Goal: Task Accomplishment & Management: Manage account settings

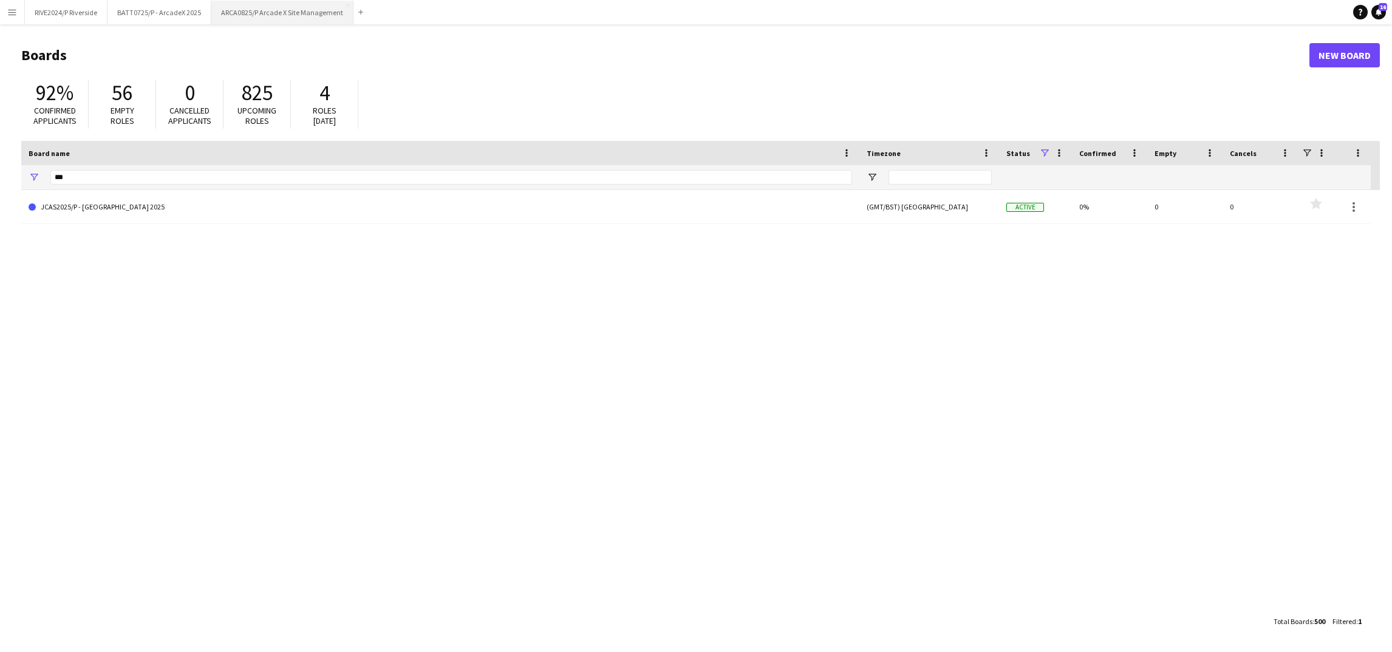
click at [250, 16] on button "ARCA0825/P Arcade X Site Management Close" at bounding box center [282, 13] width 142 height 24
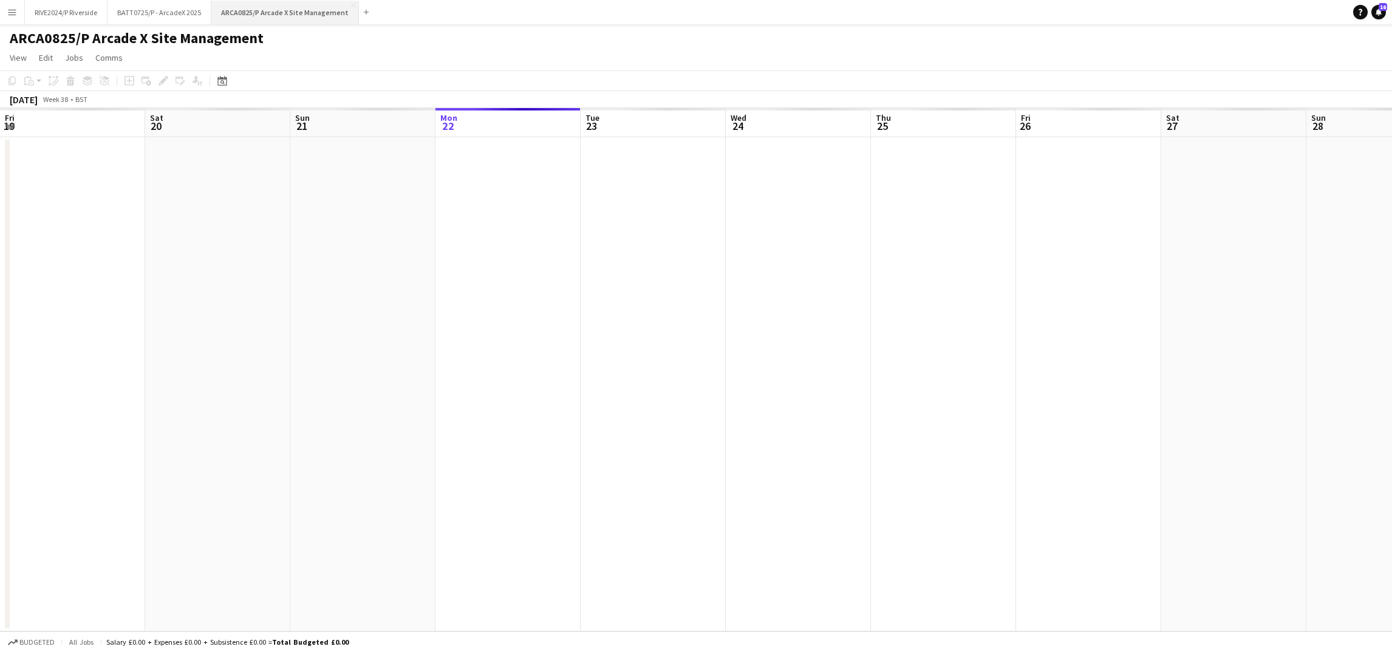
scroll to position [0, 290]
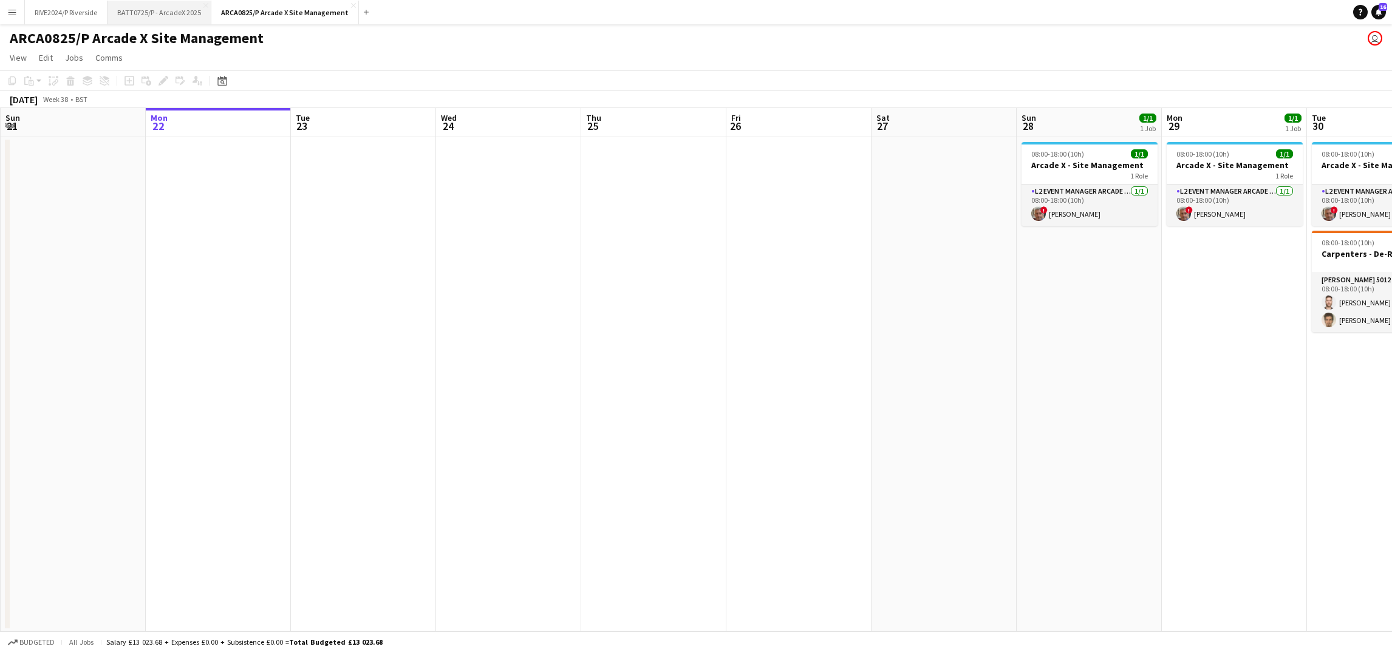
click at [155, 10] on button "BATT0725/P - ArcadeX 2025 Close" at bounding box center [159, 13] width 104 height 24
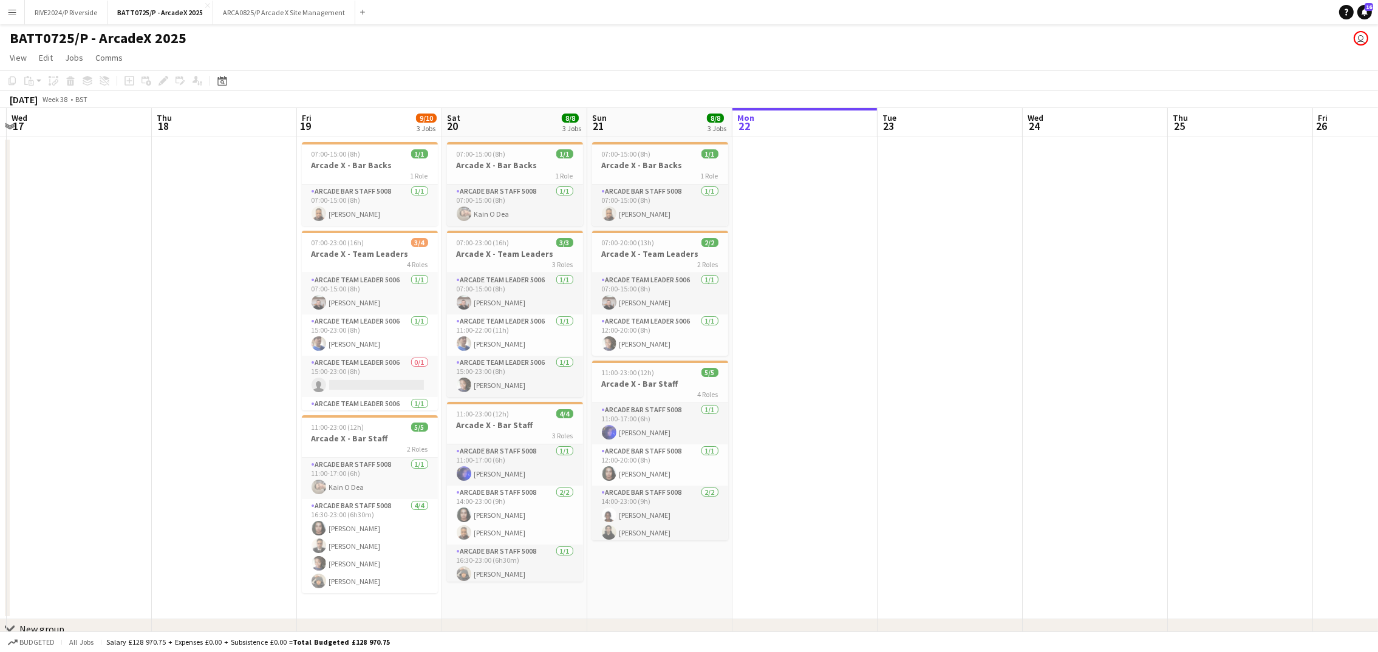
scroll to position [0, 269]
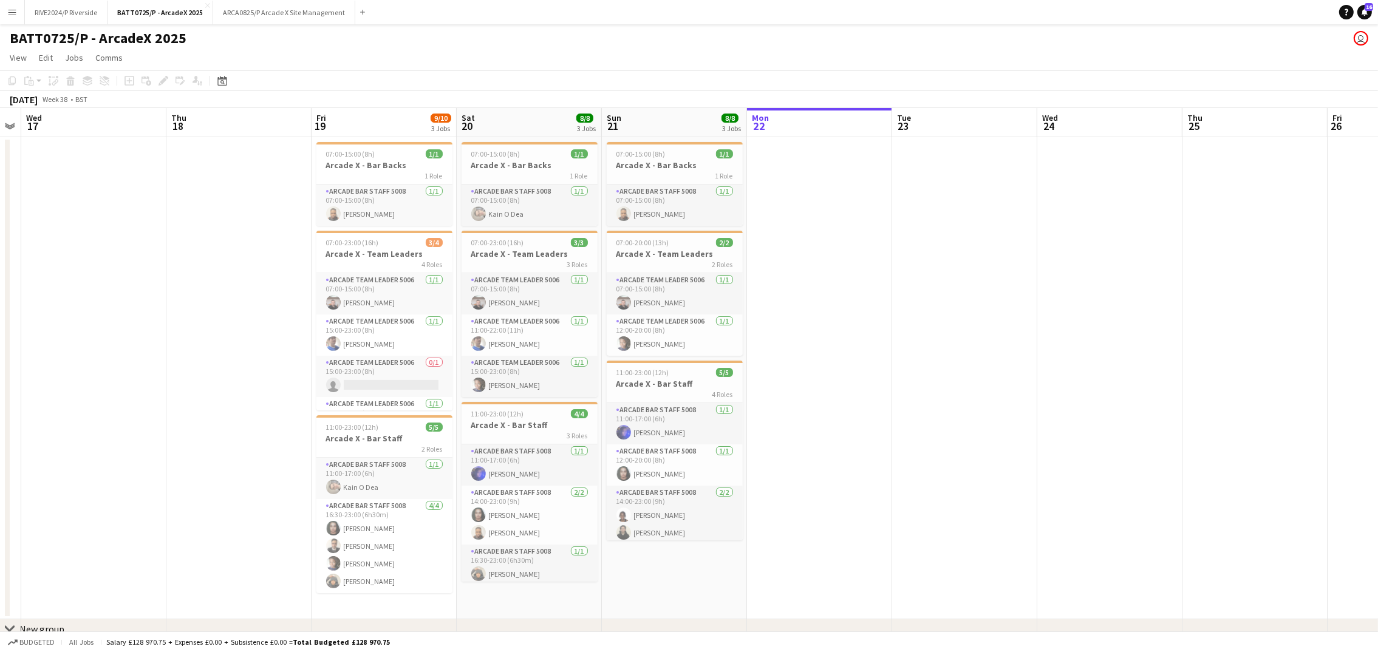
drag, startPoint x: 338, startPoint y: 315, endPoint x: 939, endPoint y: 392, distance: 605.6
click at [939, 392] on app-calendar-viewport "Mon 15 Tue 16 Wed 17 Thu 18 Fri 19 9/10 3 Jobs Sat 20 8/8 3 Jobs Sun 21 8/8 3 J…" at bounding box center [689, 391] width 1378 height 567
click at [683, 200] on app-card-role "Arcade Bar Staff 5008 1/1 07:00-15:00 (8h) Tyrese Rodney Tendo Mulindwa" at bounding box center [675, 205] width 136 height 41
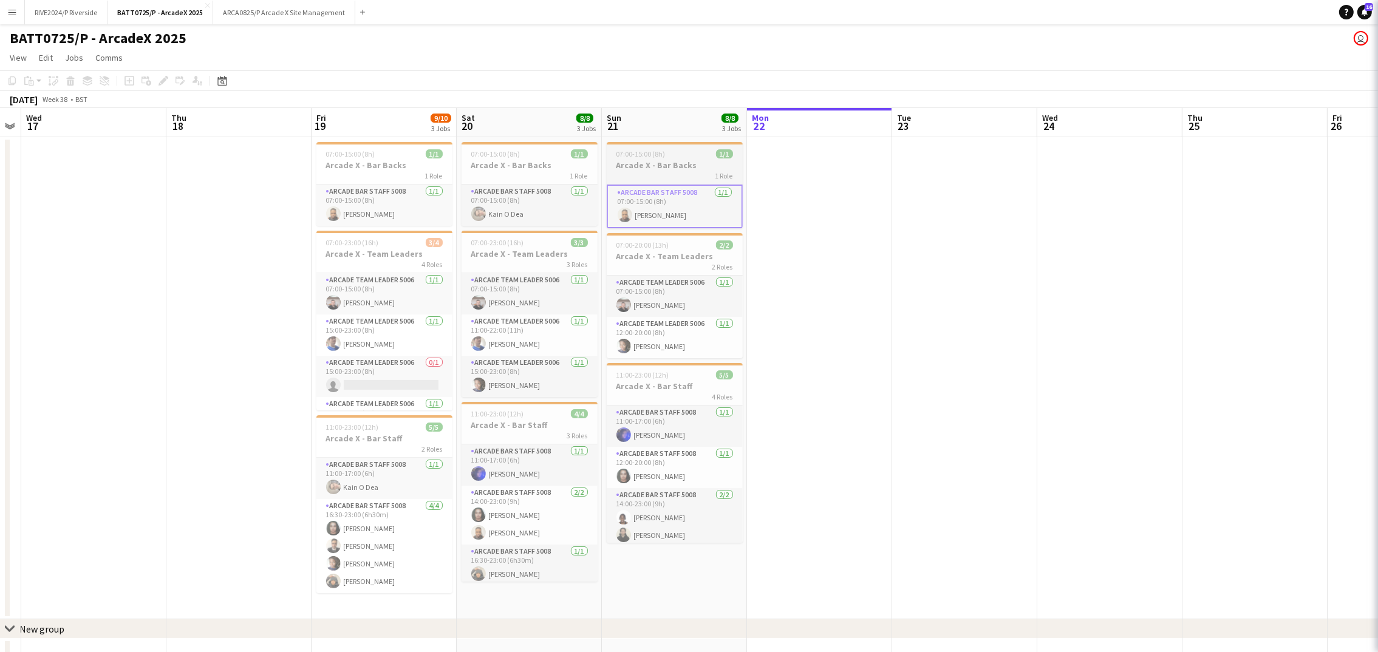
click at [662, 173] on div "1 Role" at bounding box center [675, 176] width 136 height 10
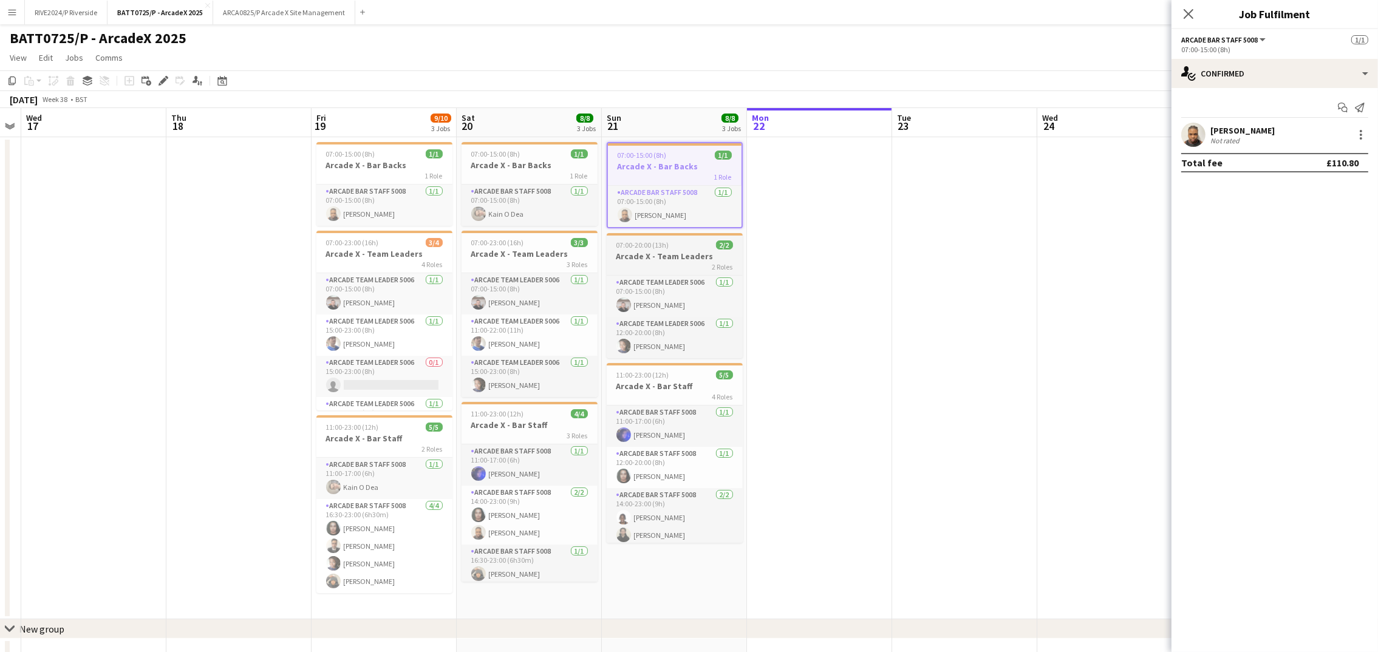
click at [684, 267] on div "2 Roles" at bounding box center [675, 267] width 136 height 10
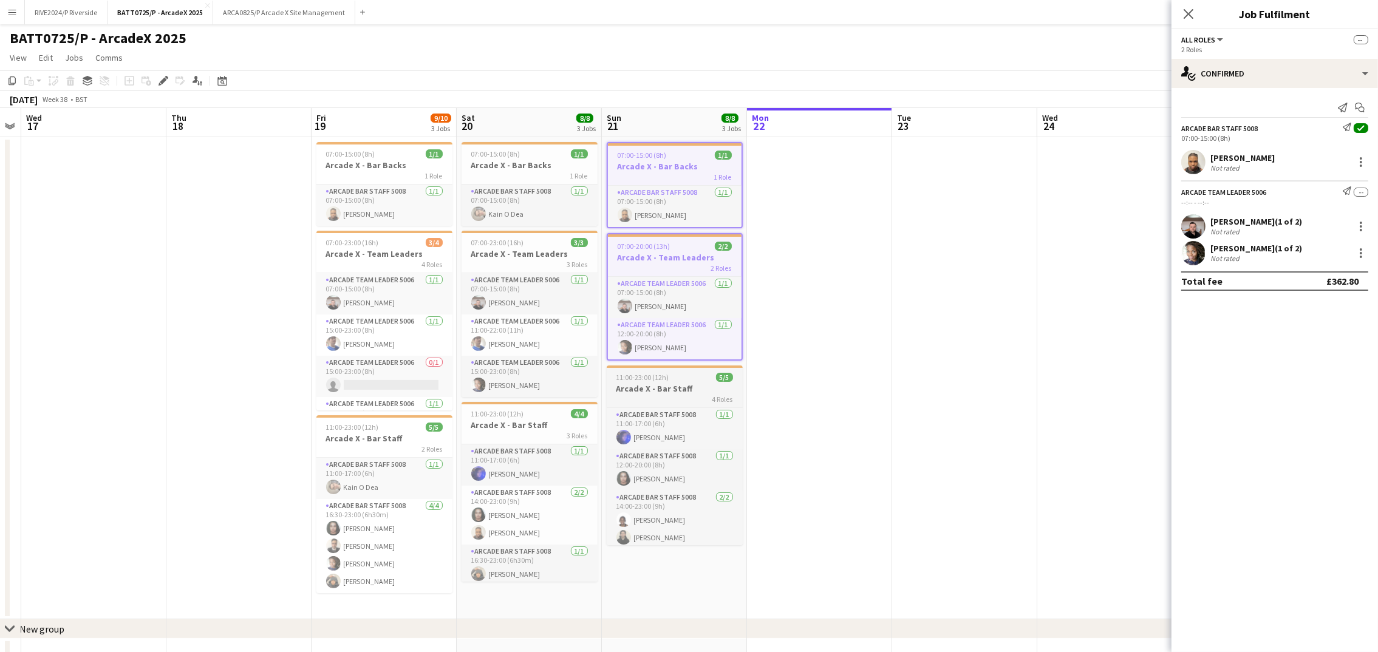
click at [670, 383] on h3 "Arcade X - Bar Staff" at bounding box center [675, 388] width 136 height 11
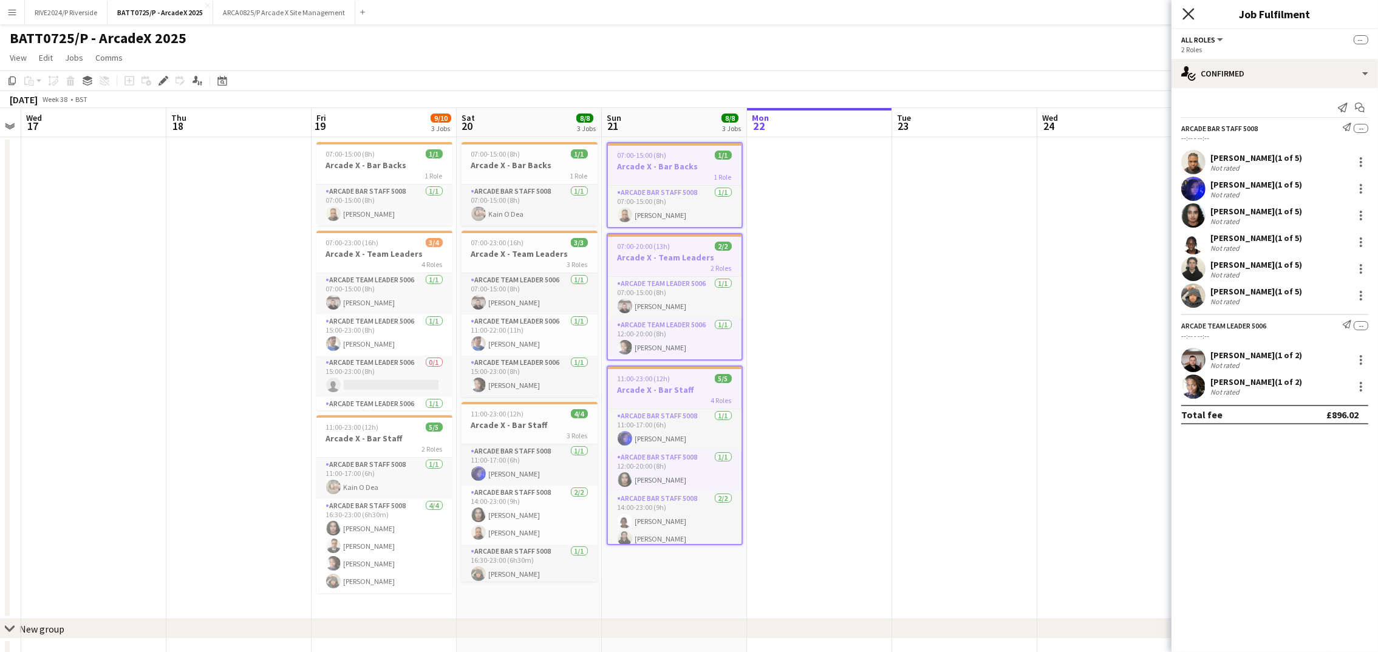
click at [1188, 18] on icon "Close pop-in" at bounding box center [1188, 14] width 12 height 12
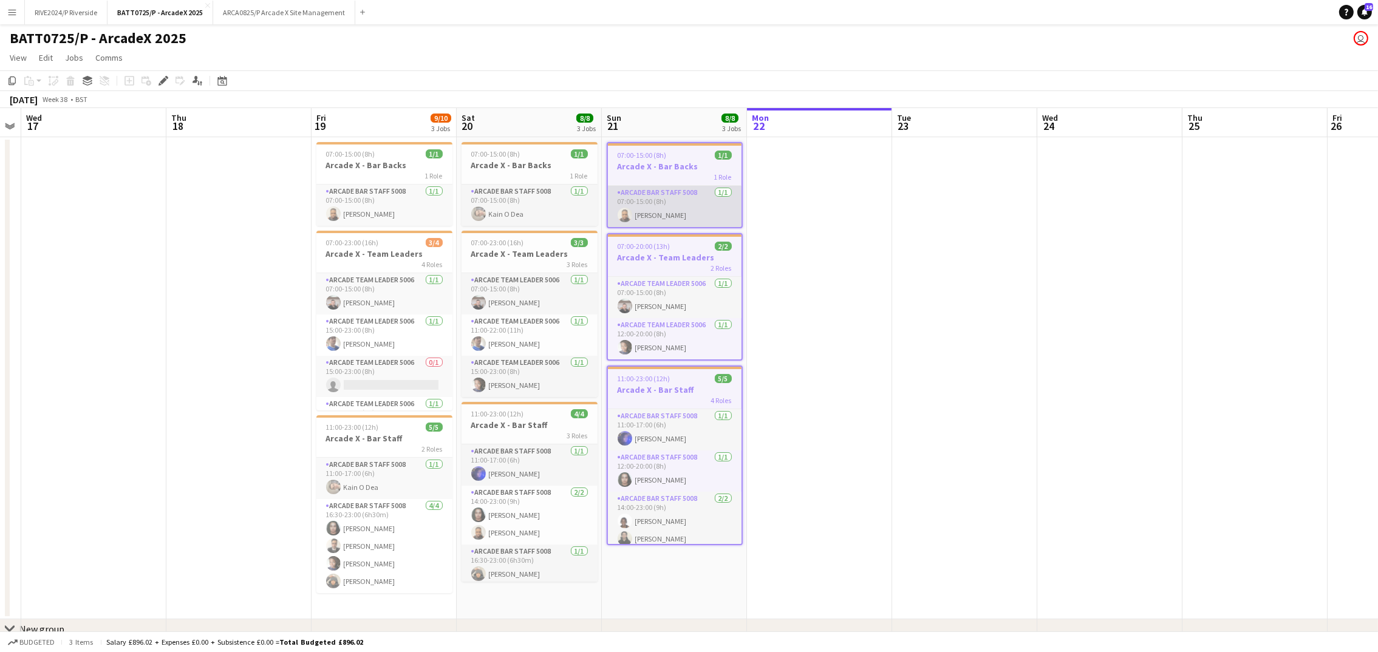
click at [673, 210] on app-card-role "Arcade Bar Staff 5008 1/1 07:00-15:00 (8h) Tyrese Rodney Tendo Mulindwa" at bounding box center [675, 206] width 134 height 41
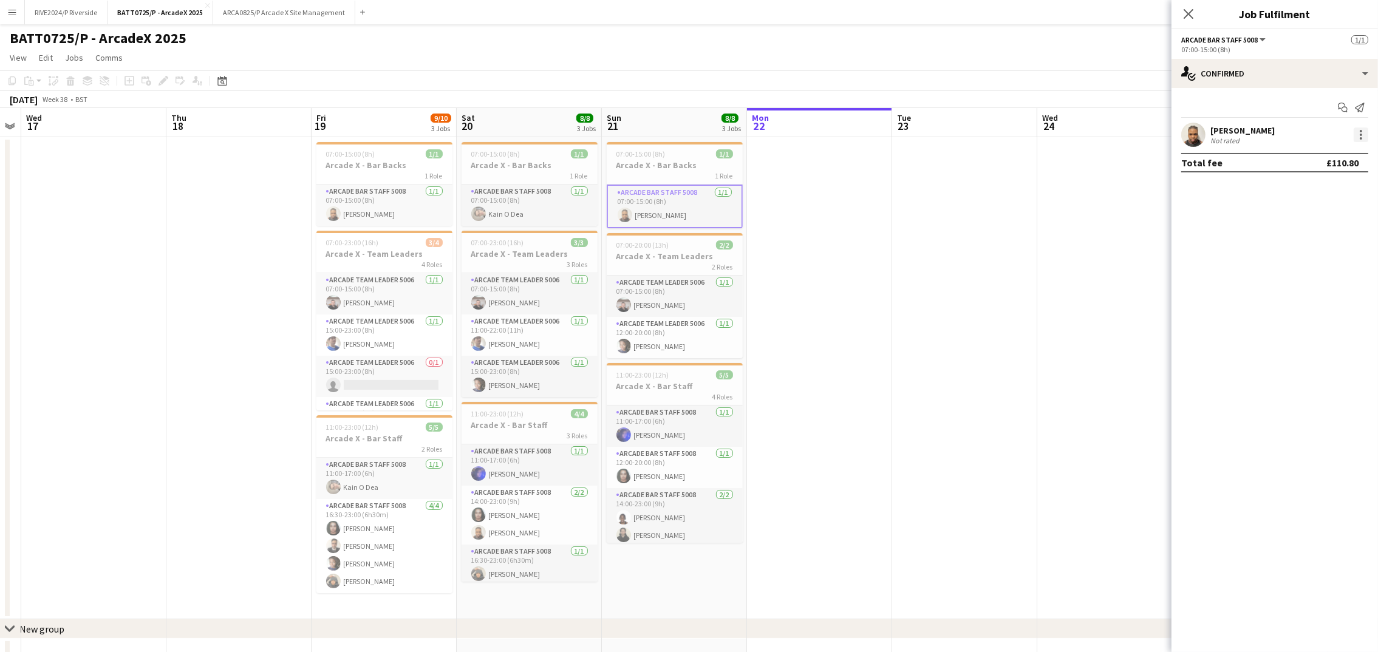
click at [1362, 135] on div at bounding box center [1361, 135] width 2 height 2
click at [1306, 283] on button "Remove" at bounding box center [1321, 273] width 95 height 29
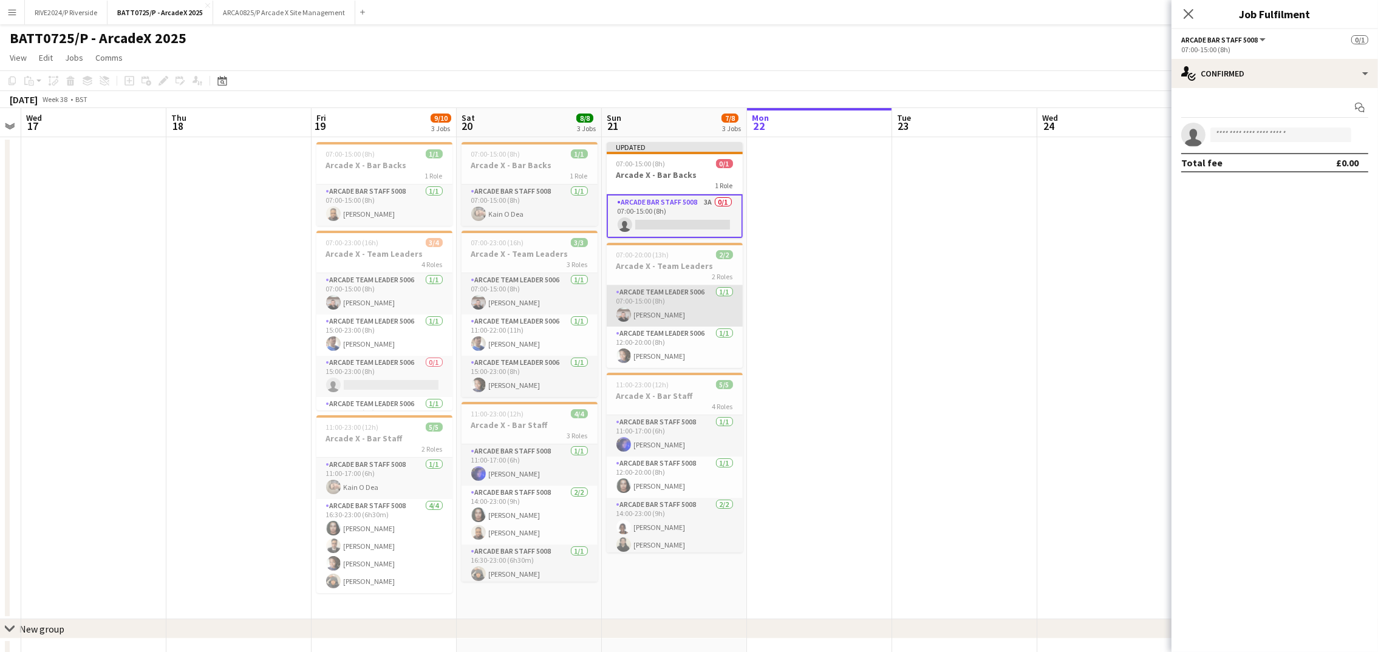
click at [652, 299] on app-card-role "Arcade Team Leader 5006 [DATE] 07:00-15:00 (8h) [PERSON_NAME]" at bounding box center [675, 305] width 136 height 41
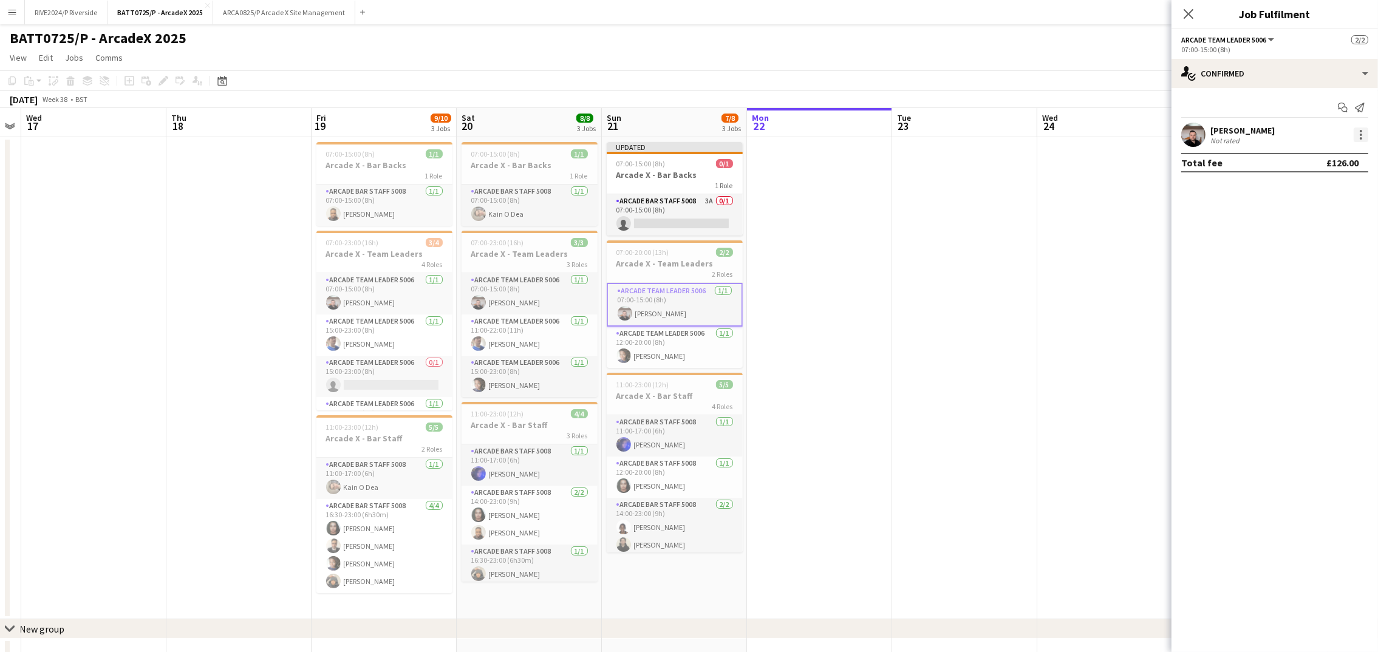
click at [1366, 130] on div at bounding box center [1361, 135] width 15 height 15
click at [1299, 270] on span "Remove" at bounding box center [1302, 273] width 36 height 10
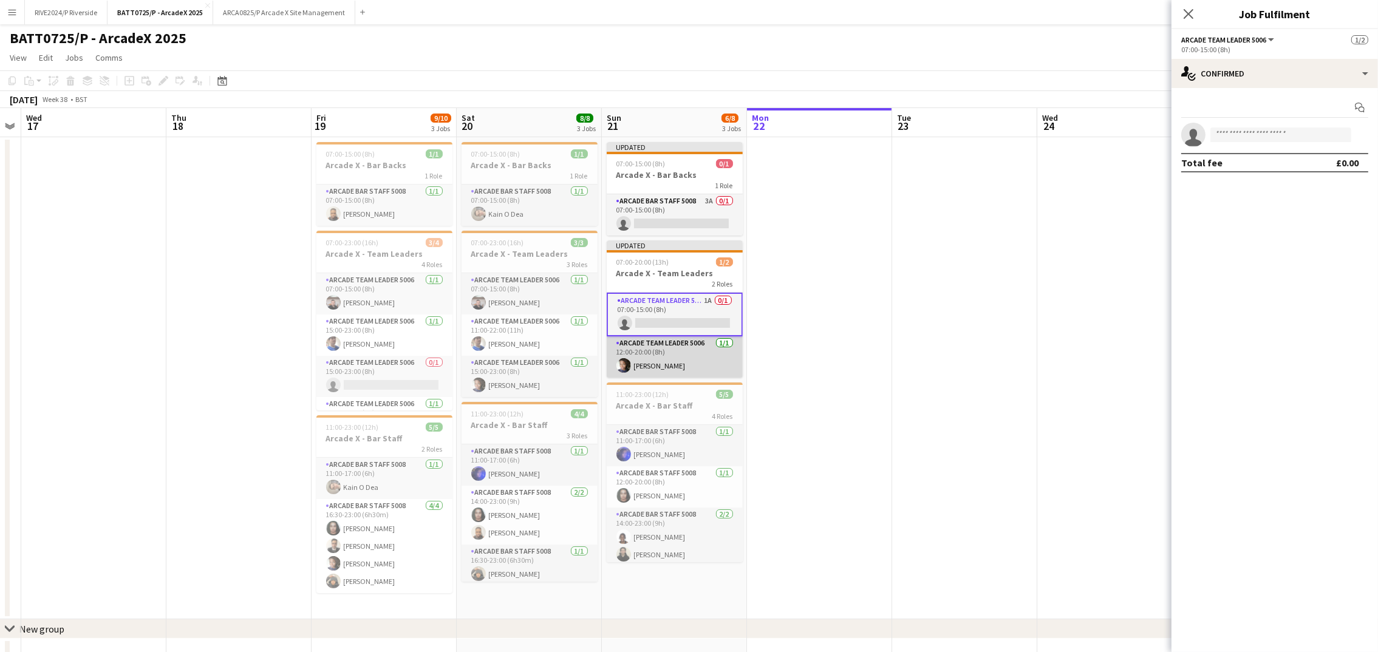
click at [675, 360] on app-card-role "Arcade Team Leader 5006 1/1 12:00-20:00 (8h) Izukanne Okongwu" at bounding box center [675, 356] width 136 height 41
click at [1360, 130] on div at bounding box center [1361, 131] width 2 height 2
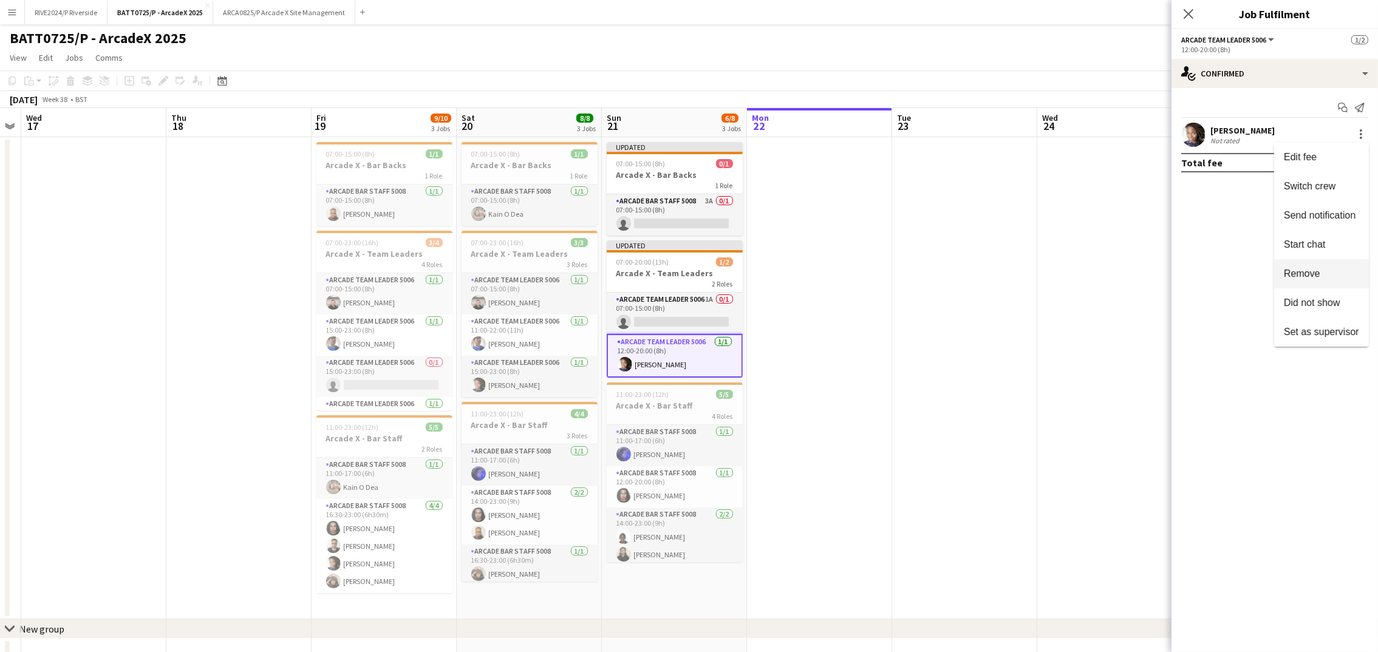
click at [1314, 265] on button "Remove" at bounding box center [1321, 273] width 95 height 29
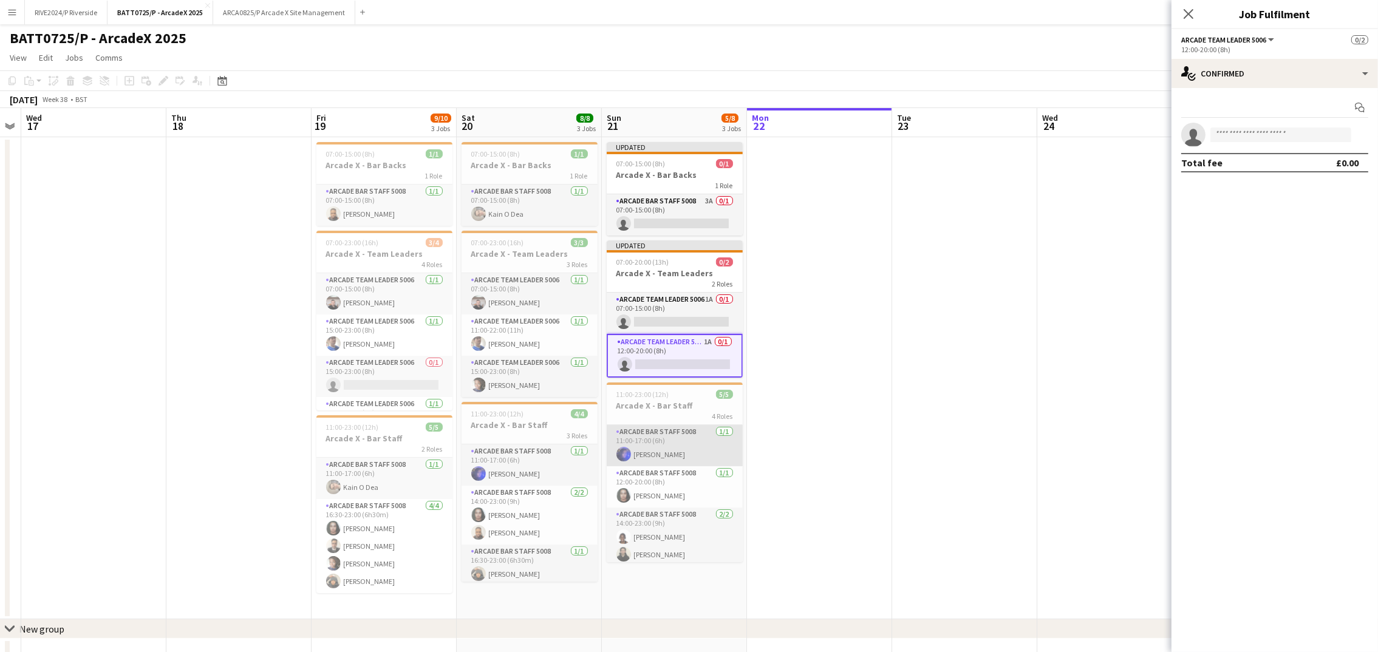
click at [683, 451] on app-card-role "Arcade Bar Staff 5008 1/1 11:00-17:00 (6h) Rita Kamara" at bounding box center [675, 445] width 136 height 41
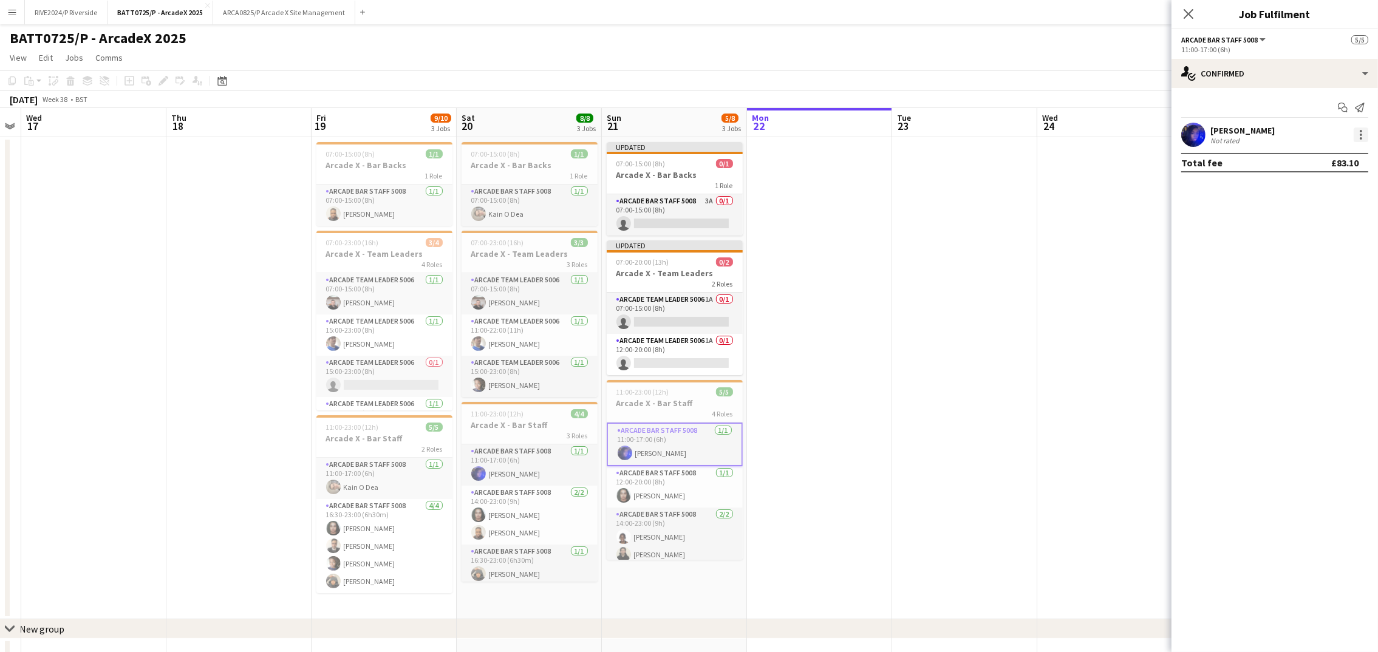
click at [1357, 129] on div at bounding box center [1361, 135] width 15 height 15
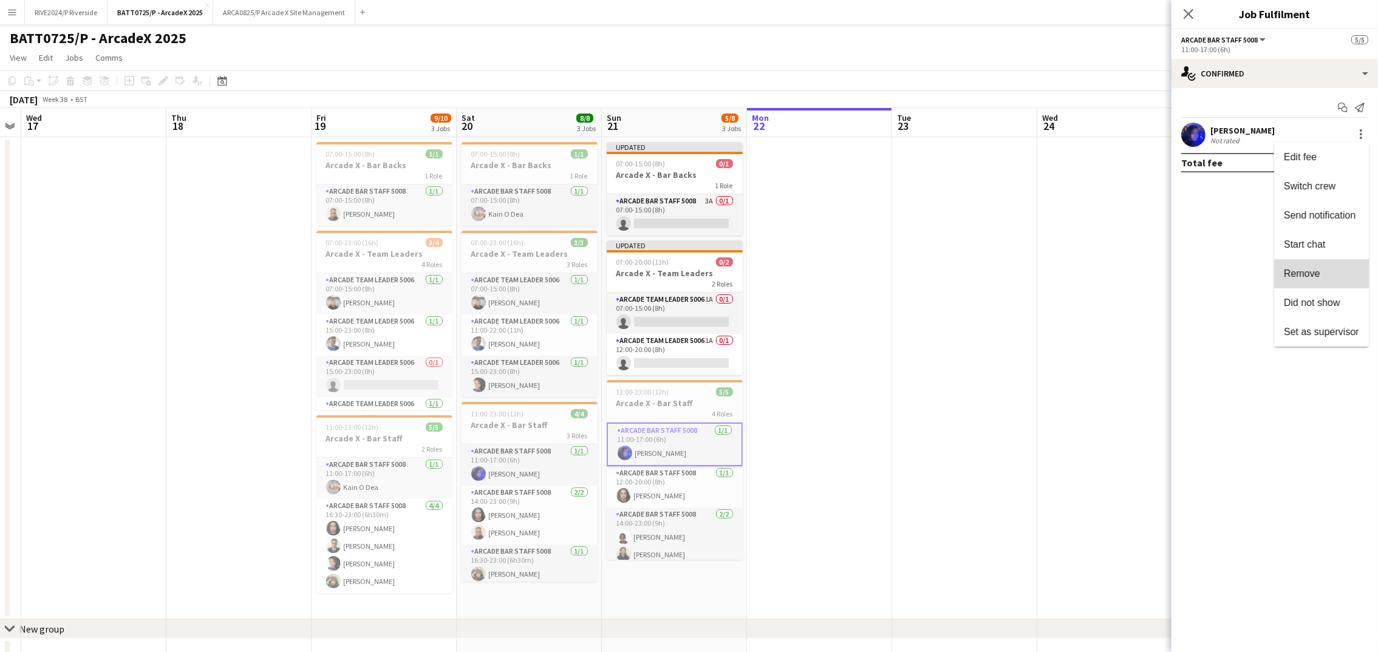
click at [1294, 267] on button "Remove" at bounding box center [1321, 273] width 95 height 29
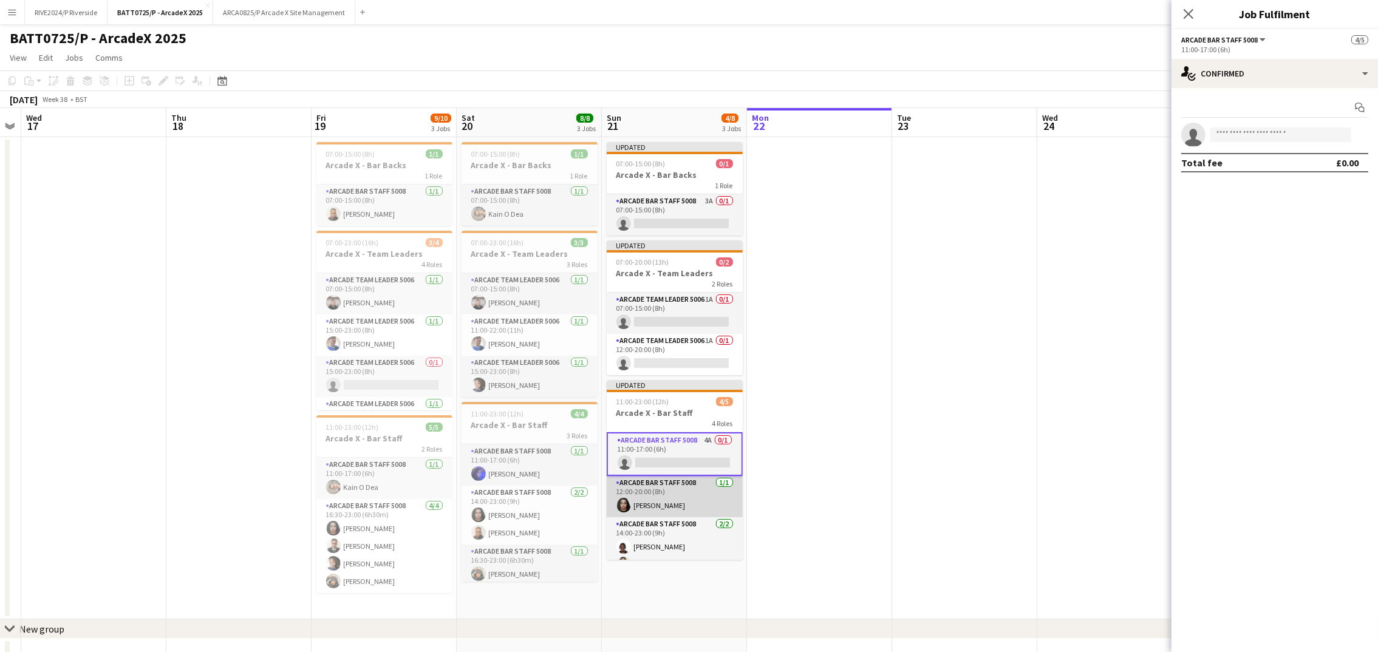
click at [633, 505] on app-card-role "Arcade Bar Staff 5008 1/1 12:00-20:00 (8h) Silvia Ali" at bounding box center [675, 496] width 136 height 41
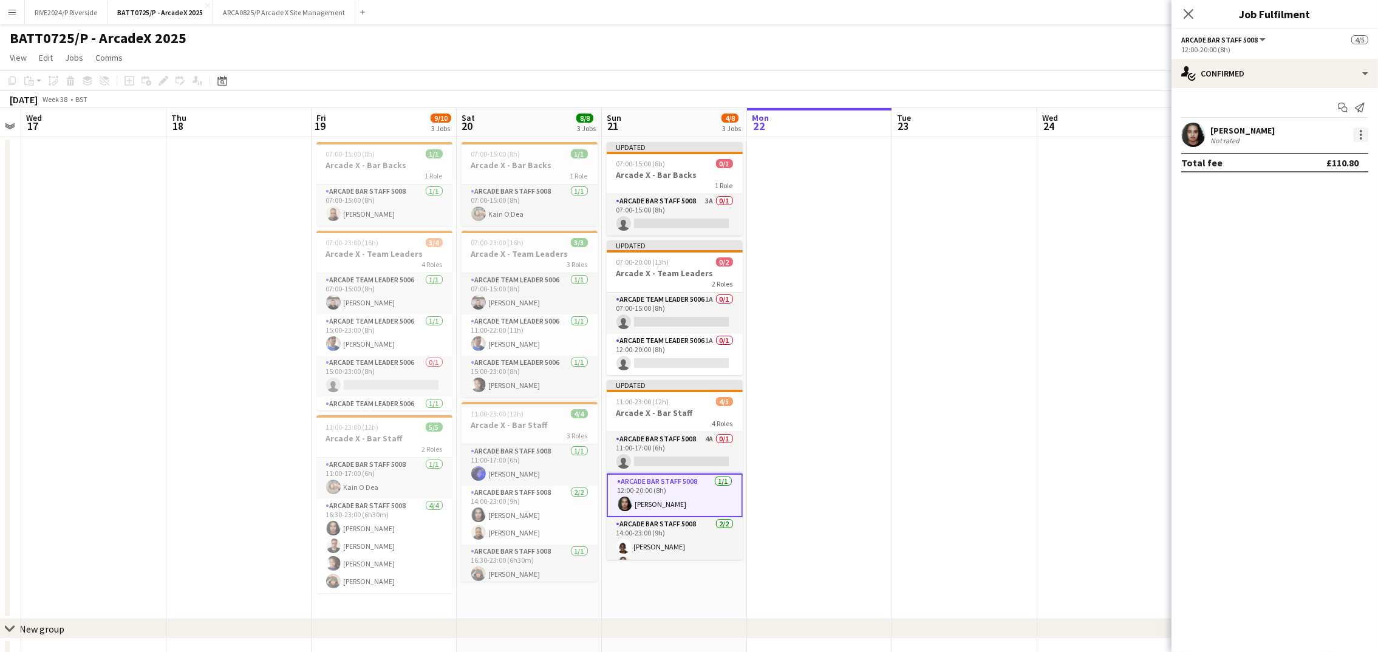
click at [1358, 140] on div at bounding box center [1361, 135] width 15 height 15
click at [1303, 272] on span "Remove" at bounding box center [1302, 273] width 36 height 10
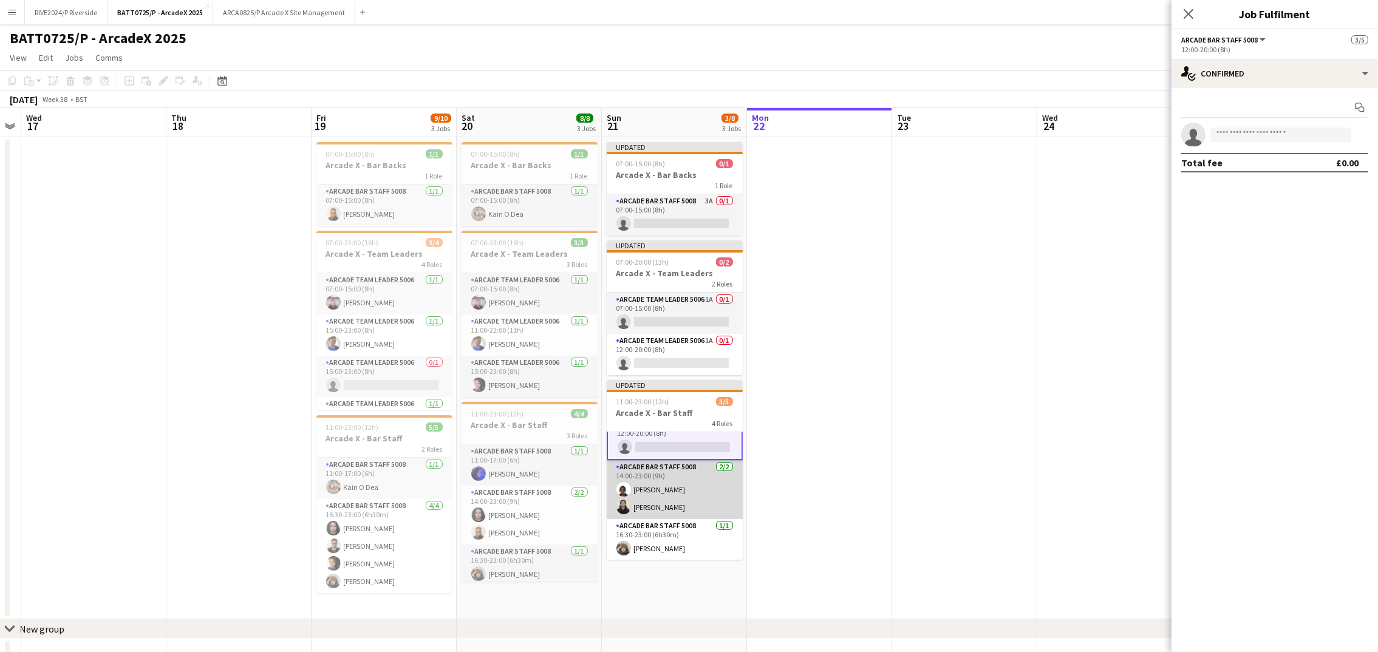
click at [673, 499] on app-card-role "Arcade Bar Staff 5008 2/2 14:00-23:00 (9h) Adam Abdulsalam Ryan Reeves" at bounding box center [675, 489] width 136 height 59
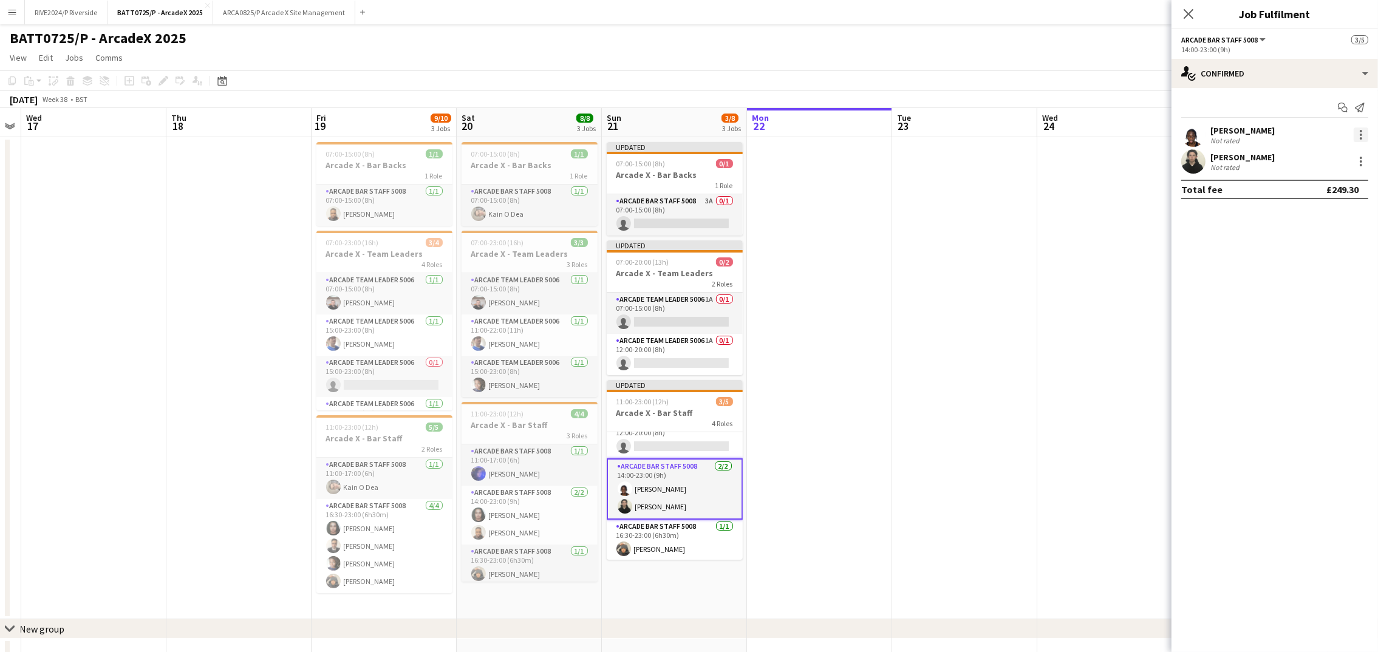
click at [1362, 131] on div at bounding box center [1361, 135] width 15 height 15
click at [1311, 267] on button "Remove" at bounding box center [1321, 273] width 95 height 29
click at [1360, 137] on div at bounding box center [1361, 135] width 15 height 15
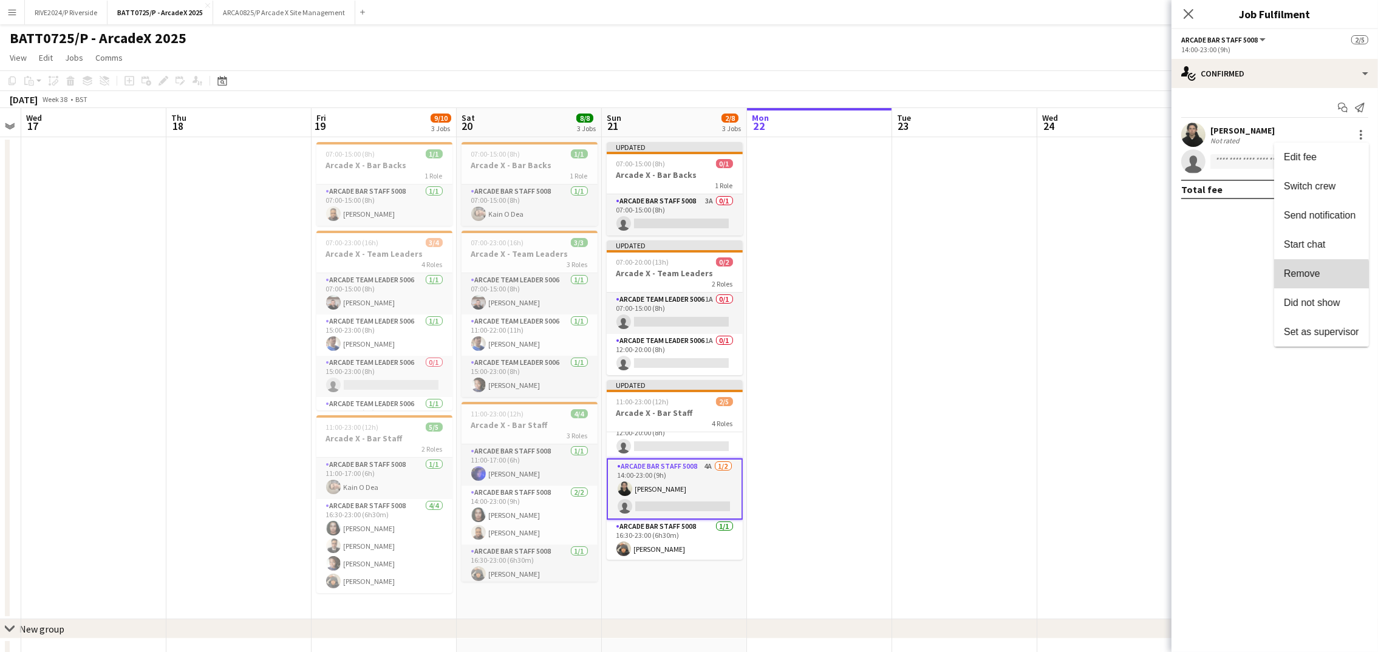
click at [1293, 278] on span "Remove" at bounding box center [1302, 273] width 36 height 10
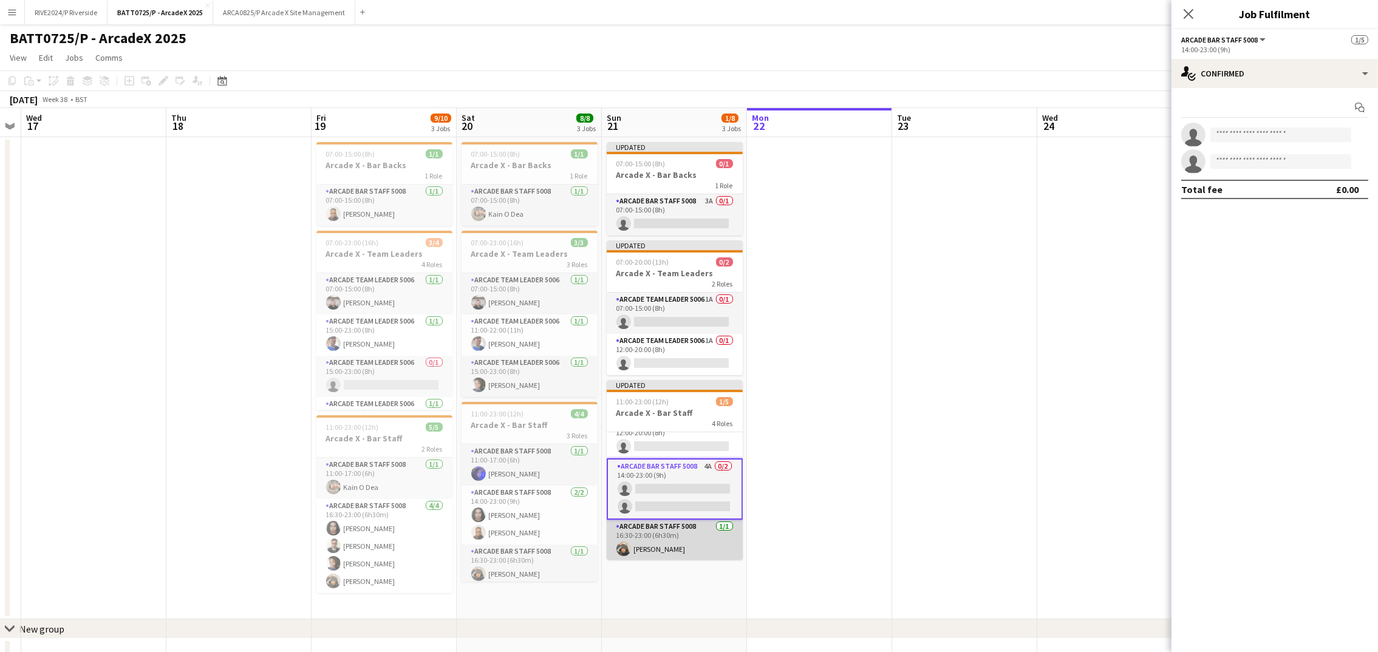
click at [615, 536] on app-card-role "Arcade Bar Staff 5008 1/1 16:30-23:00 (6h30m) Conor Doherty" at bounding box center [675, 540] width 136 height 41
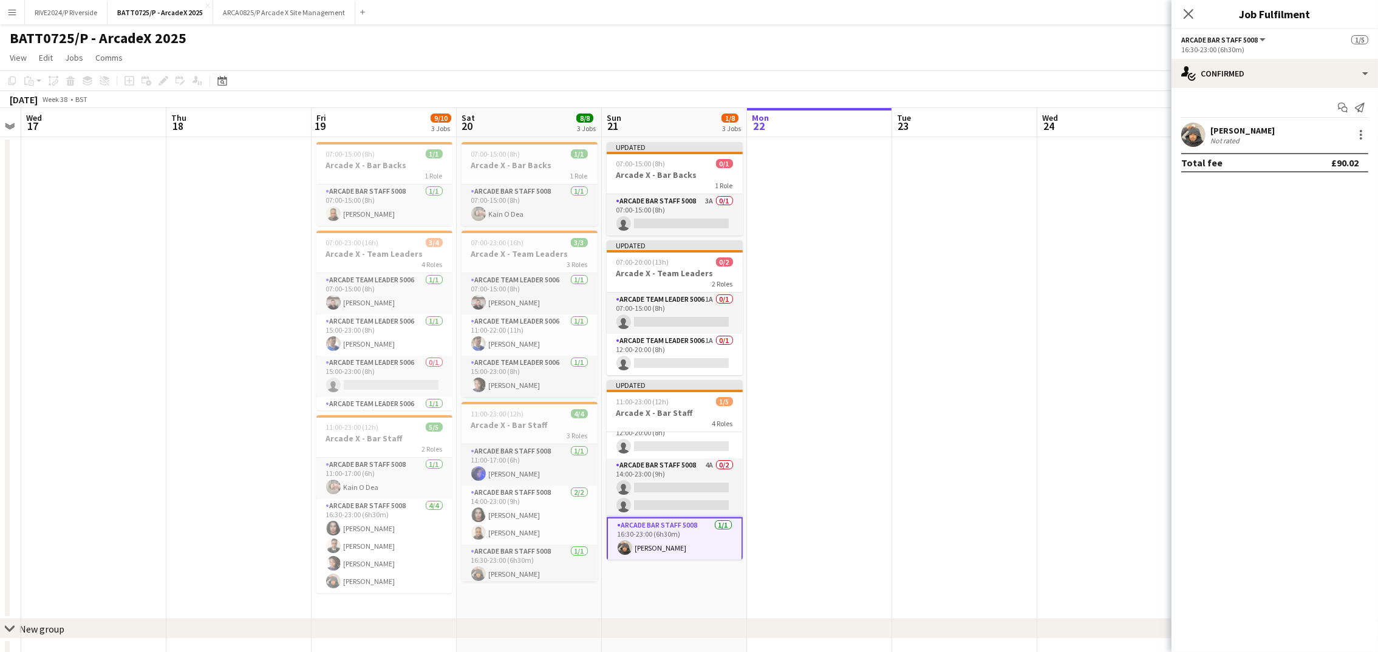
click at [1368, 131] on div "Conor Doherty Not rated" at bounding box center [1274, 135] width 206 height 24
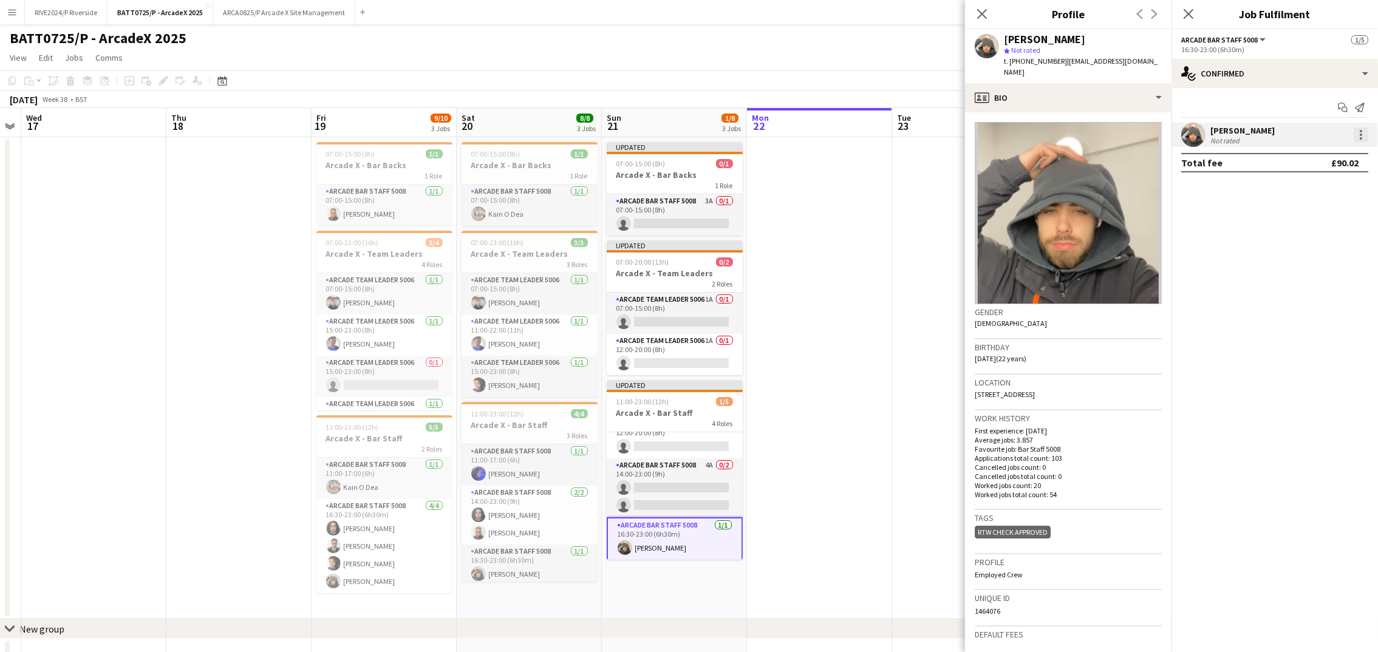
click at [1361, 135] on div at bounding box center [1361, 135] width 2 height 2
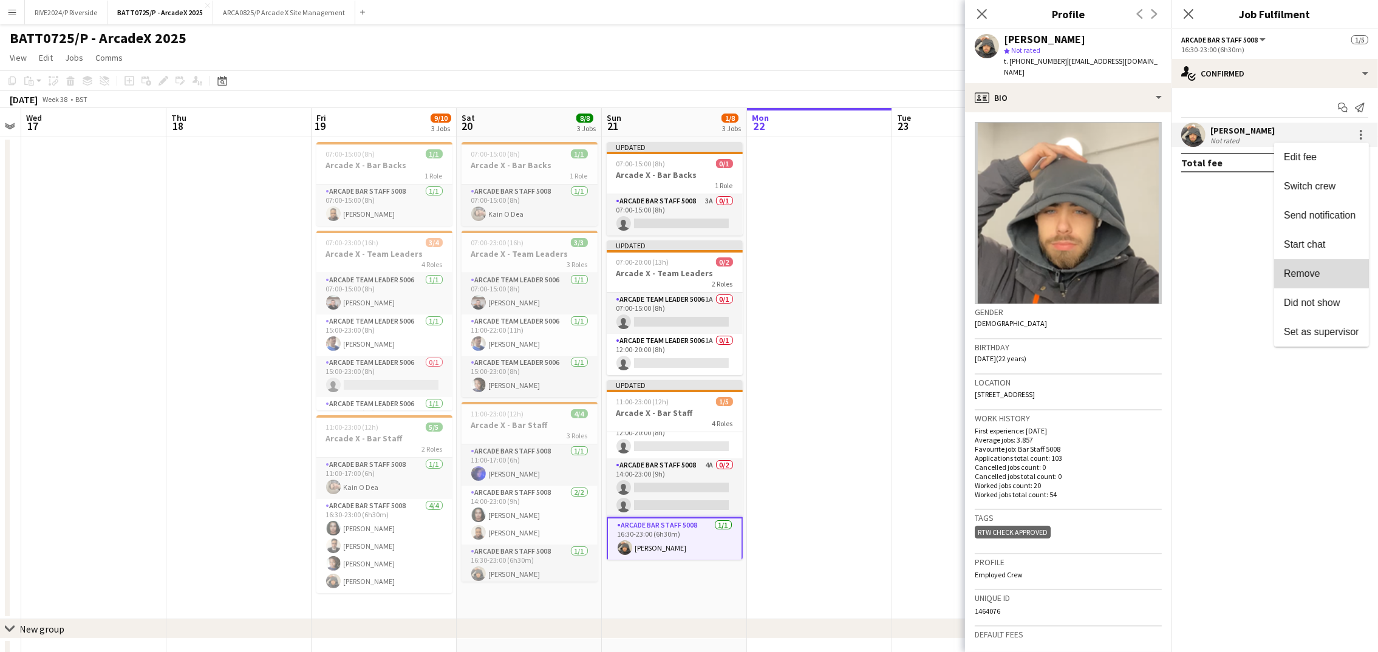
click at [1300, 270] on span "Remove" at bounding box center [1302, 273] width 36 height 10
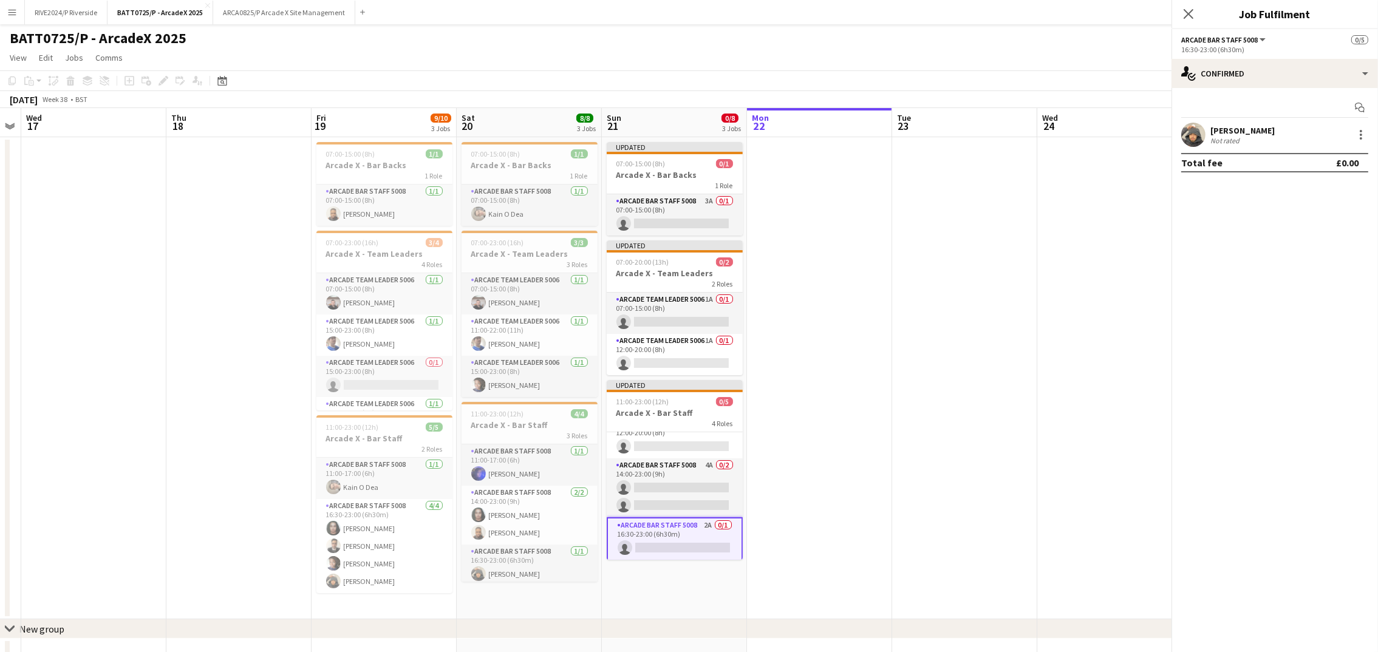
click at [882, 397] on app-date-cell at bounding box center [819, 378] width 145 height 482
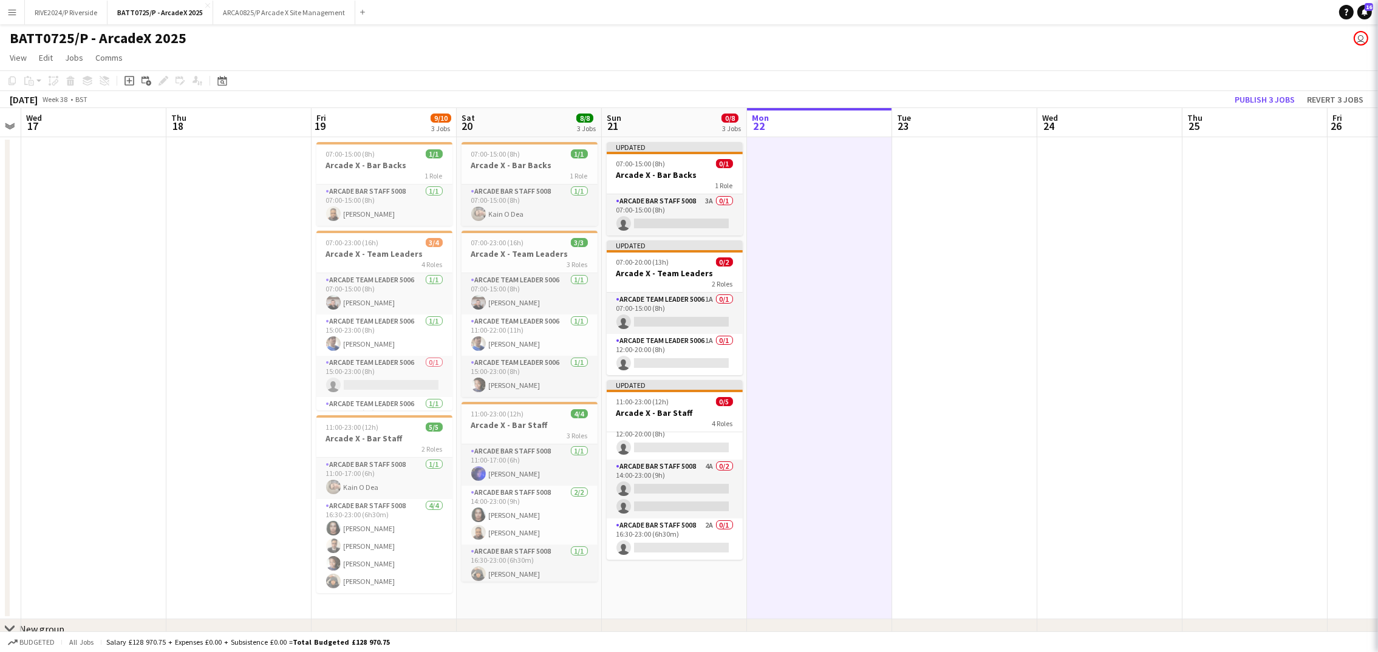
scroll to position [56, 0]
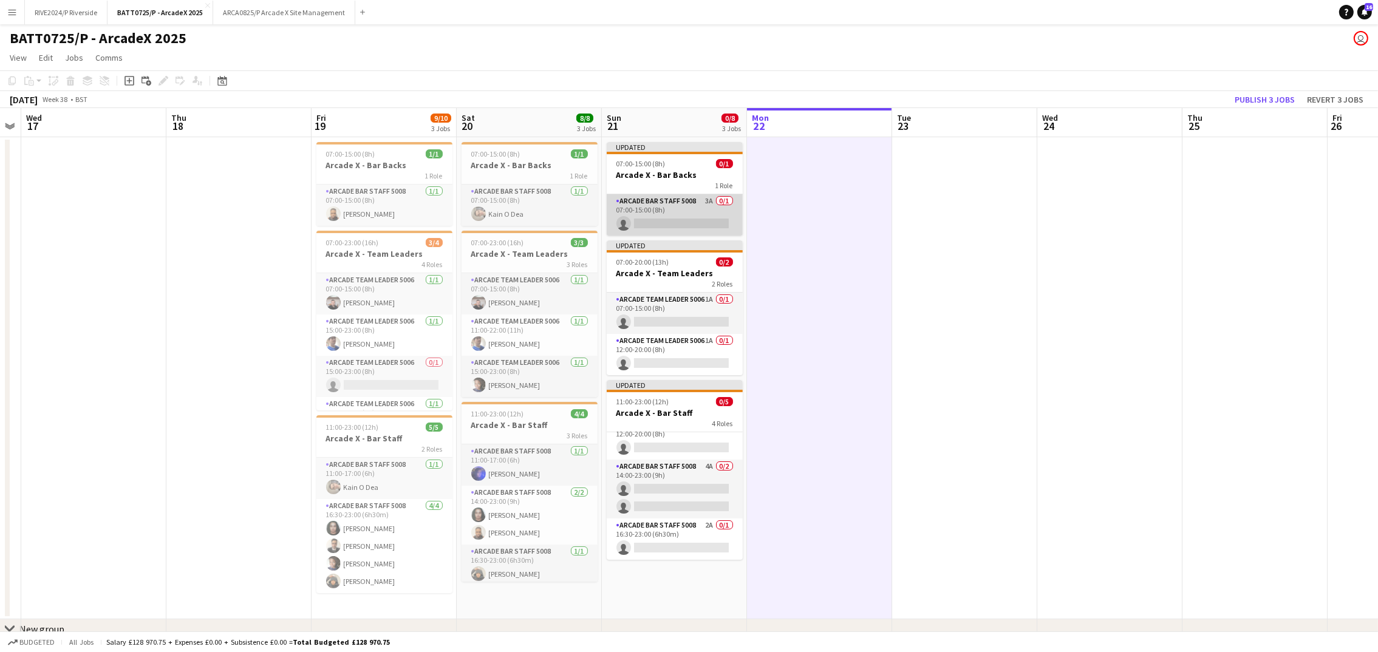
click at [700, 196] on app-card-role "Arcade Bar Staff 5008 3A 0/1 07:00-15:00 (8h) single-neutral-actions" at bounding box center [675, 214] width 136 height 41
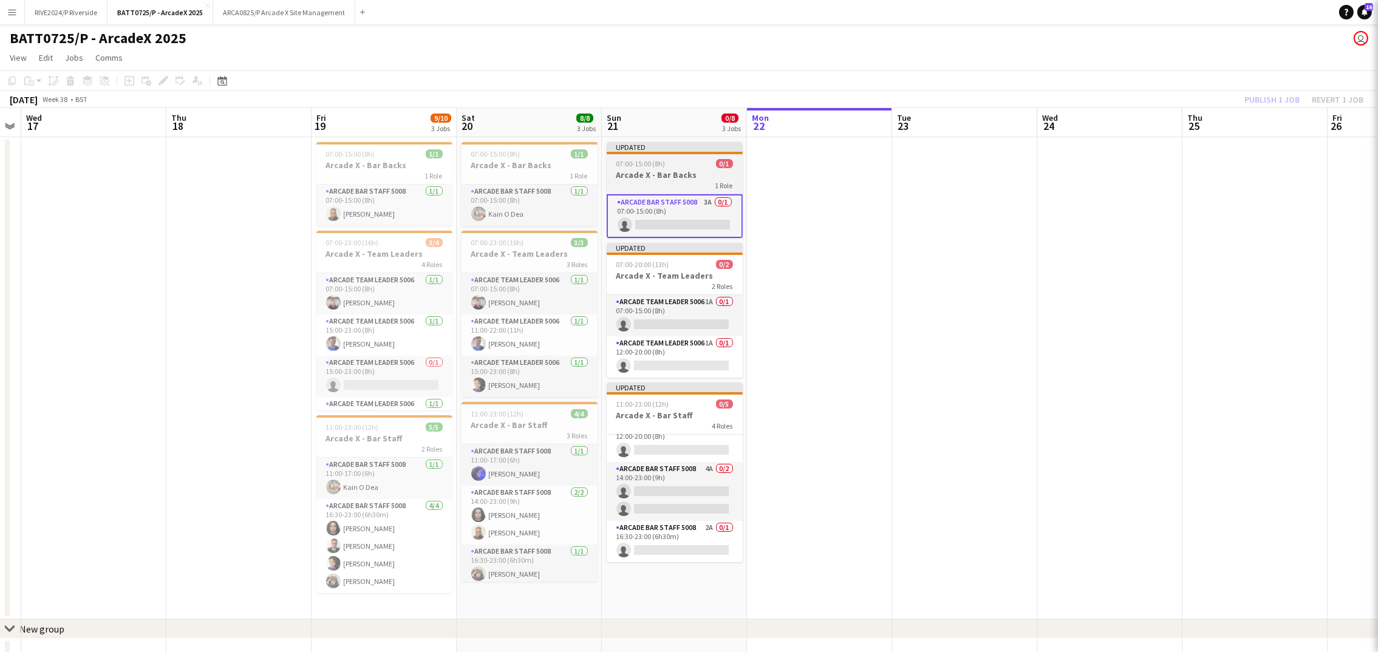
click at [697, 189] on div "1 Role" at bounding box center [675, 185] width 136 height 10
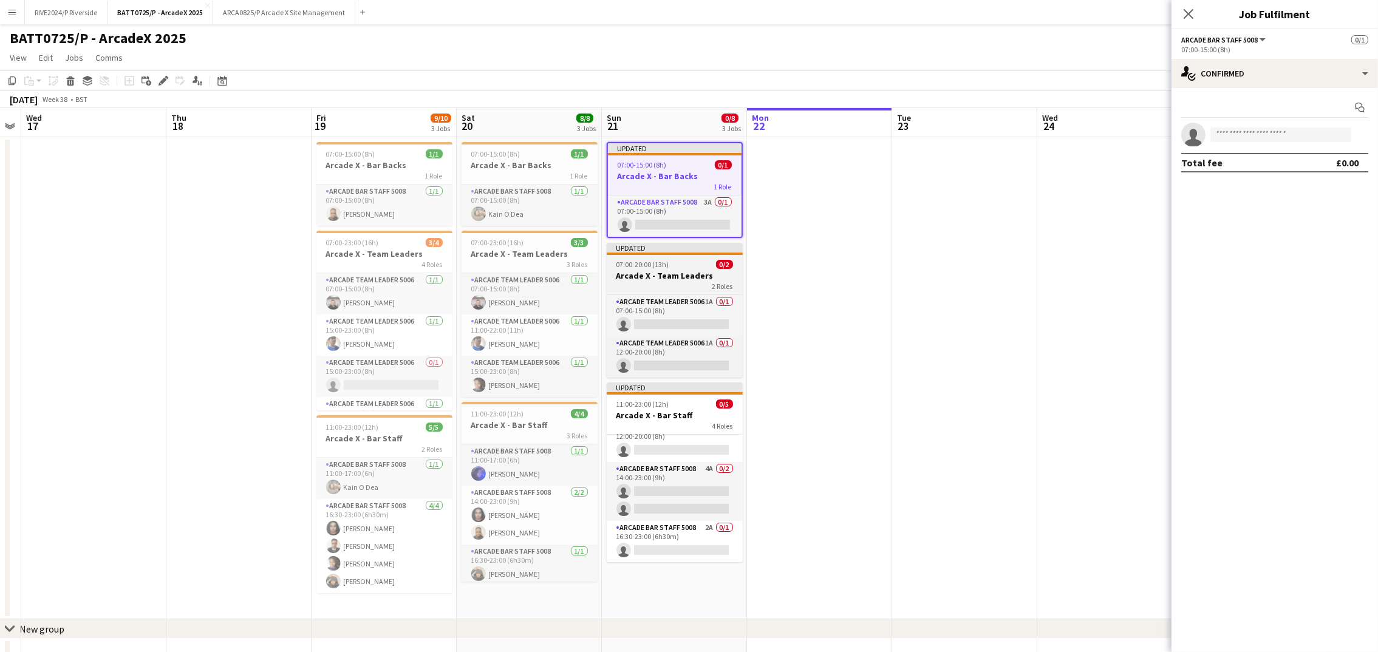
click at [690, 276] on h3 "Arcade X - Team Leaders" at bounding box center [675, 275] width 136 height 11
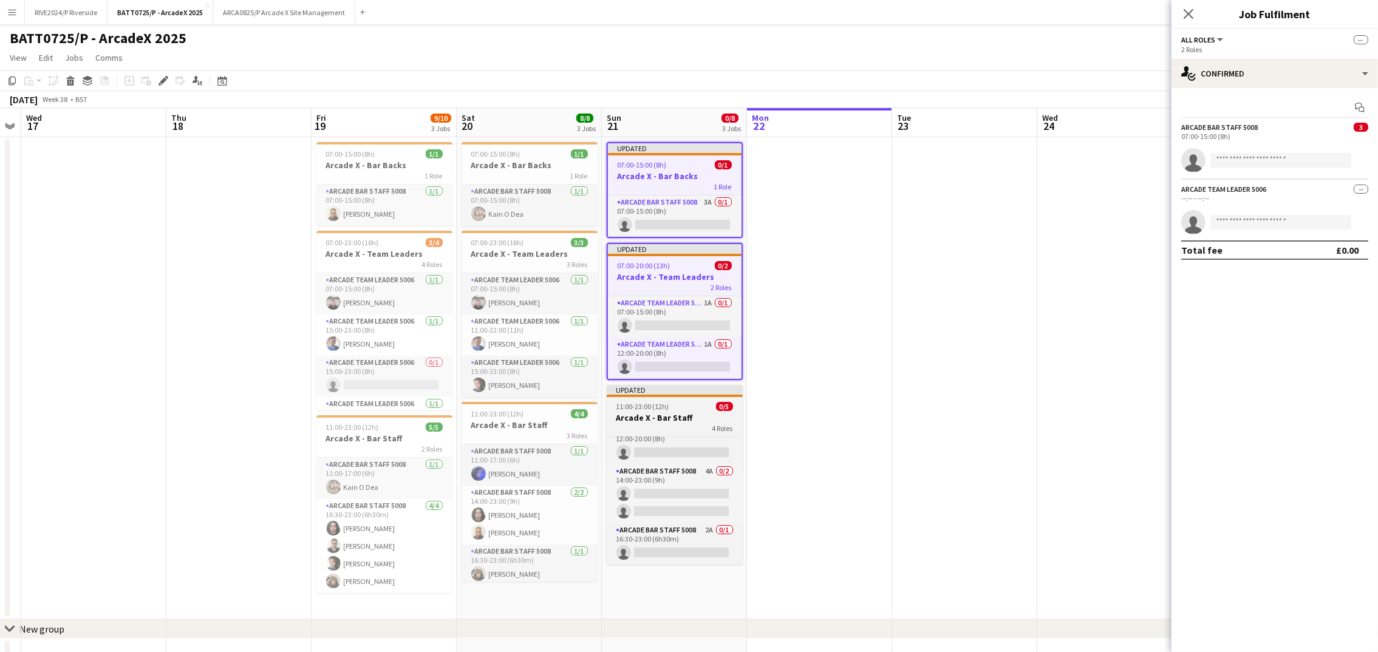
click at [669, 409] on div "11:00-23:00 (12h) 0/5" at bounding box center [675, 406] width 136 height 9
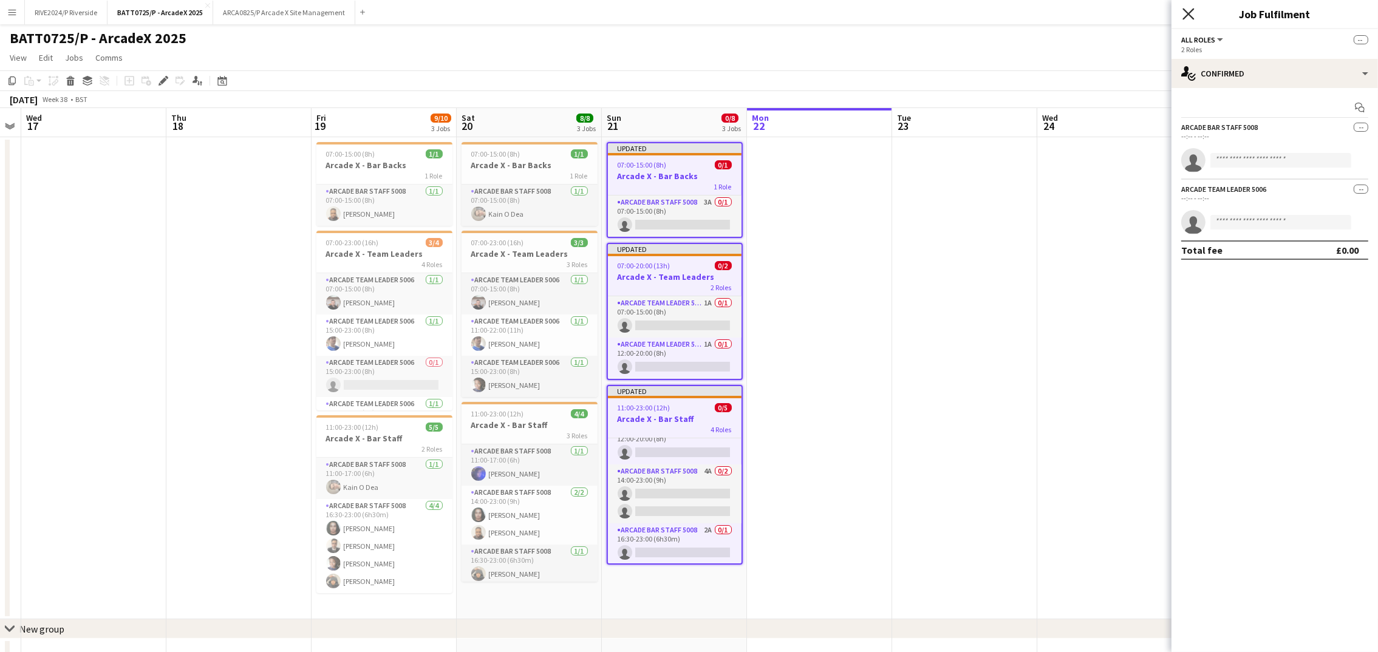
click at [1189, 14] on icon at bounding box center [1188, 14] width 12 height 12
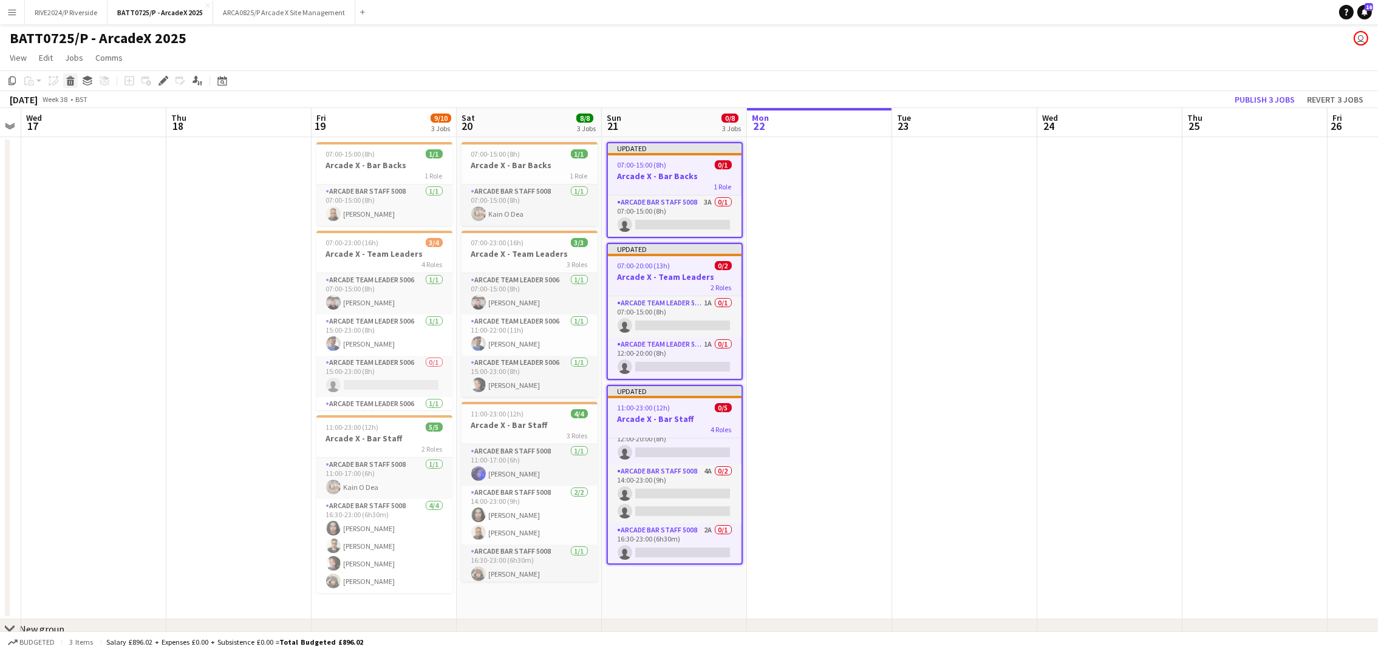
click at [66, 80] on icon "Delete" at bounding box center [71, 81] width 10 height 10
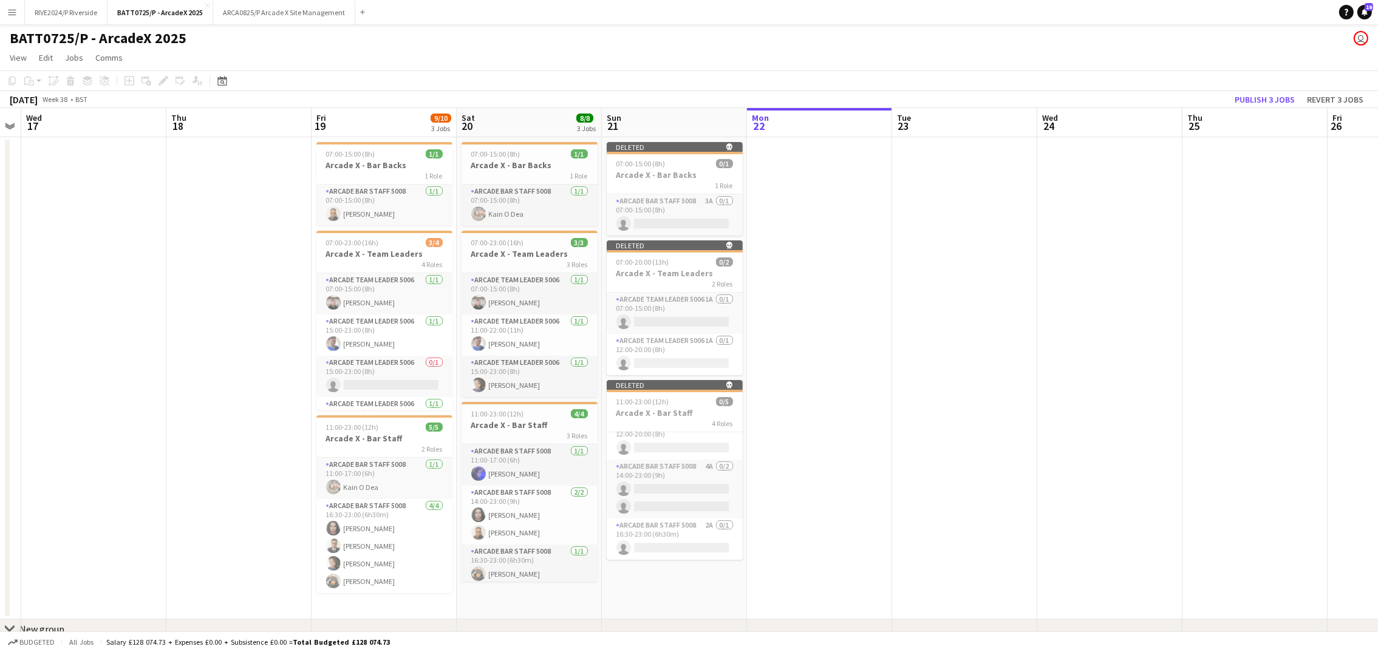
scroll to position [56, 0]
click at [1283, 97] on button "Publish 3 jobs" at bounding box center [1265, 100] width 70 height 16
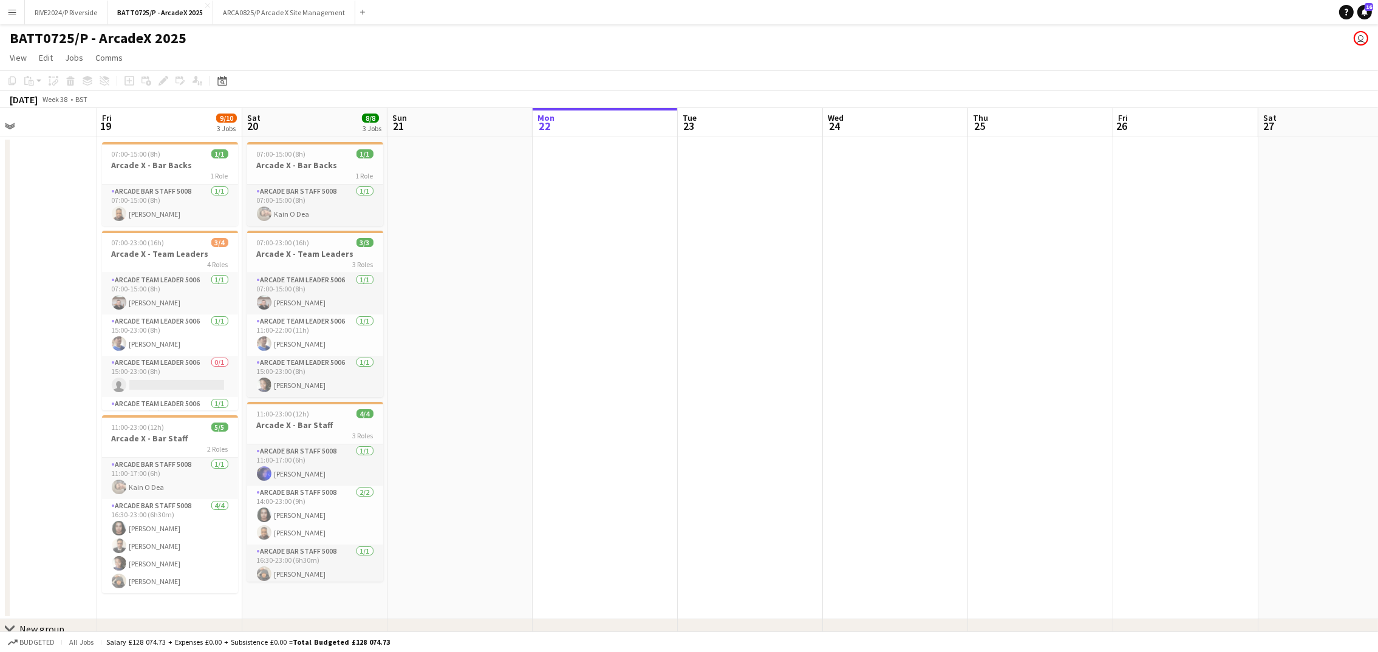
drag, startPoint x: 1251, startPoint y: 307, endPoint x: 746, endPoint y: 326, distance: 505.0
click at [746, 326] on app-calendar-viewport "Mon 15 Tue 16 Wed 17 Thu 18 Fri 19 9/10 3 Jobs Sat 20 8/8 3 Jobs Sun 21 Mon 22 …" at bounding box center [689, 391] width 1378 height 567
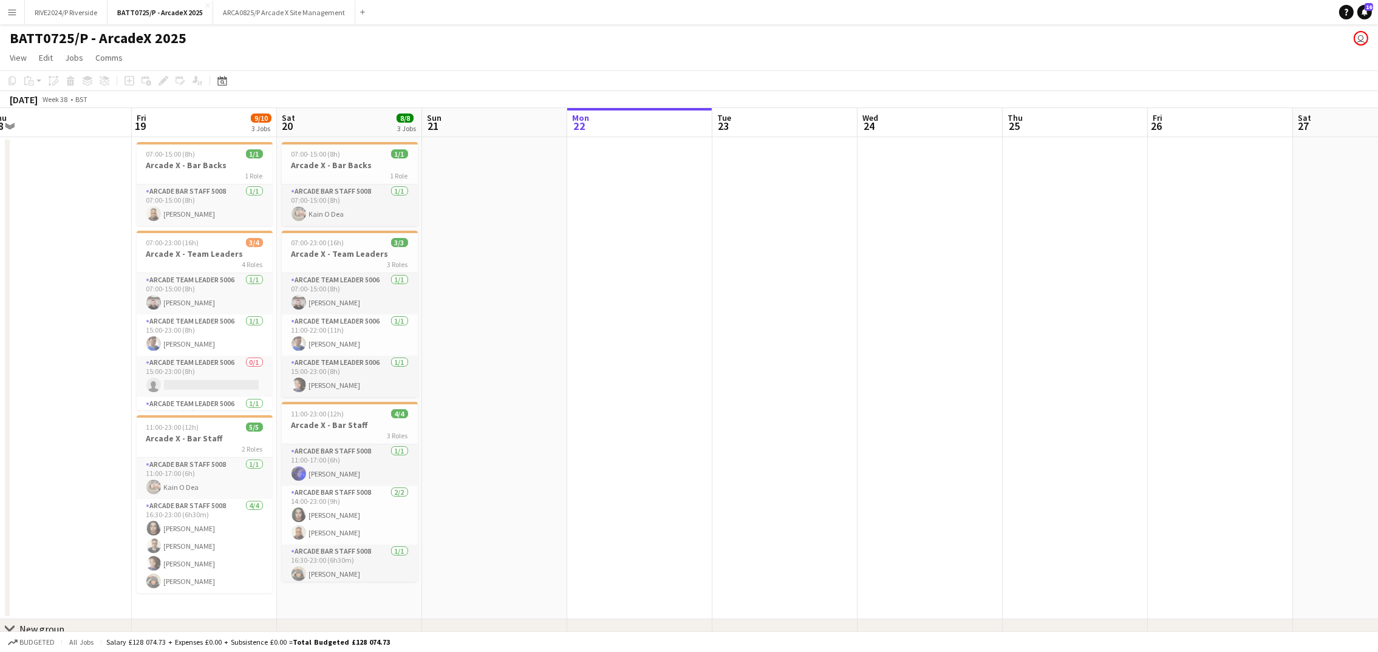
scroll to position [0, 376]
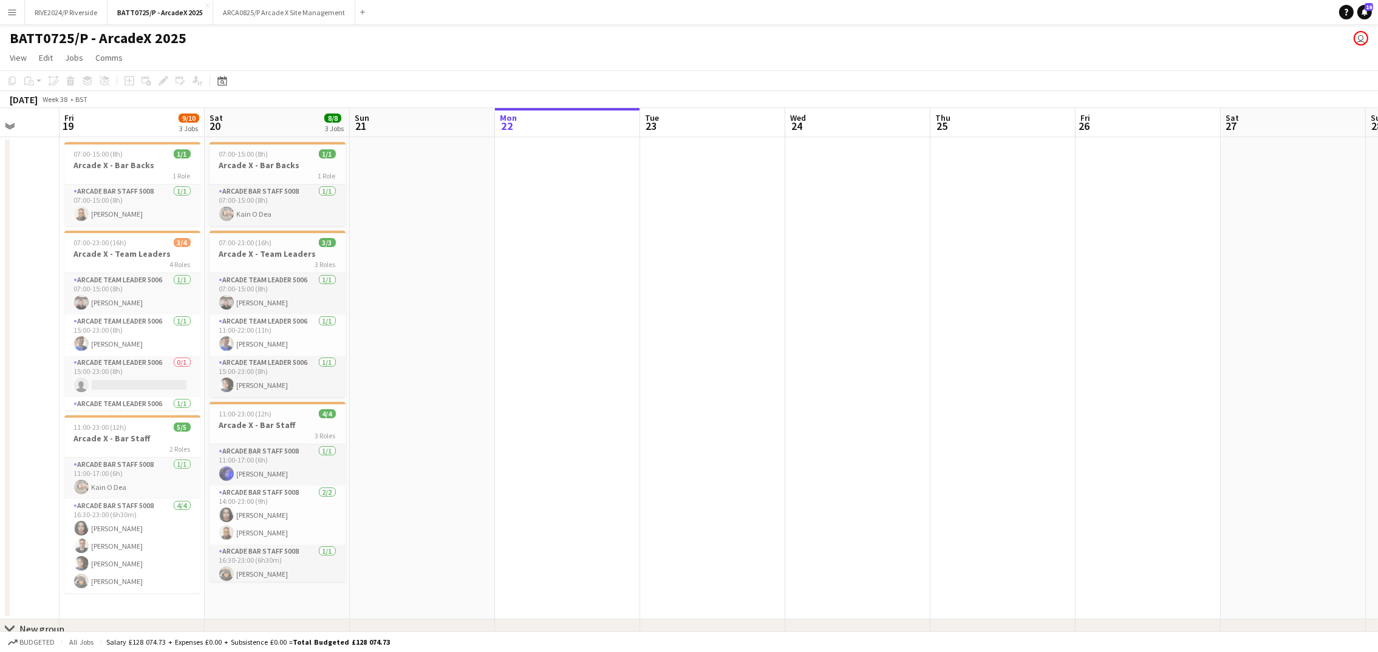
drag, startPoint x: 493, startPoint y: 377, endPoint x: 1394, endPoint y: 340, distance: 902.6
click at [1378, 340] on html "Menu Boards Boards Boards All jobs Status Workforce Workforce My Workforce Recr…" at bounding box center [689, 348] width 1378 height 696
click at [289, 171] on div "1 Role" at bounding box center [278, 176] width 136 height 10
click at [283, 240] on div "07:00-23:00 (16h) 3/3" at bounding box center [278, 244] width 136 height 9
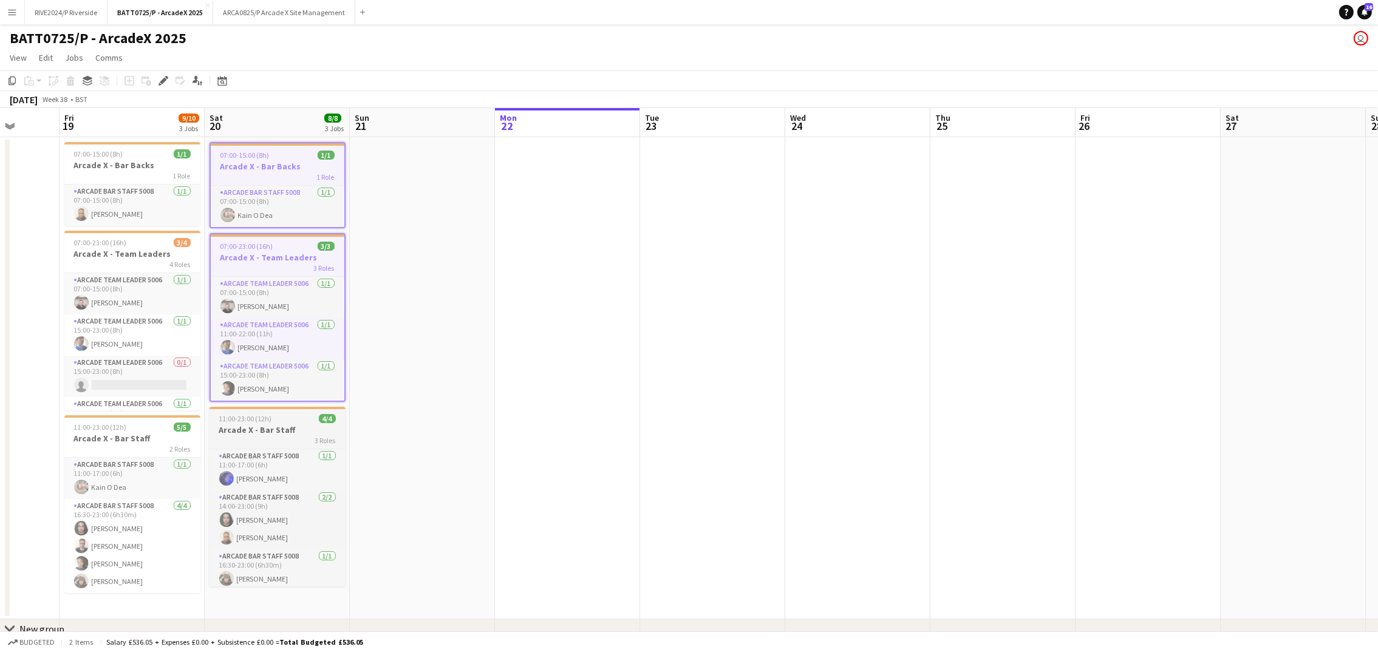
click at [250, 420] on span "11:00-23:00 (12h)" at bounding box center [245, 418] width 53 height 9
click at [1252, 156] on app-date-cell at bounding box center [1293, 378] width 145 height 482
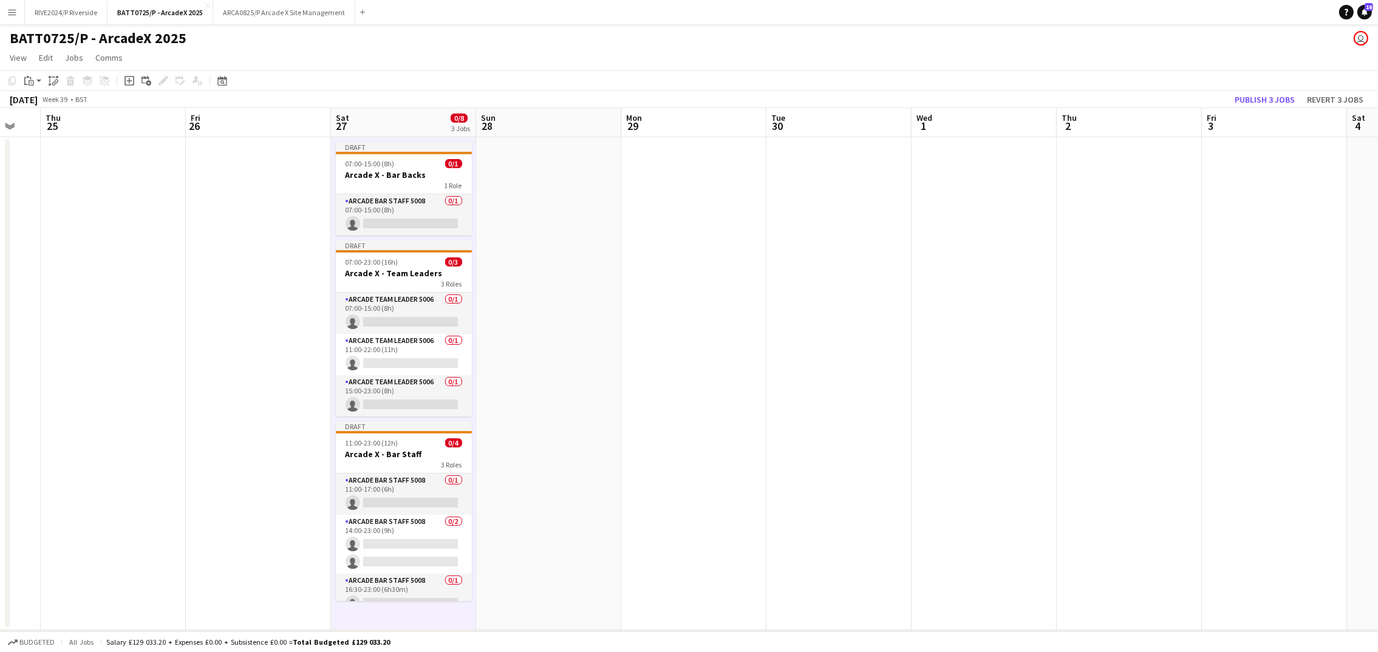
scroll to position [0, 400]
drag, startPoint x: 1073, startPoint y: 305, endPoint x: 177, endPoint y: 364, distance: 897.7
click at [177, 364] on app-calendar-viewport "Mon 22 Tue 23 Wed 24 Thu 25 Fri 26 Sat 27 0/8 3 Jobs Sun 28 Mon 29 Tue 30 Wed 1…" at bounding box center [689, 397] width 1378 height 578
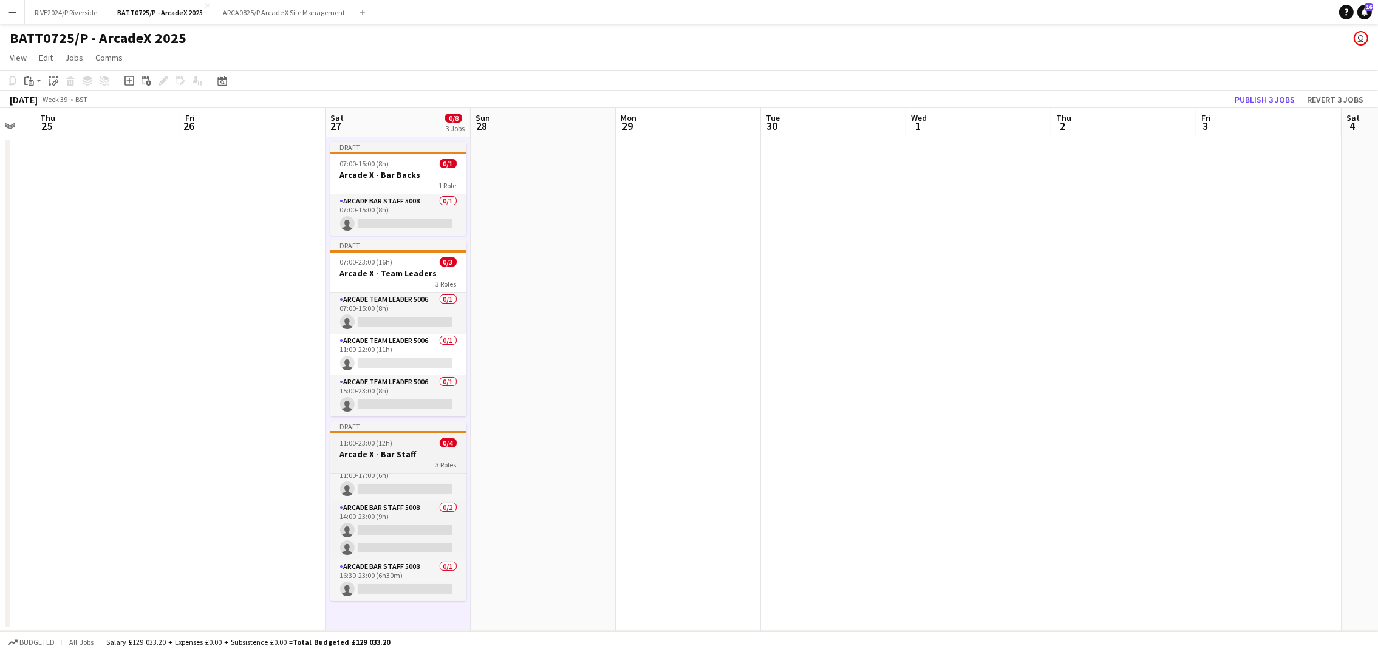
scroll to position [0, 0]
click at [566, 363] on app-date-cell at bounding box center [543, 383] width 145 height 493
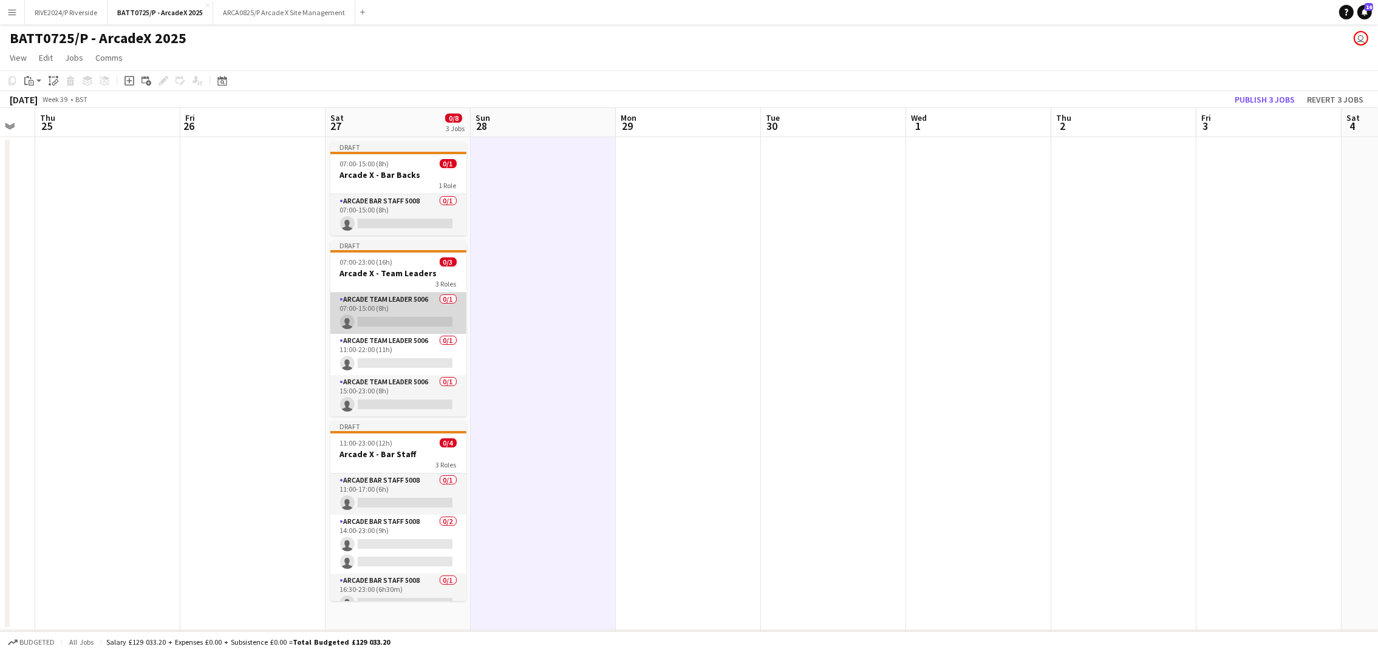
click at [415, 316] on app-card-role "Arcade Team Leader 5006 0/1 07:00-15:00 (8h) single-neutral-actions" at bounding box center [398, 313] width 136 height 41
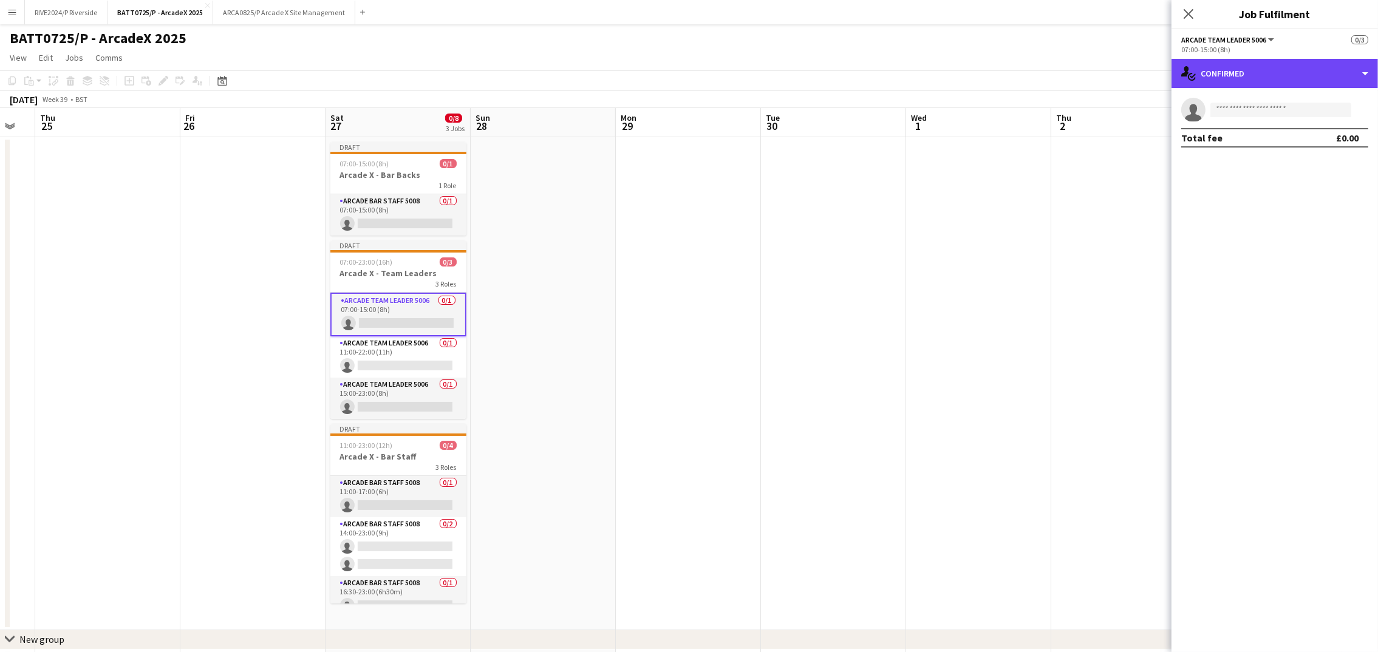
drag, startPoint x: 1269, startPoint y: 71, endPoint x: 1272, endPoint y: 89, distance: 18.6
click at [1272, 89] on div "single-neutral-actions-check-2 Confirmed single-neutral-actions-check-2 Confirm…" at bounding box center [1274, 355] width 206 height 593
drag, startPoint x: 1272, startPoint y: 89, endPoint x: 1222, endPoint y: 88, distance: 49.8
click at [1222, 88] on div "single-neutral-actions Total fee £0.00" at bounding box center [1274, 122] width 206 height 69
click at [1227, 88] on div "single-neutral-actions Total fee £0.00" at bounding box center [1274, 122] width 206 height 69
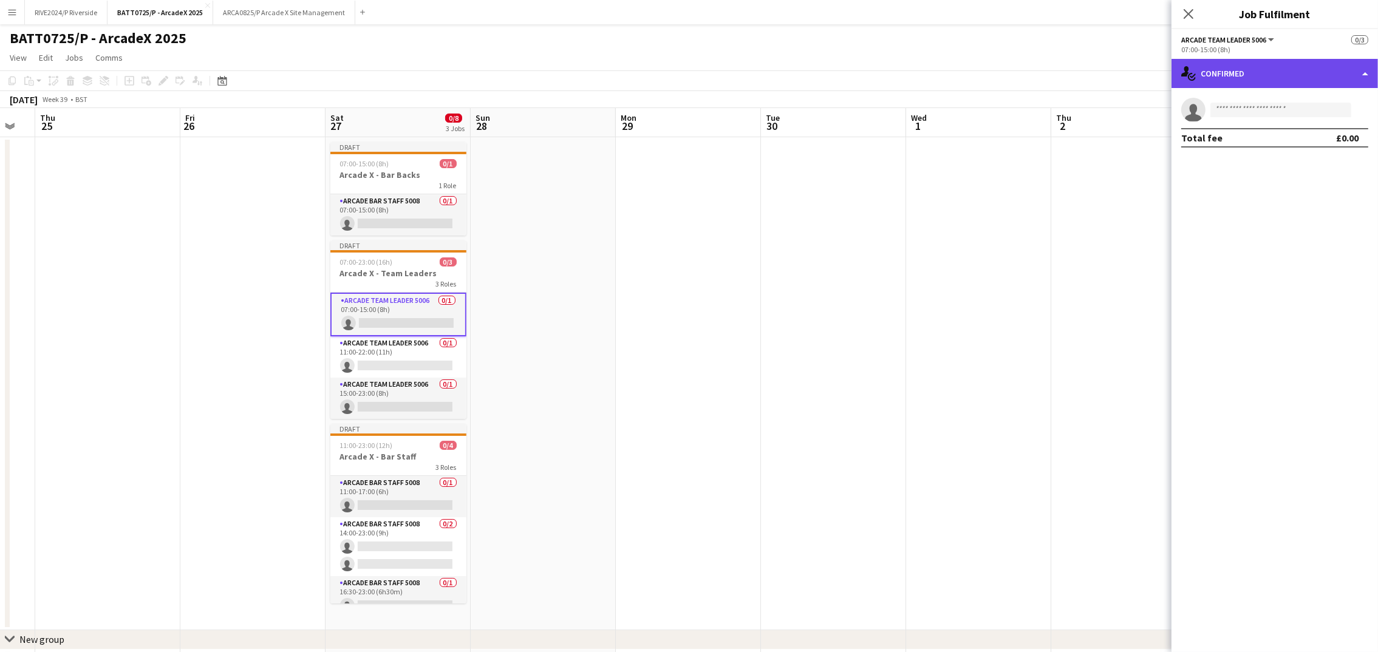
click at [1226, 75] on div "single-neutral-actions-check-2 Confirmed" at bounding box center [1274, 73] width 206 height 29
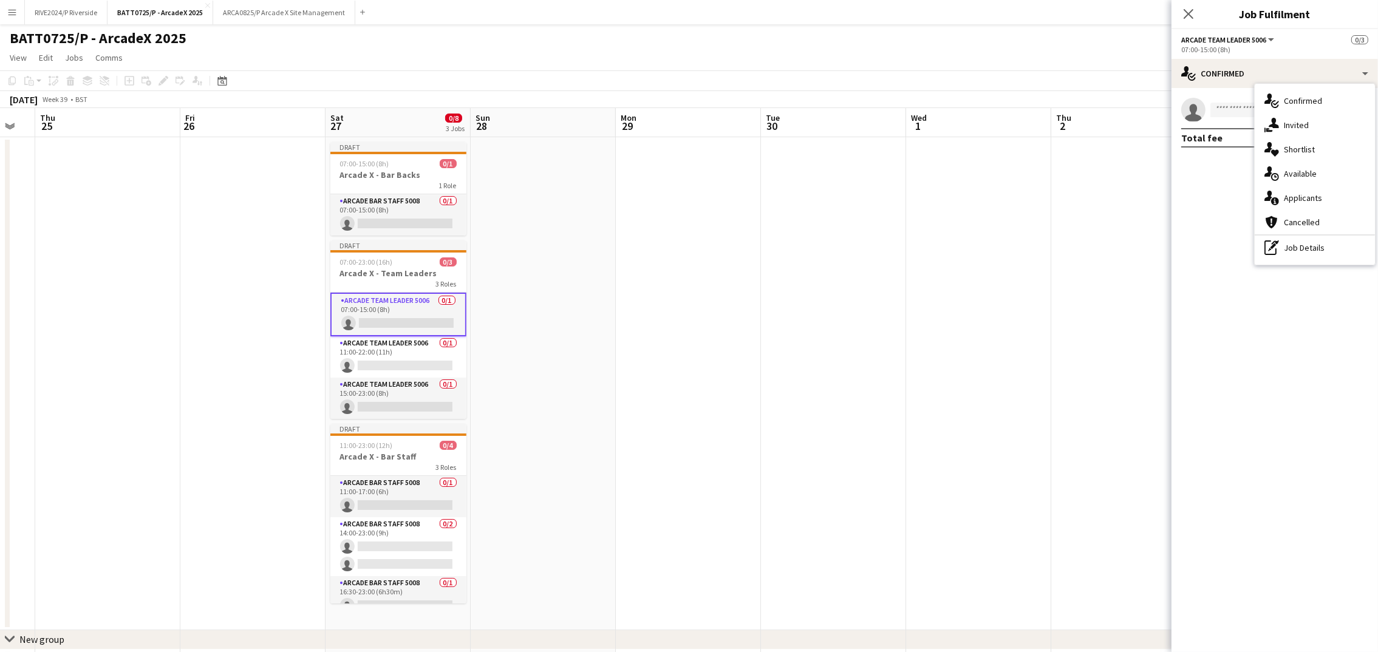
click at [537, 225] on app-date-cell at bounding box center [543, 383] width 145 height 493
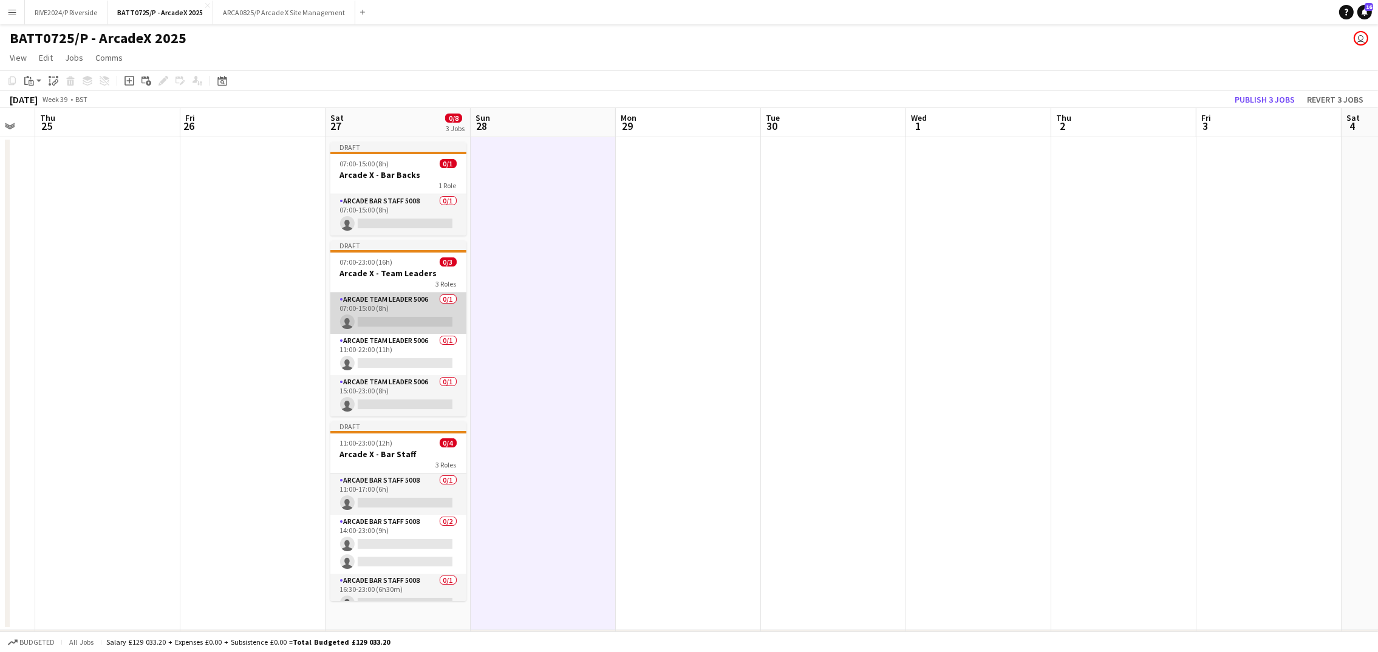
click at [406, 327] on app-card-role "Arcade Team Leader 5006 0/1 07:00-15:00 (8h) single-neutral-actions" at bounding box center [398, 313] width 136 height 41
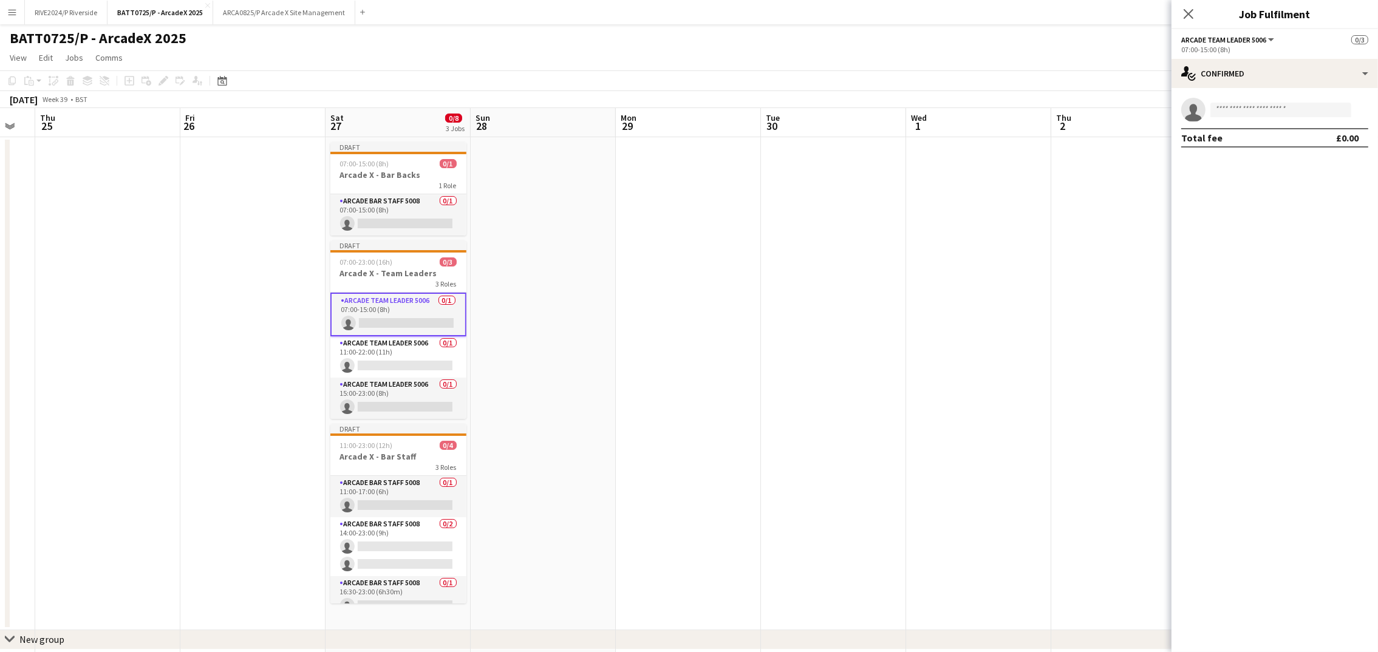
click at [1218, 88] on div "single-neutral-actions Total fee £0.00" at bounding box center [1274, 122] width 206 height 69
click at [1218, 76] on div "single-neutral-actions-check-2 Confirmed" at bounding box center [1274, 73] width 206 height 29
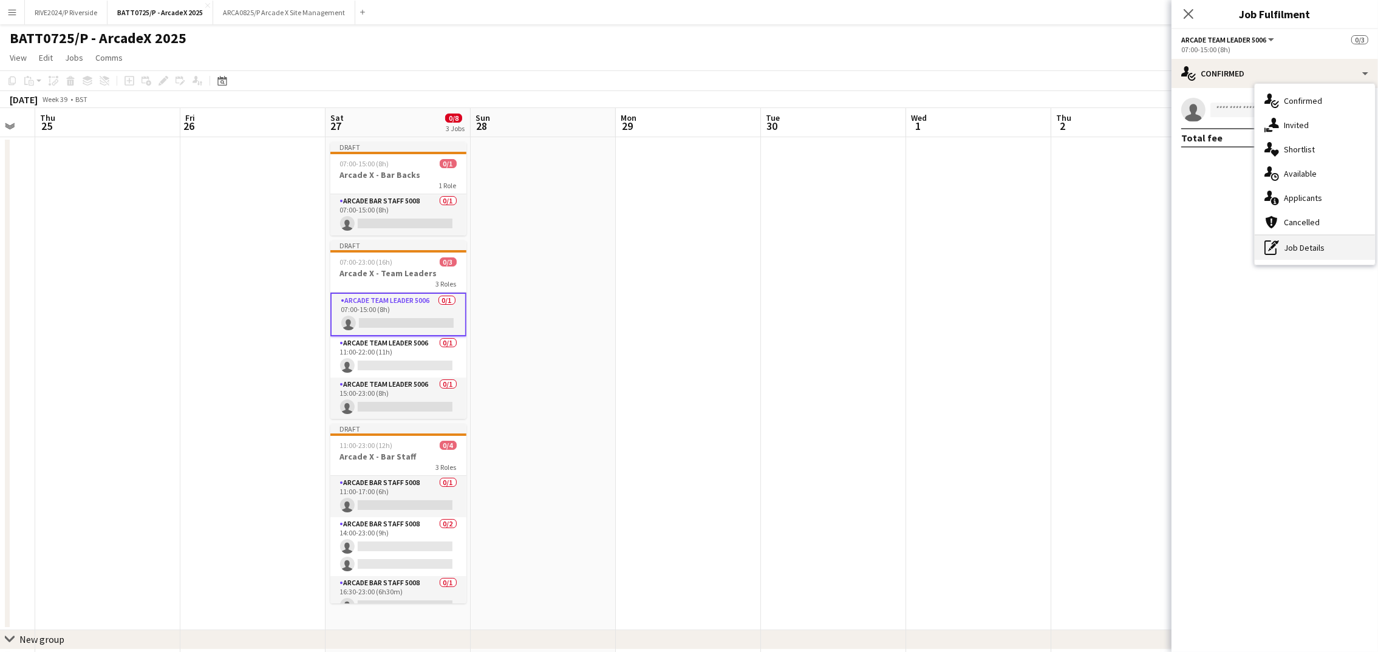
click at [1285, 240] on div "pen-write Job Details" at bounding box center [1315, 248] width 120 height 24
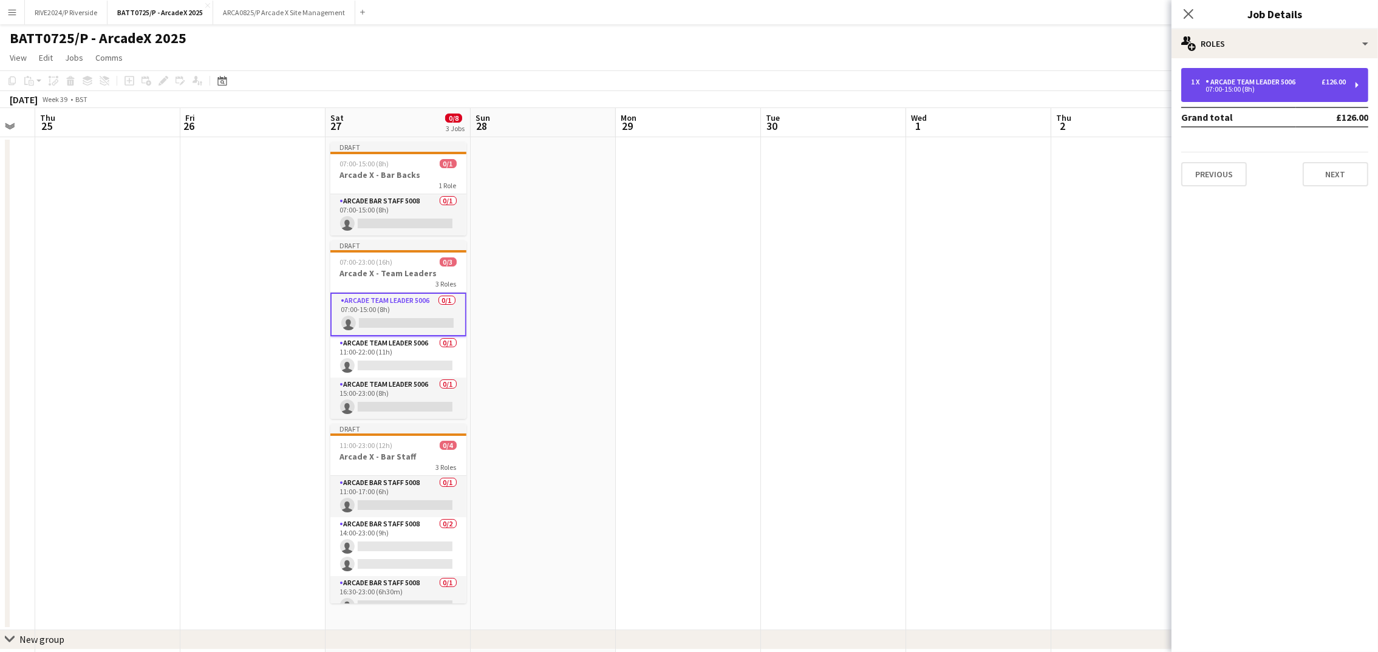
drag, startPoint x: 1263, startPoint y: 90, endPoint x: 1280, endPoint y: 103, distance: 21.7
click at [1262, 92] on div "07:00-15:00 (8h)" at bounding box center [1268, 89] width 155 height 6
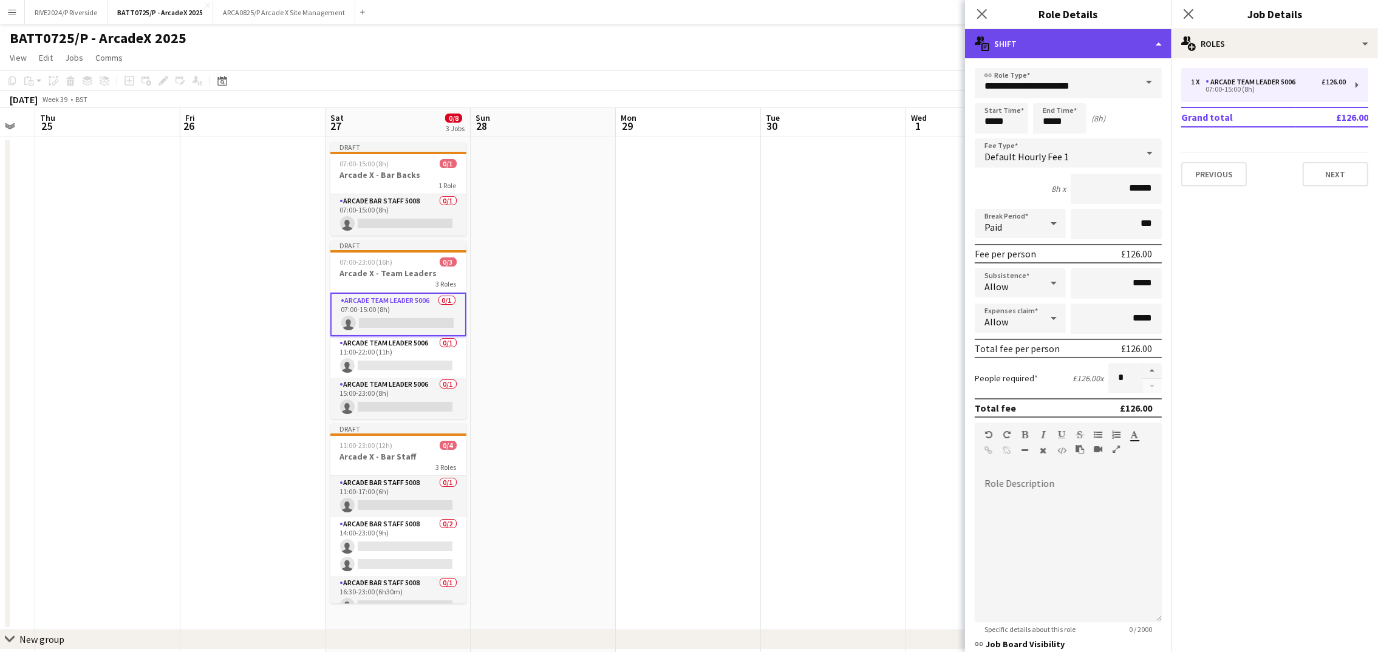
click at [1128, 44] on div "multiple-actions-text Shift" at bounding box center [1068, 43] width 206 height 29
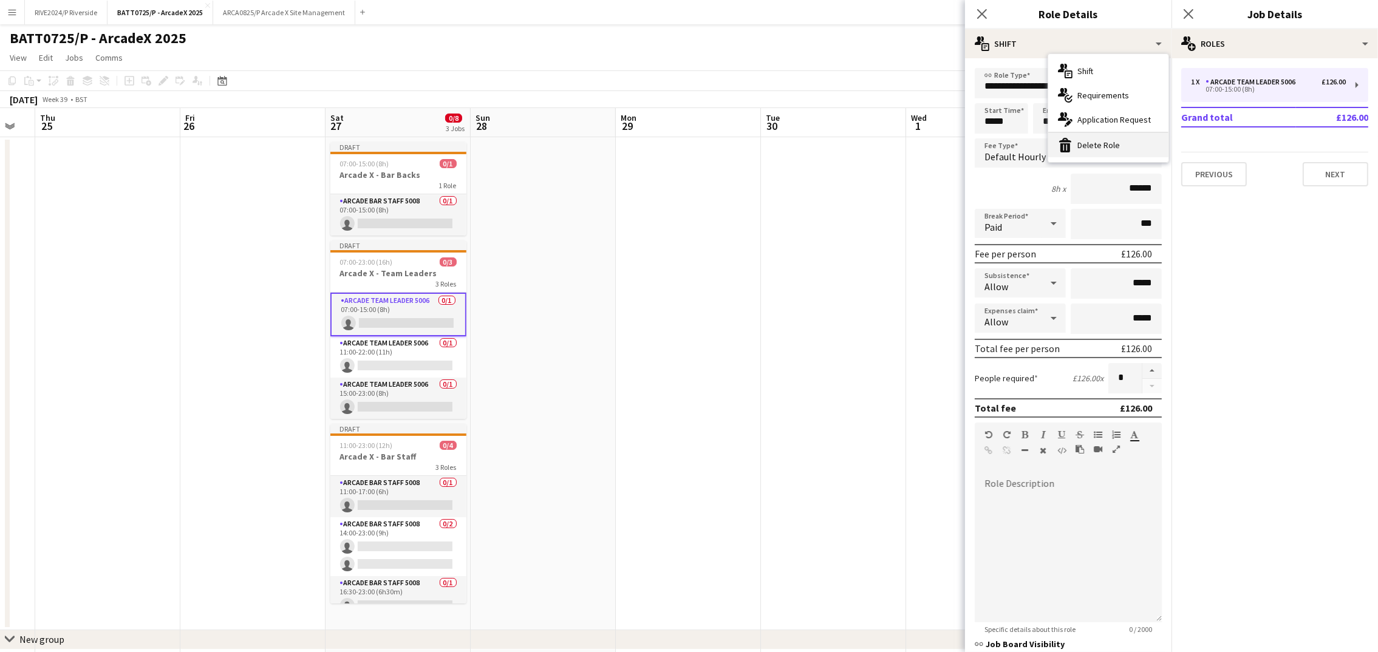
click at [1110, 152] on div "bin-2 Delete Role" at bounding box center [1108, 145] width 120 height 24
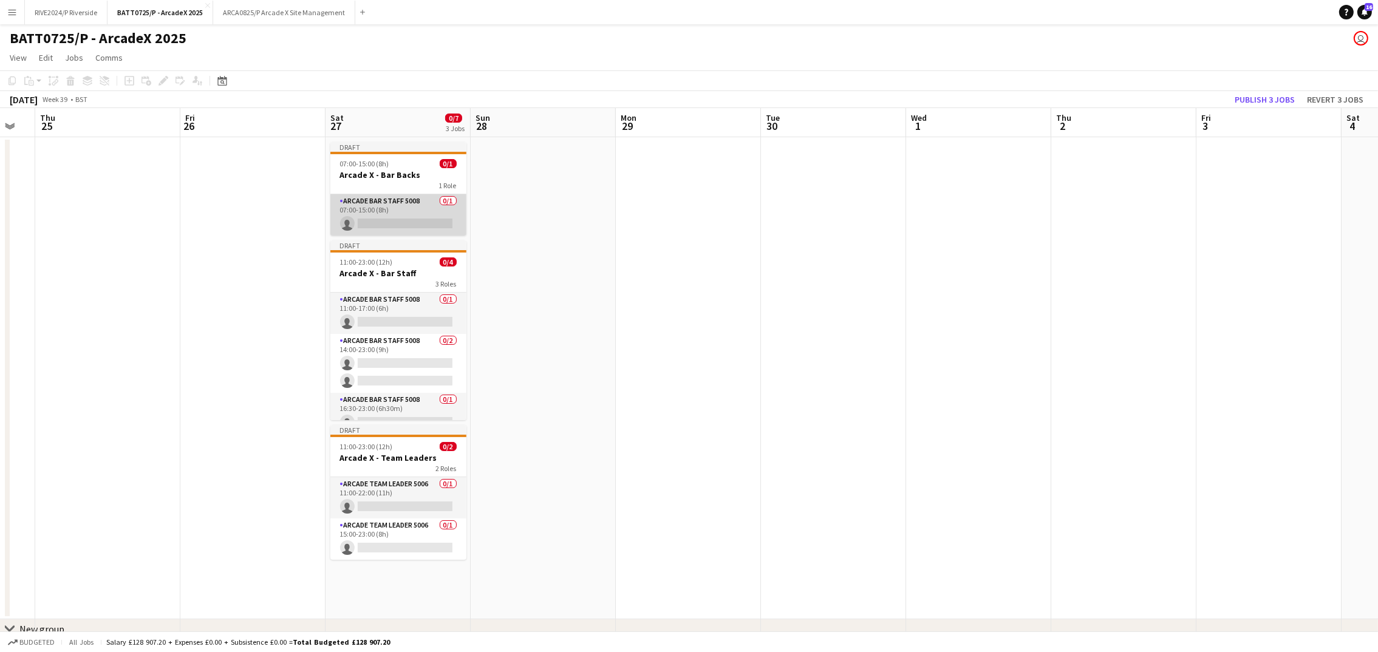
click at [433, 216] on app-card-role "Arcade Bar Staff 5008 0/1 07:00-15:00 (8h) single-neutral-actions" at bounding box center [398, 214] width 136 height 41
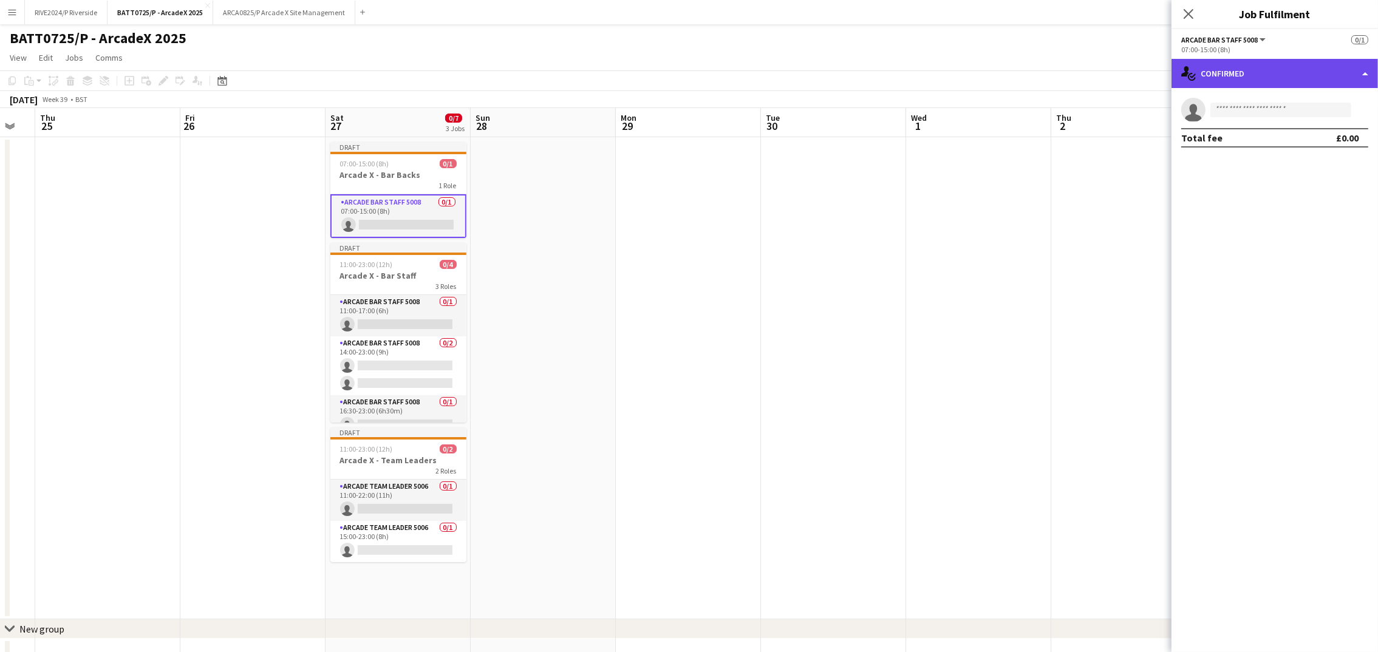
click at [1250, 86] on div "single-neutral-actions-check-2 Confirmed" at bounding box center [1274, 73] width 206 height 29
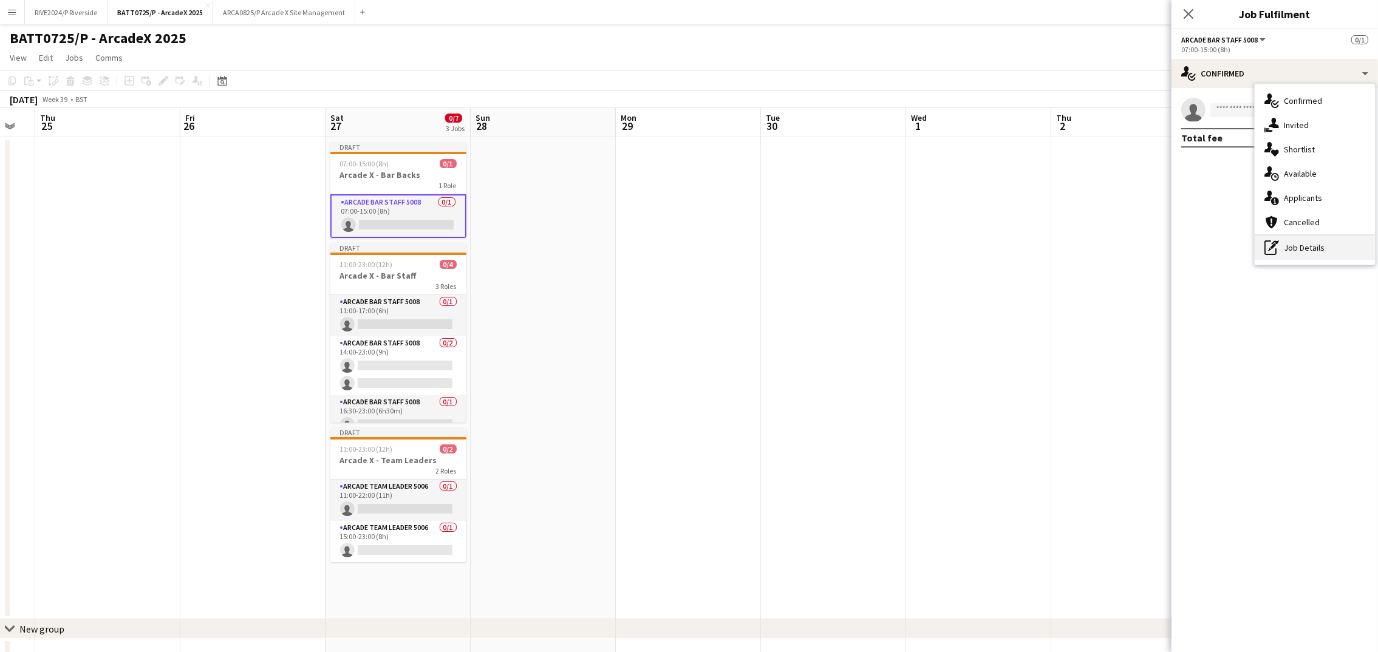
click at [1308, 247] on div "pen-write Job Details" at bounding box center [1315, 248] width 120 height 24
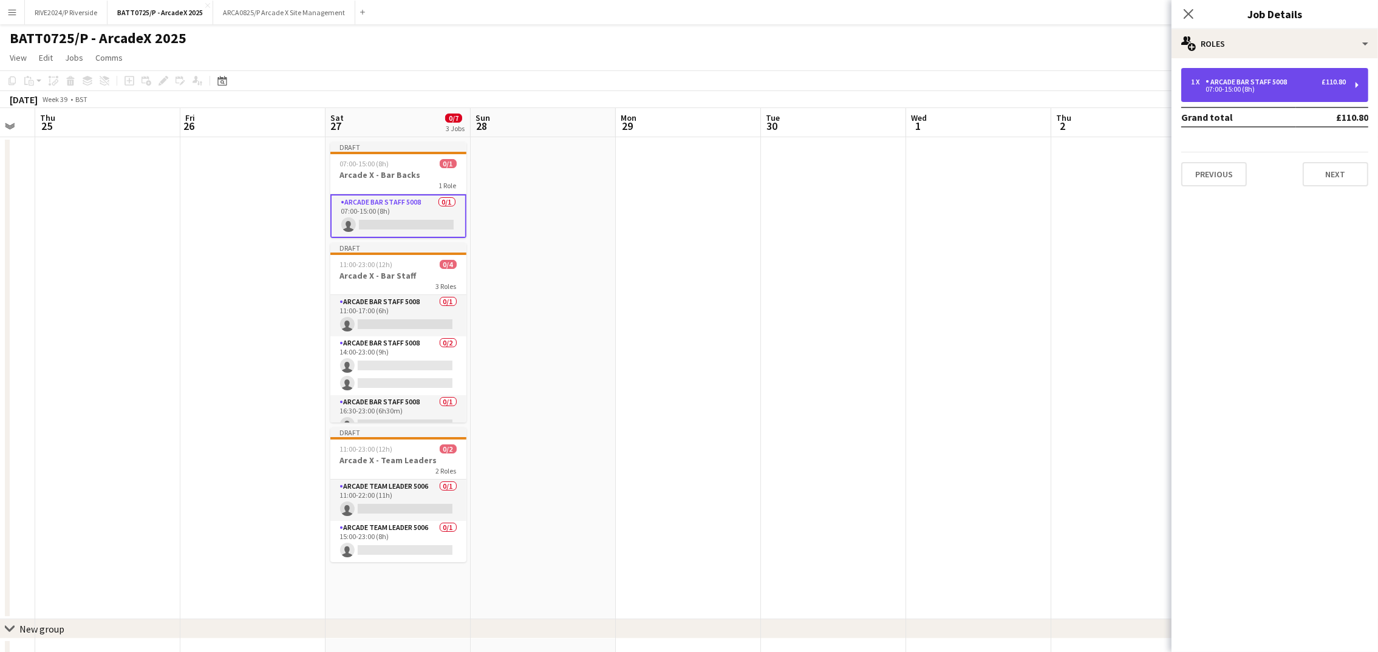
click at [1236, 89] on div "07:00-15:00 (8h)" at bounding box center [1268, 89] width 155 height 6
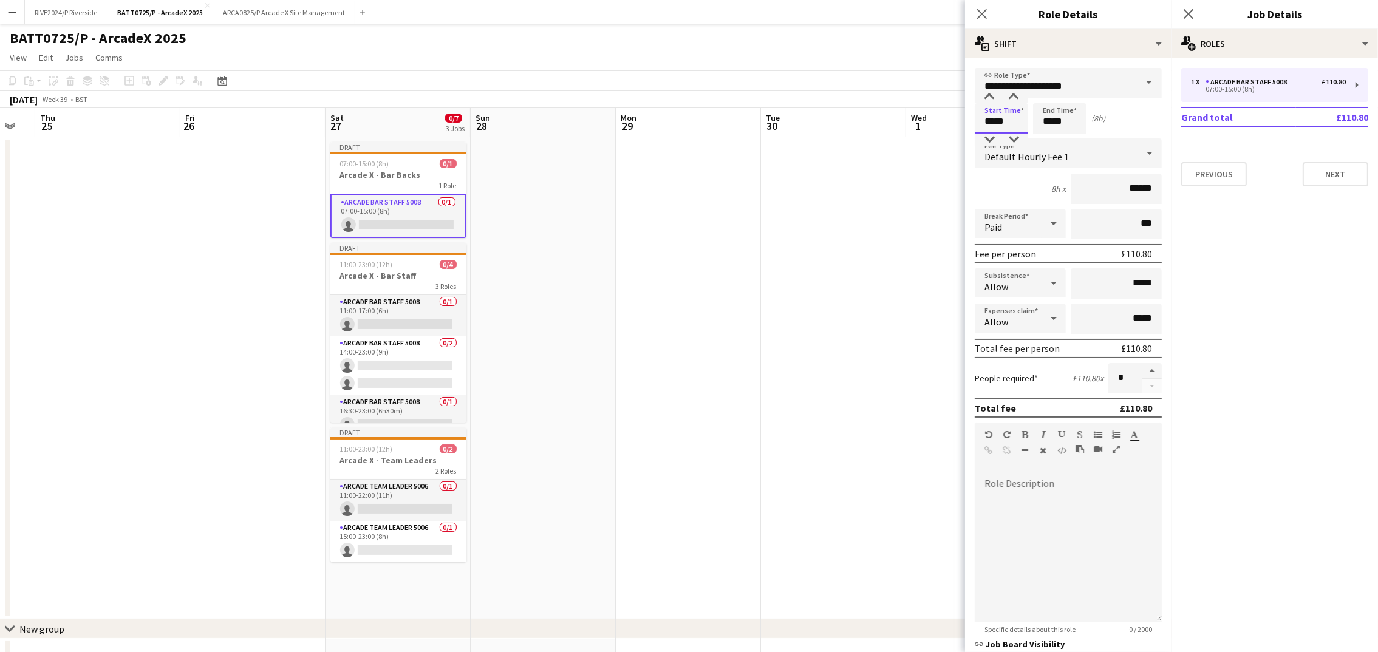
click at [1006, 121] on input "*****" at bounding box center [1001, 118] width 53 height 30
click at [989, 100] on div at bounding box center [989, 97] width 24 height 12
type input "*****"
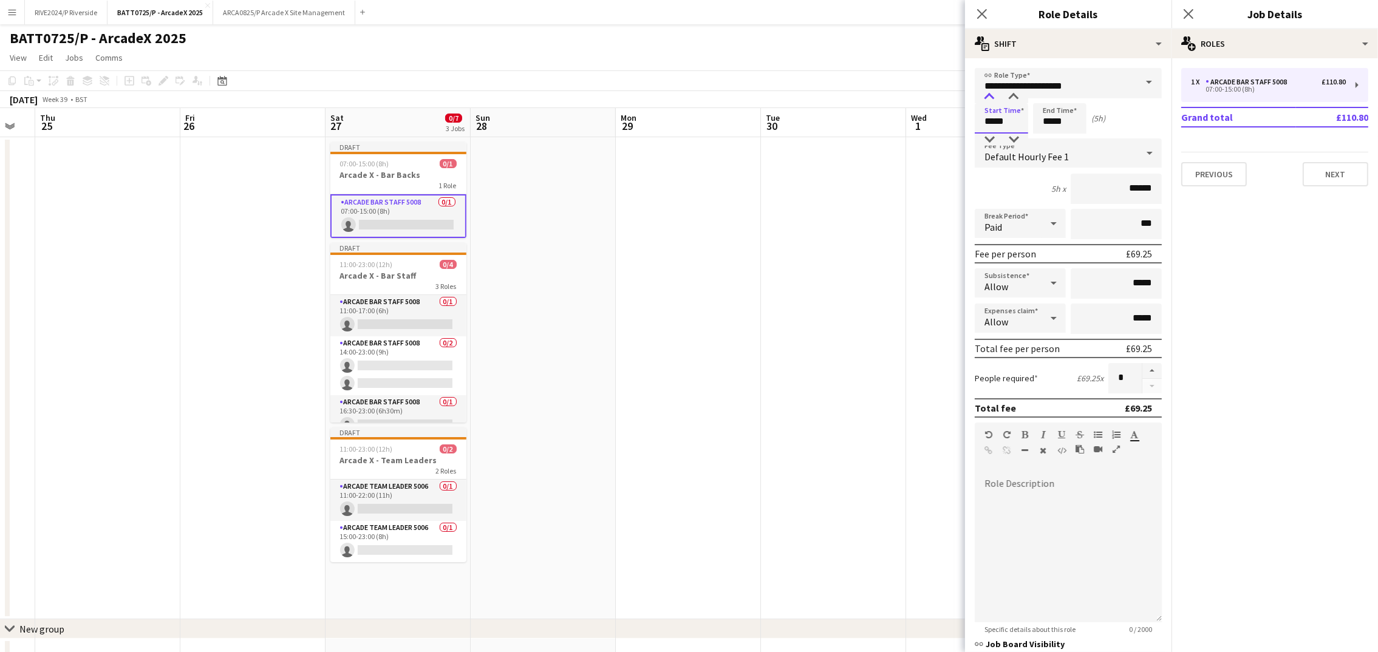
click at [989, 100] on div at bounding box center [989, 97] width 24 height 12
click at [1037, 110] on input "*****" at bounding box center [1059, 118] width 53 height 30
click at [1048, 103] on input "*****" at bounding box center [1059, 118] width 53 height 30
click at [1048, 98] on div at bounding box center [1047, 97] width 24 height 12
type input "*****"
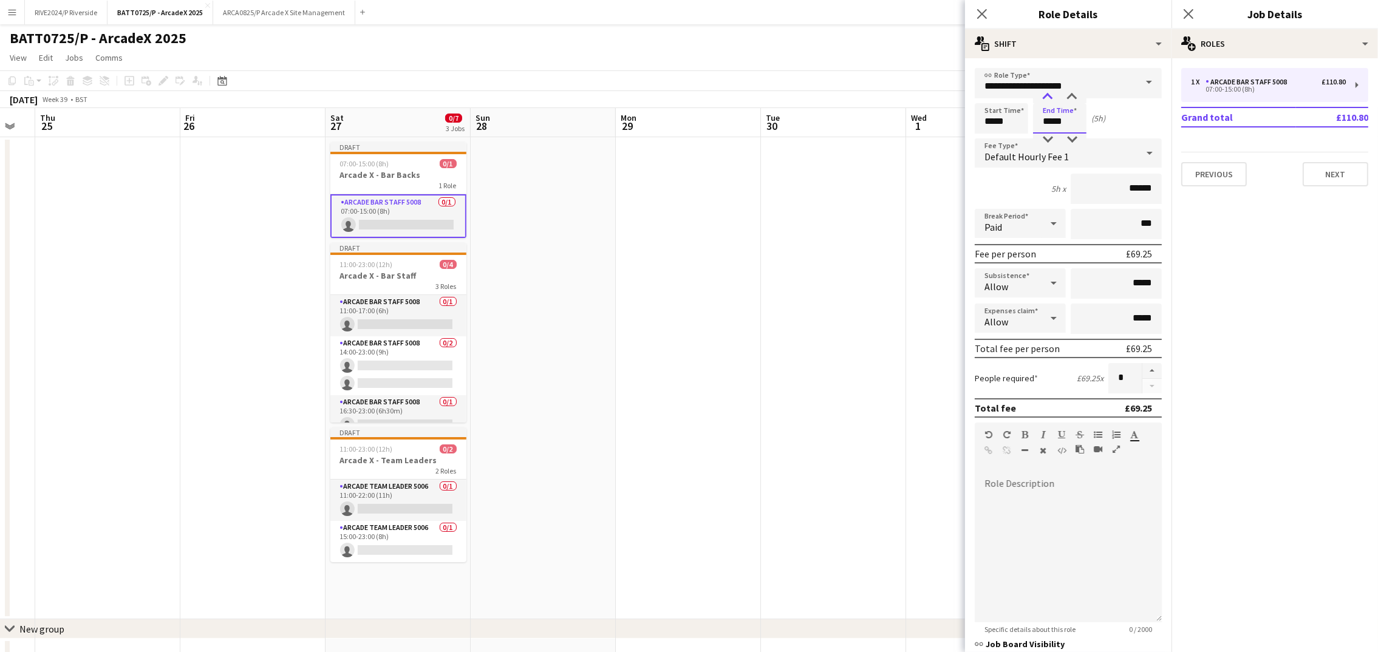
click at [1048, 98] on div at bounding box center [1047, 97] width 24 height 12
click at [974, 12] on div "Close pop-in" at bounding box center [982, 14] width 34 height 28
click at [994, 13] on div "Close pop-in" at bounding box center [982, 14] width 34 height 28
click at [970, 13] on div "Close pop-in" at bounding box center [982, 14] width 34 height 28
click at [712, 343] on app-date-cell at bounding box center [688, 378] width 145 height 482
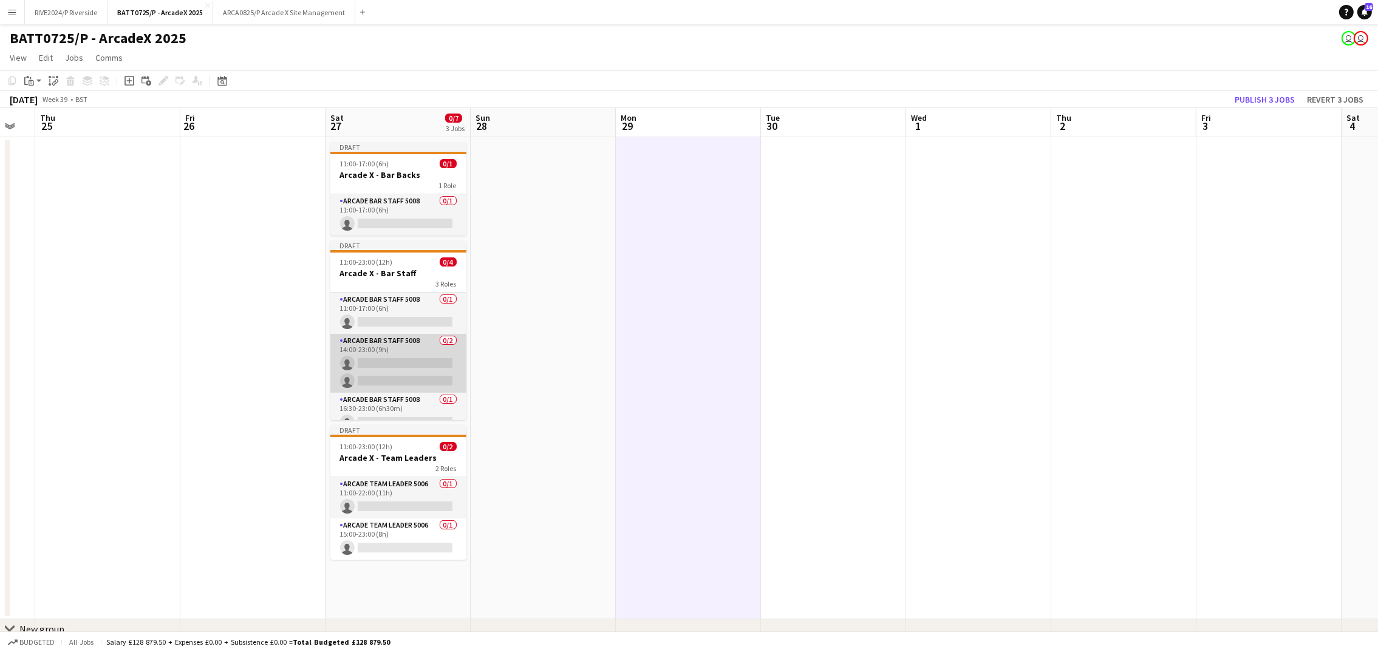
scroll to position [14, 0]
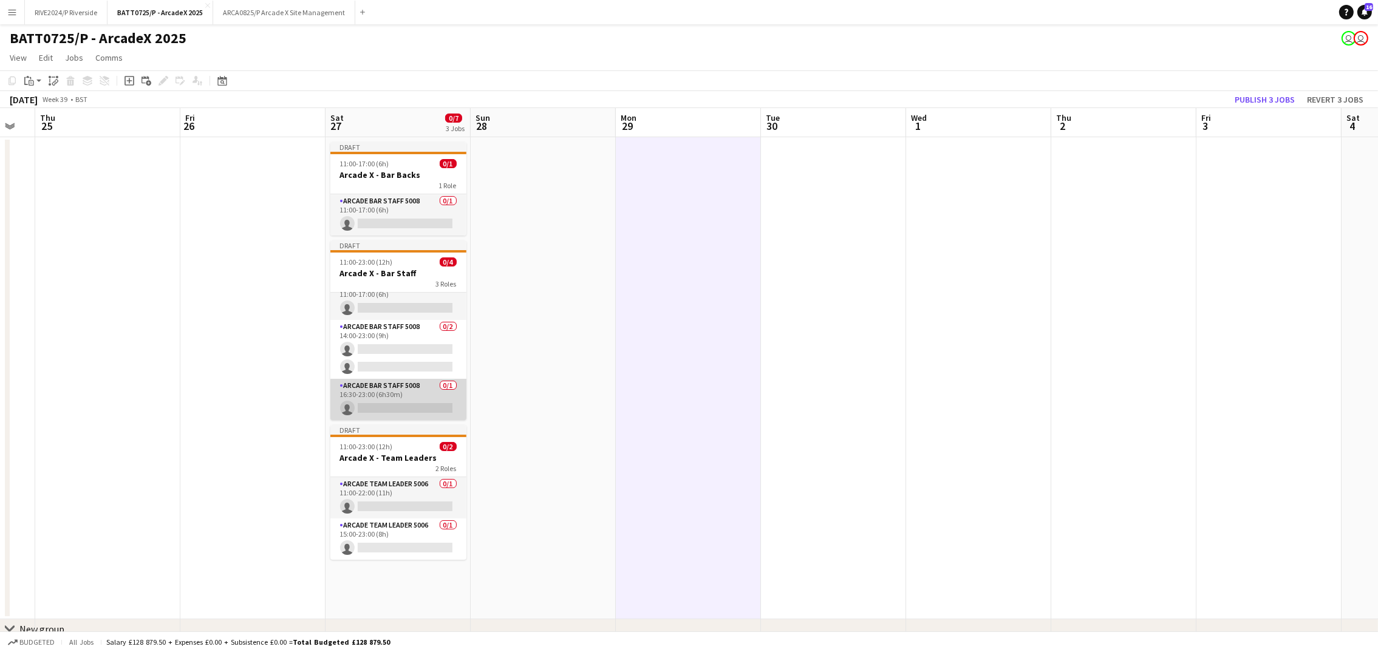
click at [380, 395] on app-card-role "Arcade Bar Staff 5008 0/1 16:30-23:00 (6h30m) single-neutral-actions" at bounding box center [398, 399] width 136 height 41
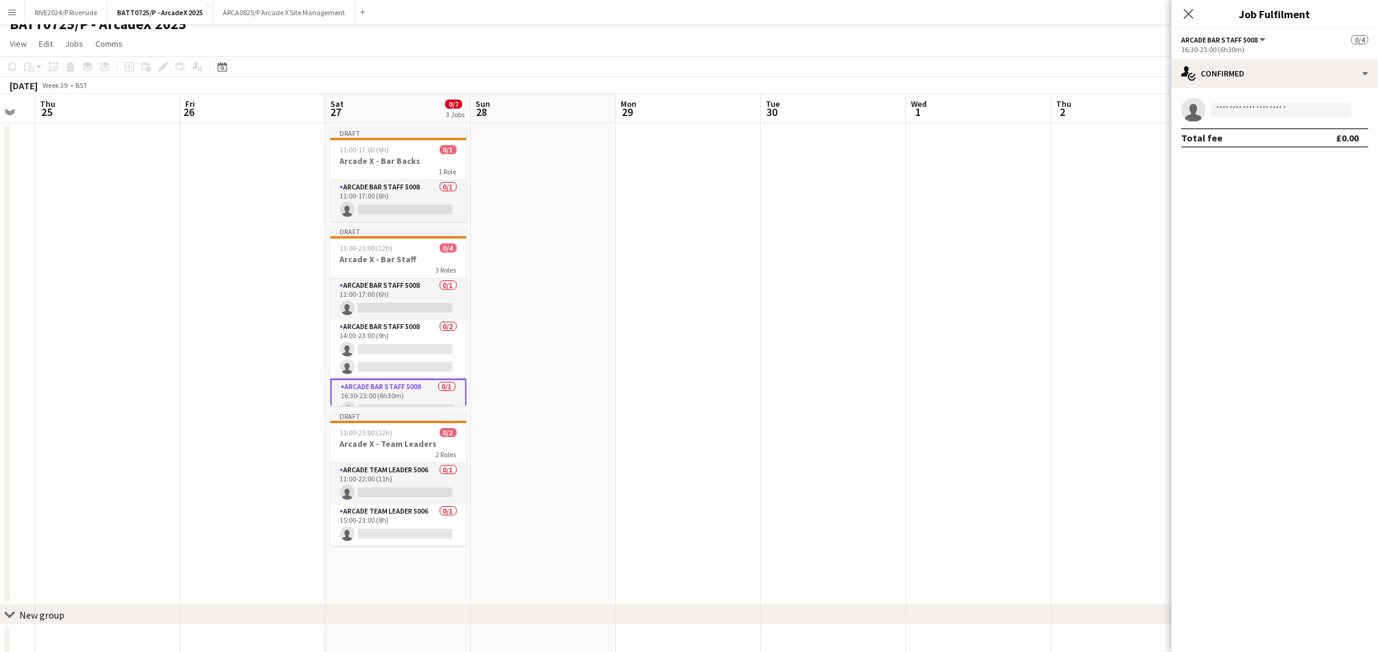
scroll to position [0, 0]
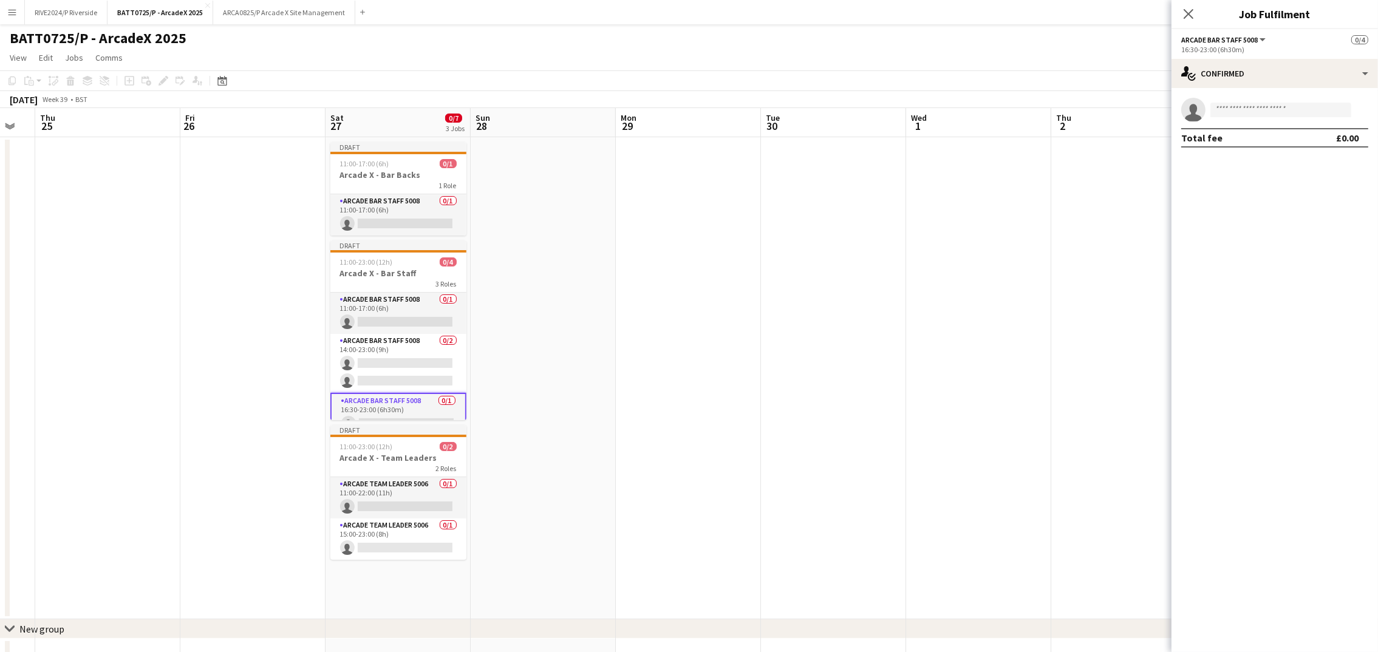
click at [1193, 19] on app-icon "Close pop-in" at bounding box center [1188, 14] width 15 height 15
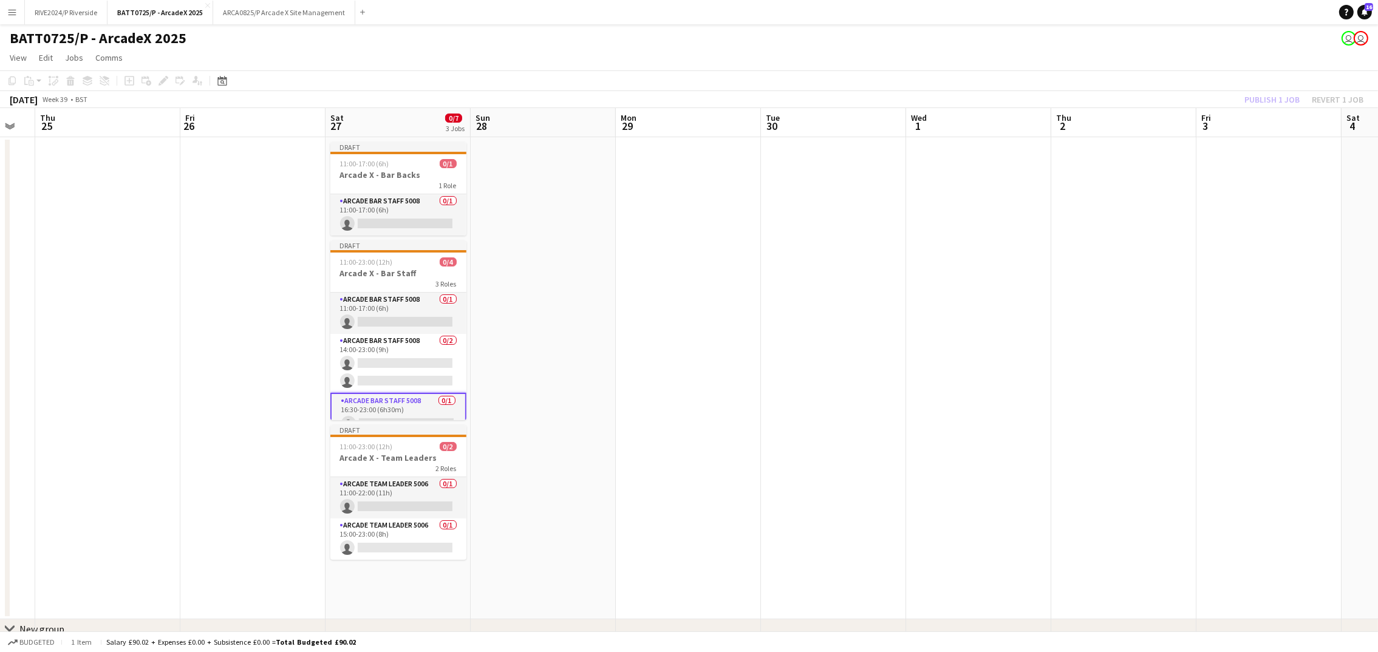
click at [1256, 92] on div "Publish 1 job Revert 1 job" at bounding box center [1304, 100] width 148 height 16
click at [1260, 97] on button "Publish 3 jobs" at bounding box center [1265, 100] width 70 height 16
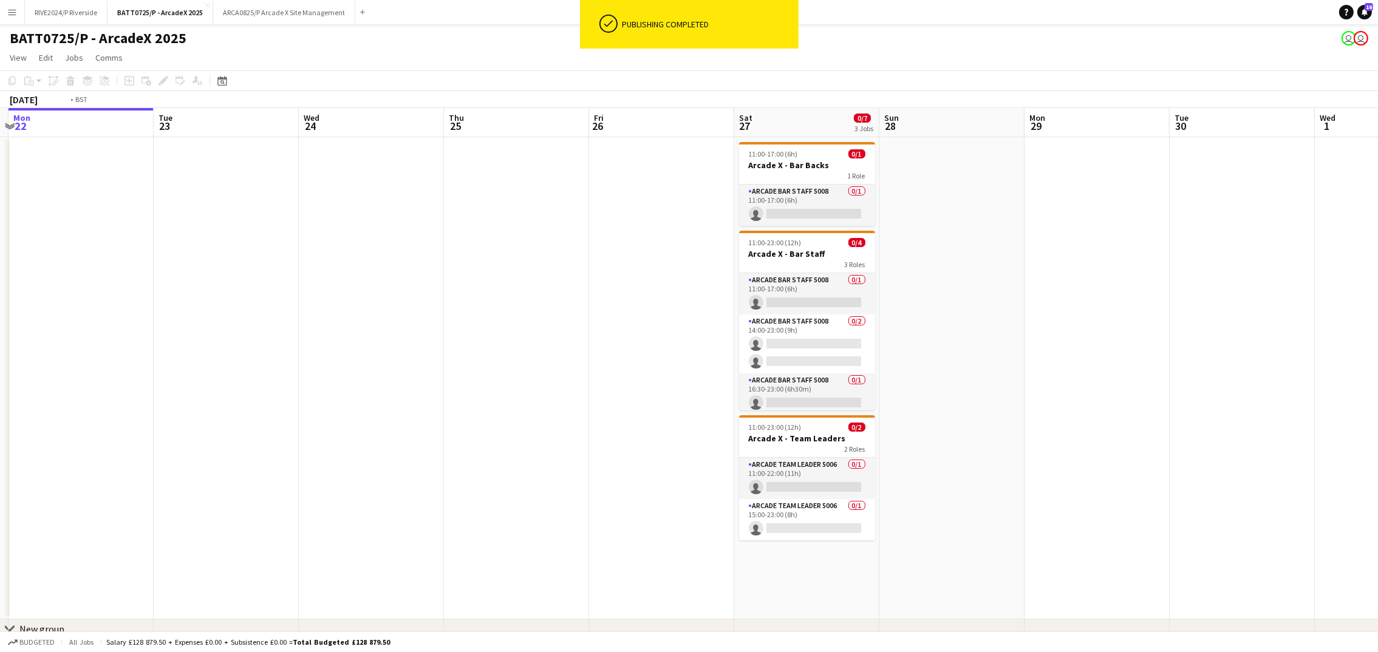
scroll to position [0, 347]
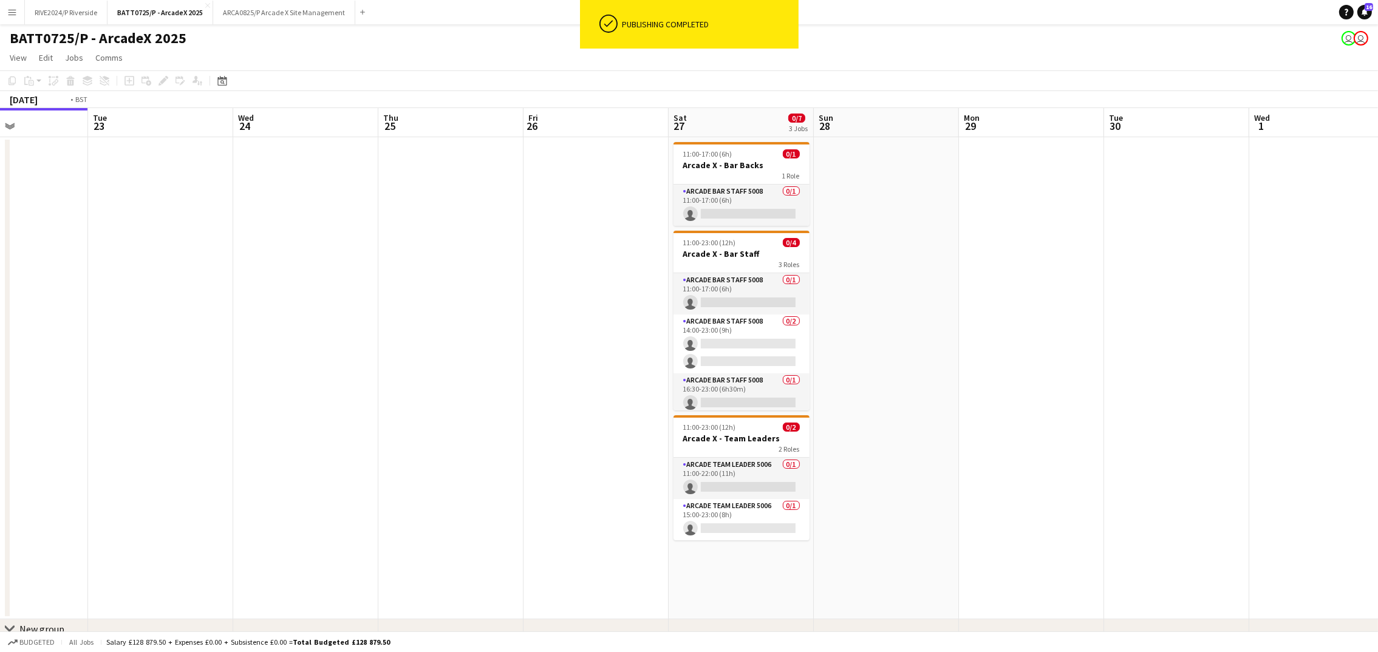
drag, startPoint x: 885, startPoint y: 325, endPoint x: 1144, endPoint y: 358, distance: 260.9
click at [1144, 358] on app-calendar-viewport "Sat 20 8/8 3 Jobs Sun 21 Mon 22 Tue 23 Wed 24 Thu 25 Fri 26 Sat 27 0/7 3 Jobs S…" at bounding box center [689, 391] width 1378 height 567
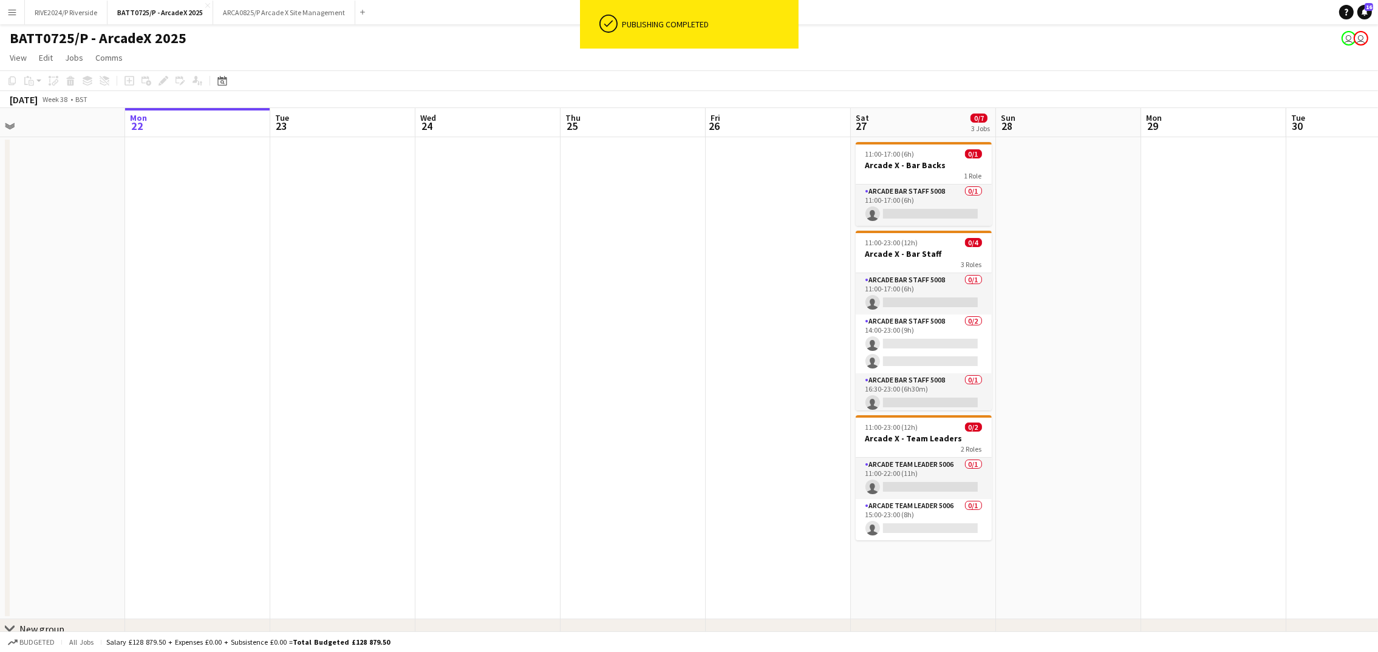
drag, startPoint x: 494, startPoint y: 343, endPoint x: 711, endPoint y: 377, distance: 219.5
click at [711, 377] on app-calendar-viewport "Fri 19 9/10 3 Jobs Sat 20 8/8 3 Jobs Sun 21 Mon 22 Tue 23 Wed 24 Thu 25 Fri 26 …" at bounding box center [689, 391] width 1378 height 567
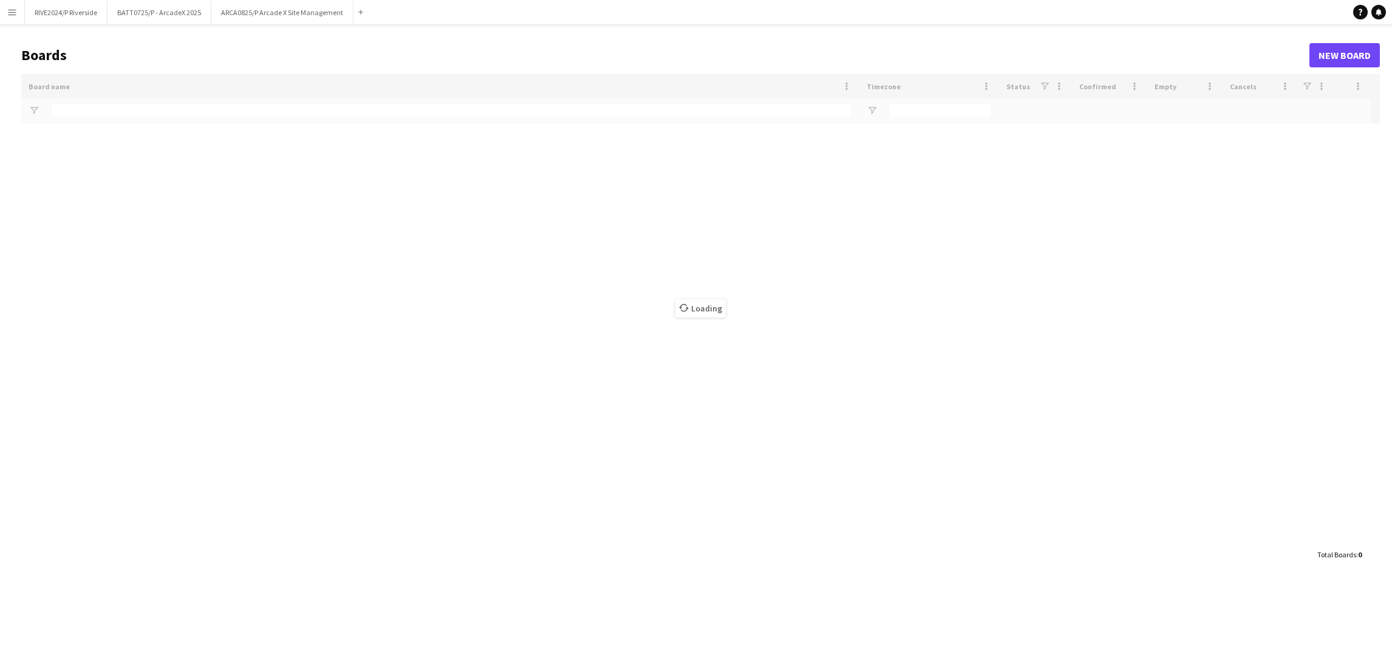
type input "***"
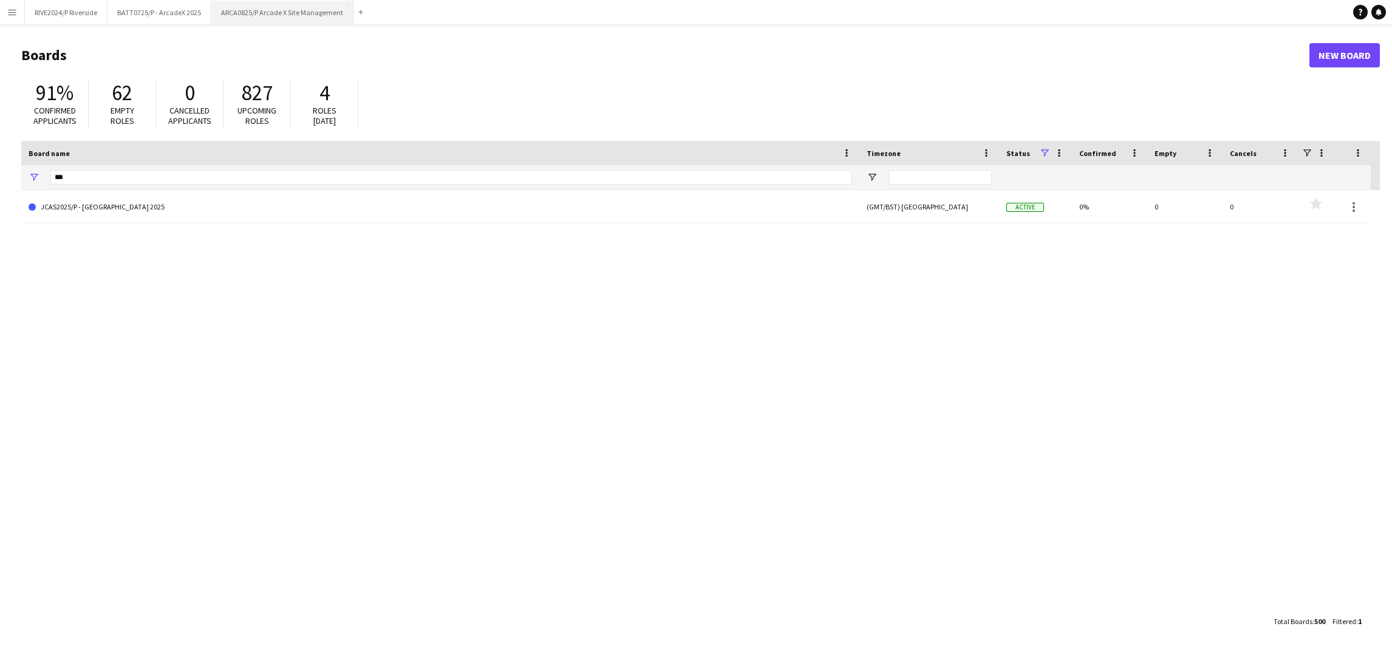
click at [271, 16] on button "ARCA0825/P Arcade X Site Management Close" at bounding box center [282, 13] width 142 height 24
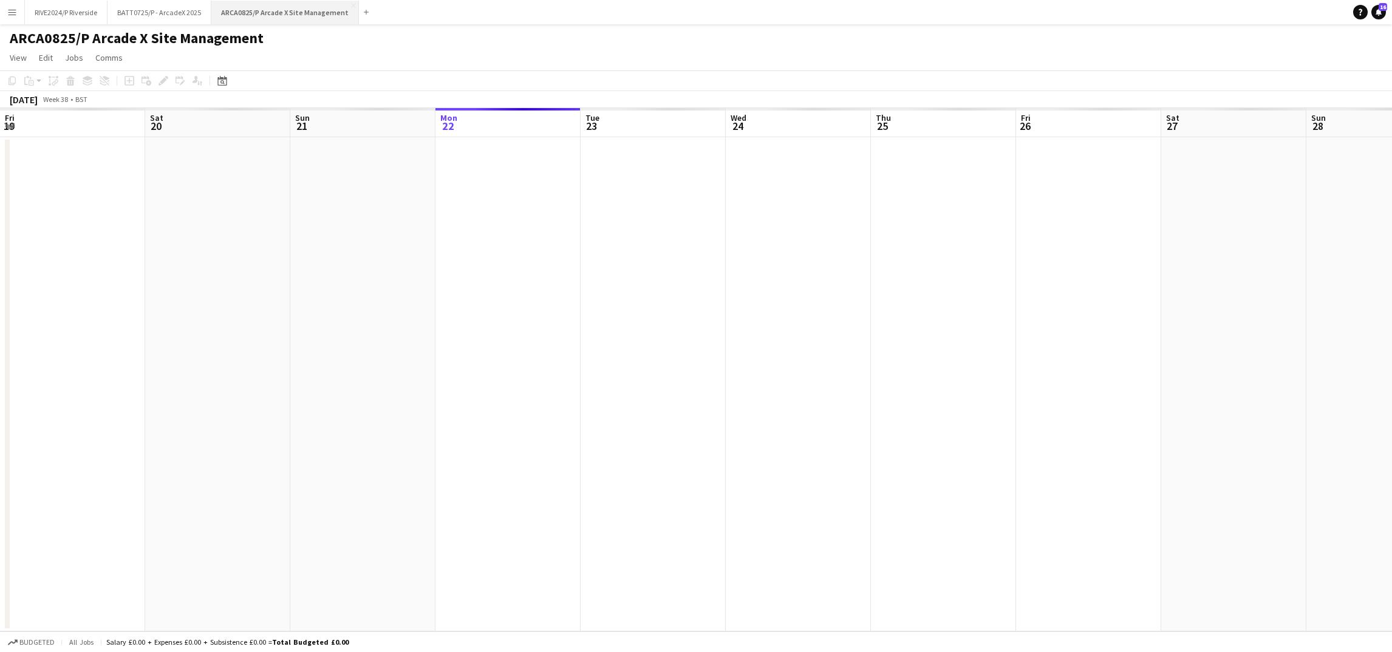
scroll to position [0, 290]
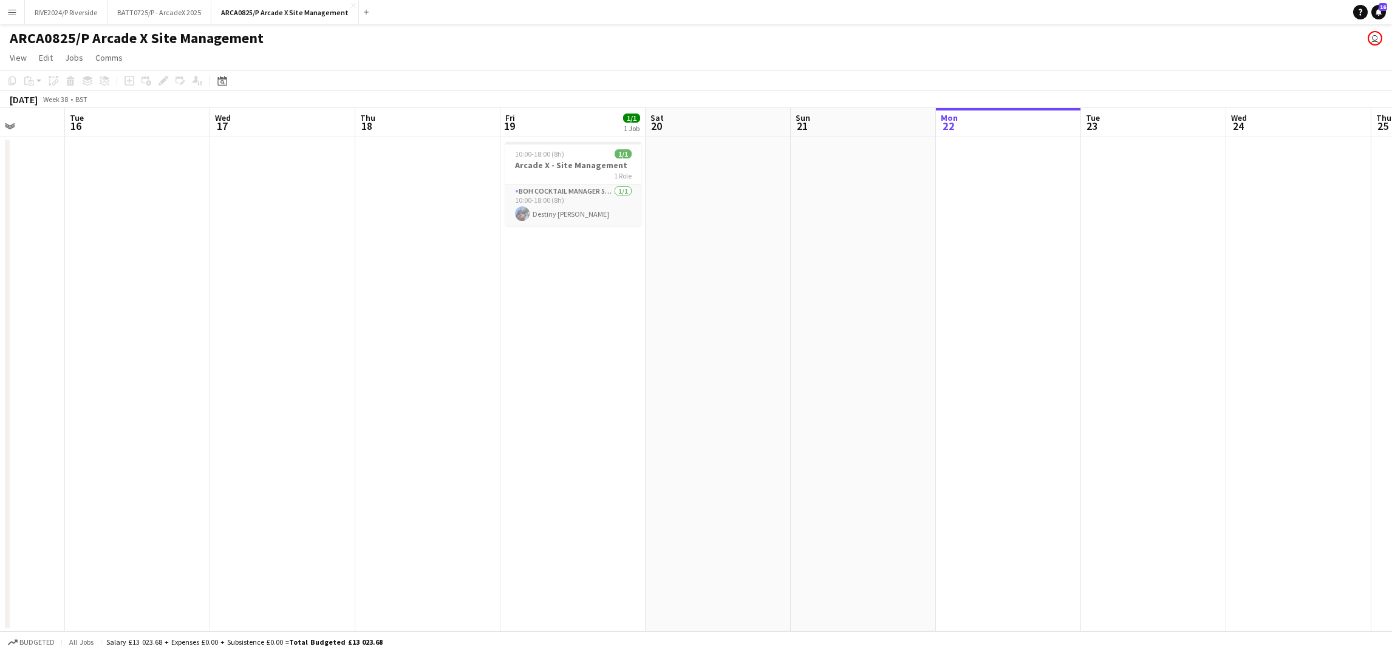
drag, startPoint x: 251, startPoint y: 187, endPoint x: 840, endPoint y: 273, distance: 595.9
click at [1042, 271] on app-calendar-viewport "Sat 13 Sun 14 Mon 15 Tue 16 Wed 17 Thu 18 Fri 19 1/1 1 Job Sat 20 Sun 21 Mon 22…" at bounding box center [696, 369] width 1392 height 523
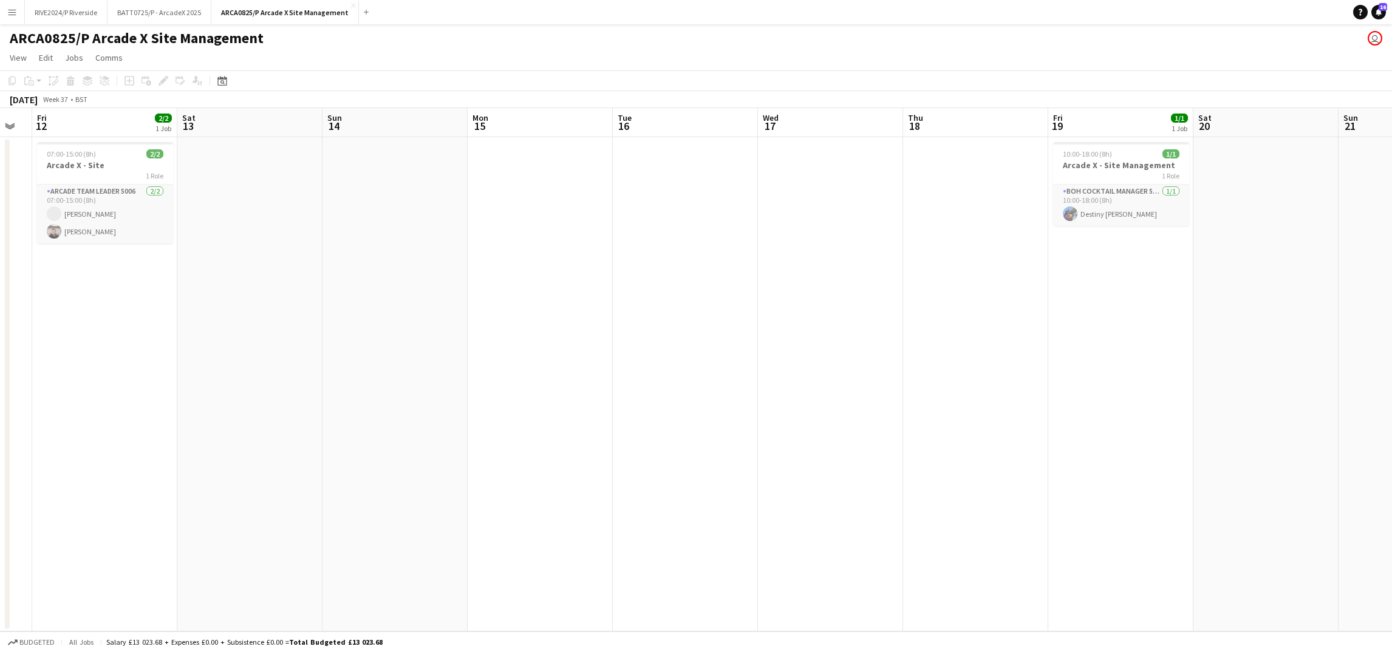
drag, startPoint x: 837, startPoint y: 330, endPoint x: 1047, endPoint y: 352, distance: 211.2
click at [1047, 352] on app-calendar-viewport "Wed 10 1/1 1 Job Thu 11 Fri 12 2/2 1 Job Sat 13 Sun 14 Mon 15 Tue 16 Wed 17 Thu…" at bounding box center [696, 369] width 1392 height 523
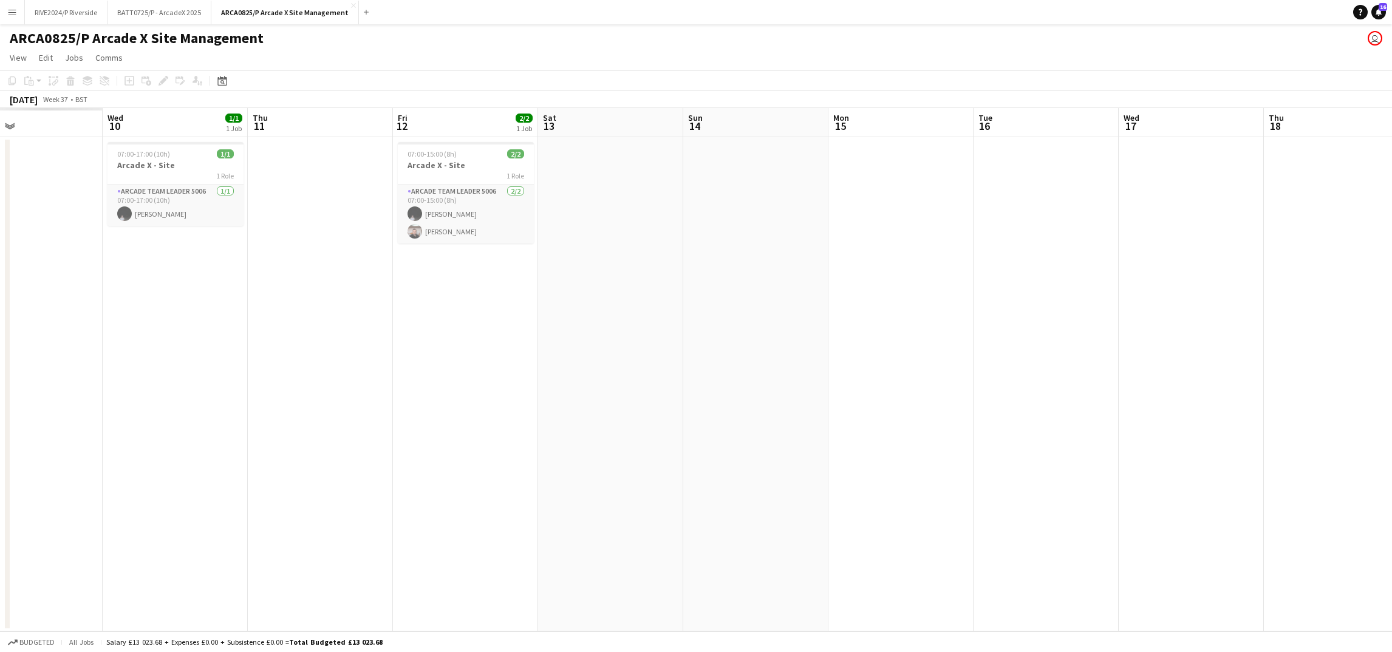
drag, startPoint x: 646, startPoint y: 326, endPoint x: 1153, endPoint y: 358, distance: 507.5
click at [1153, 358] on app-calendar-viewport "Sun 7 Mon 8 Tue 9 Wed 10 1/1 1 Job Thu 11 Fri 12 2/2 1 Job Sat 13 Sun 14 Mon 15…" at bounding box center [696, 369] width 1392 height 523
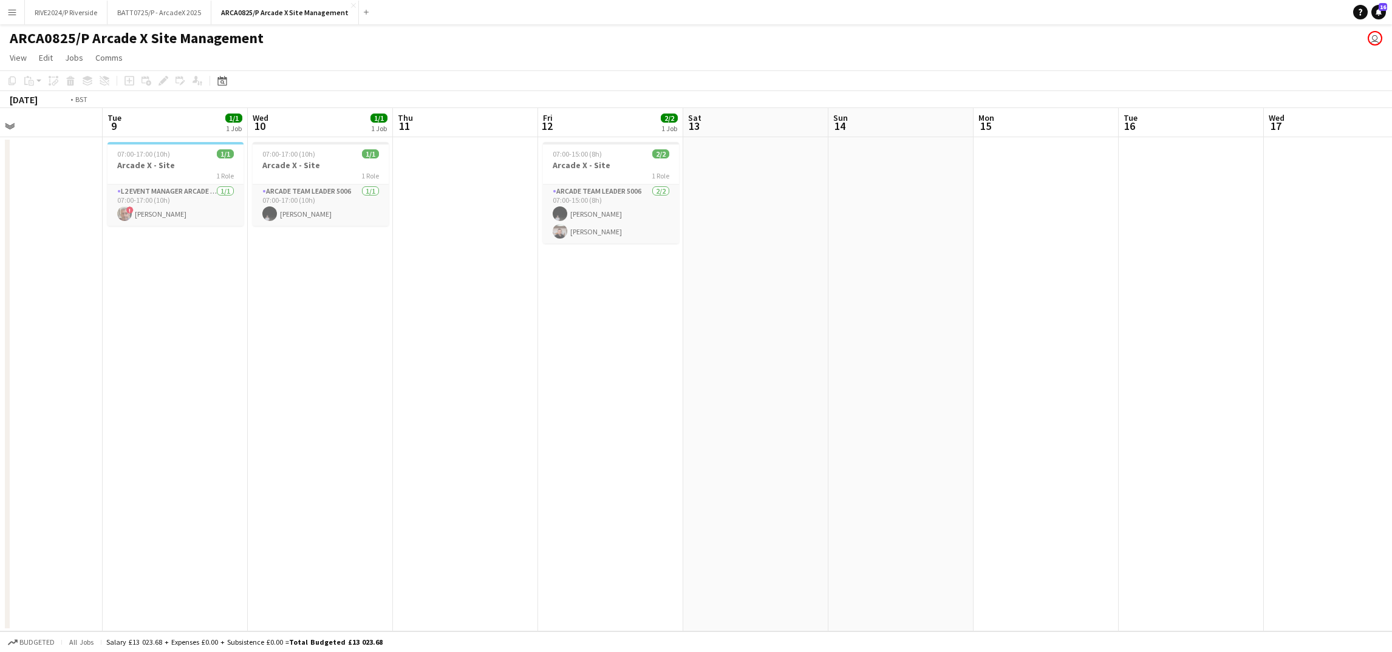
scroll to position [0, 354]
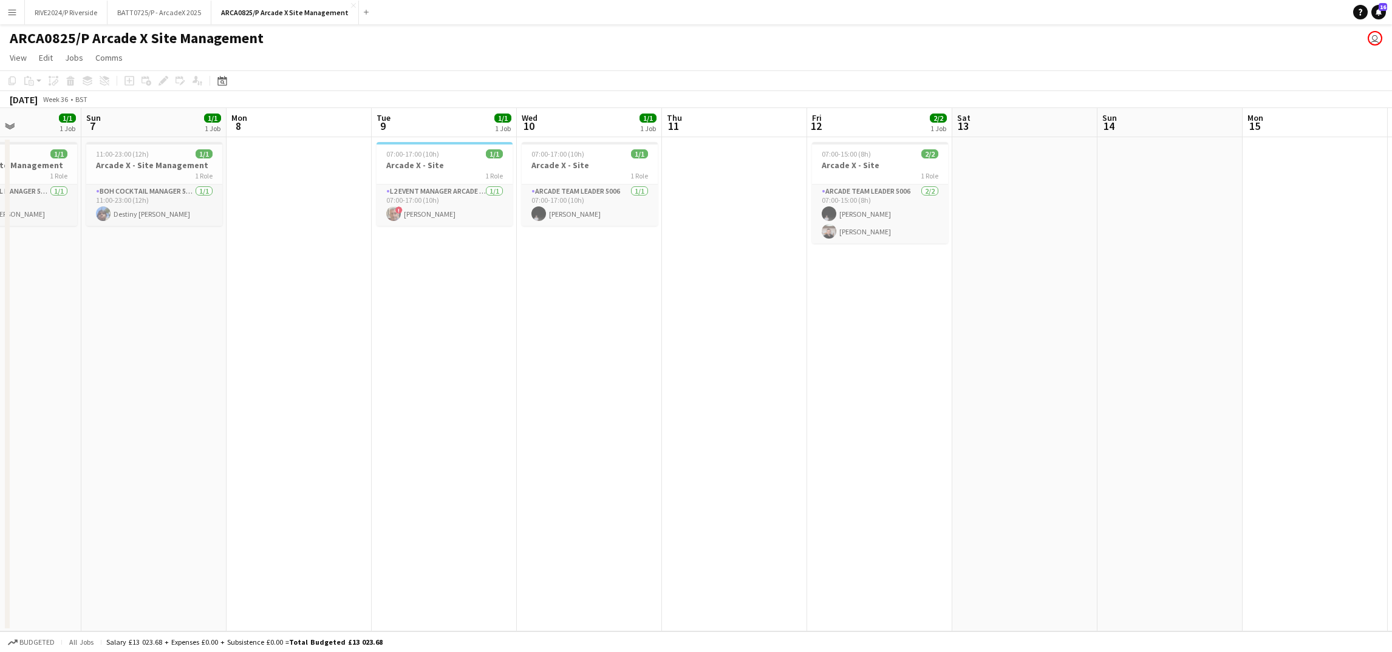
drag, startPoint x: 917, startPoint y: 344, endPoint x: 1186, endPoint y: 355, distance: 269.3
click at [1186, 355] on app-calendar-viewport "Thu 4 Fri 5 1/1 1 Job Sat 6 1/1 1 Job Sun 7 1/1 1 Job Mon 8 Tue 9 1/1 1 Job Wed…" at bounding box center [696, 369] width 1392 height 523
click at [544, 198] on app-card-role "Arcade Team Leader 5006 [DATE] 07:00-17:00 (10h) [PERSON_NAME]" at bounding box center [590, 205] width 136 height 41
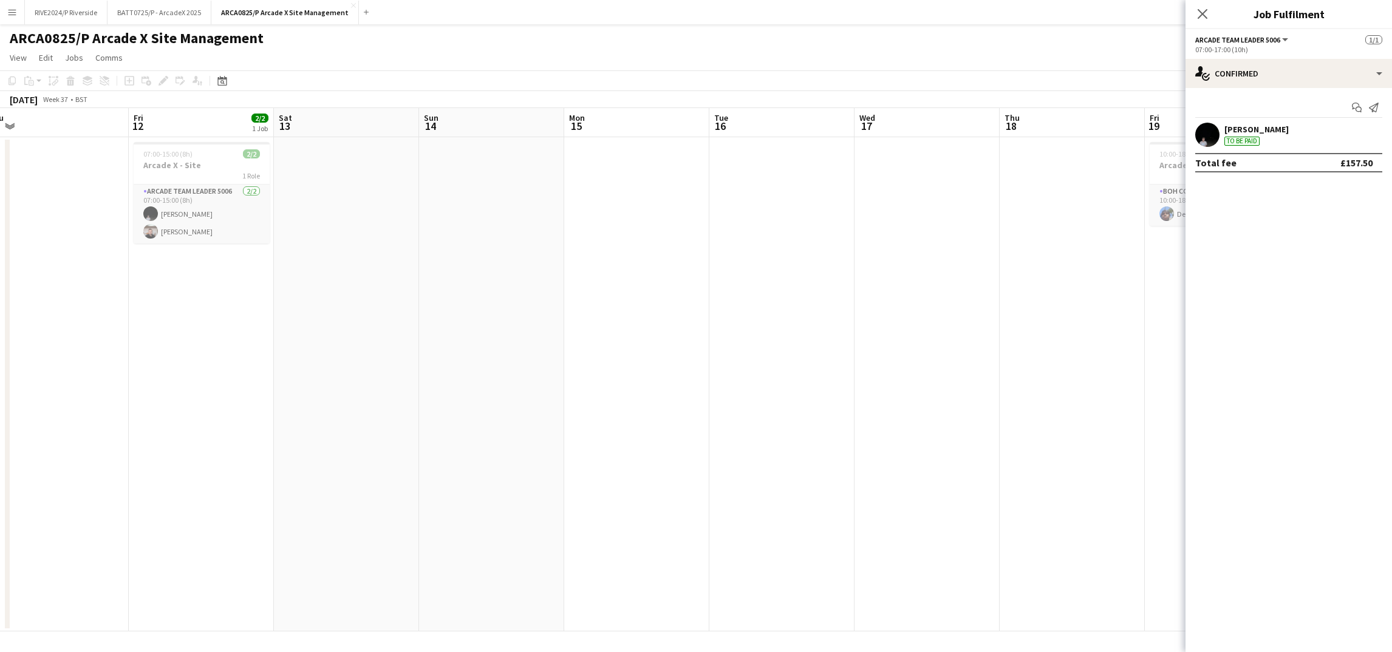
drag, startPoint x: 711, startPoint y: 285, endPoint x: -4, endPoint y: 364, distance: 719.1
click at [0, 364] on html "Menu Boards Boards Boards All jobs Status Workforce Workforce My Workforce Recr…" at bounding box center [696, 326] width 1392 height 652
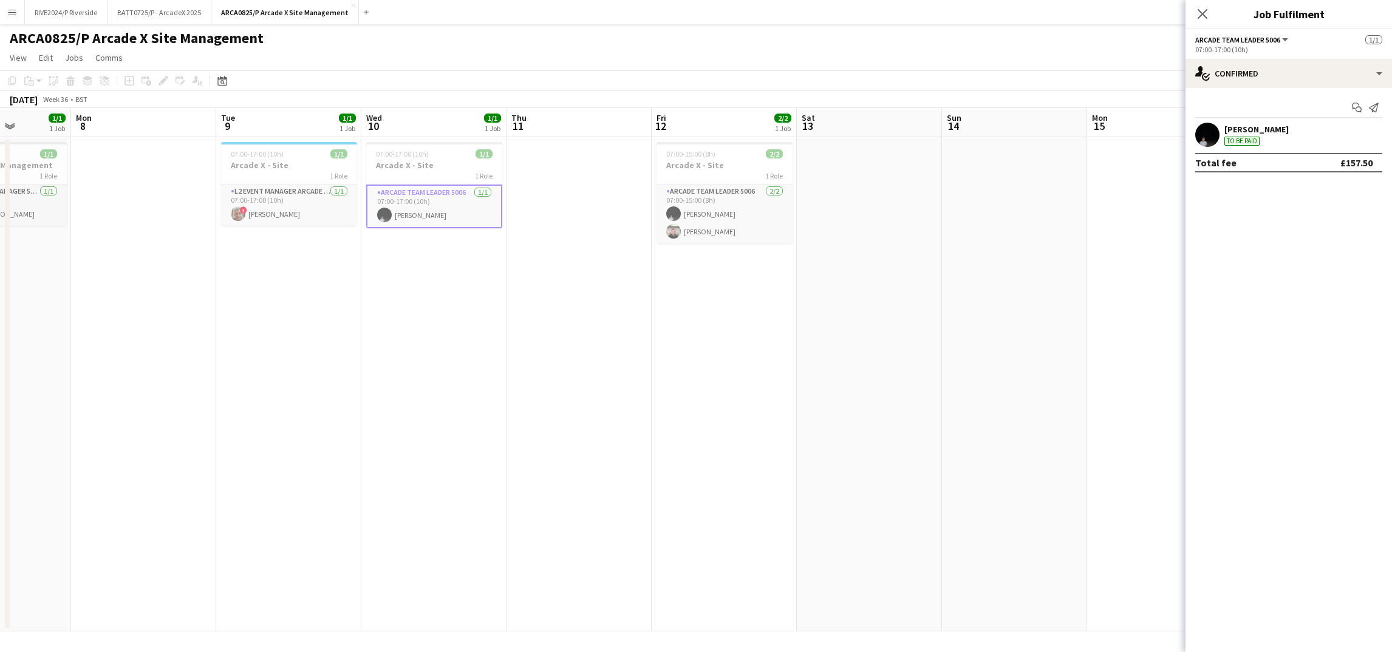
drag, startPoint x: 629, startPoint y: 318, endPoint x: 1152, endPoint y: 283, distance: 524.1
click at [1152, 283] on app-calendar-viewport "Fri 5 1/1 1 Job Sat 6 1/1 1 Job Sun 7 1/1 1 Job Mon 8 Tue 9 1/1 1 Job Wed 10 1/…" at bounding box center [696, 369] width 1392 height 523
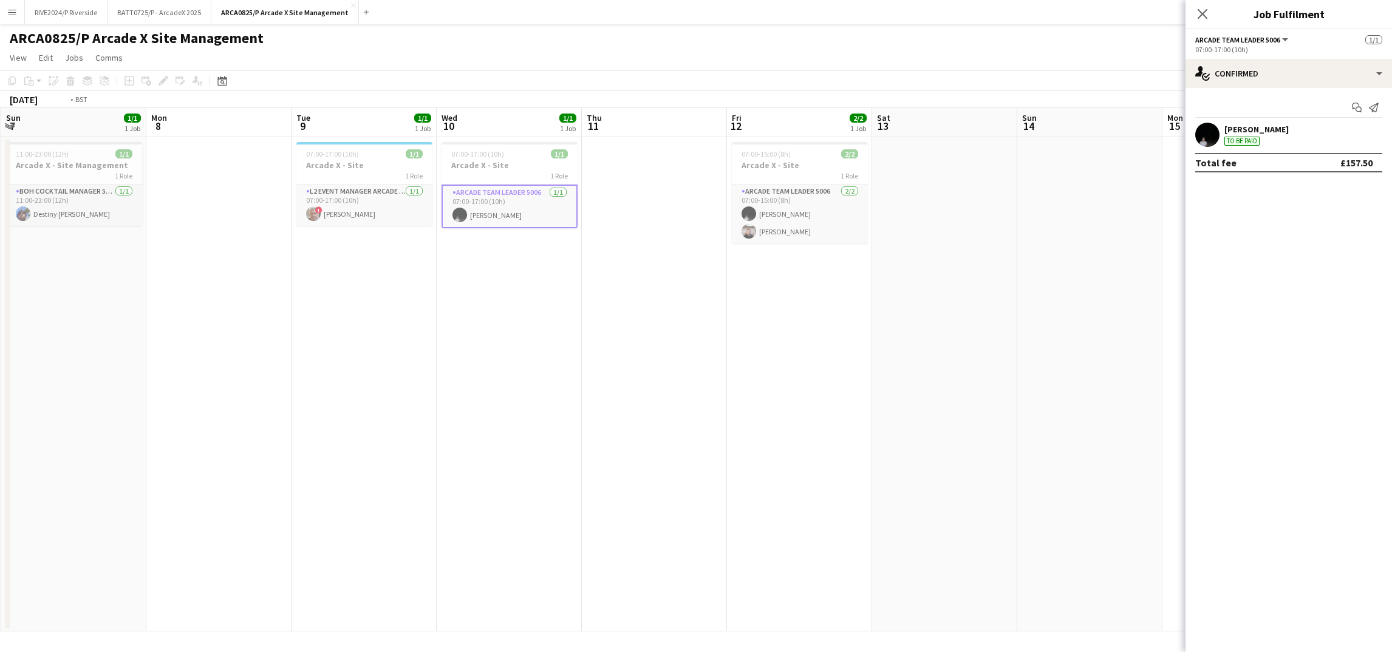
scroll to position [0, 447]
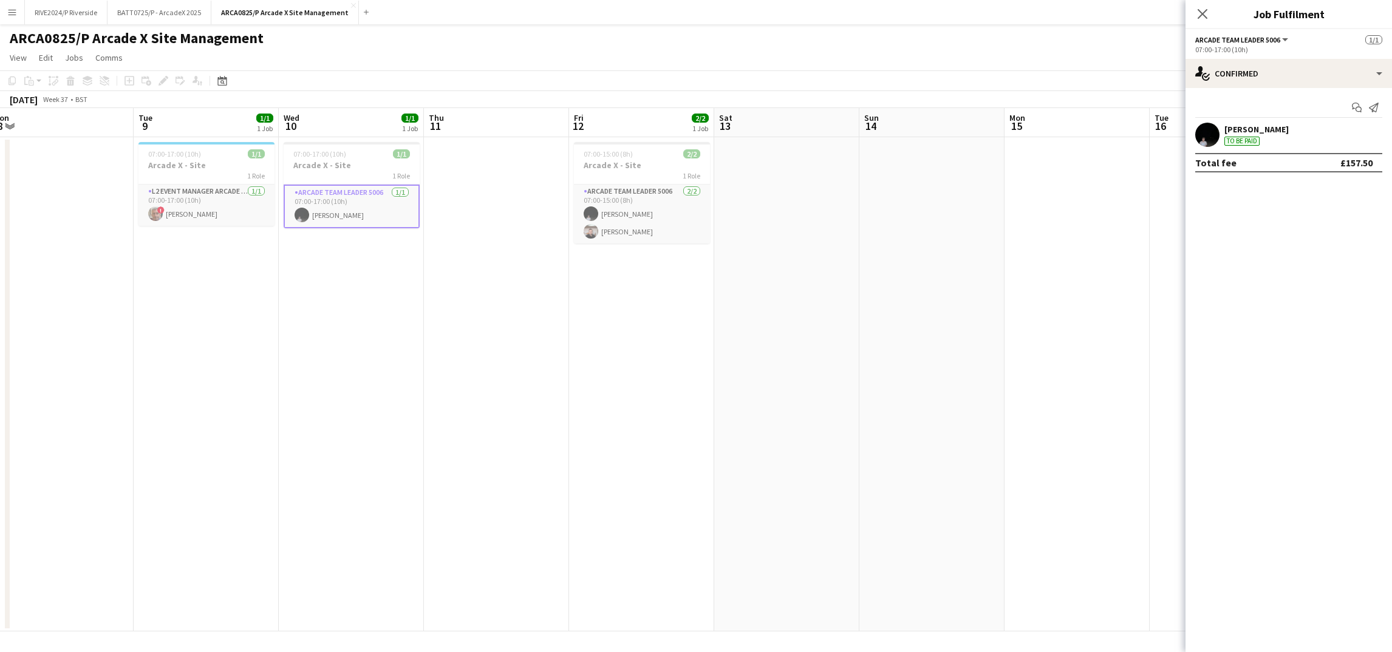
drag, startPoint x: 205, startPoint y: 308, endPoint x: 122, endPoint y: 309, distance: 83.2
click at [122, 309] on app-calendar-viewport "Fri 5 1/1 1 Job Sat 6 1/1 1 Job Sun 7 1/1 1 Job Mon 8 Tue 9 1/1 1 Job Wed 10 1/…" at bounding box center [696, 369] width 1392 height 523
click at [895, 264] on app-date-cell at bounding box center [931, 384] width 145 height 494
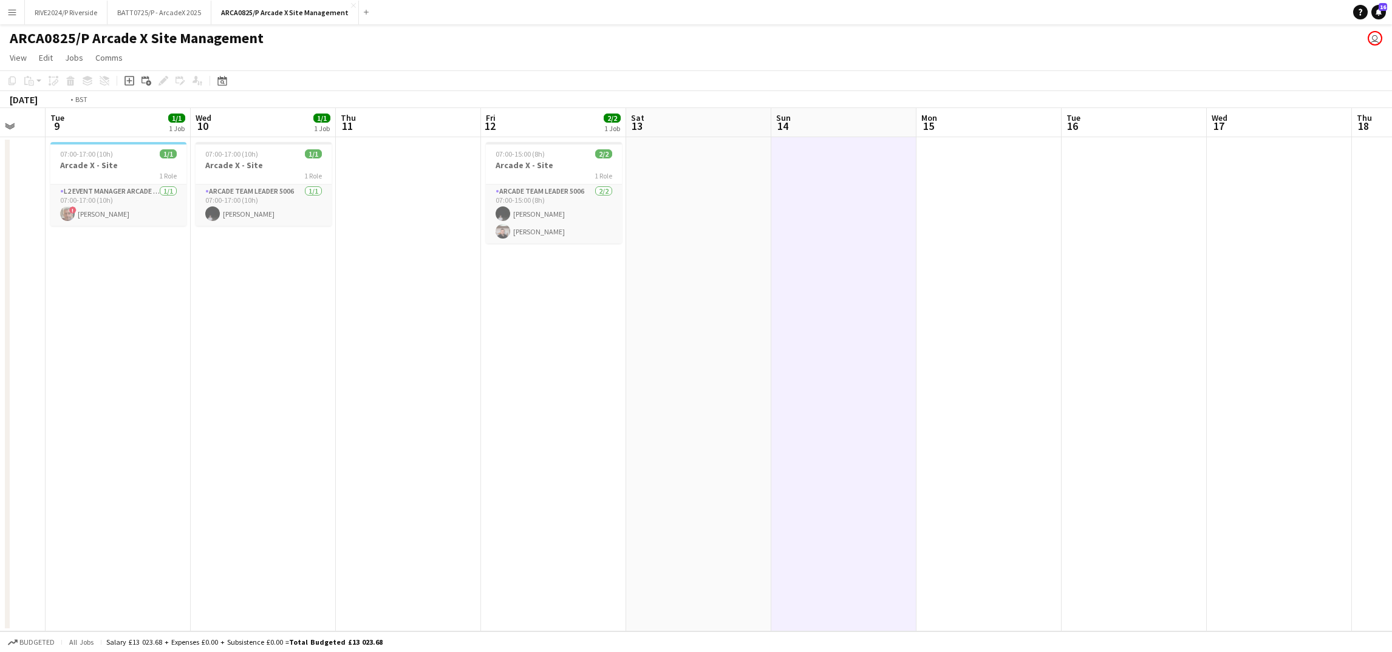
scroll to position [0, 270]
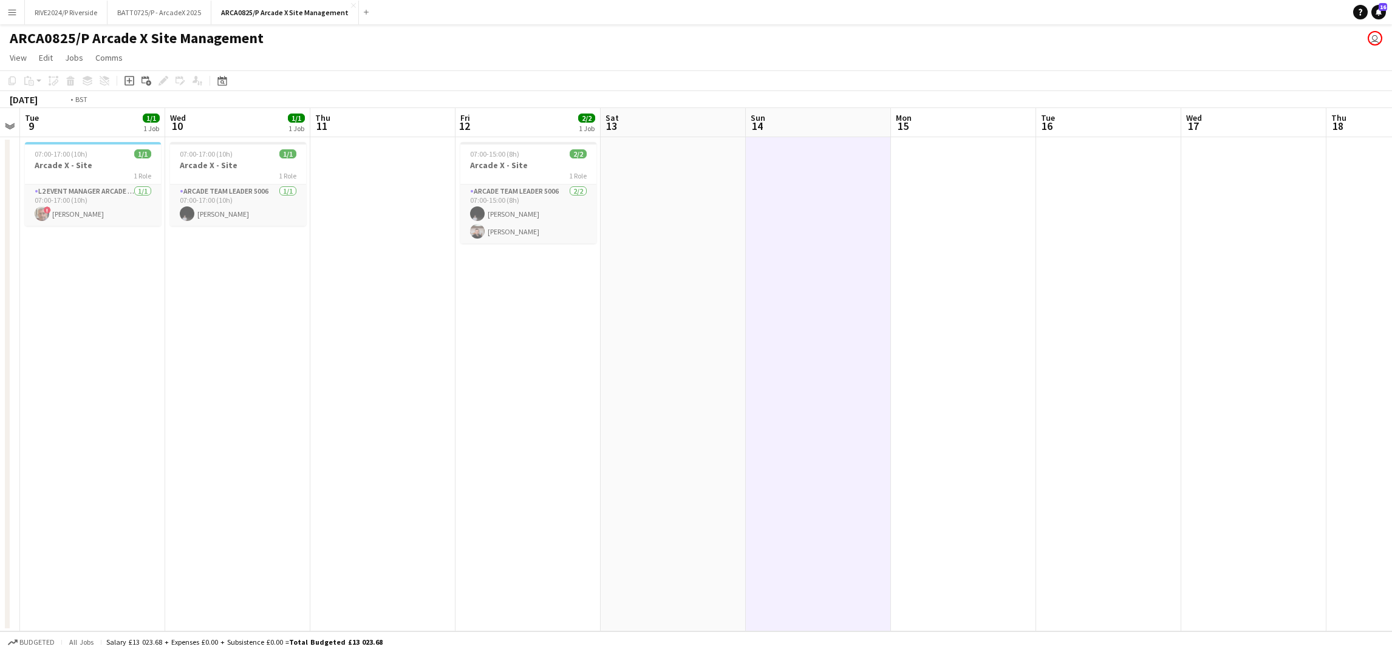
drag, startPoint x: 1350, startPoint y: 540, endPoint x: 1394, endPoint y: 519, distance: 49.2
click at [1391, 519] on html "Menu Boards Boards Boards All jobs Status Workforce Workforce My Workforce Recr…" at bounding box center [696, 326] width 1392 height 652
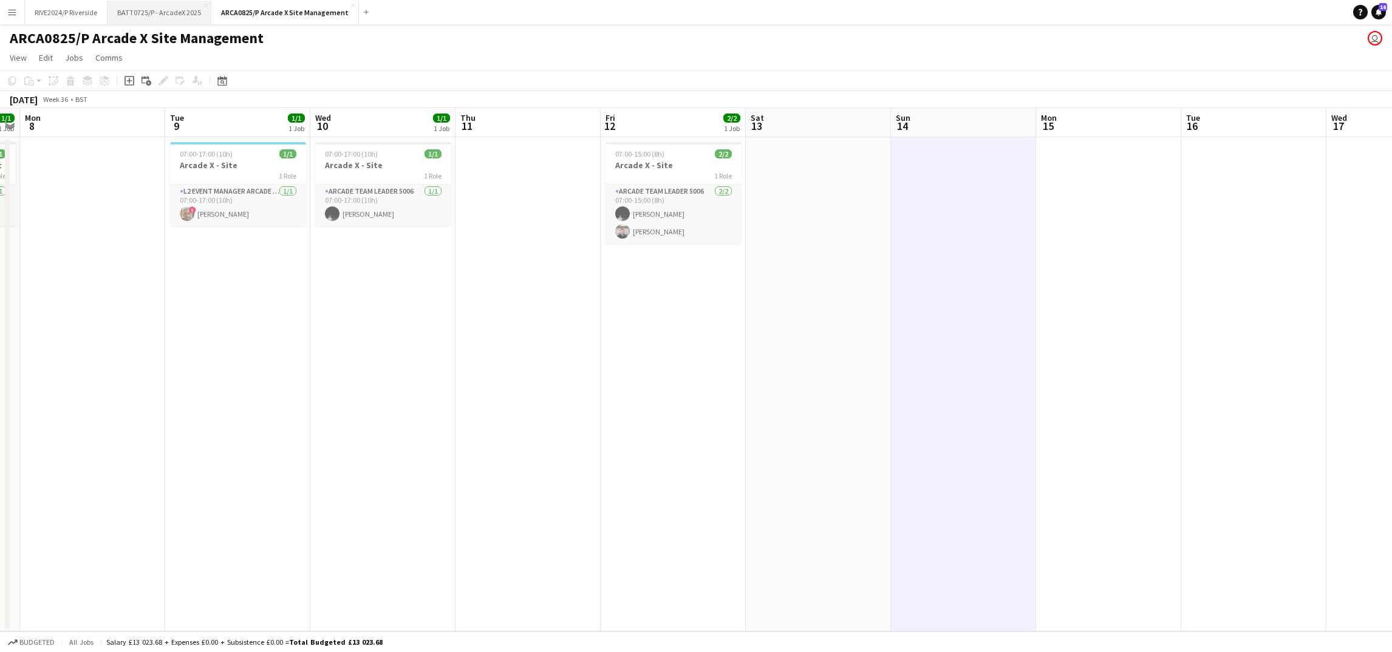
click at [149, 16] on button "BATT0725/P - ArcadeX 2025 Close" at bounding box center [159, 13] width 104 height 24
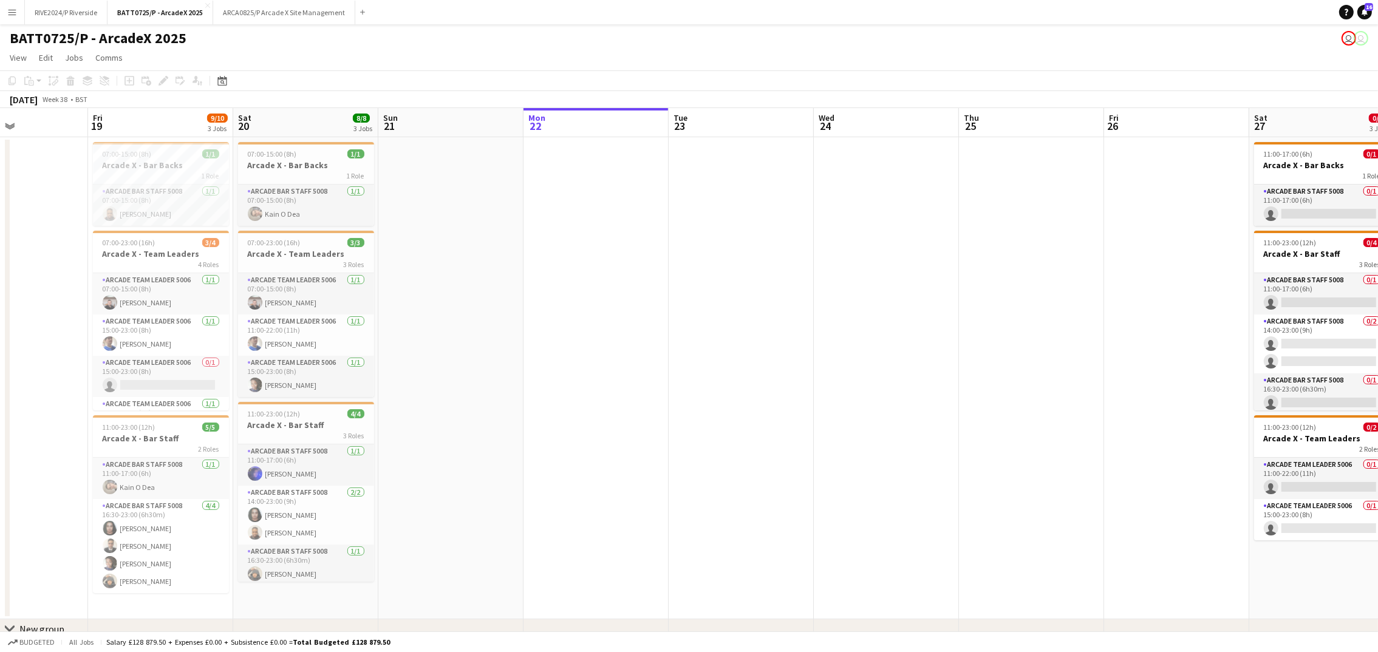
drag, startPoint x: 591, startPoint y: 381, endPoint x: 548, endPoint y: 333, distance: 64.1
click at [548, 333] on app-calendar-viewport "Mon 15 Tue 16 Wed 17 Thu 18 Fri 19 9/10 3 Jobs Sat 20 8/8 3 Jobs Sun 21 Mon 22 …" at bounding box center [689, 391] width 1378 height 567
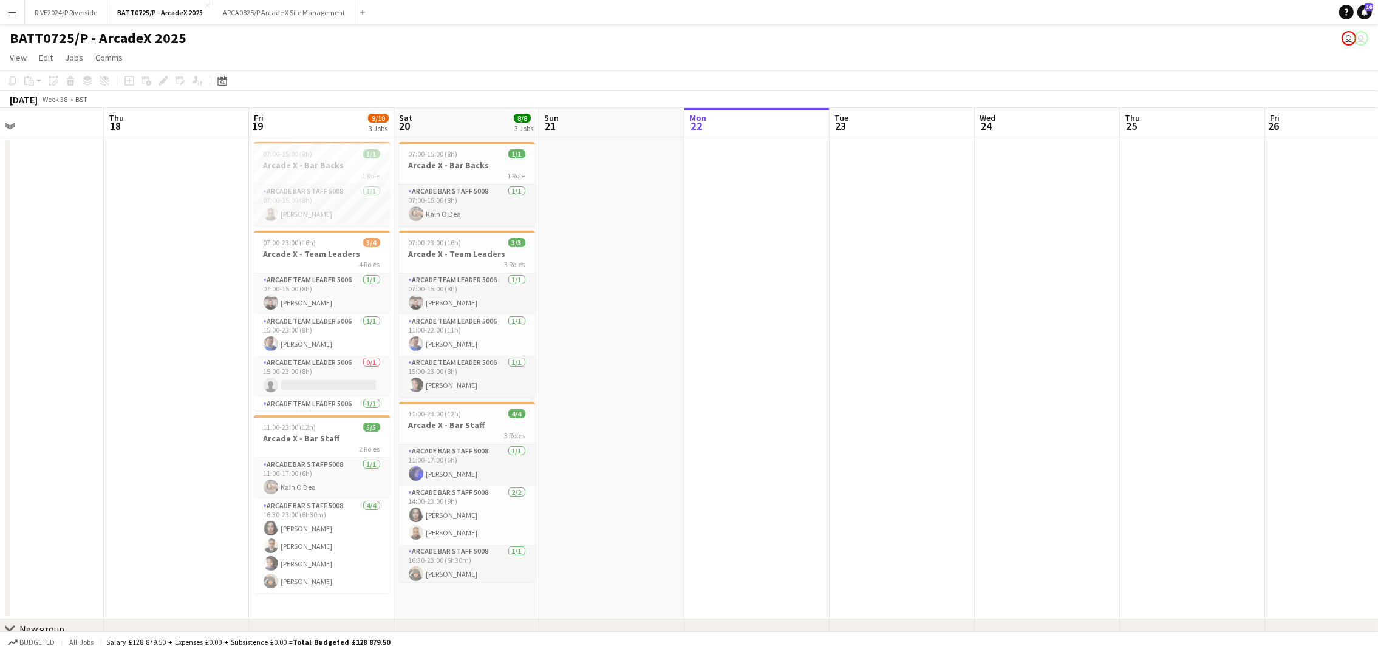
drag, startPoint x: 548, startPoint y: 333, endPoint x: 1179, endPoint y: 352, distance: 631.9
click at [1179, 365] on app-calendar-viewport "Mon 15 Tue 16 Wed 17 Thu 18 Fri 19 9/10 3 Jobs Sat 20 8/8 3 Jobs Sun 21 Mon 22 …" at bounding box center [689, 391] width 1378 height 567
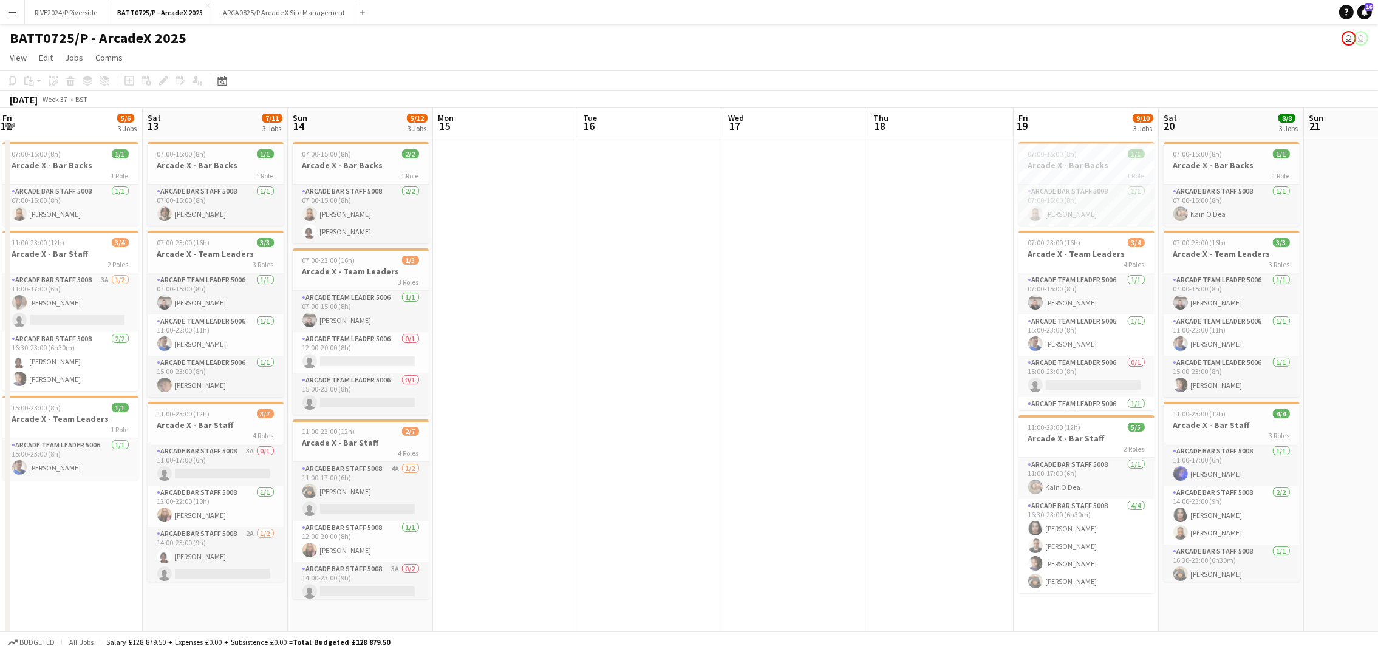
drag, startPoint x: 401, startPoint y: 302, endPoint x: 1057, endPoint y: 344, distance: 657.3
click at [1057, 344] on app-calendar-viewport "Wed 10 Thu 11 Fri 12 5/6 3 Jobs Sat 13 7/11 3 Jobs Sun 14 5/12 3 Jobs Mon 15 Tu…" at bounding box center [689, 400] width 1378 height 584
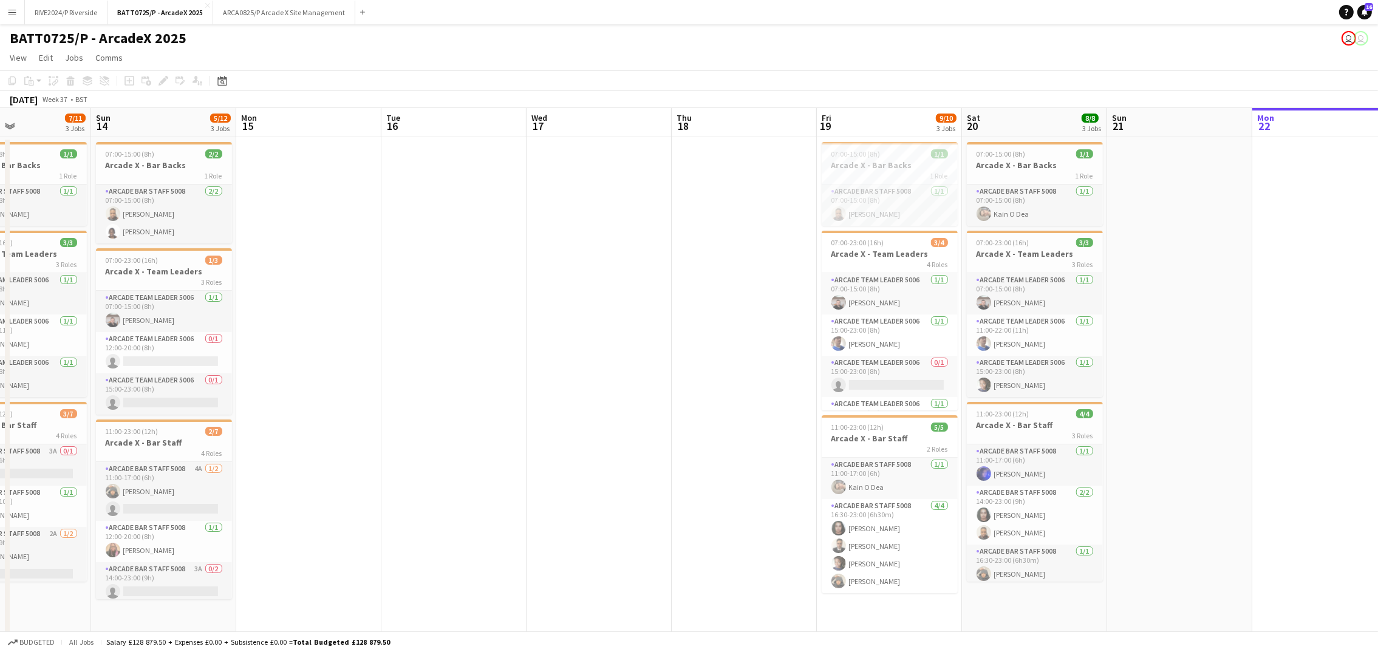
scroll to position [0, 491]
drag, startPoint x: 968, startPoint y: 281, endPoint x: 768, endPoint y: 285, distance: 199.8
click at [768, 285] on app-calendar-viewport "Wed 10 Thu 11 Fri 12 5/6 3 Jobs Sat 13 7/11 3 Jobs Sun 14 5/12 3 Jobs Mon 15 Tu…" at bounding box center [689, 400] width 1378 height 584
click at [1233, 293] on app-date-cell at bounding box center [1178, 386] width 145 height 499
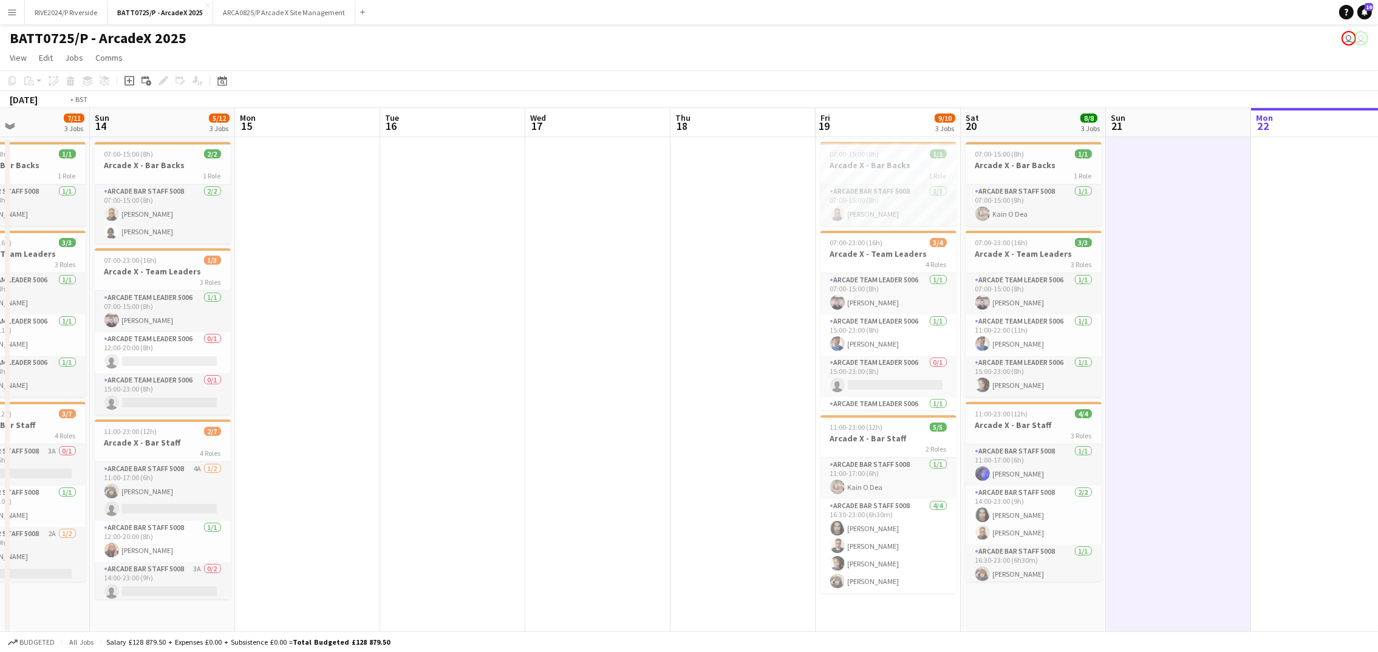
scroll to position [0, 540]
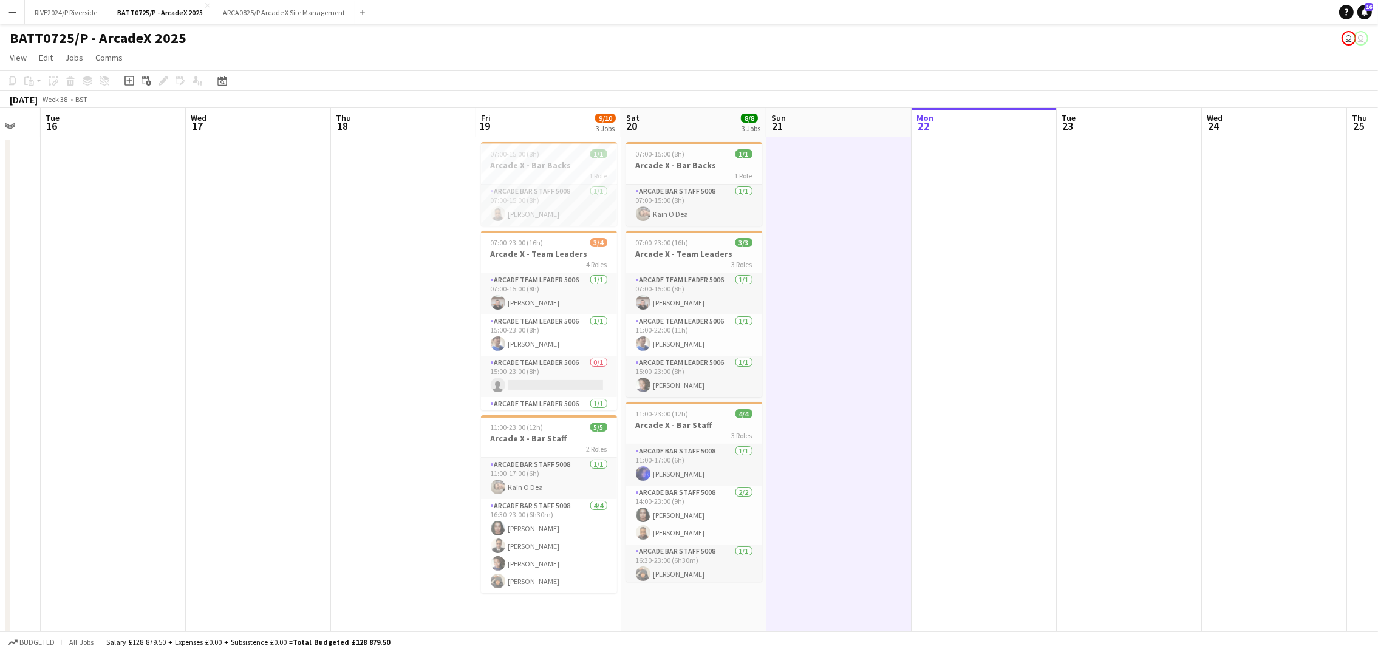
drag, startPoint x: 784, startPoint y: 411, endPoint x: 445, endPoint y: 409, distance: 338.9
click at [445, 409] on app-calendar-viewport "Fri 12 5/6 3 Jobs Sat 13 7/11 3 Jobs Sun 14 5/12 3 Jobs Mon 15 Tue 16 Wed 17 Th…" at bounding box center [689, 400] width 1378 height 584
click at [697, 288] on app-card-role "Arcade Team Leader 5006 [DATE] 07:00-15:00 (8h) [PERSON_NAME]" at bounding box center [694, 293] width 136 height 41
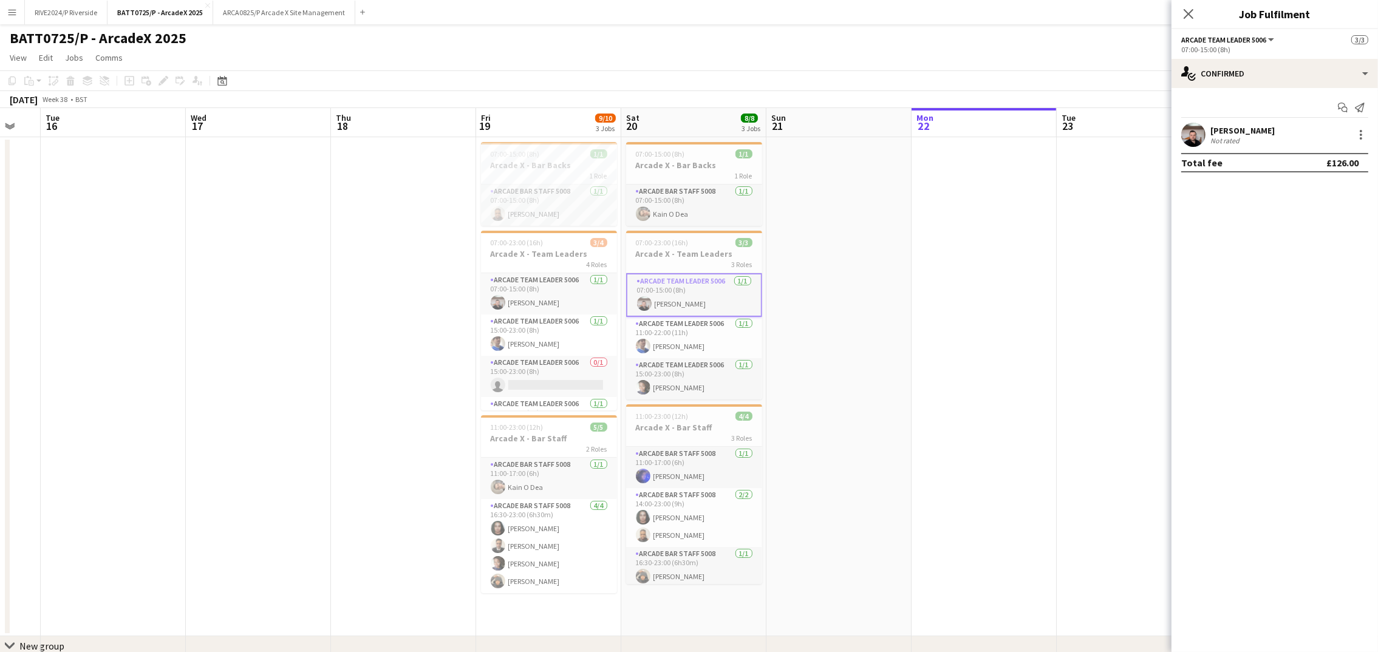
click at [890, 200] on app-date-cell at bounding box center [838, 386] width 145 height 499
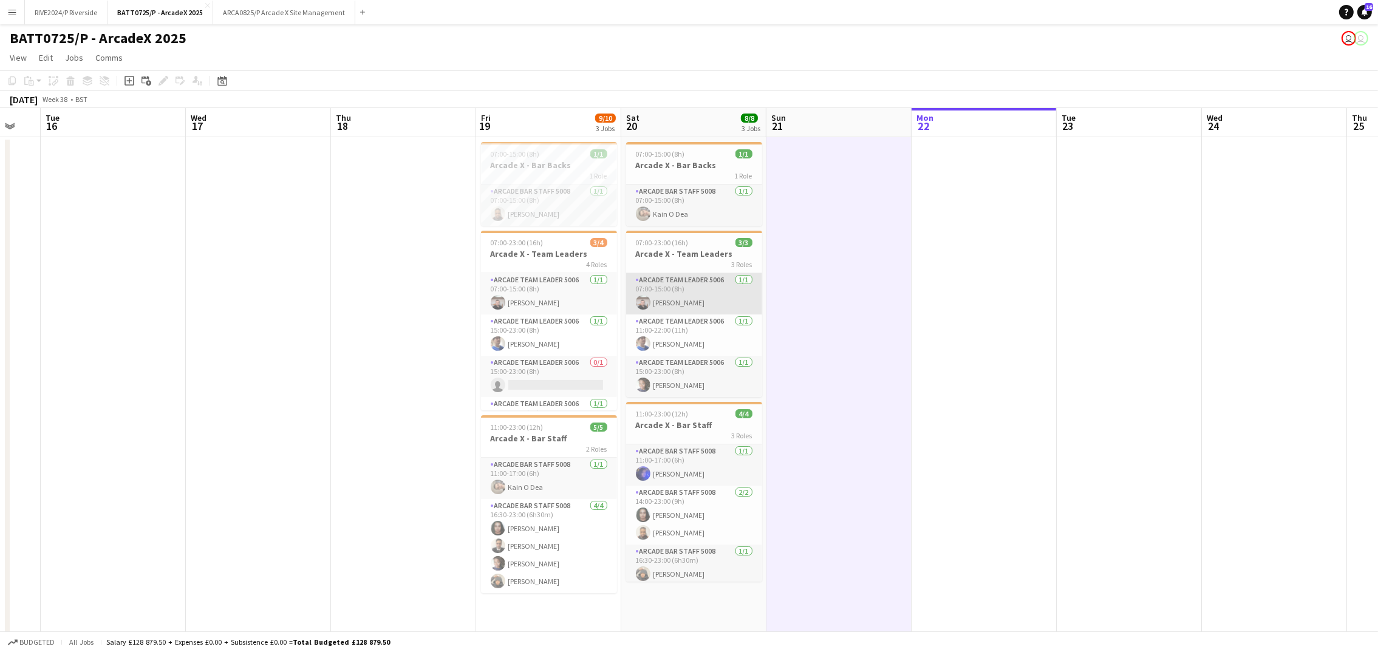
click at [683, 286] on app-card-role "Arcade Team Leader 5006 [DATE] 07:00-15:00 (8h) [PERSON_NAME]" at bounding box center [694, 293] width 136 height 41
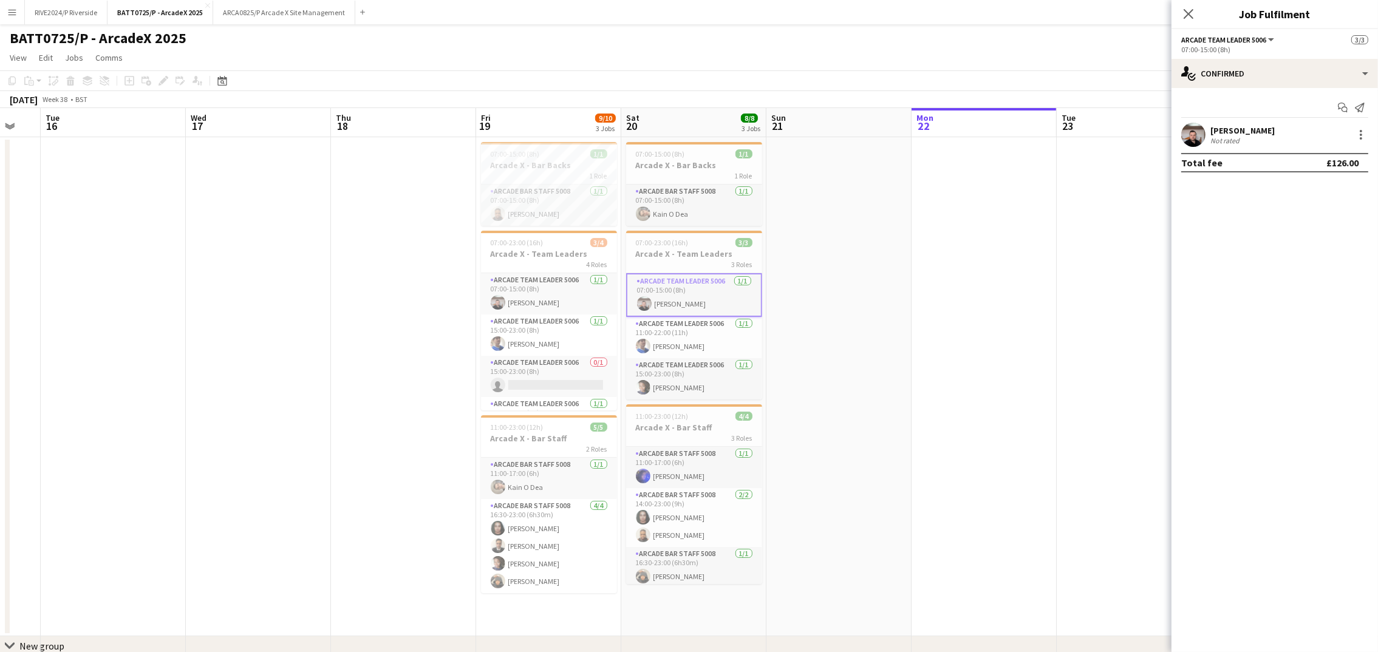
click at [853, 234] on app-date-cell at bounding box center [838, 386] width 145 height 499
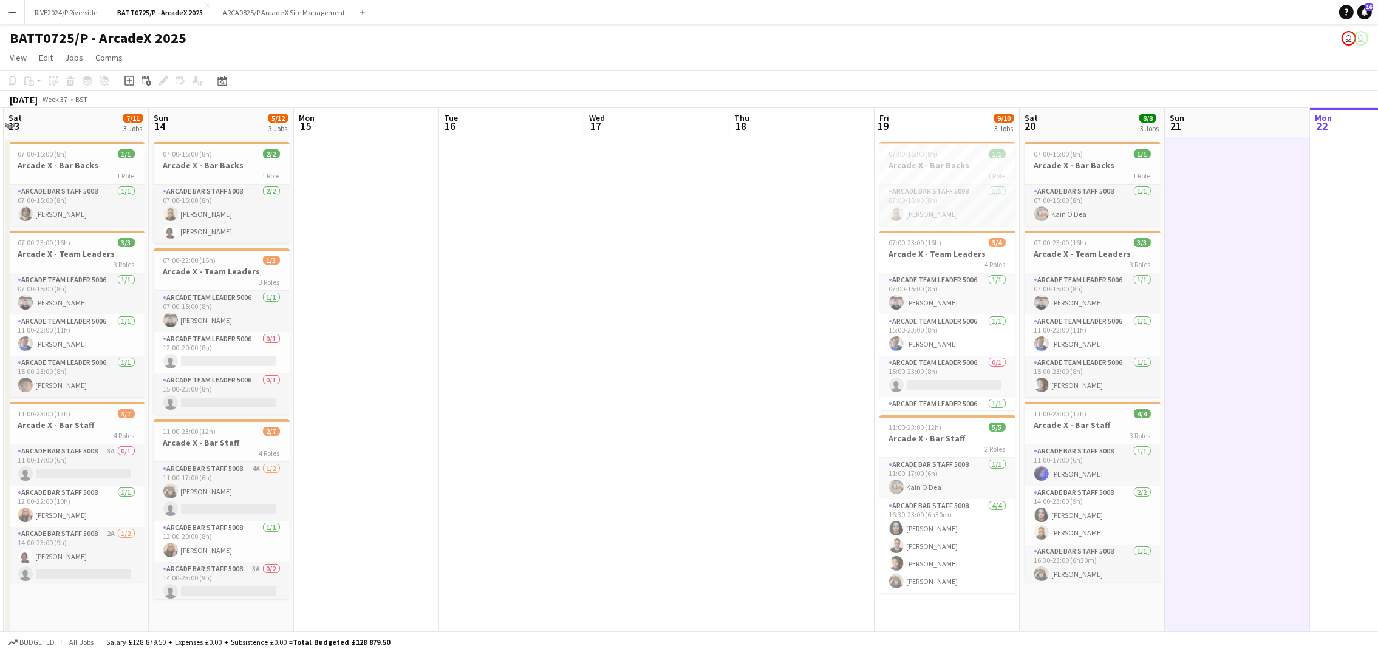
drag, startPoint x: 760, startPoint y: 326, endPoint x: 801, endPoint y: 326, distance: 41.3
click at [801, 326] on app-calendar-viewport "Thu 11 Fri 12 5/6 3 Jobs Sat 13 7/11 3 Jobs Sun 14 5/12 3 Jobs Mon 15 Tue 16 We…" at bounding box center [689, 400] width 1378 height 584
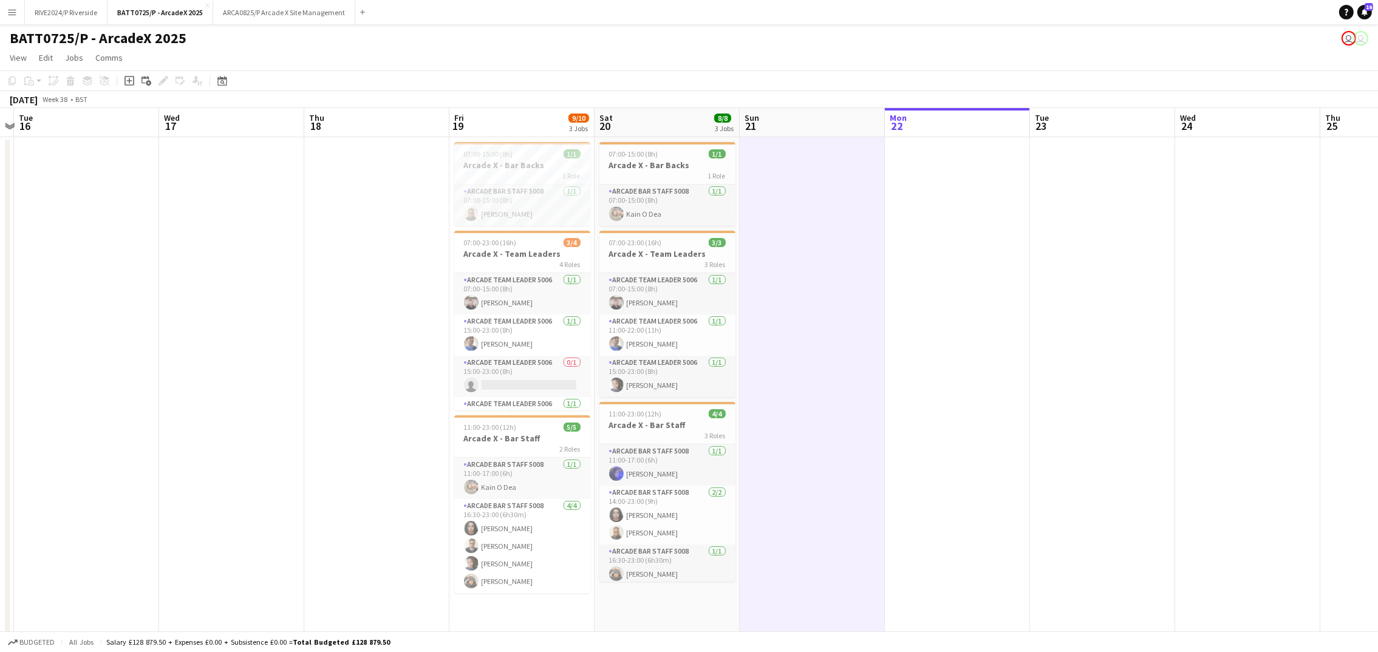
drag, startPoint x: 701, startPoint y: 316, endPoint x: 235, endPoint y: 276, distance: 468.2
click at [243, 274] on app-calendar-viewport "Sat 13 7/11 3 Jobs Sun 14 5/12 3 Jobs Mon 15 Tue 16 Wed 17 Thu 18 Fri 19 9/10 3…" at bounding box center [689, 400] width 1378 height 584
click at [796, 245] on app-date-cell at bounding box center [809, 386] width 145 height 499
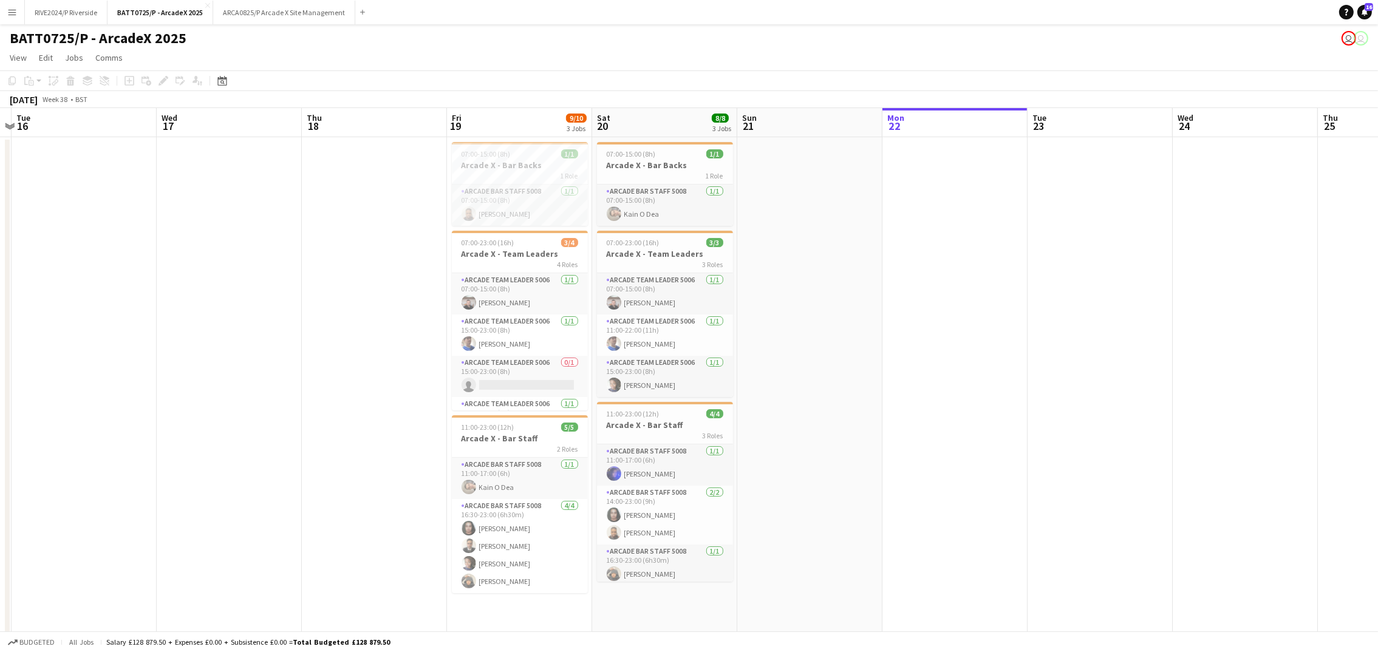
click at [796, 245] on app-date-cell at bounding box center [809, 386] width 145 height 499
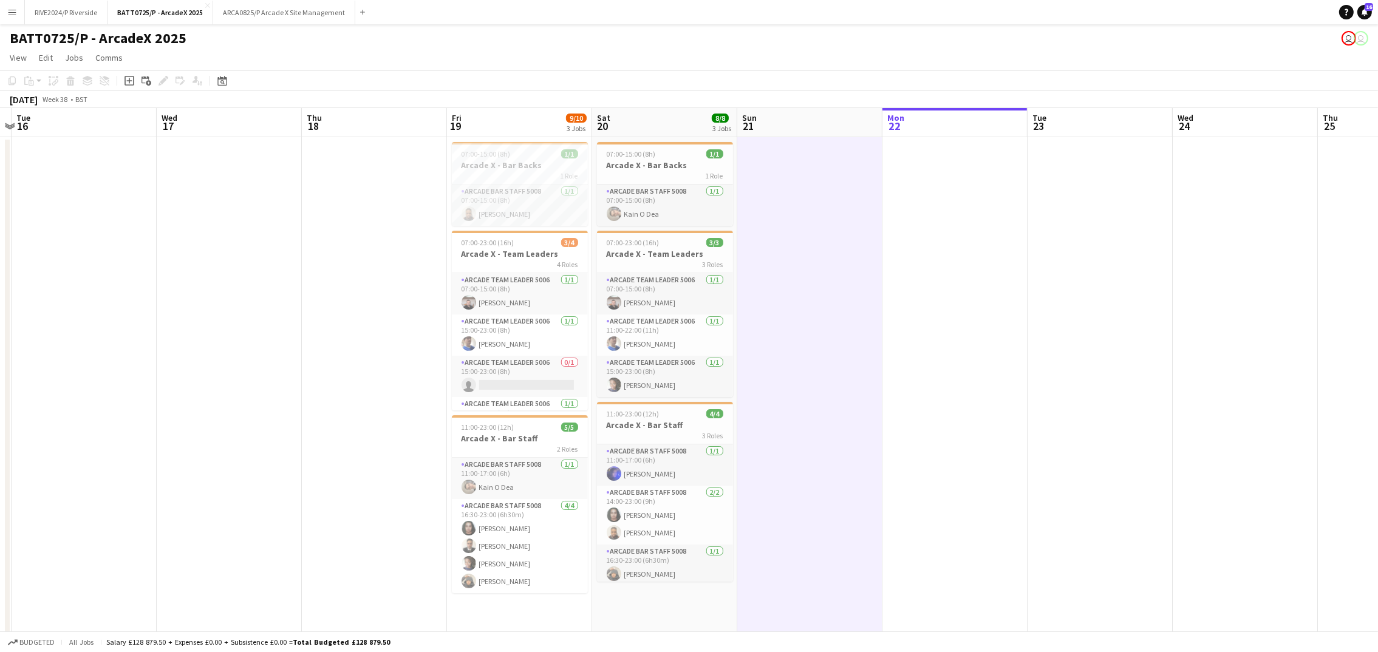
click at [137, 81] on div "Add job Add linked Job Edit Edit linked Job Applicants" at bounding box center [158, 80] width 93 height 15
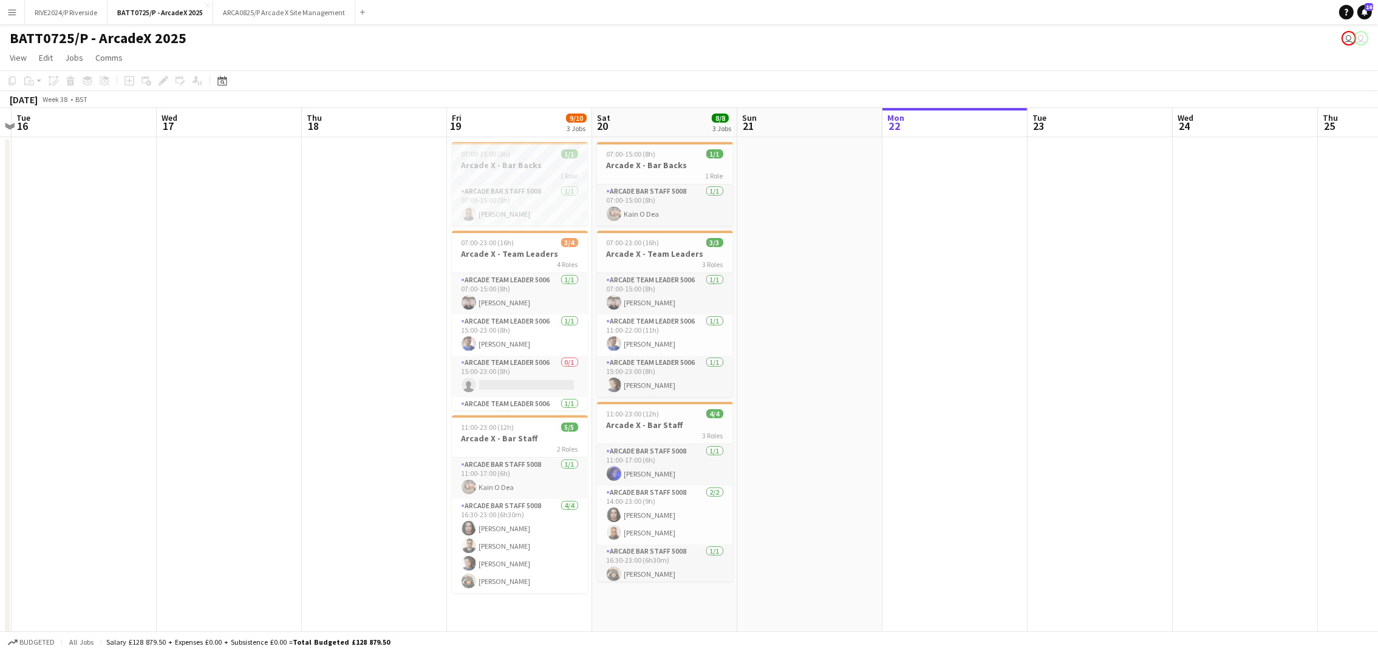
click at [535, 158] on div "07:00-15:00 (8h) 1/1" at bounding box center [520, 153] width 136 height 9
click at [766, 185] on app-date-cell at bounding box center [809, 386] width 145 height 499
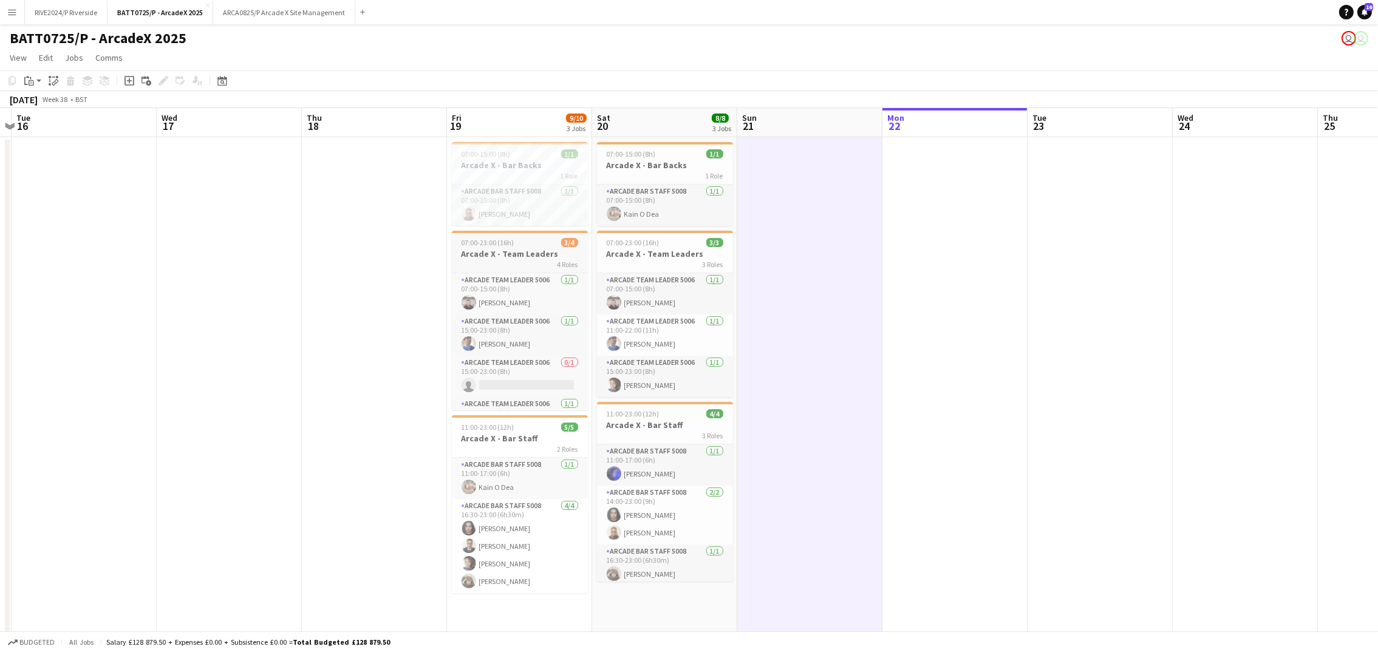
click at [497, 244] on span "07:00-23:00 (16h)" at bounding box center [488, 242] width 53 height 9
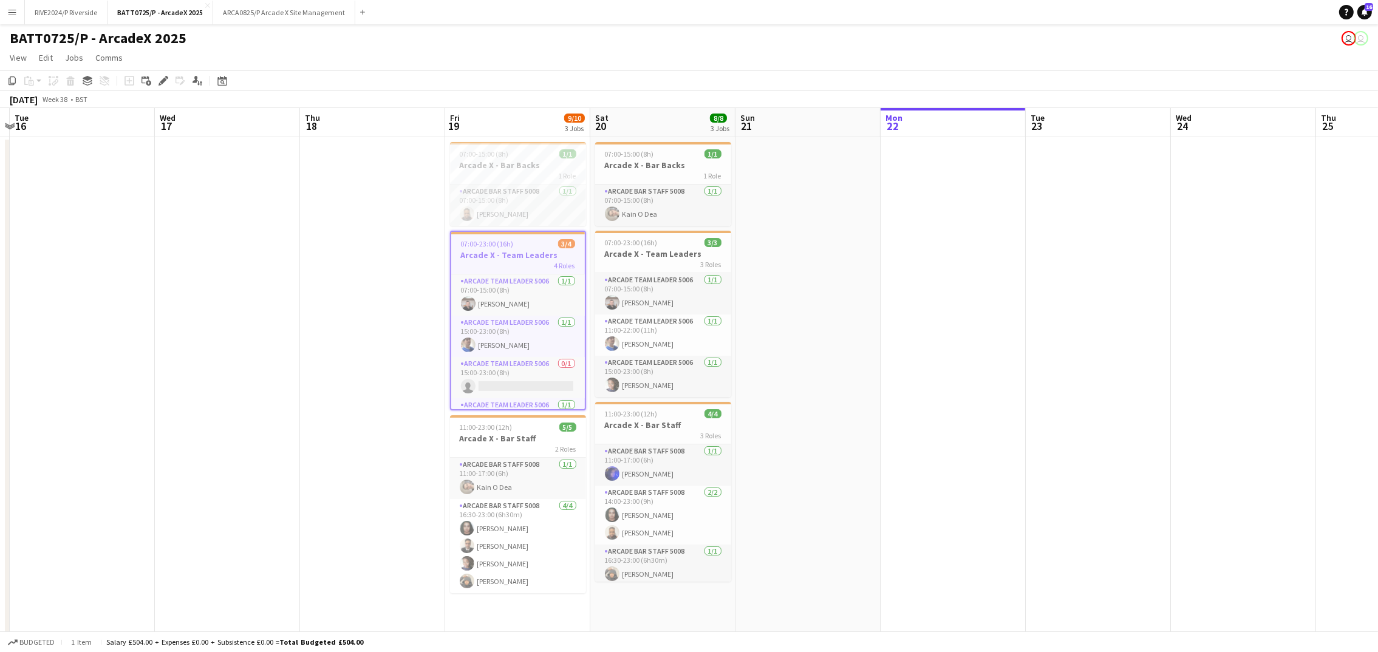
click at [806, 239] on app-date-cell at bounding box center [807, 386] width 145 height 499
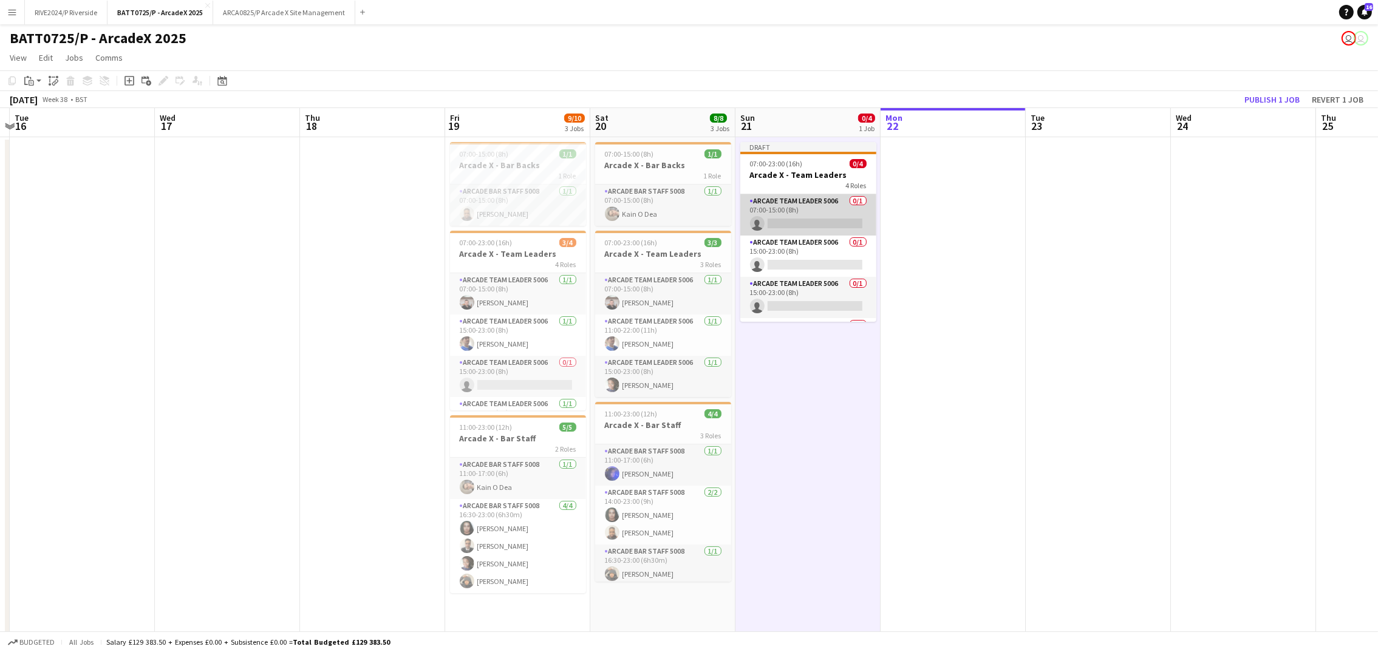
click at [825, 207] on app-card-role "Arcade Team Leader 5006 0/1 07:00-15:00 (8h) single-neutral-actions" at bounding box center [808, 214] width 136 height 41
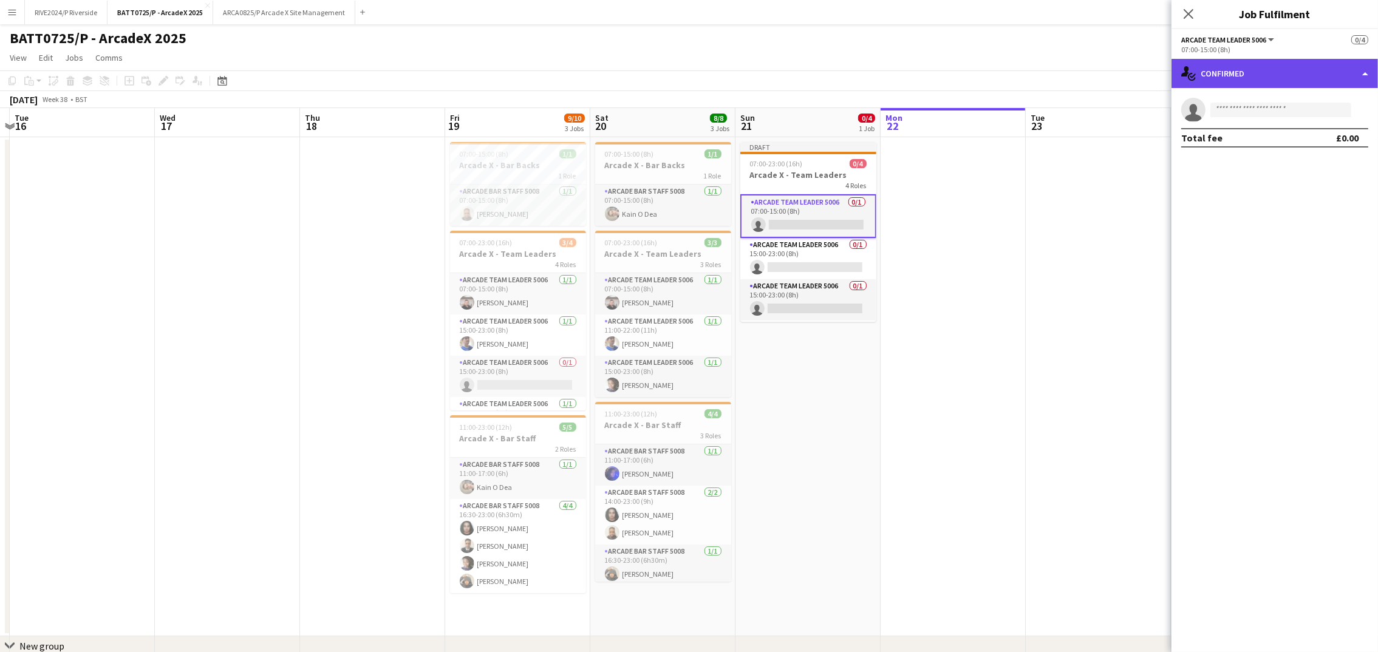
click at [1237, 75] on div "single-neutral-actions-check-2 Confirmed" at bounding box center [1274, 73] width 206 height 29
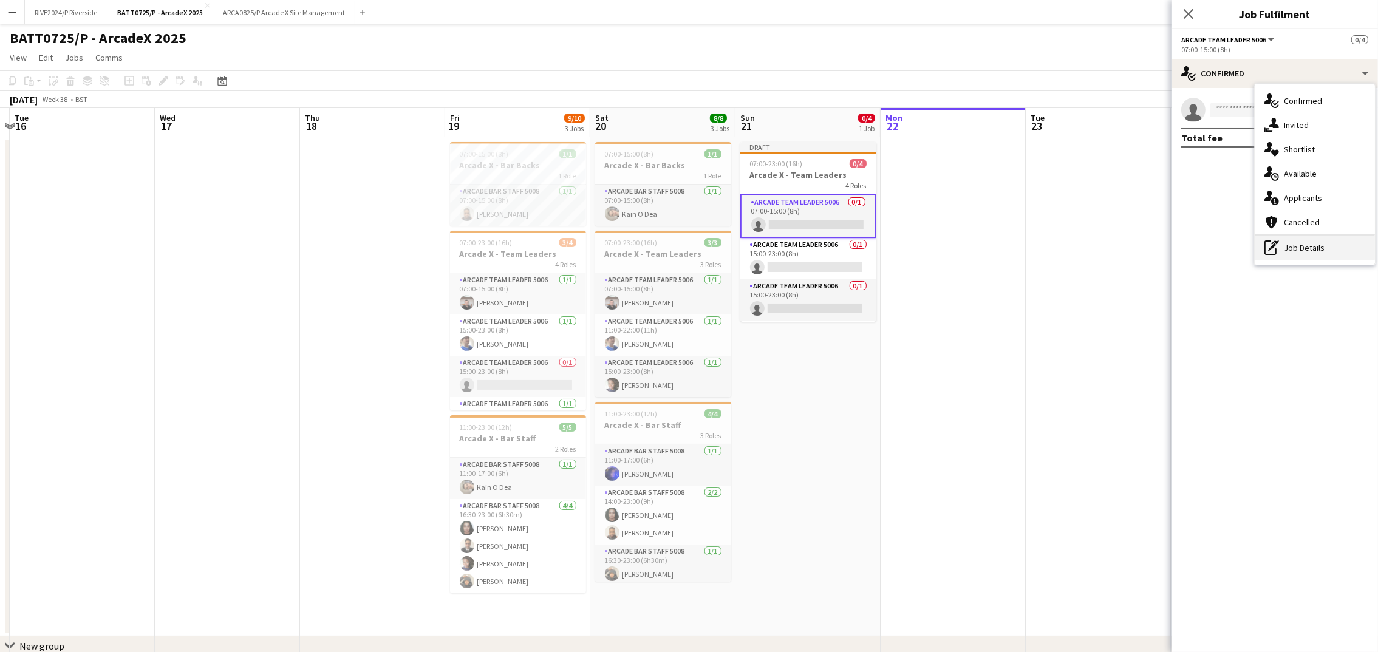
click at [1322, 243] on div "pen-write Job Details" at bounding box center [1315, 248] width 120 height 24
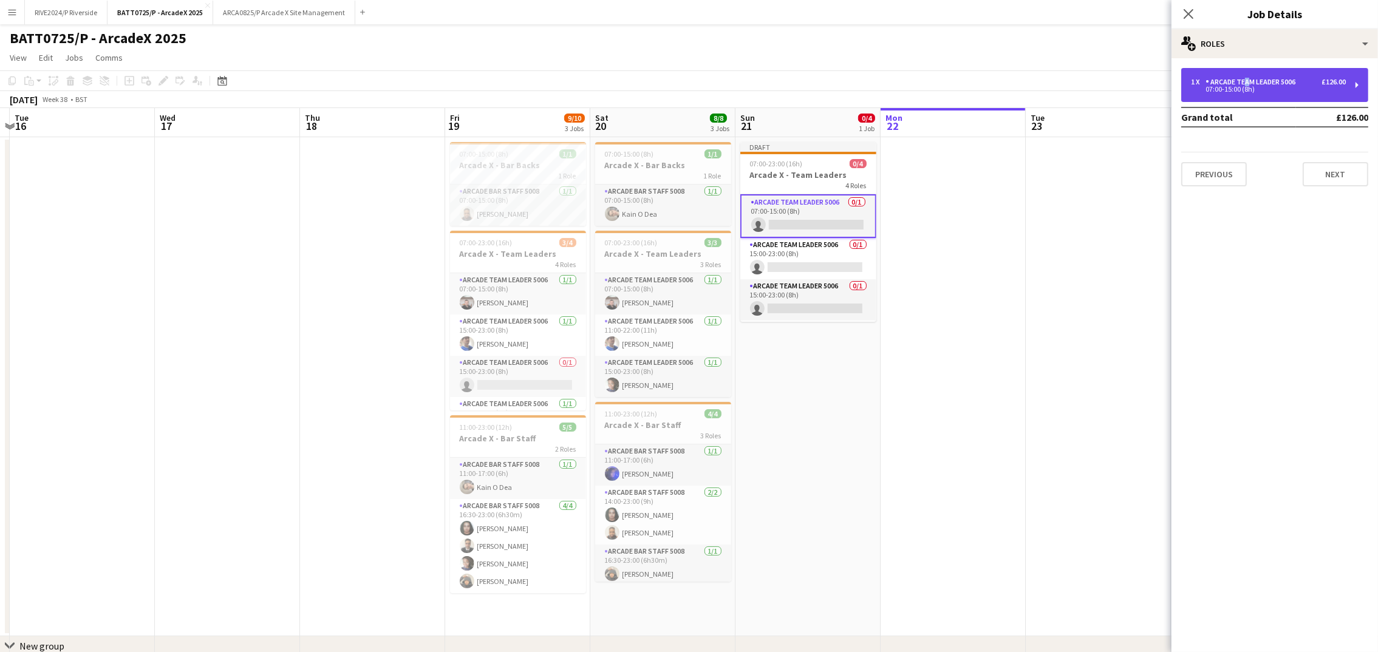
click at [1241, 78] on div "Arcade Team Leader 5006" at bounding box center [1252, 82] width 95 height 9
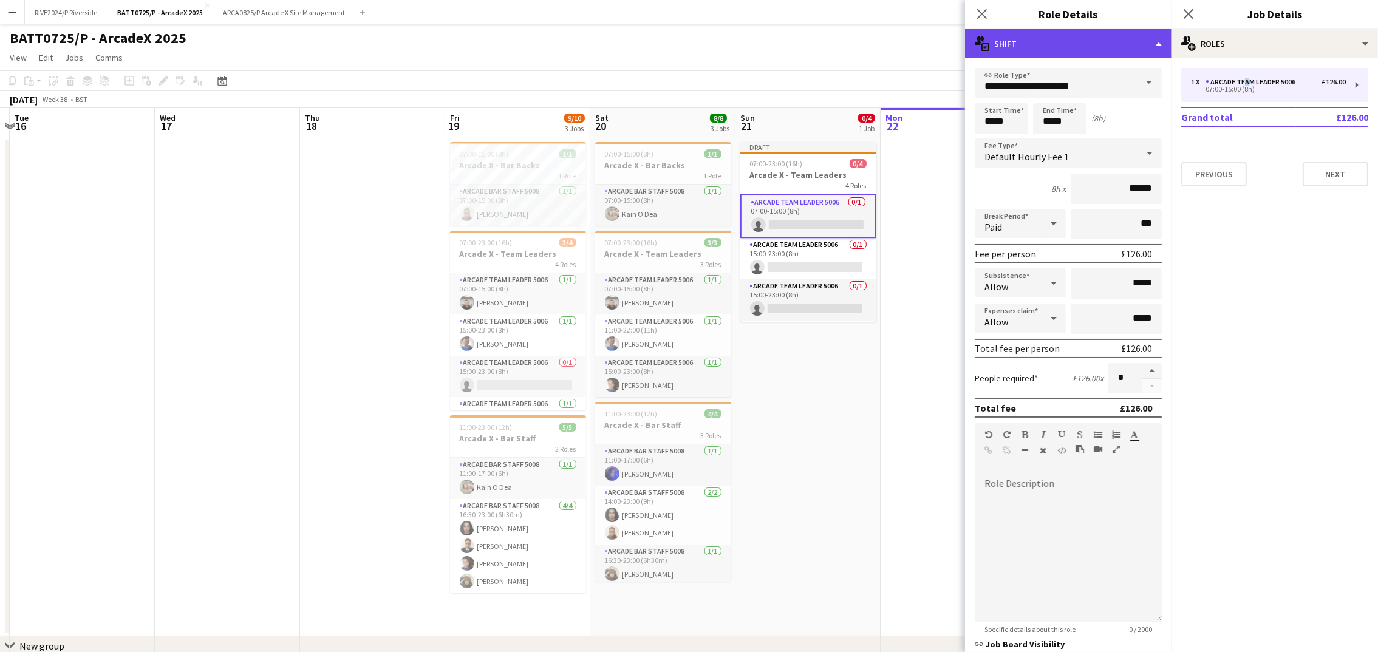
drag, startPoint x: 1241, startPoint y: 78, endPoint x: 1077, endPoint y: 50, distance: 166.2
click at [1077, 50] on div "multiple-actions-text Shift" at bounding box center [1068, 43] width 206 height 29
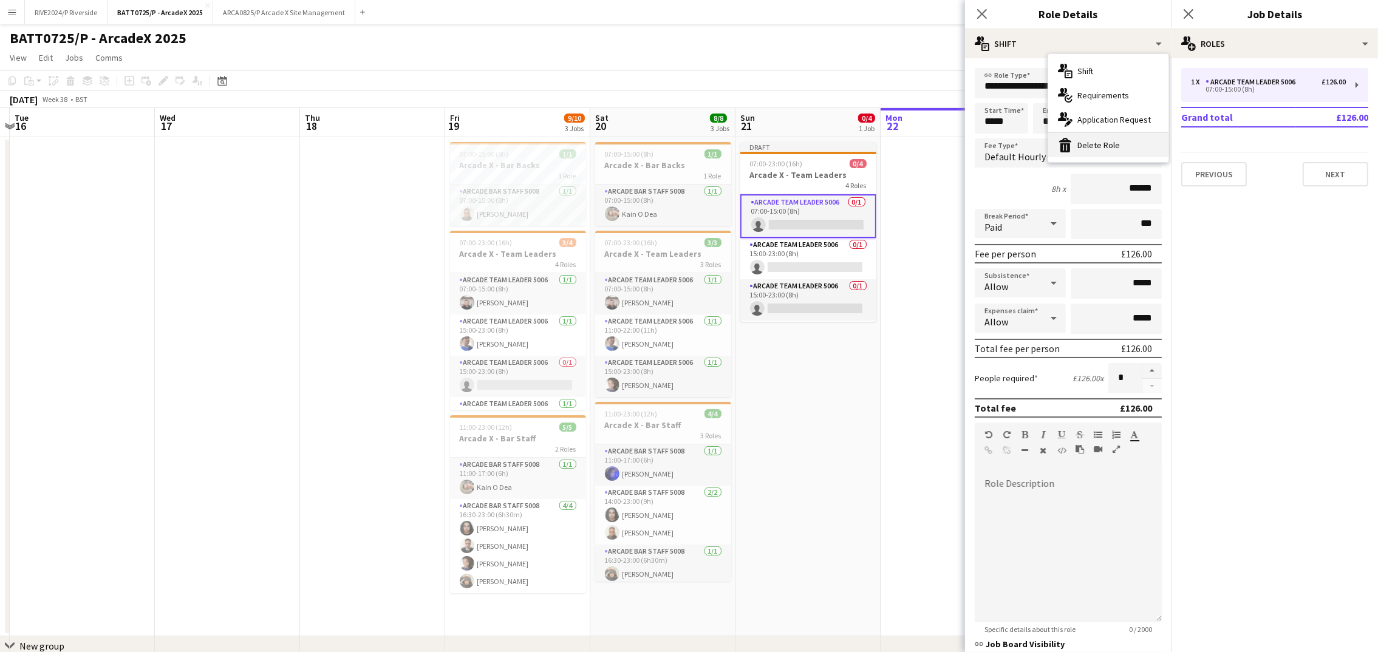
drag, startPoint x: 1077, startPoint y: 50, endPoint x: 1128, endPoint y: 143, distance: 106.0
click at [1128, 143] on div "bin-2 Delete Role" at bounding box center [1108, 145] width 120 height 24
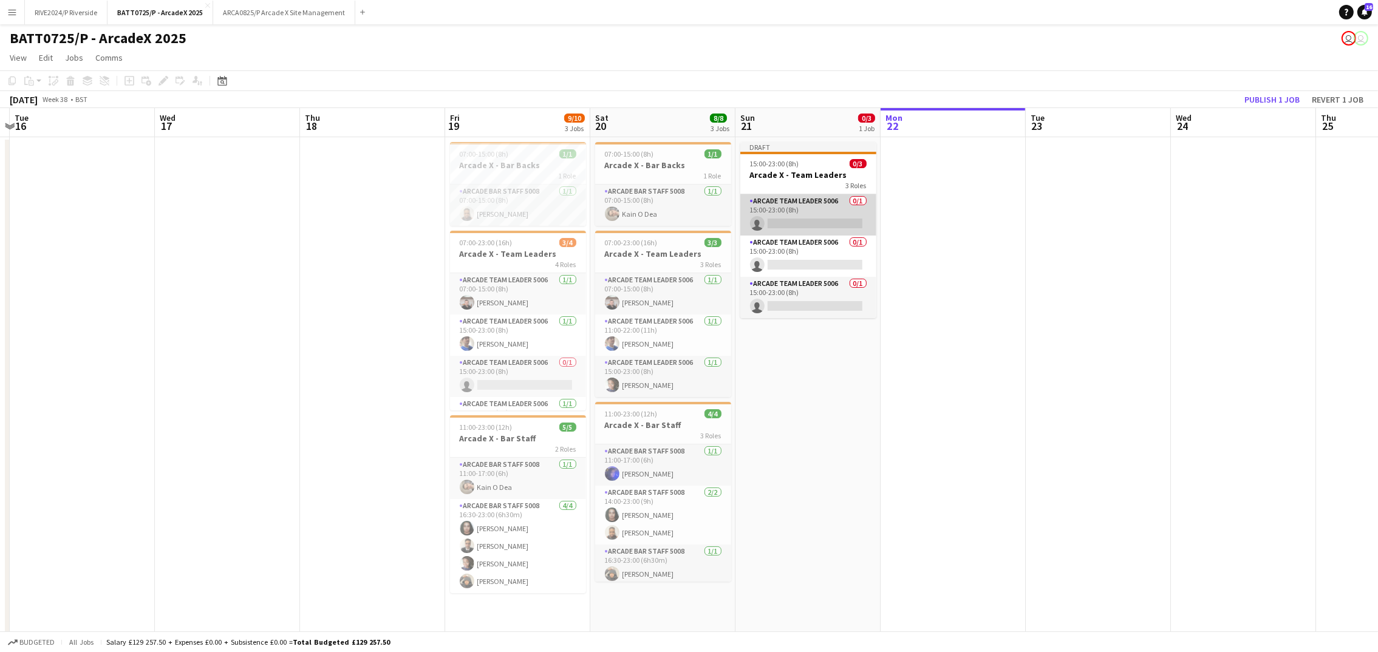
click at [810, 220] on app-card-role "Arcade Team Leader 5006 0/1 15:00-23:00 (8h) single-neutral-actions" at bounding box center [808, 214] width 136 height 41
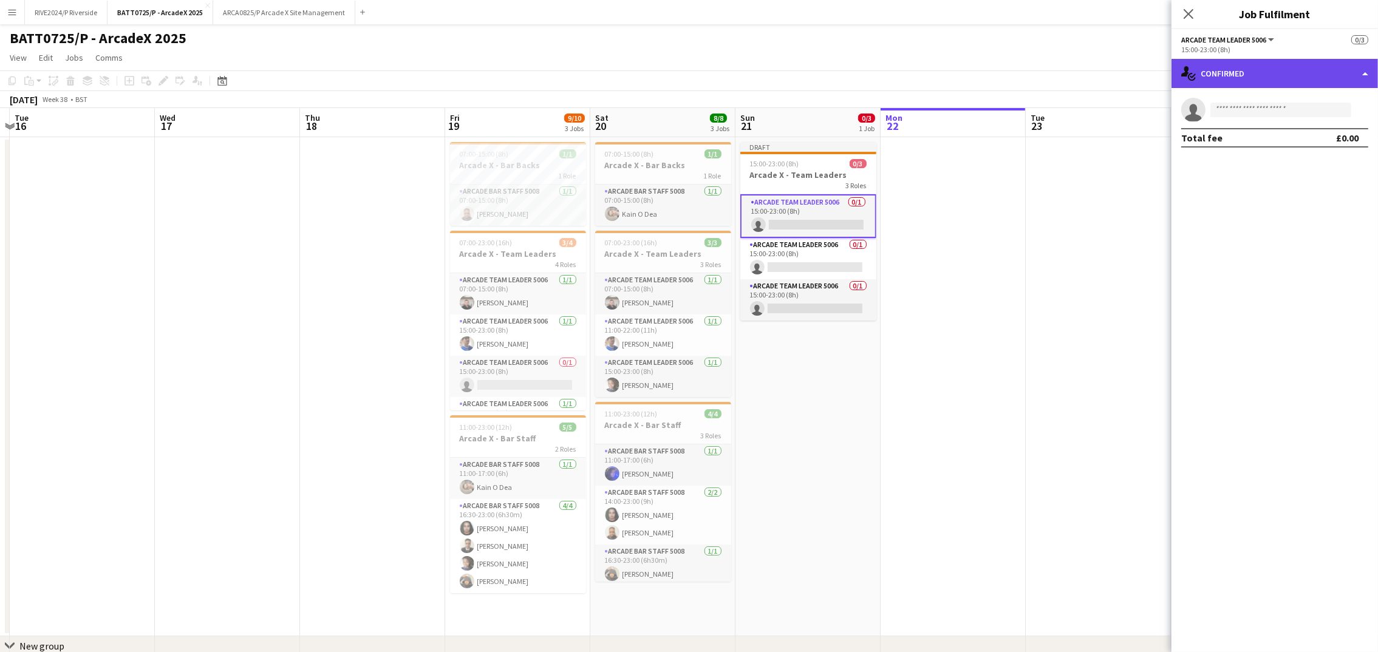
click at [1242, 81] on div "single-neutral-actions-check-2 Confirmed" at bounding box center [1274, 73] width 206 height 29
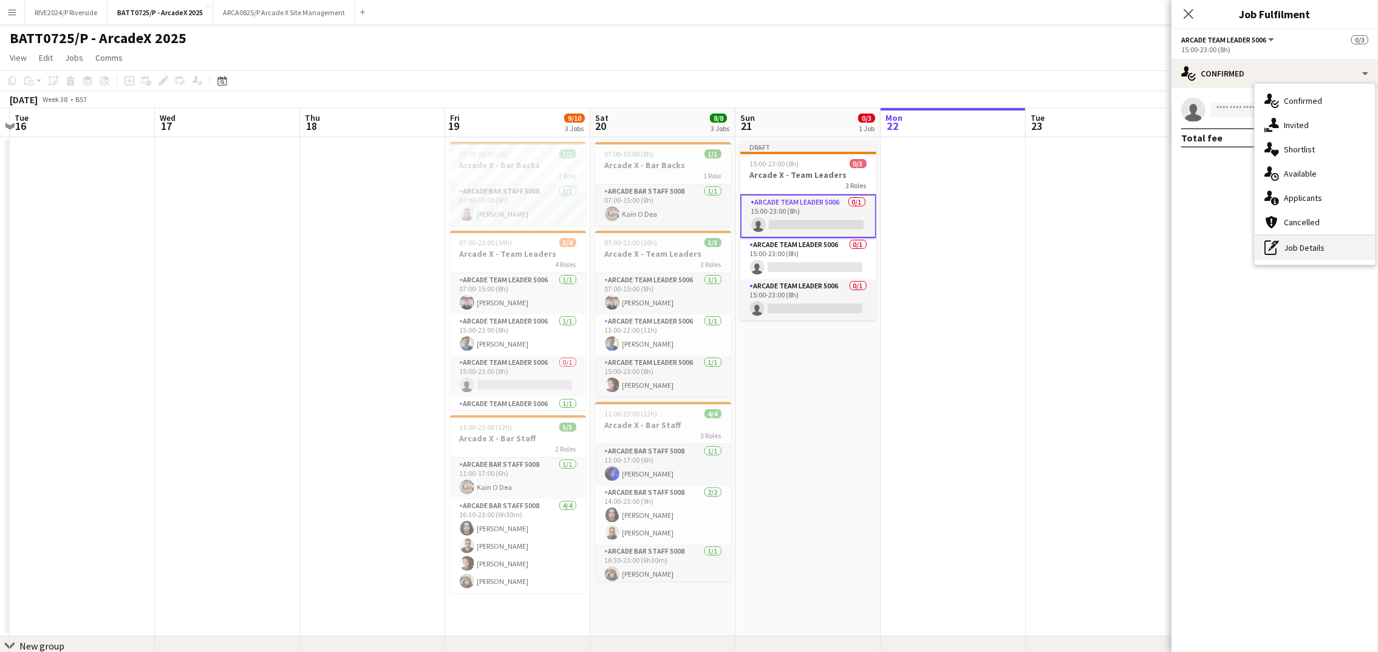
click at [1287, 243] on div "pen-write Job Details" at bounding box center [1315, 248] width 120 height 24
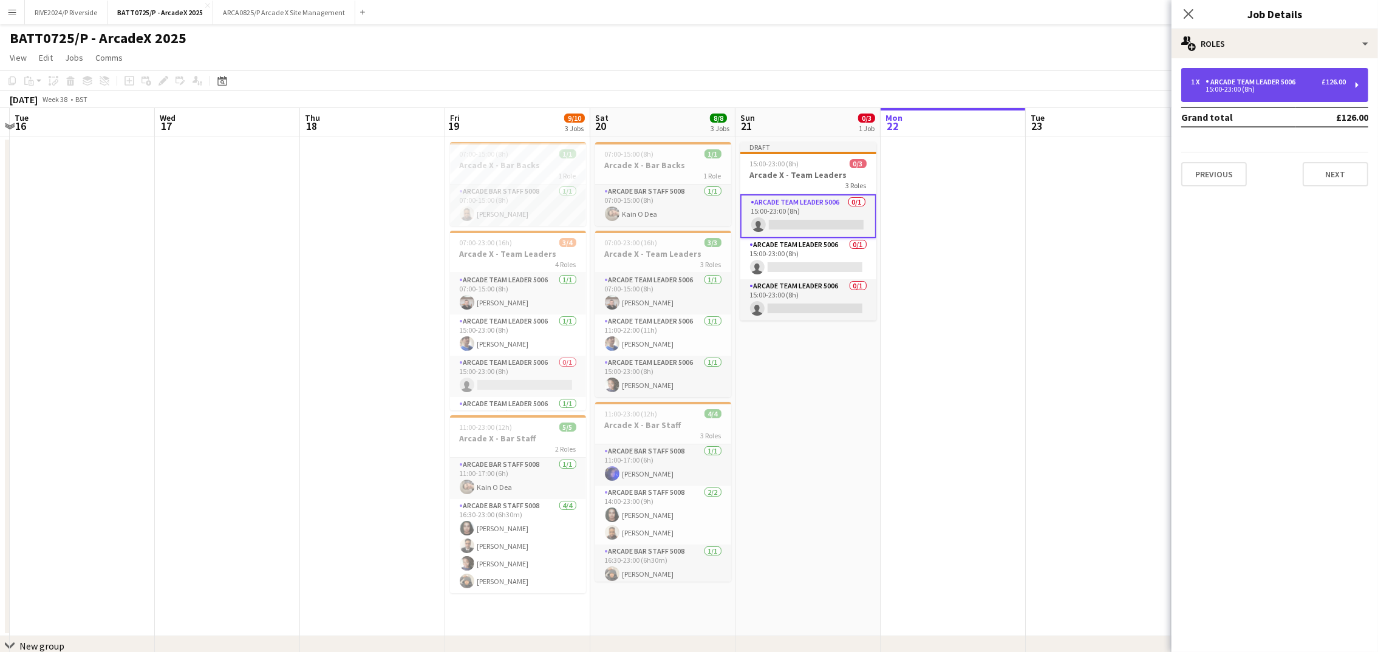
click at [1230, 78] on div "Arcade Team Leader 5006" at bounding box center [1252, 82] width 95 height 9
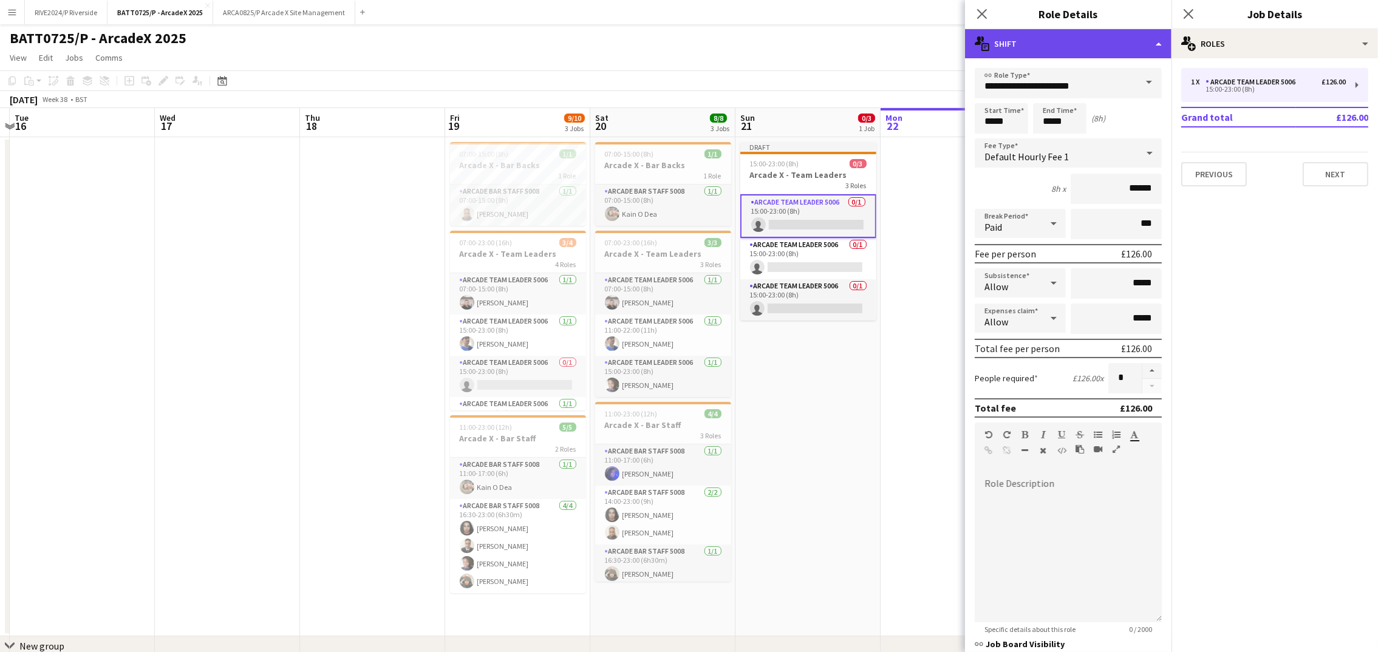
click at [1031, 57] on div "multiple-actions-text Shift" at bounding box center [1068, 43] width 206 height 29
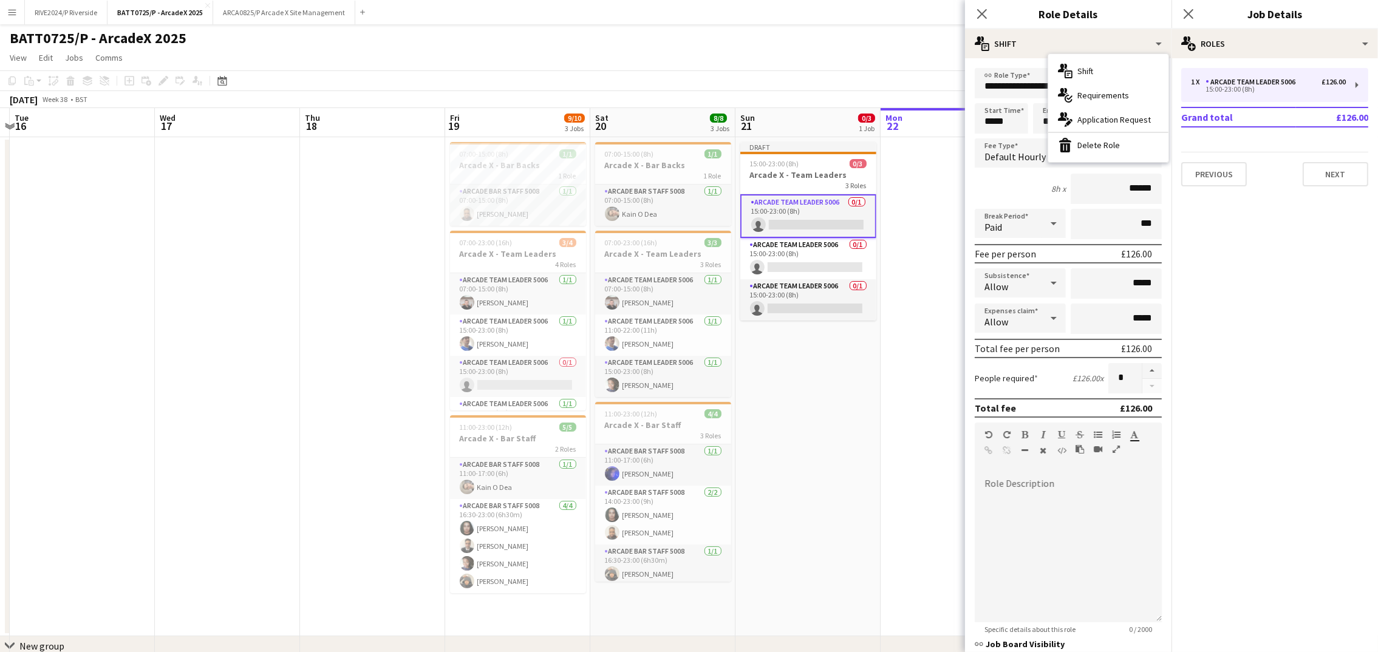
click at [1142, 134] on div "bin-2 Delete Role" at bounding box center [1108, 145] width 120 height 24
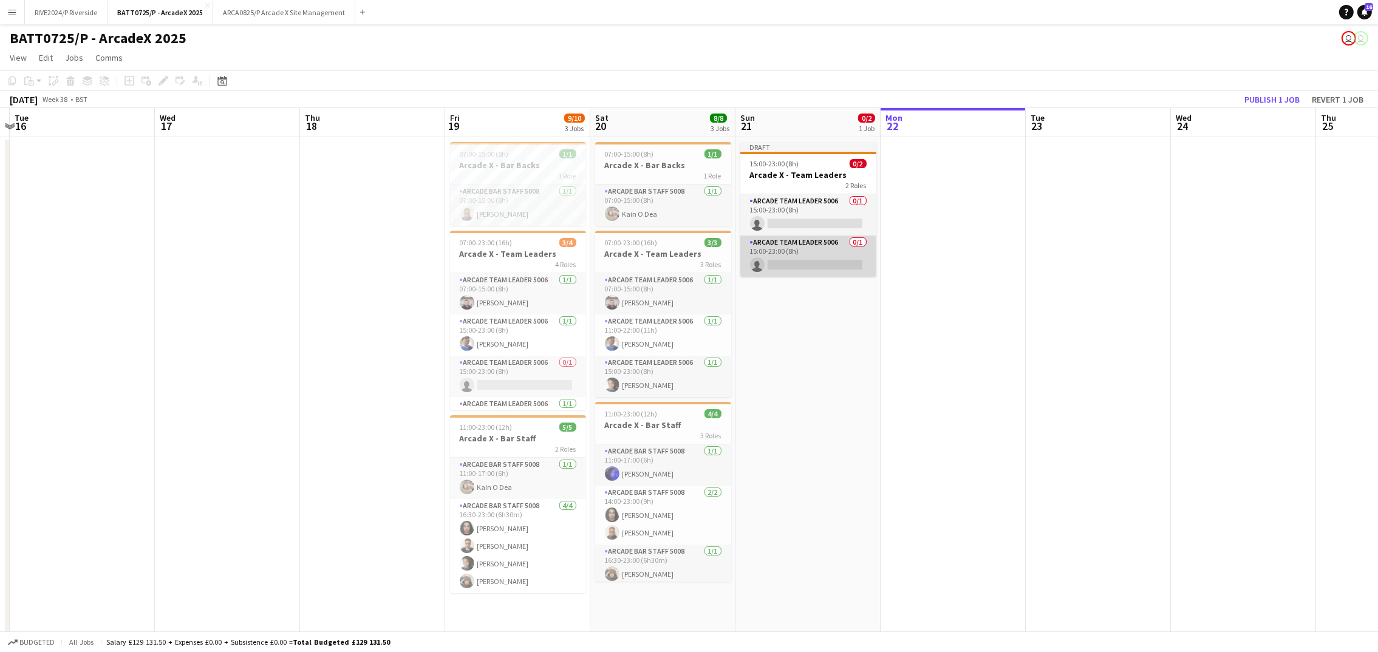
click at [844, 261] on app-card-role "Arcade Team Leader 5006 0/1 15:00-23:00 (8h) single-neutral-actions" at bounding box center [808, 256] width 136 height 41
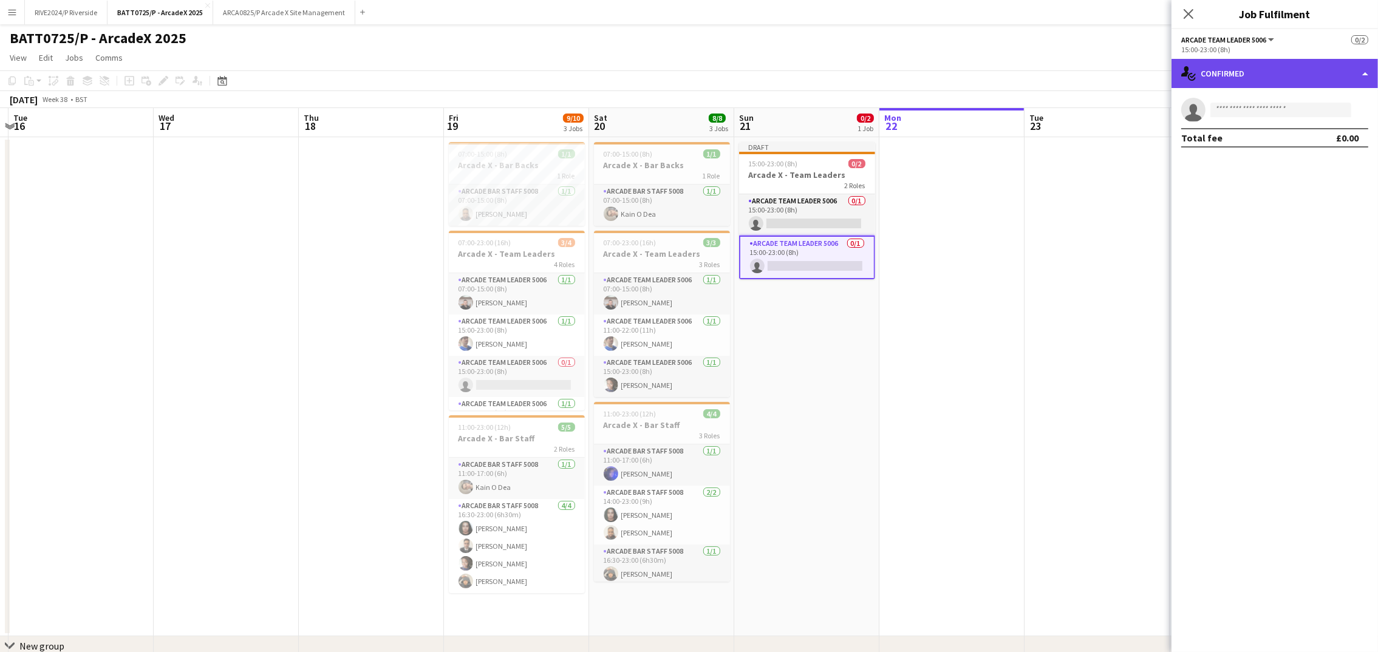
click at [1280, 63] on div "single-neutral-actions-check-2 Confirmed" at bounding box center [1274, 73] width 206 height 29
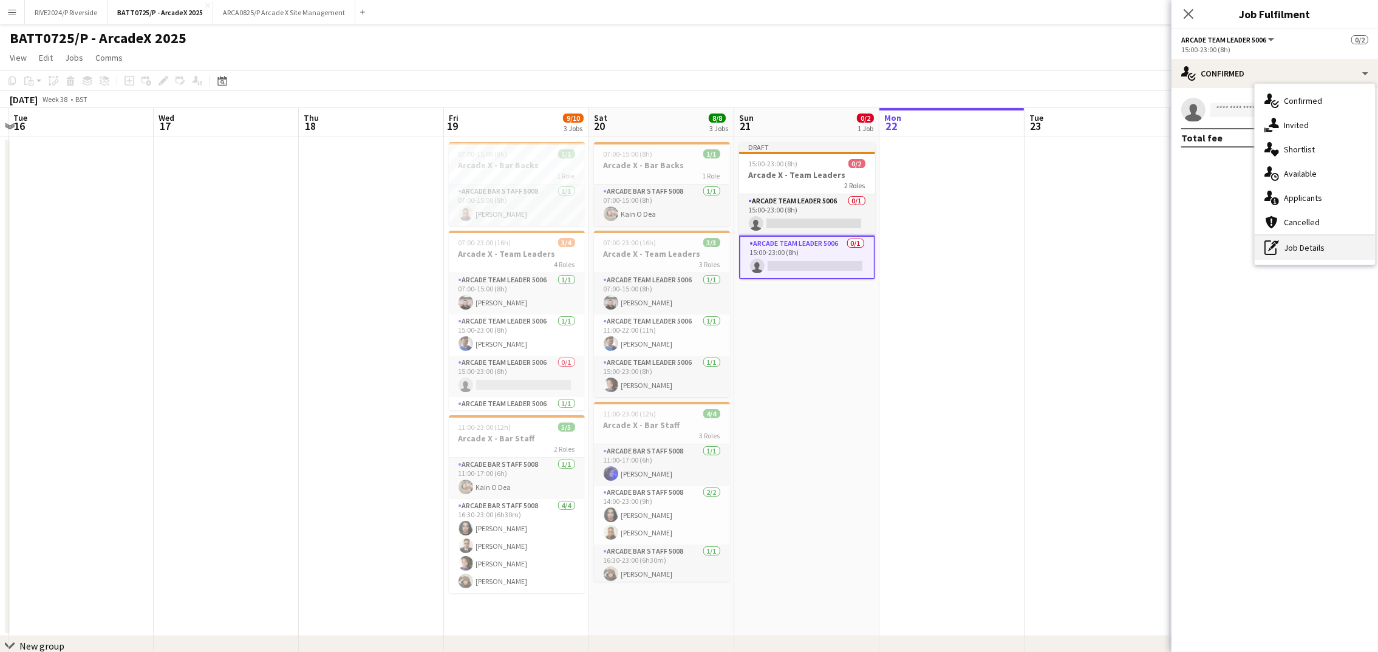
click at [1284, 248] on div "pen-write Job Details" at bounding box center [1315, 248] width 120 height 24
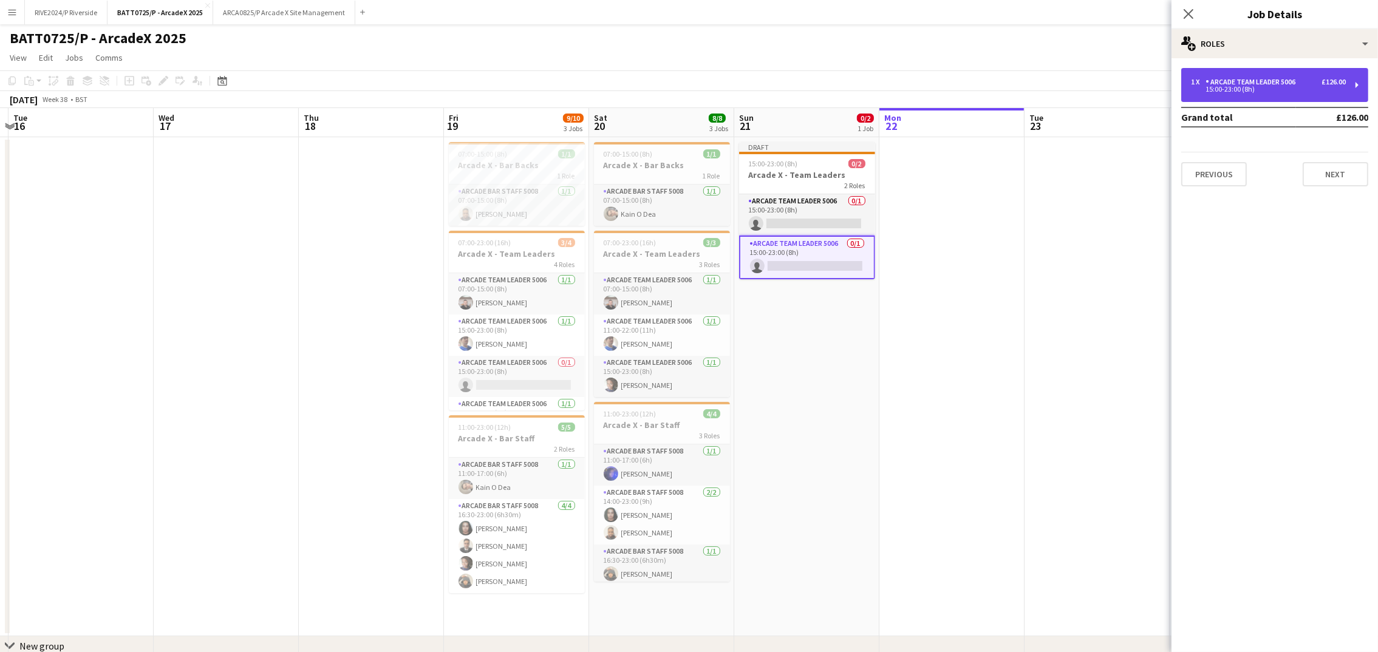
click at [1224, 83] on div "Arcade Team Leader 5006" at bounding box center [1252, 82] width 95 height 9
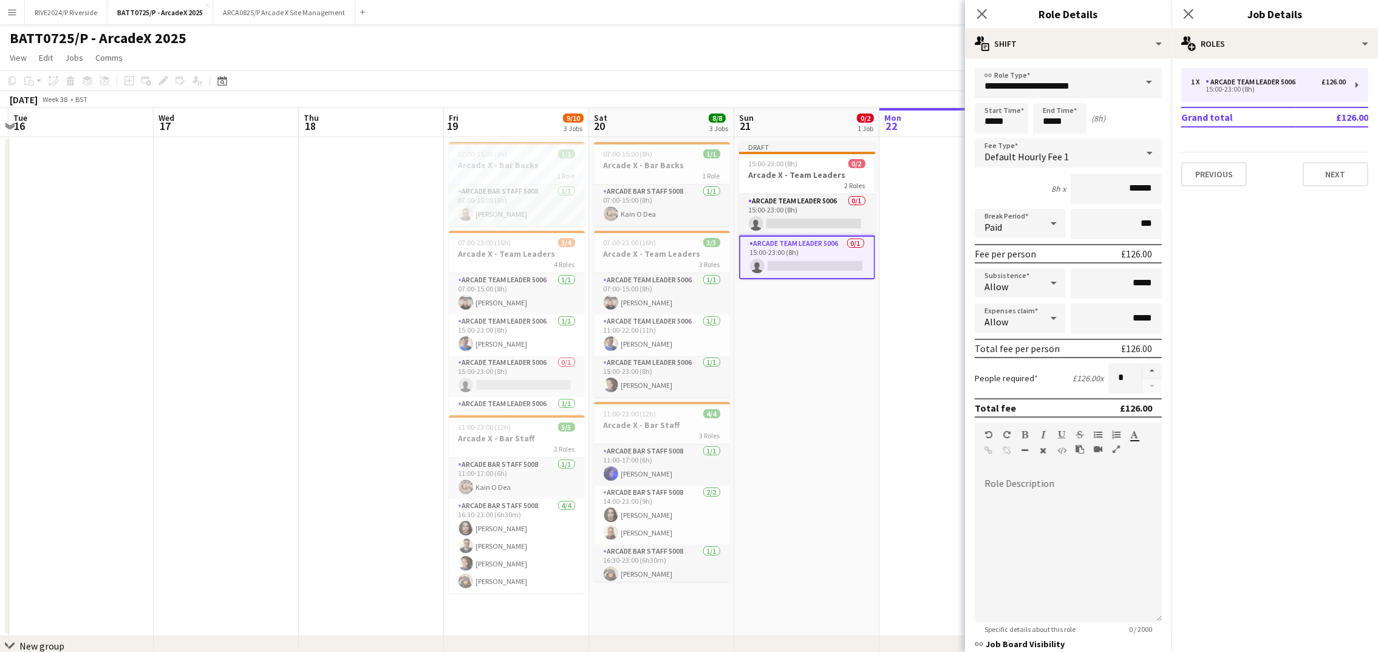
click at [1091, 63] on div "**********" at bounding box center [1068, 440] width 206 height 765
click at [1088, 53] on div "multiple-actions-text Shift" at bounding box center [1068, 43] width 206 height 29
click at [1120, 134] on div "bin-2 Delete Role" at bounding box center [1108, 145] width 120 height 24
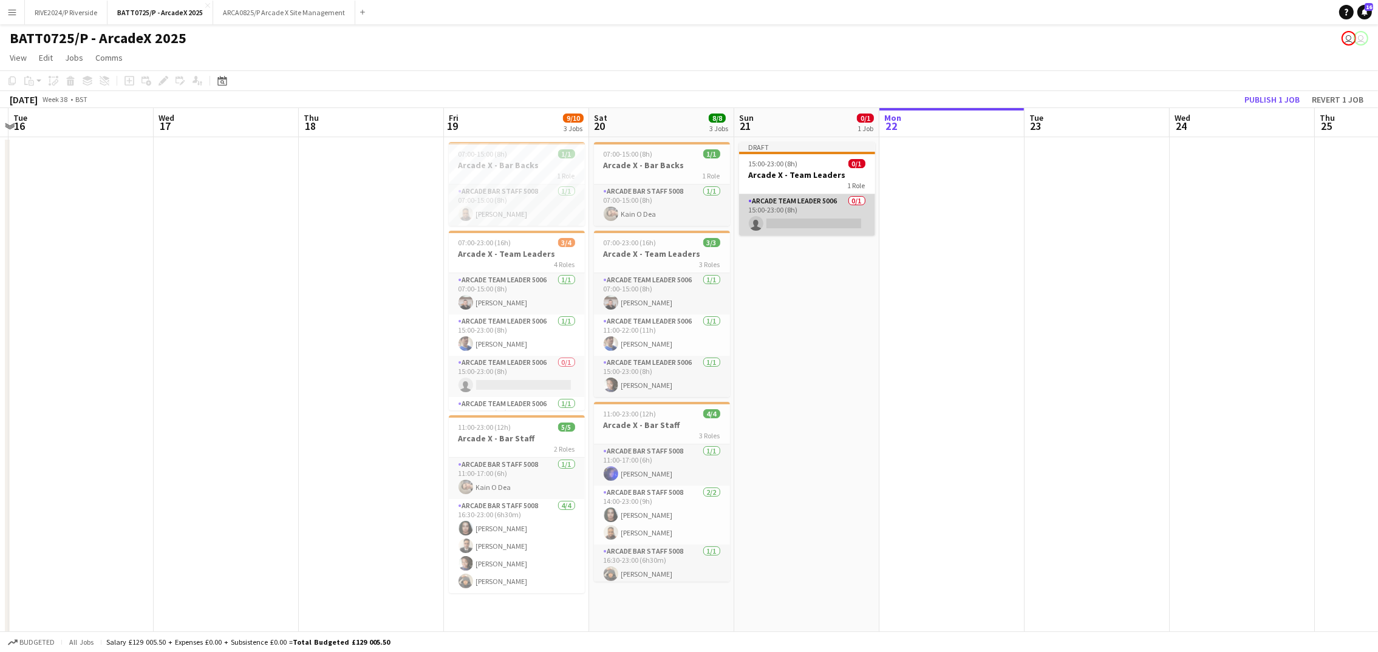
click at [818, 223] on app-card-role "Arcade Team Leader 5006 0/1 15:00-23:00 (8h) single-neutral-actions" at bounding box center [807, 214] width 136 height 41
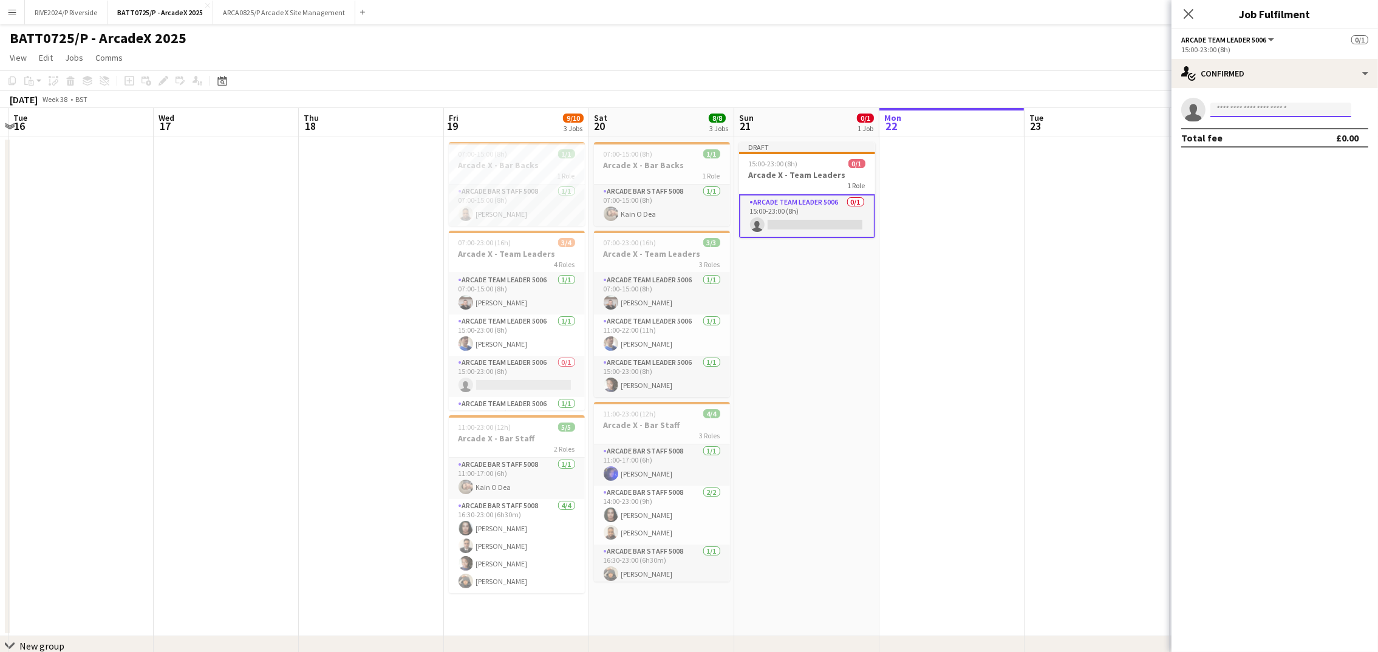
click at [1285, 109] on input at bounding box center [1280, 110] width 141 height 15
type input "*****"
click at [1260, 159] on mat-expansion-panel "check Confirmed single-neutral-actions ***** Total fee £0.00" at bounding box center [1274, 370] width 206 height 564
click at [1231, 118] on app-invite-slot "single-neutral-actions *****" at bounding box center [1274, 110] width 206 height 24
click at [1234, 111] on input "*****" at bounding box center [1280, 110] width 141 height 15
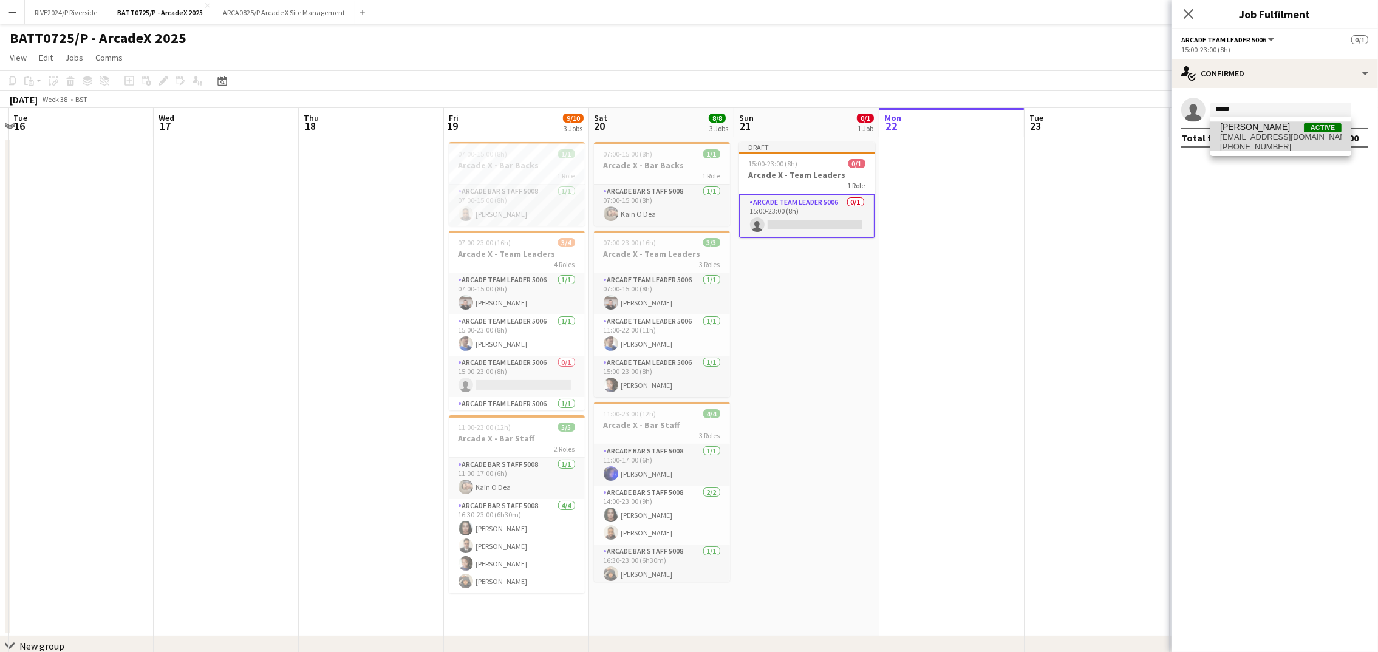
click at [1240, 134] on span "[EMAIL_ADDRESS][DOMAIN_NAME]" at bounding box center [1280, 137] width 121 height 10
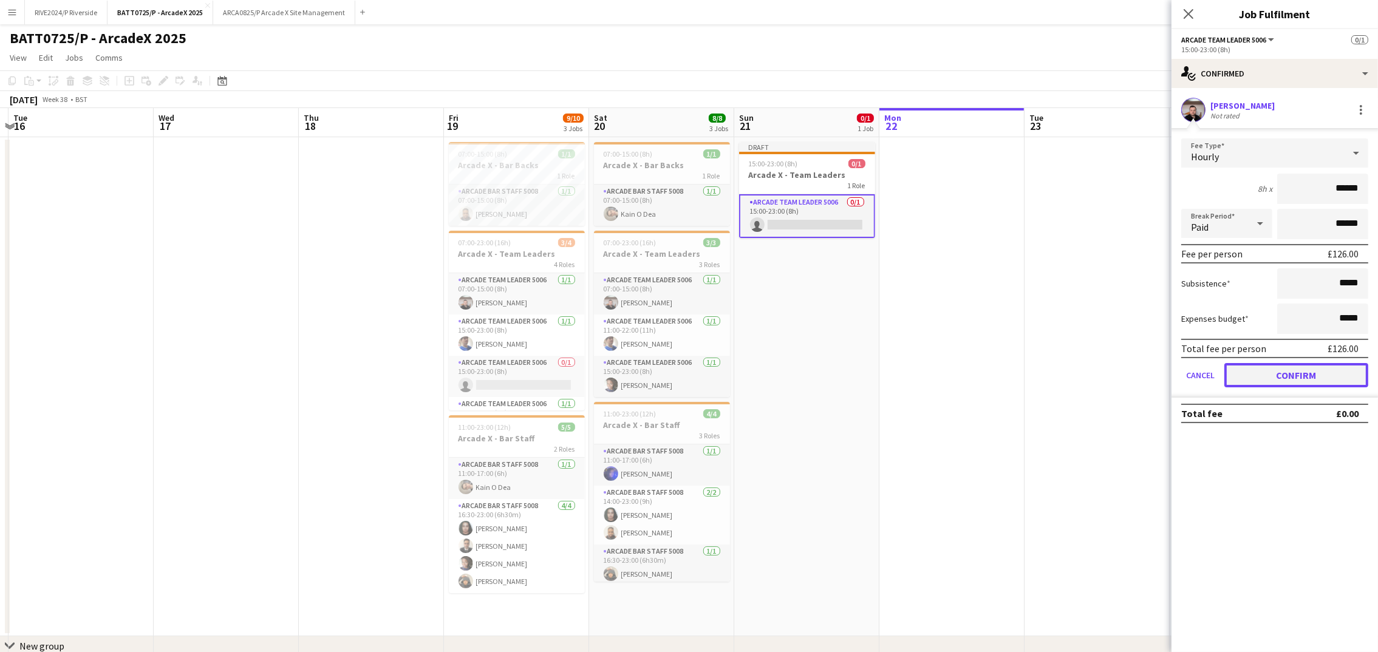
click at [1320, 366] on button "Confirm" at bounding box center [1296, 375] width 144 height 24
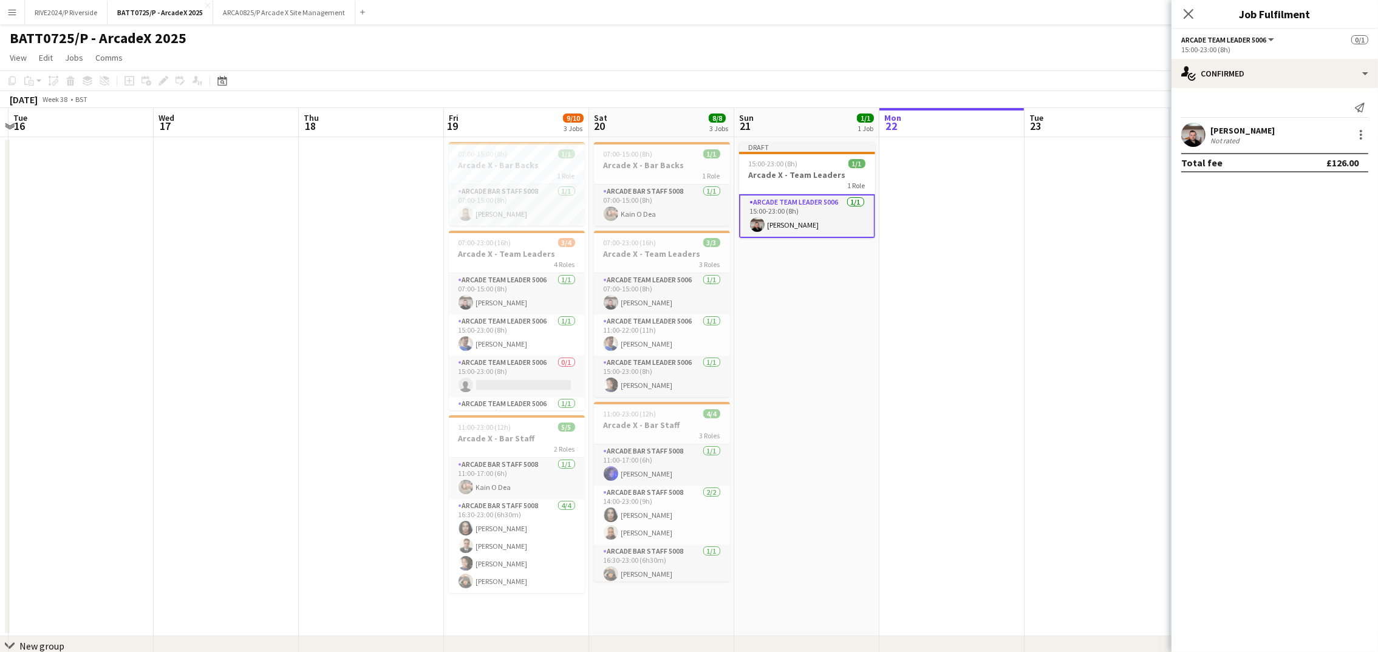
click at [812, 221] on app-card-role "Arcade Team Leader 5006 [DATE] 15:00-23:00 (8h) [PERSON_NAME]" at bounding box center [807, 216] width 136 height 44
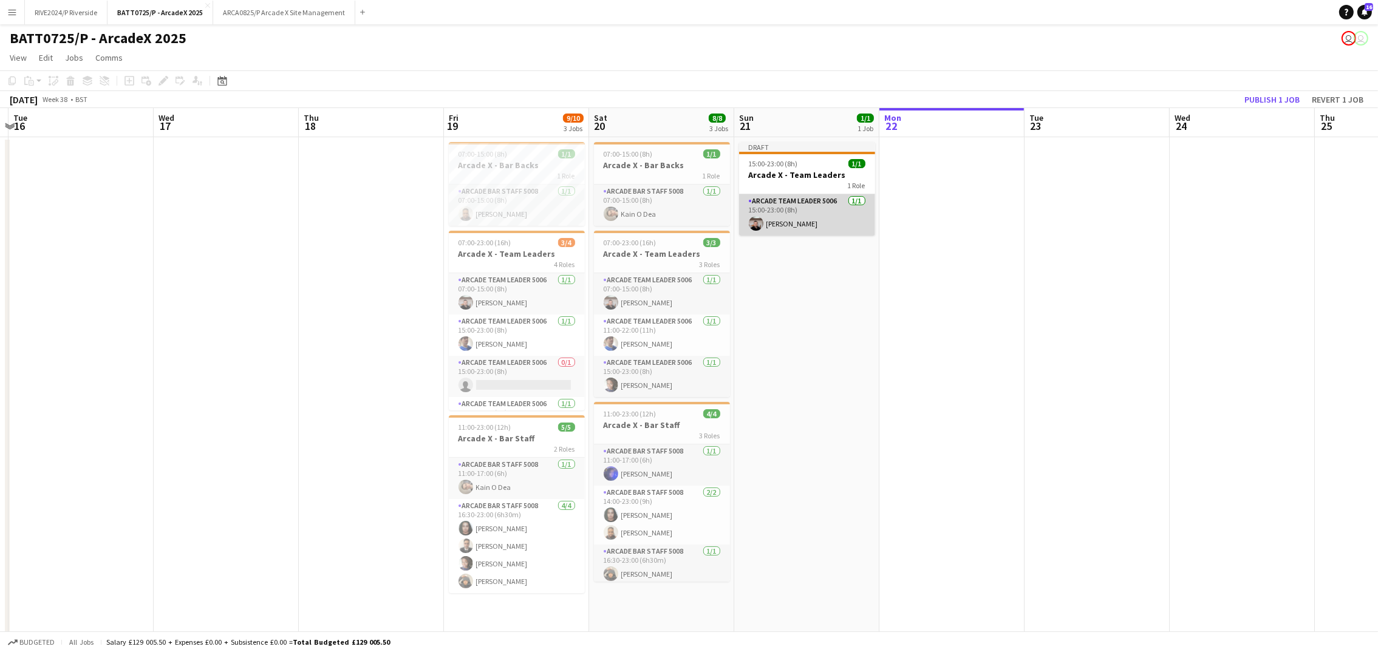
click at [812, 221] on app-card-role "Arcade Team Leader 5006 [DATE] 15:00-23:00 (8h) [PERSON_NAME]" at bounding box center [807, 214] width 136 height 41
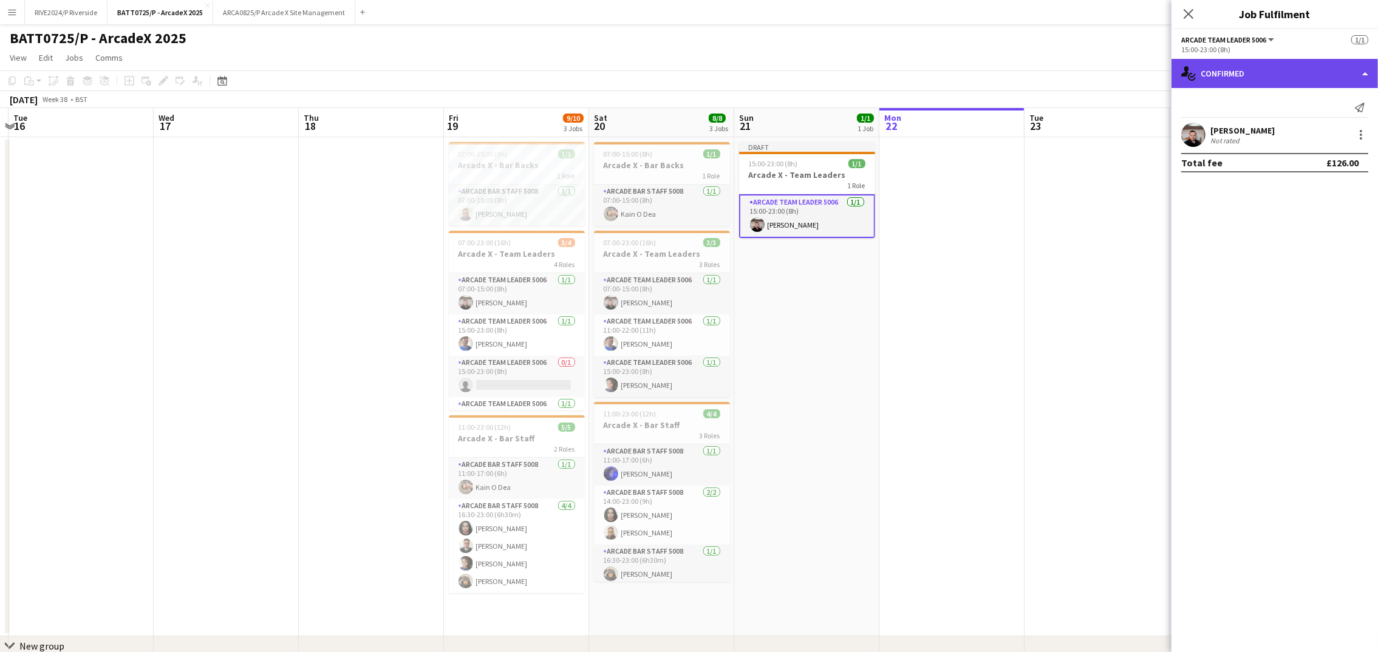
click at [1247, 86] on div "single-neutral-actions-check-2 Confirmed" at bounding box center [1274, 73] width 206 height 29
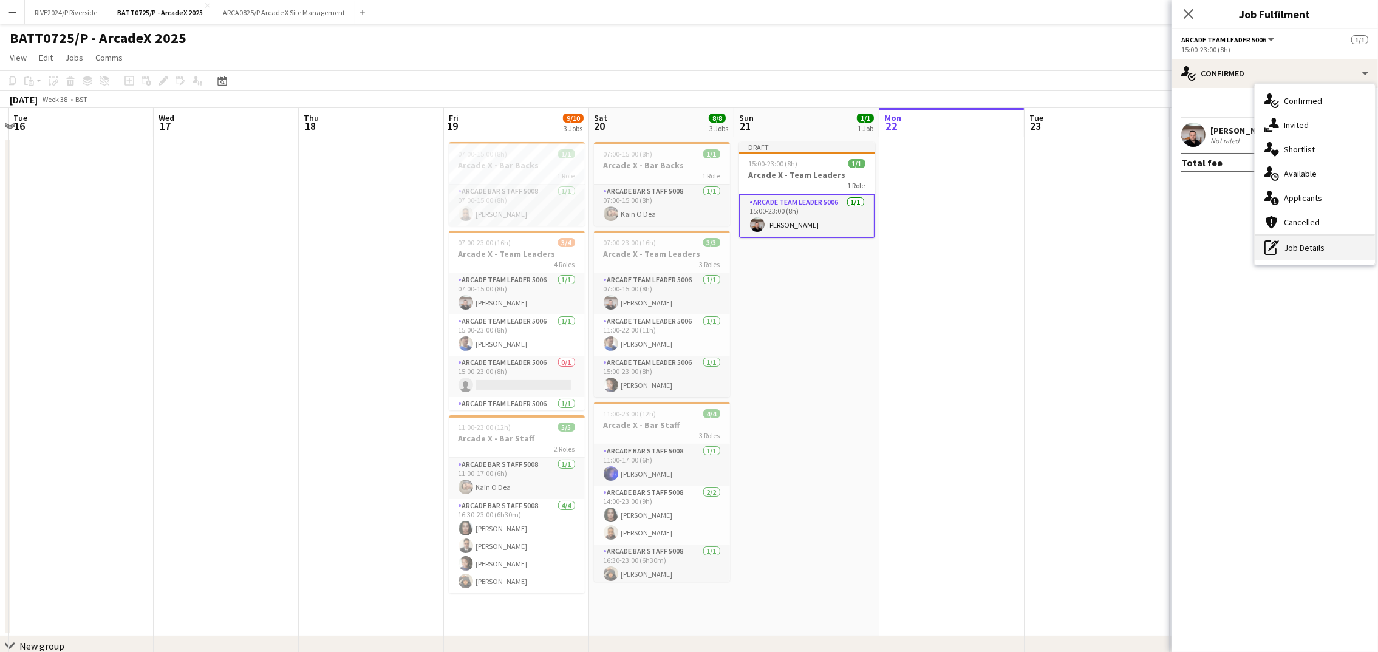
click at [1329, 250] on div "pen-write Job Details" at bounding box center [1315, 248] width 120 height 24
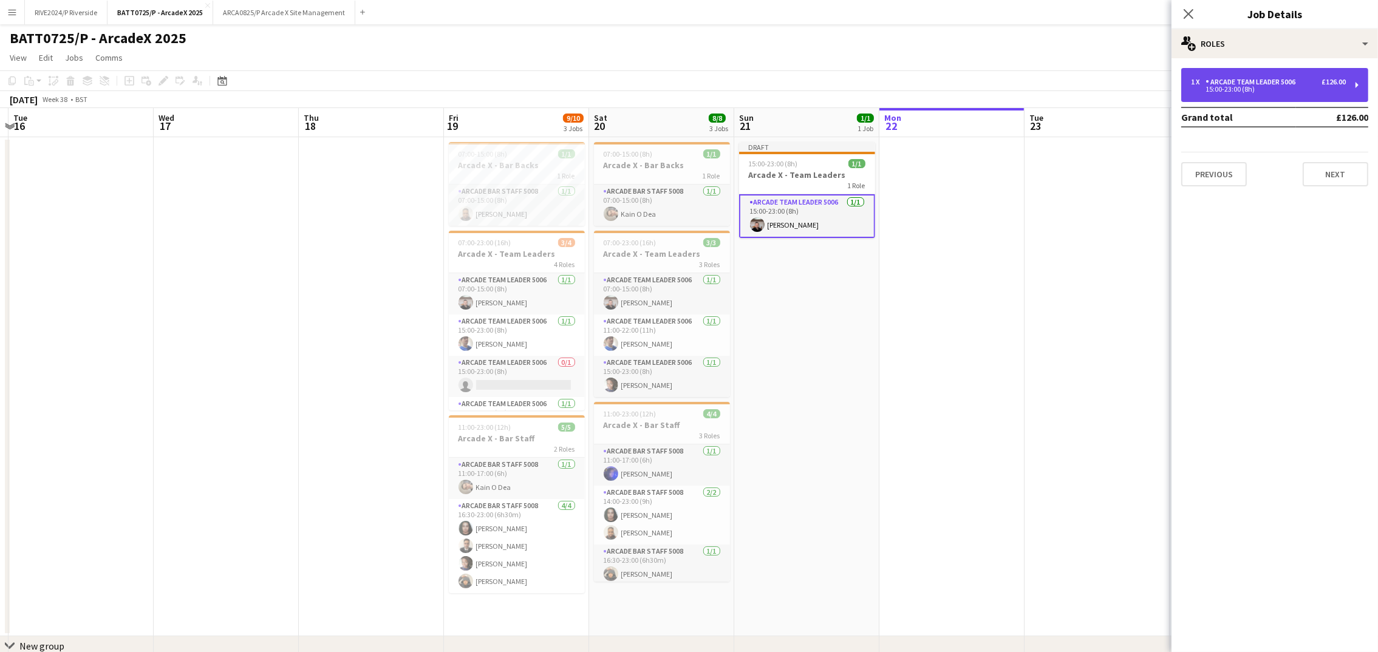
click at [1229, 85] on div "Arcade Team Leader 5006" at bounding box center [1252, 82] width 95 height 9
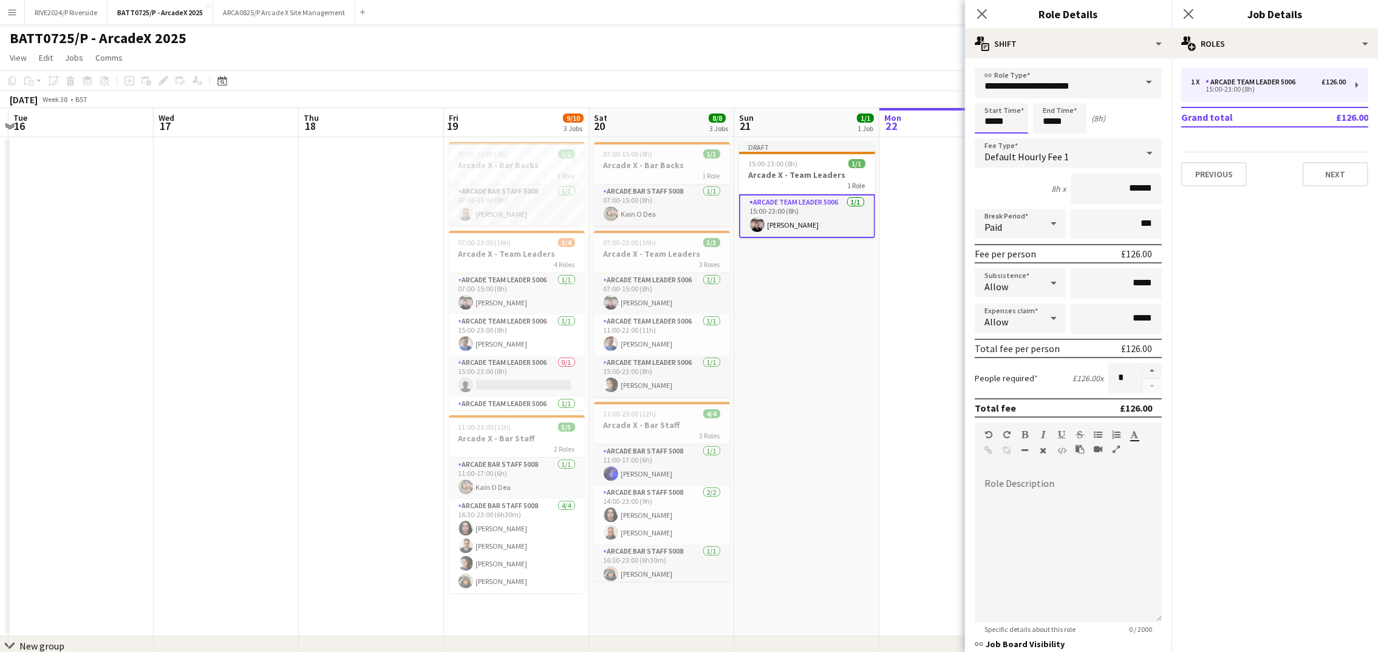
click at [1027, 122] on input "*****" at bounding box center [1001, 118] width 53 height 30
type input "*****"
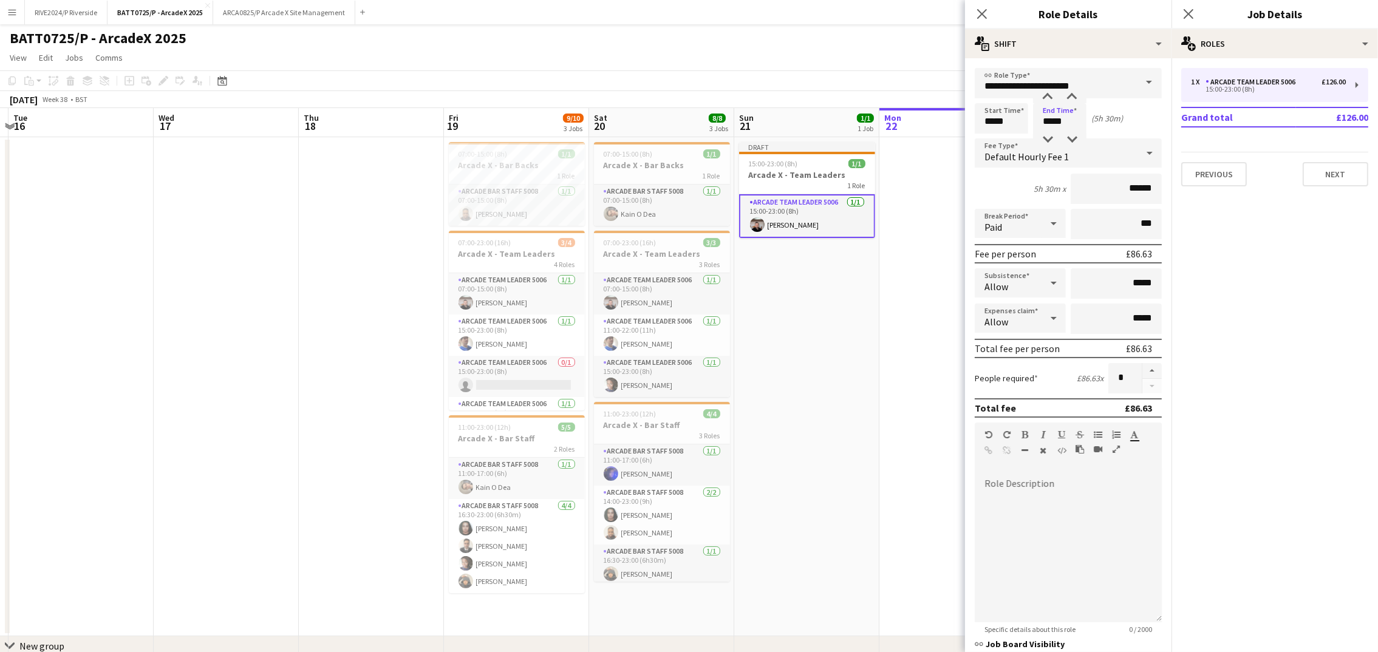
click at [1117, 136] on form "**********" at bounding box center [1068, 445] width 206 height 755
click at [983, 16] on icon at bounding box center [982, 14] width 12 height 12
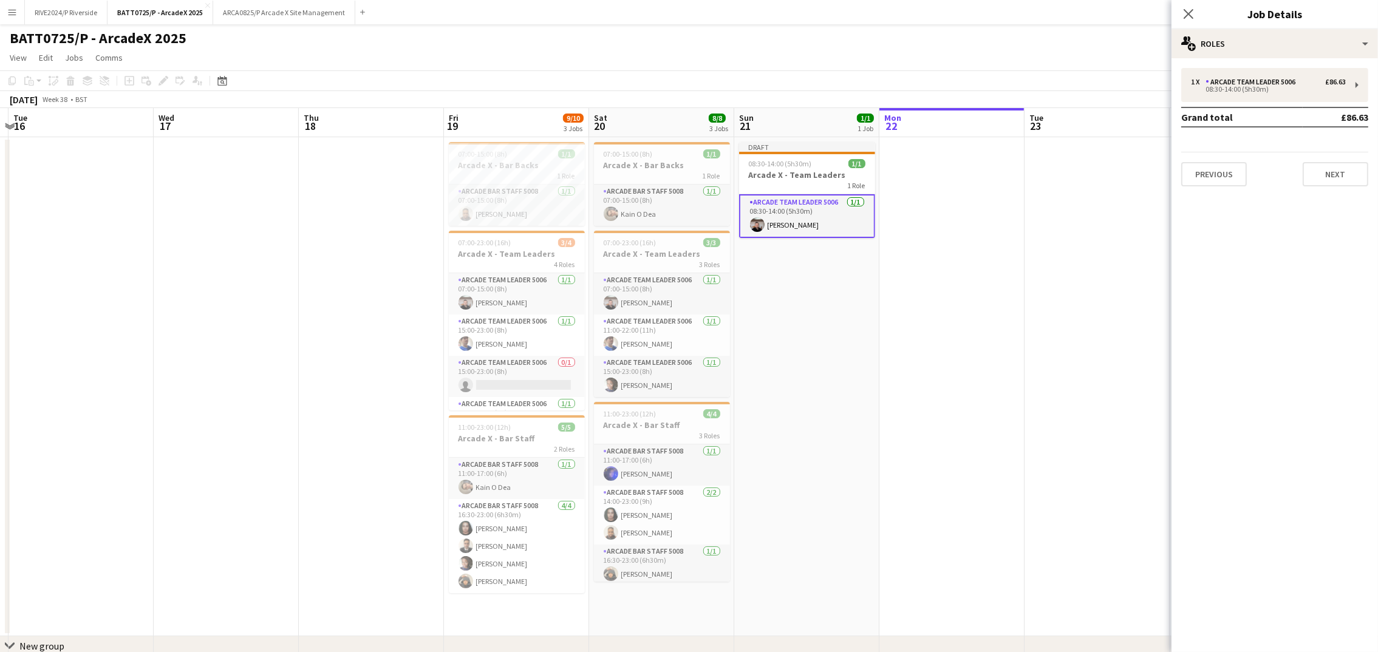
click at [1178, 21] on div "Close pop-in" at bounding box center [1188, 14] width 34 height 28
click at [1184, 12] on icon "Close pop-in" at bounding box center [1188, 14] width 12 height 12
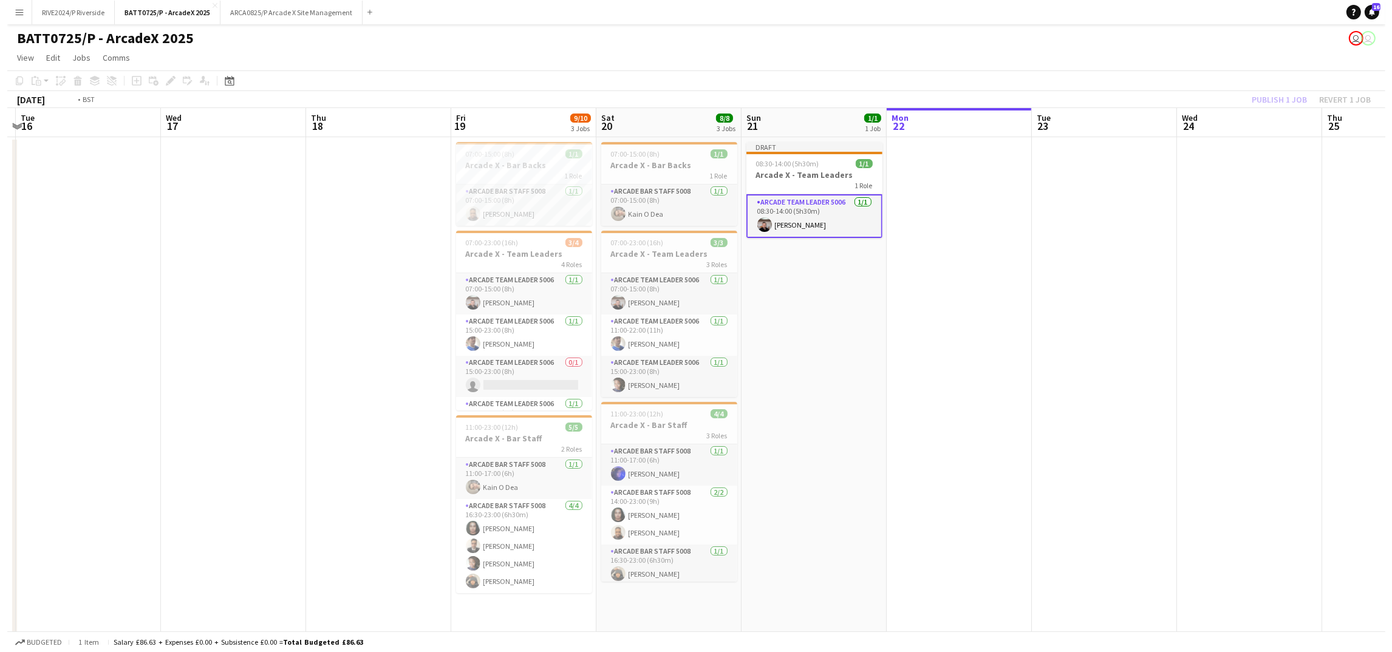
scroll to position [0, 377]
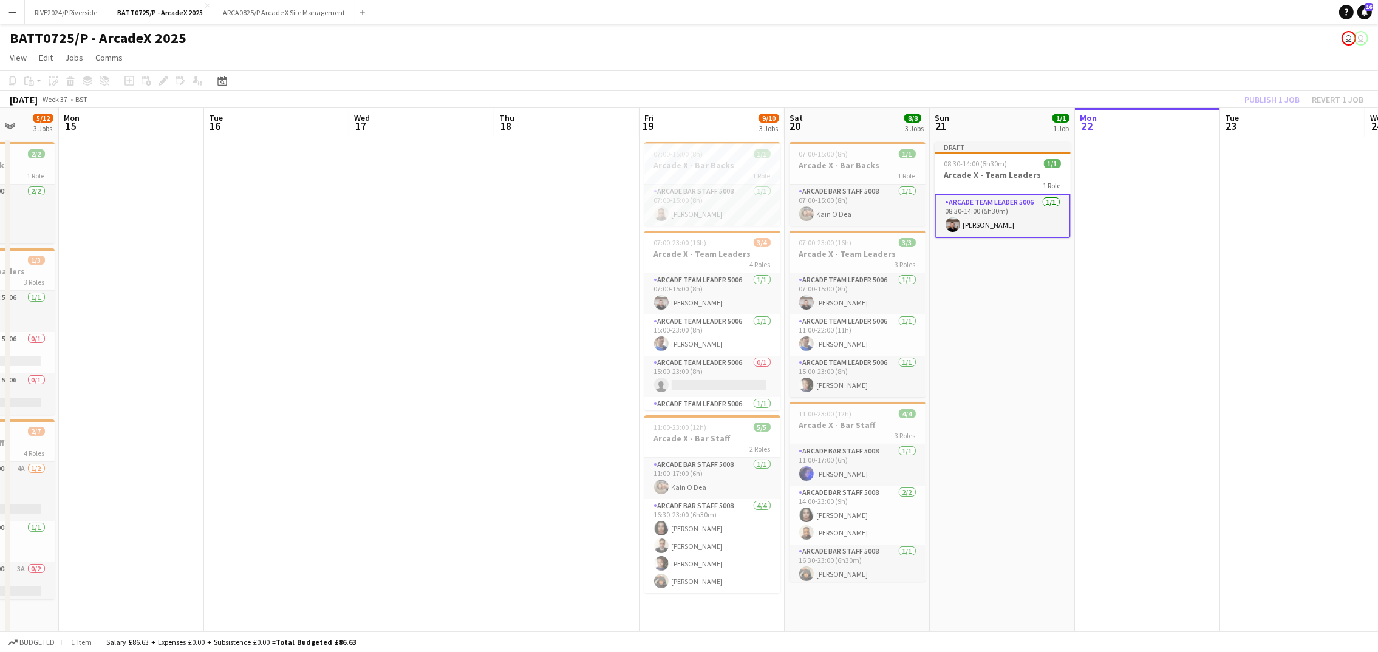
drag, startPoint x: 994, startPoint y: 344, endPoint x: 1189, endPoint y: 413, distance: 207.4
click at [1189, 413] on app-calendar-viewport "Fri 12 5/6 3 Jobs Sat 13 7/11 3 Jobs Sun 14 5/12 3 Jobs Mon 15 Tue 16 Wed 17 Th…" at bounding box center [689, 400] width 1378 height 584
click at [990, 163] on span "08:30-14:00 (5h30m)" at bounding box center [975, 163] width 63 height 9
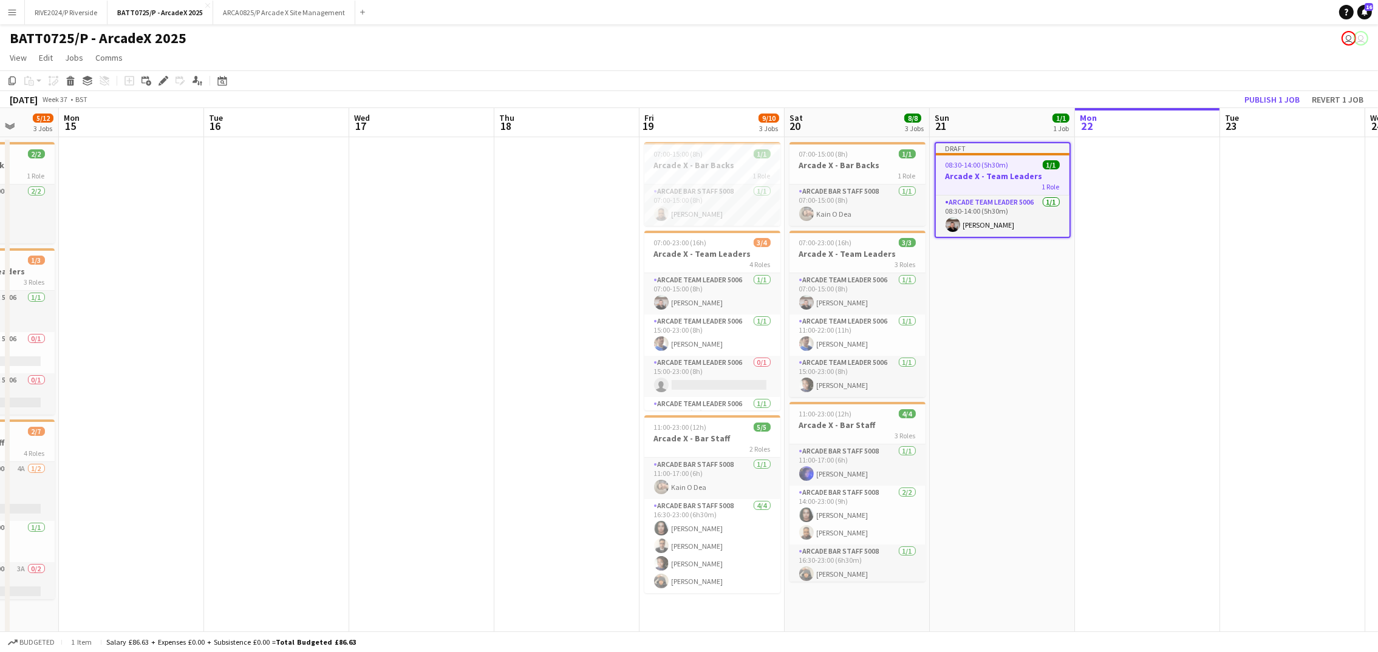
click at [482, 194] on app-date-cell at bounding box center [421, 386] width 145 height 499
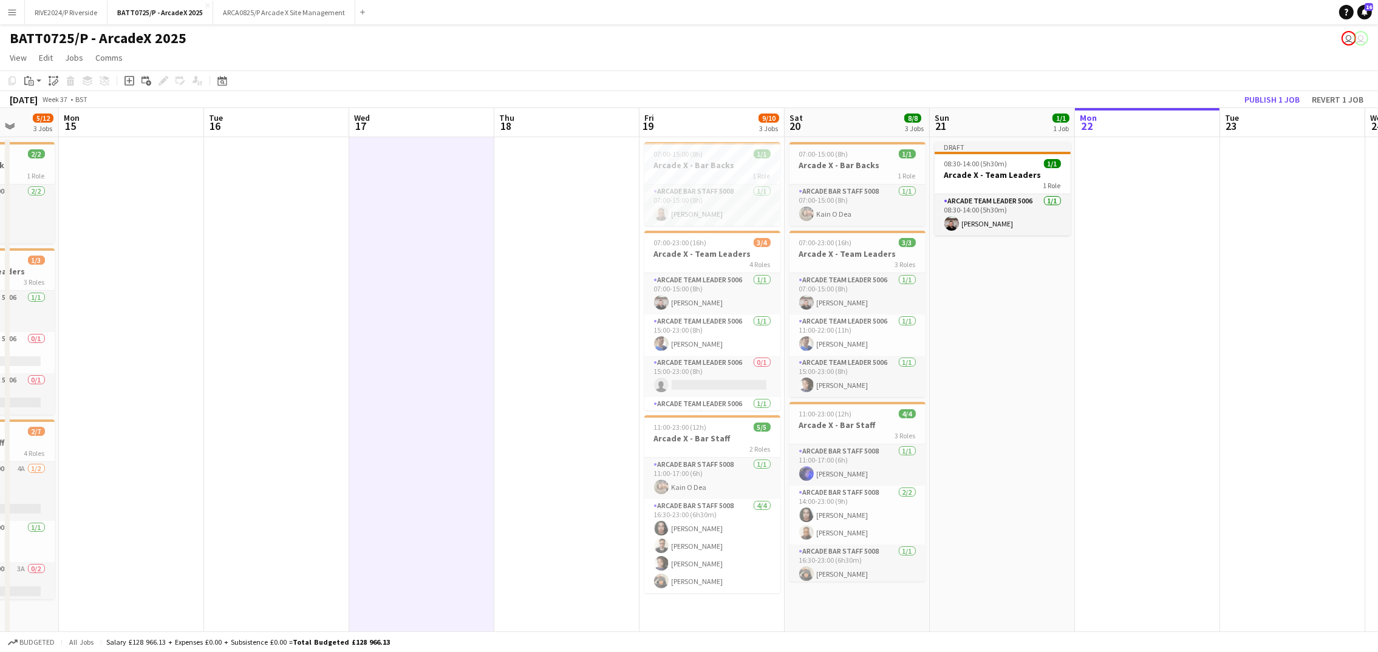
click at [1179, 356] on app-date-cell at bounding box center [1147, 386] width 145 height 499
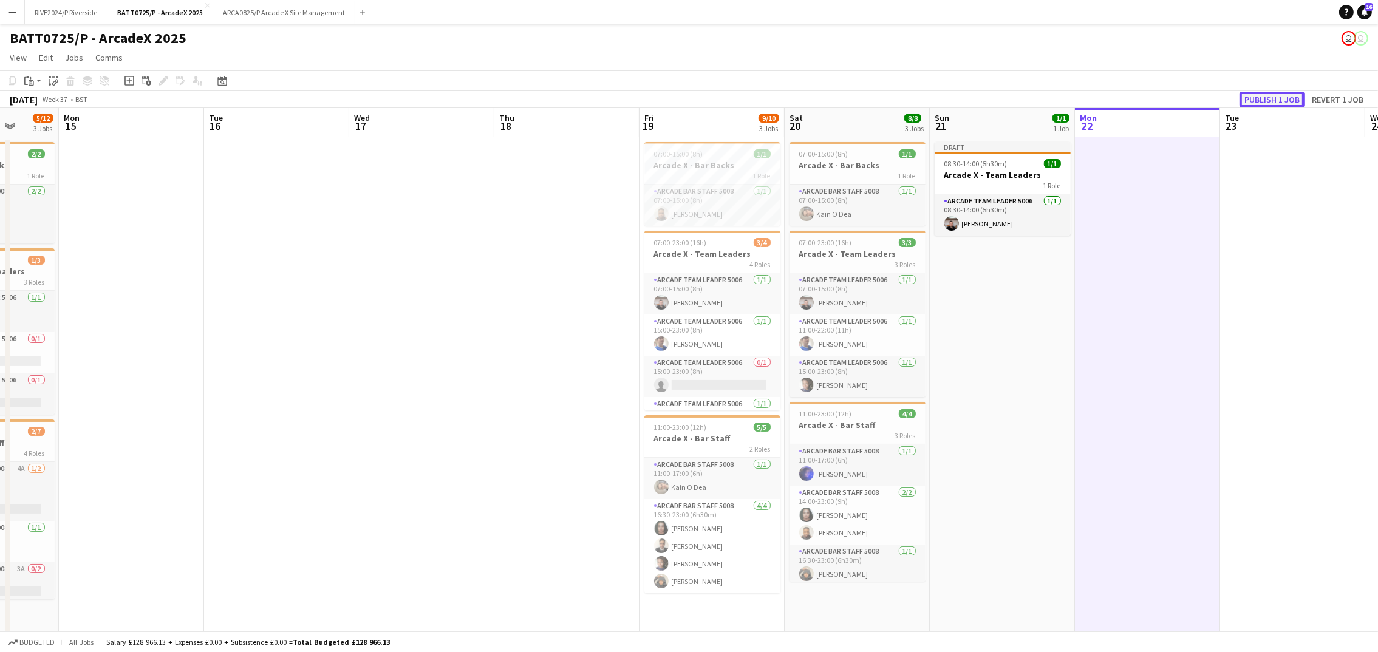
click at [1271, 101] on button "Publish 1 job" at bounding box center [1271, 100] width 65 height 16
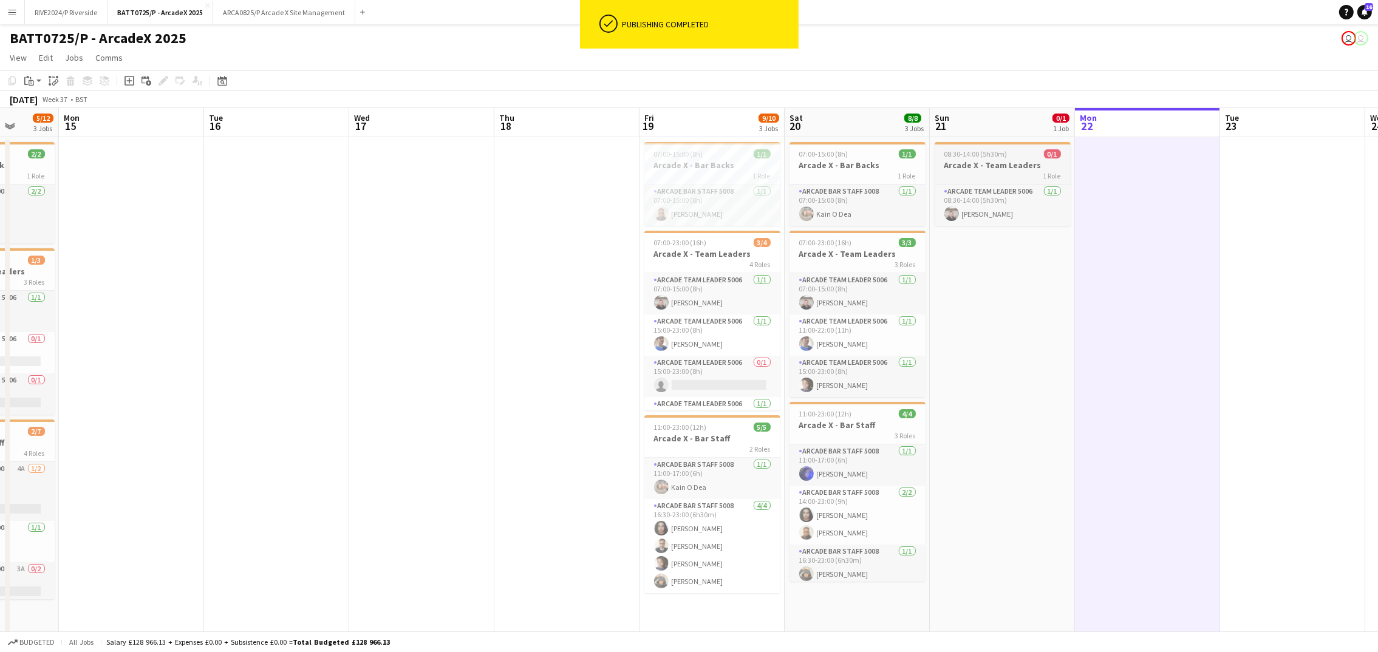
click at [983, 169] on h3 "Arcade X - Team Leaders" at bounding box center [1003, 165] width 136 height 11
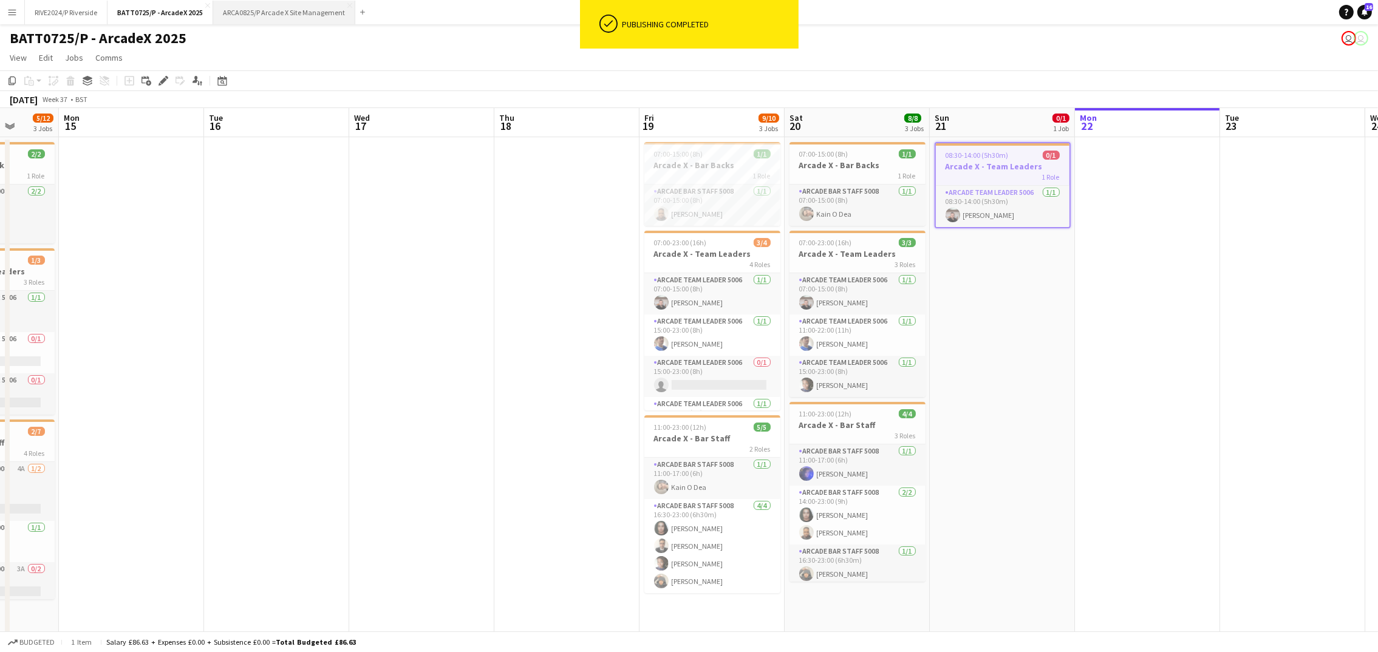
click at [253, 20] on button "ARCA0825/P Arcade X Site Management Close" at bounding box center [284, 13] width 142 height 24
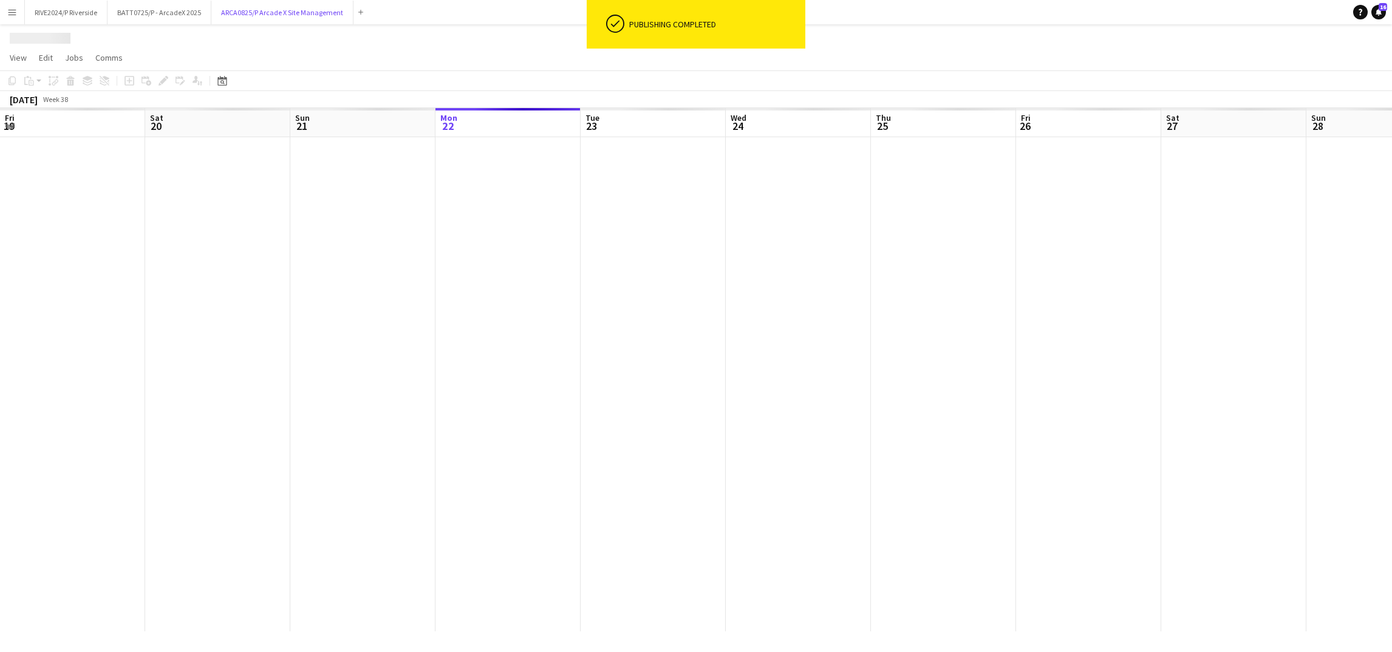
scroll to position [0, 290]
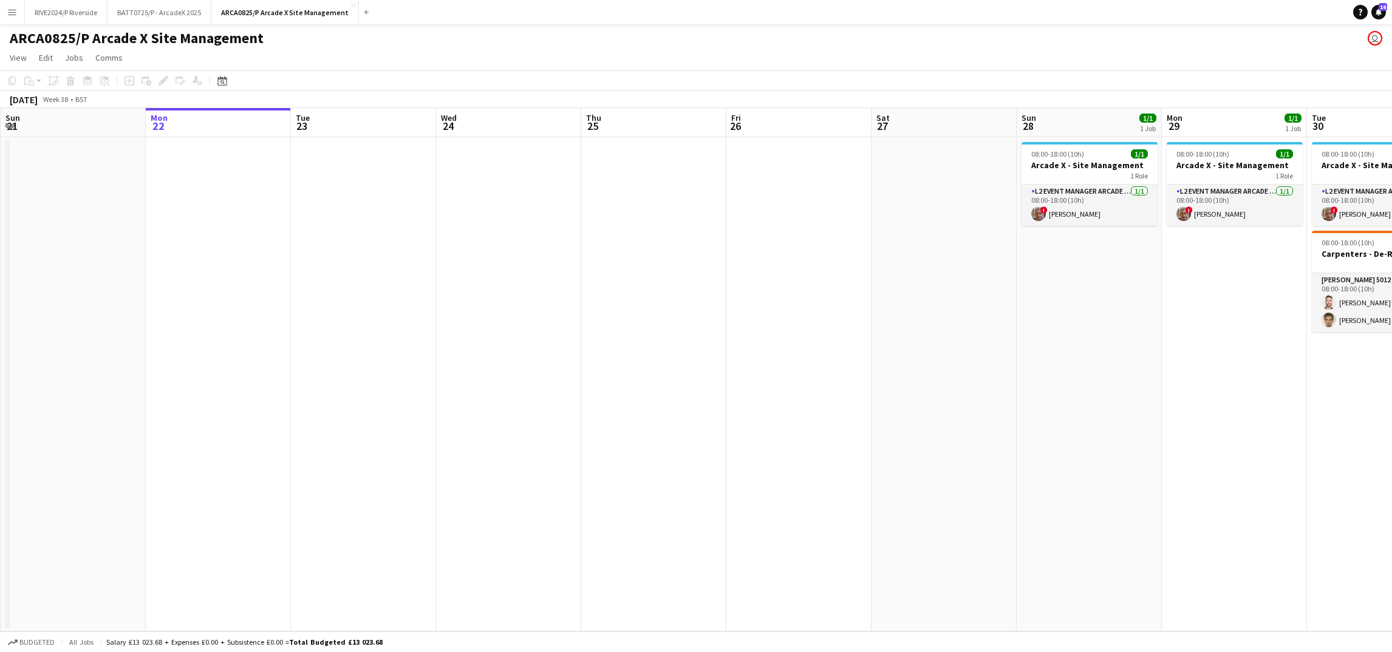
click at [655, 278] on app-date-cell at bounding box center [653, 384] width 145 height 494
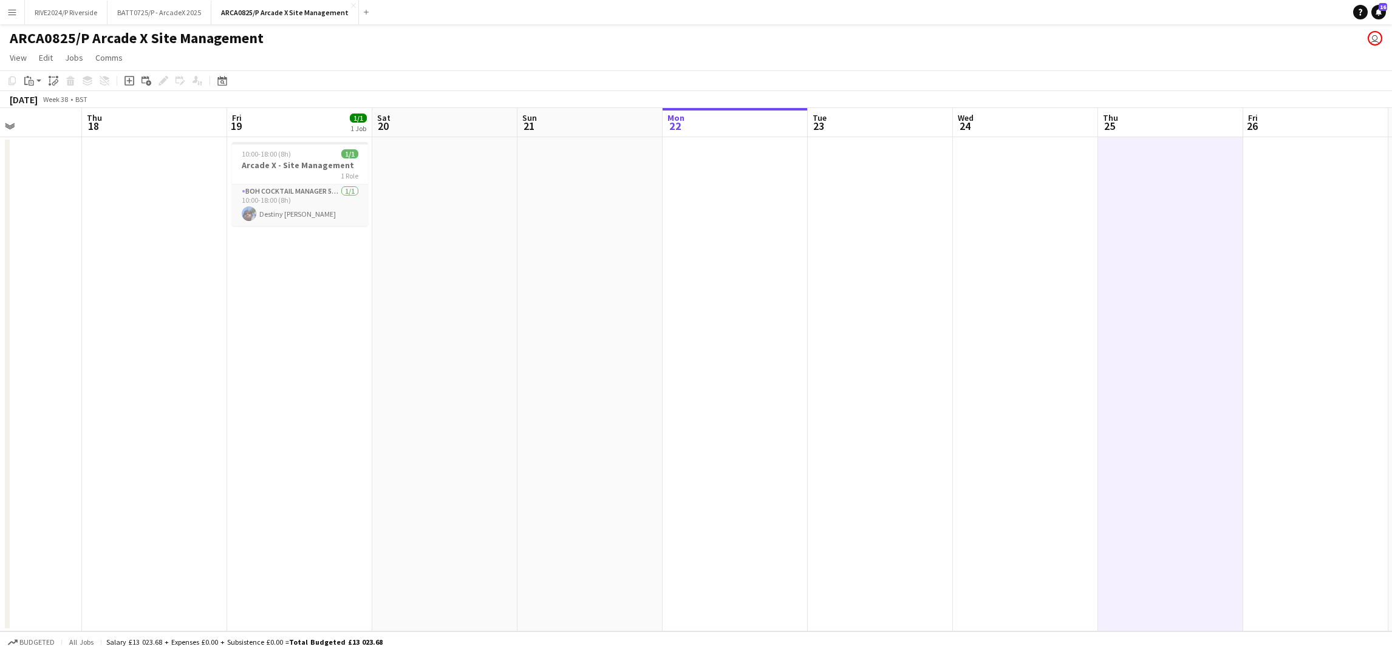
drag, startPoint x: 584, startPoint y: 265, endPoint x: 1099, endPoint y: 276, distance: 515.1
click at [1121, 294] on app-calendar-viewport "Mon 15 Tue 16 Wed 17 Thu 18 Fri 19 1/1 1 Job Sat 20 Sun 21 Mon 22 Tue 23 Wed 24…" at bounding box center [696, 369] width 1392 height 523
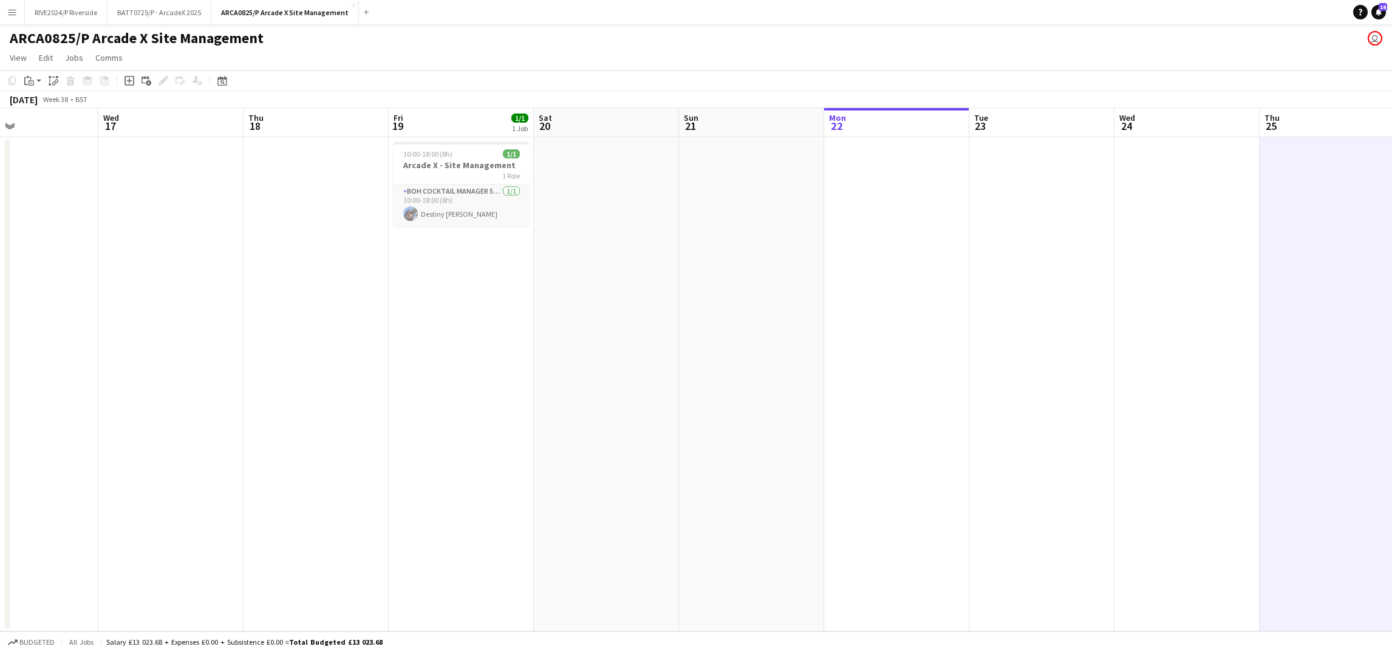
drag, startPoint x: 519, startPoint y: 272, endPoint x: 660, endPoint y: 302, distance: 144.6
click at [660, 302] on app-calendar-viewport "Sun 14 Mon 15 Tue 16 Wed 17 Thu 18 Fri 19 1/1 1 Job Sat 20 Sun 21 Mon 22 Tue 23…" at bounding box center [696, 369] width 1392 height 523
click at [174, 202] on app-date-cell at bounding box center [170, 384] width 145 height 494
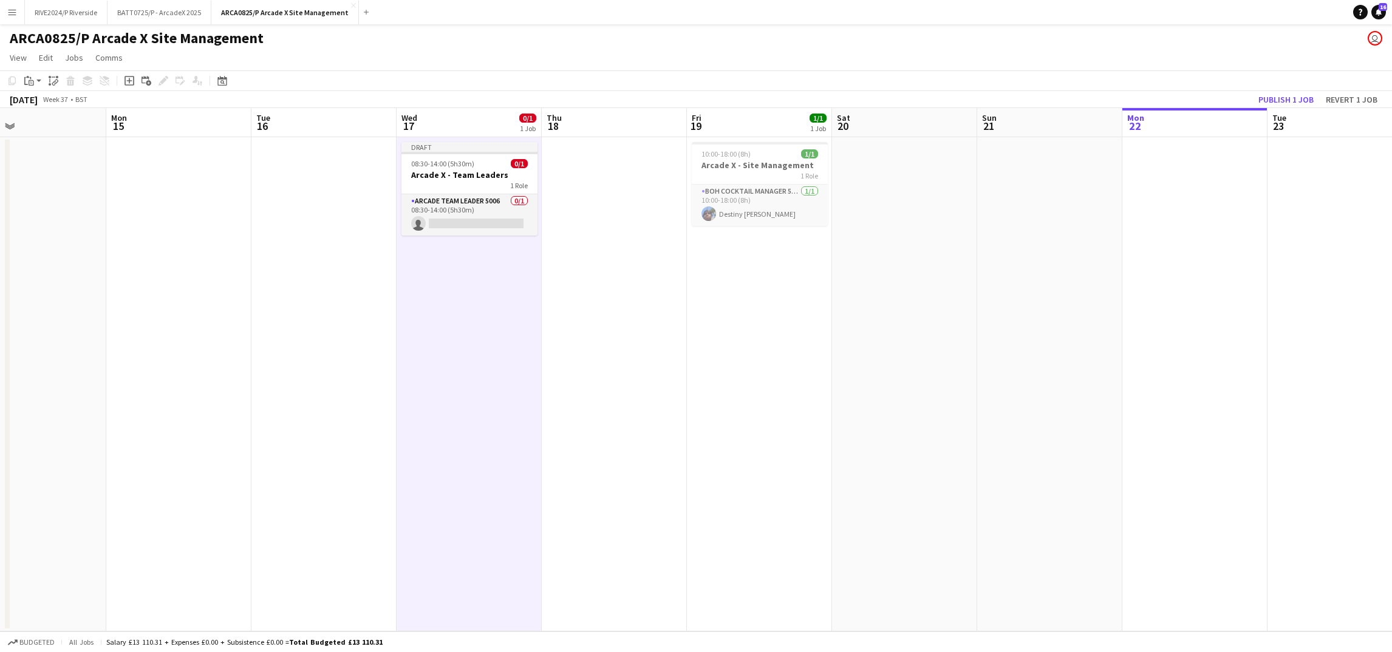
scroll to position [0, 268]
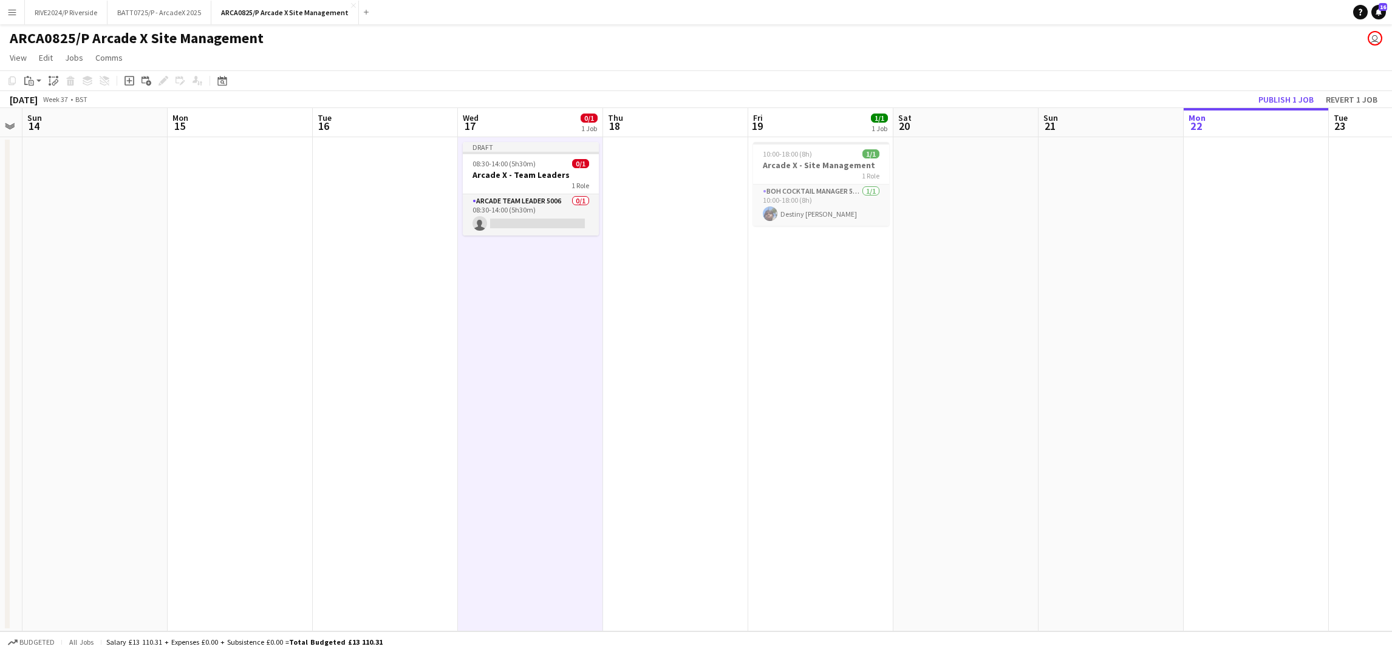
drag, startPoint x: 327, startPoint y: 279, endPoint x: 684, endPoint y: 285, distance: 356.5
click at [690, 291] on app-calendar-viewport "Fri 12 2/2 1 Job Sat 13 Sun 14 Mon 15 Tue 16 Wed 17 0/1 1 Job Thu 18 Fri 19 1/1…" at bounding box center [696, 369] width 1392 height 523
click at [527, 228] on app-card-role "Arcade Team Leader 5006 0/1 08:30-14:00 (5h30m) single-neutral-actions" at bounding box center [528, 214] width 136 height 41
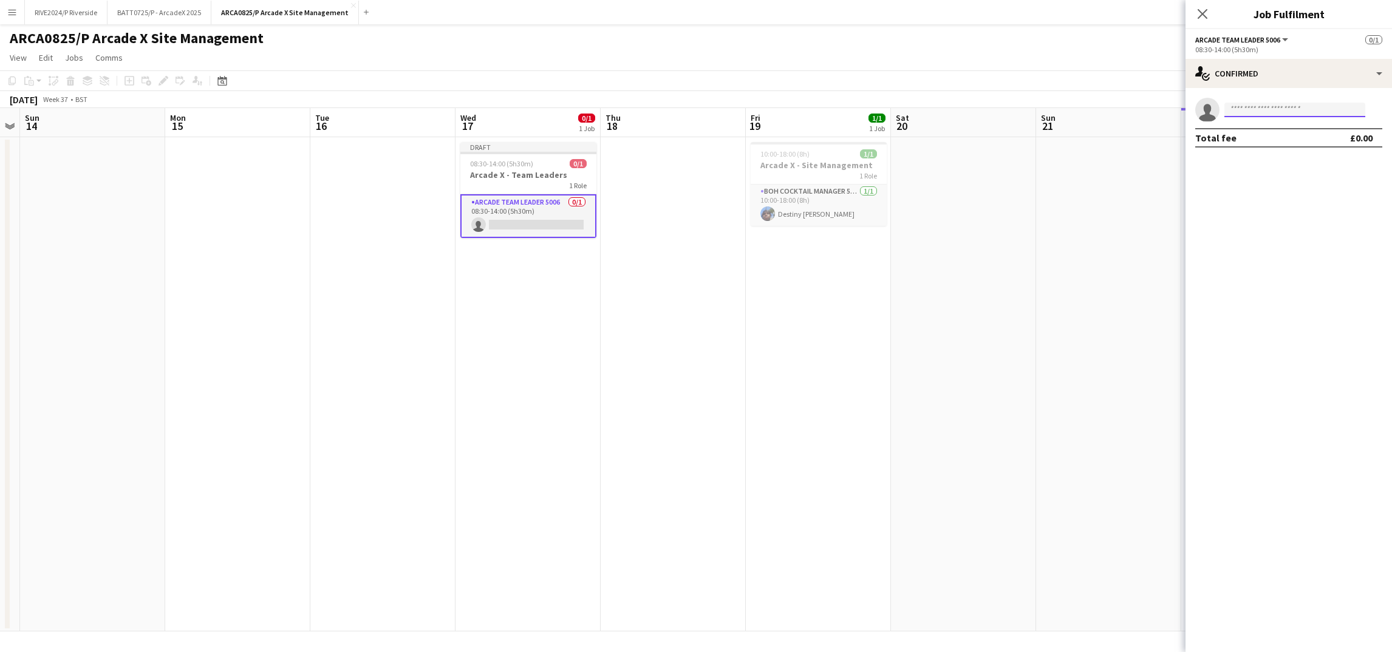
click at [1277, 115] on input at bounding box center [1294, 110] width 141 height 15
type input "*****"
click at [1289, 126] on span "[PERSON_NAME]" at bounding box center [1269, 127] width 70 height 10
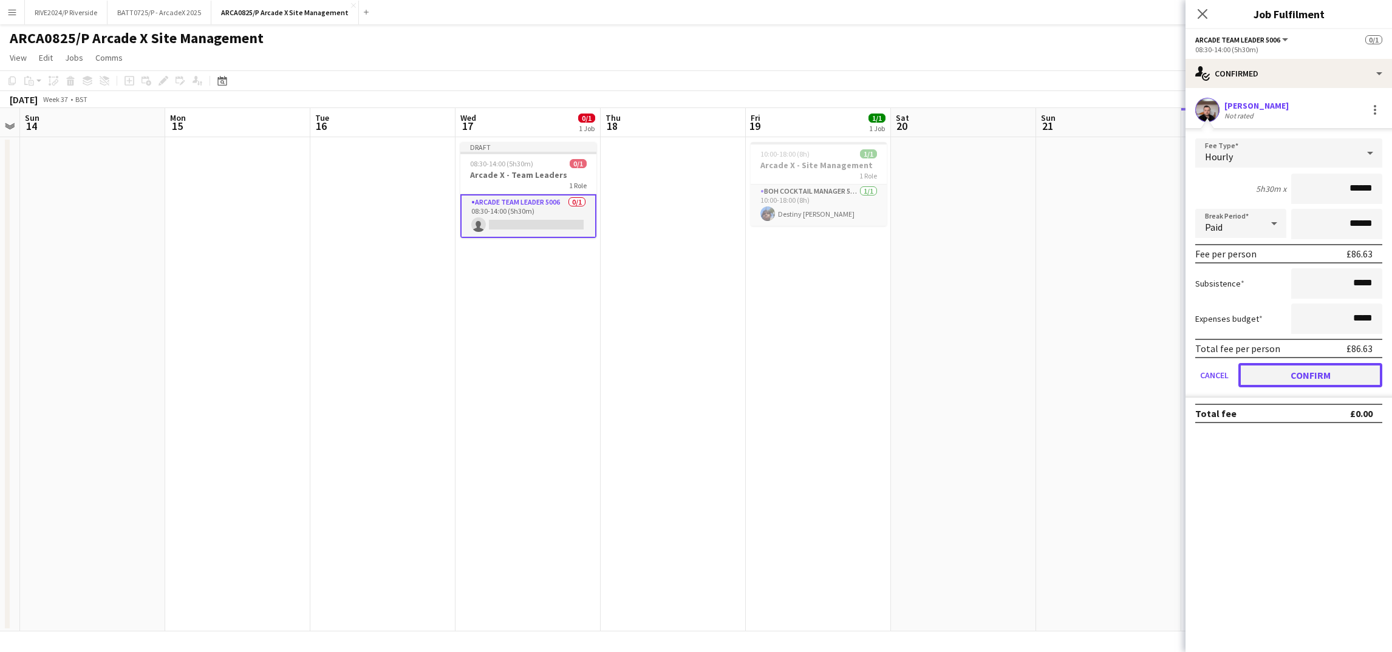
click at [1308, 371] on button "Confirm" at bounding box center [1310, 375] width 144 height 24
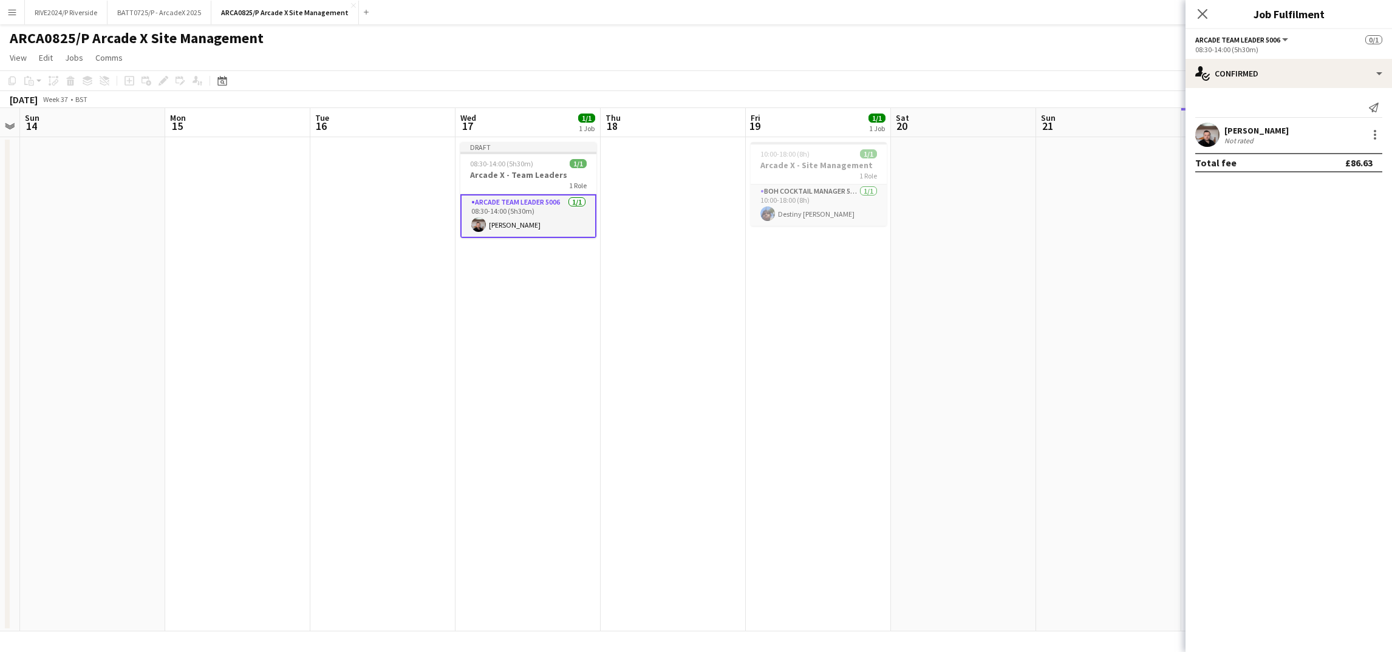
click at [1276, 95] on div "Send notification [PERSON_NAME] Not rated Total fee £86.63" at bounding box center [1288, 135] width 206 height 94
click at [1269, 75] on div "single-neutral-actions-check-2 Confirmed" at bounding box center [1288, 73] width 206 height 29
click at [1310, 239] on div "pen-write Job Details" at bounding box center [1329, 248] width 120 height 24
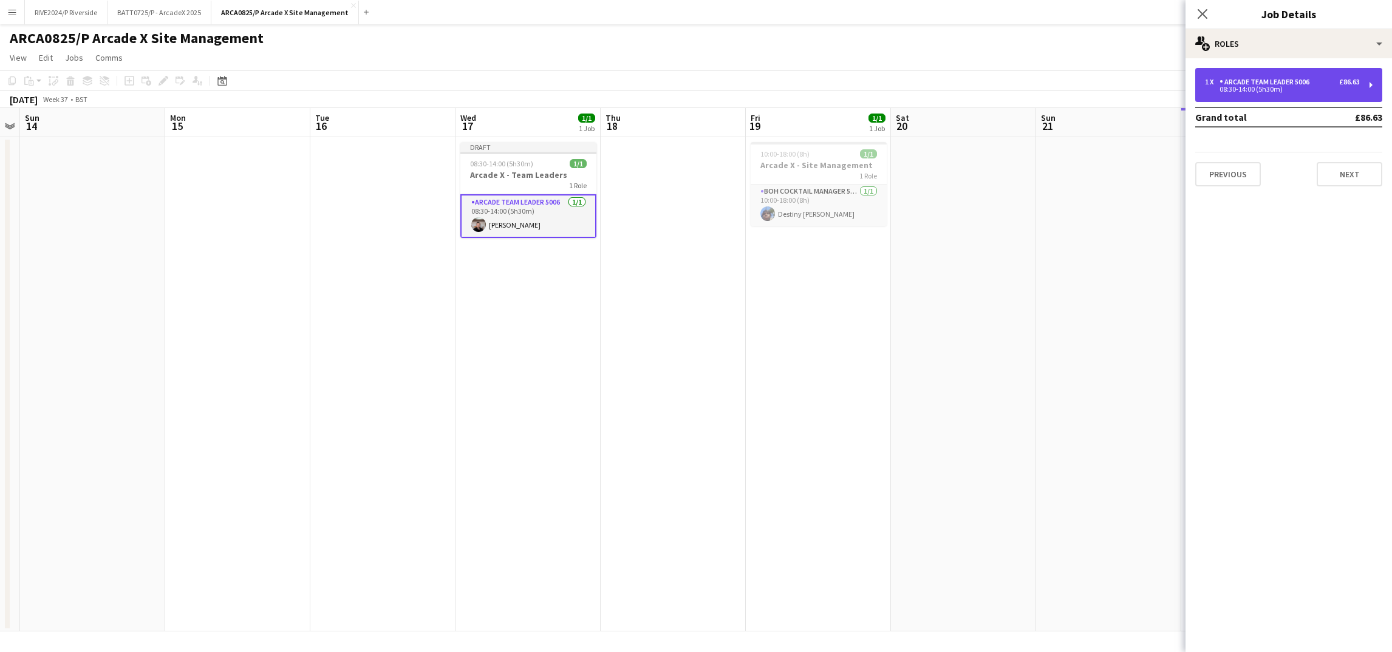
click at [1225, 86] on div "1 x Arcade Team Leader 5006 £86.63 08:30-14:00 (5h30m)" at bounding box center [1282, 85] width 155 height 15
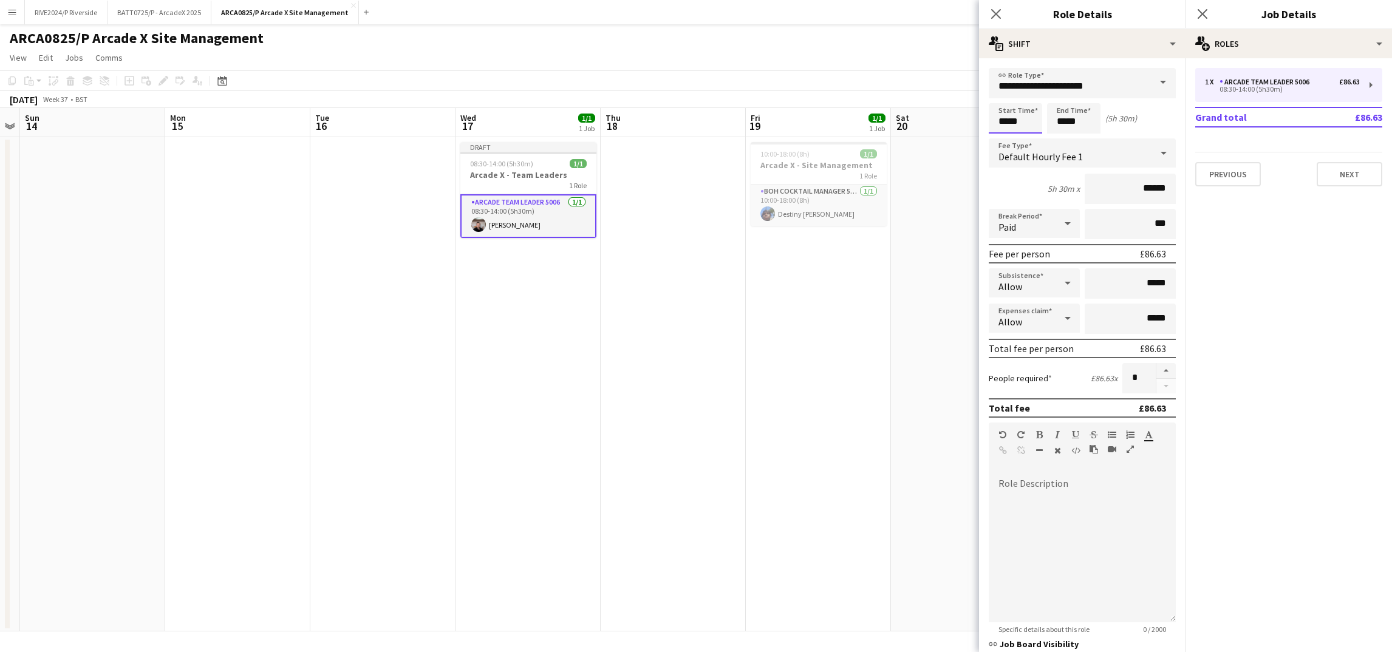
drag, startPoint x: 1029, startPoint y: 118, endPoint x: 1025, endPoint y: 126, distance: 9.3
click at [1029, 121] on input "*****" at bounding box center [1015, 118] width 53 height 30
type input "*****"
click at [1235, 316] on mat-expansion-panel "pencil3 General details 1 x Arcade Team Leader 5006 £86.63 08:30-14:00 (5h30m) …" at bounding box center [1288, 355] width 206 height 594
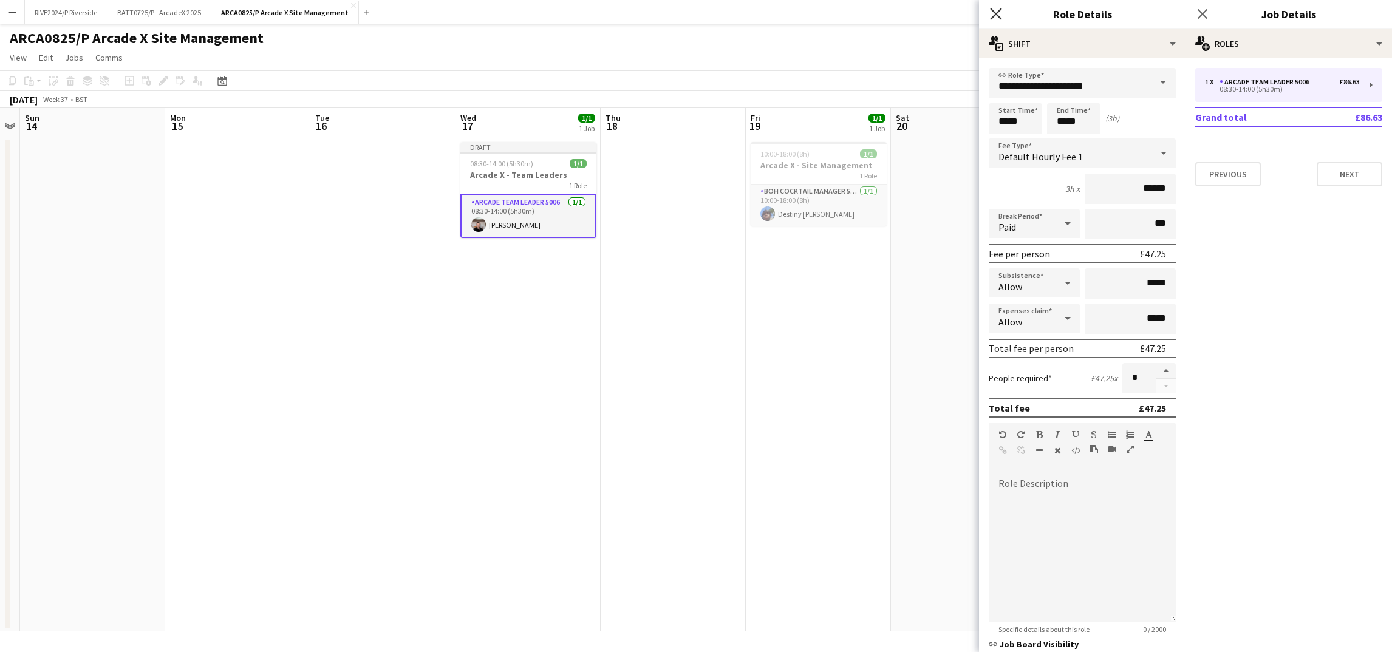
click at [1000, 13] on icon "Close pop-in" at bounding box center [996, 14] width 12 height 12
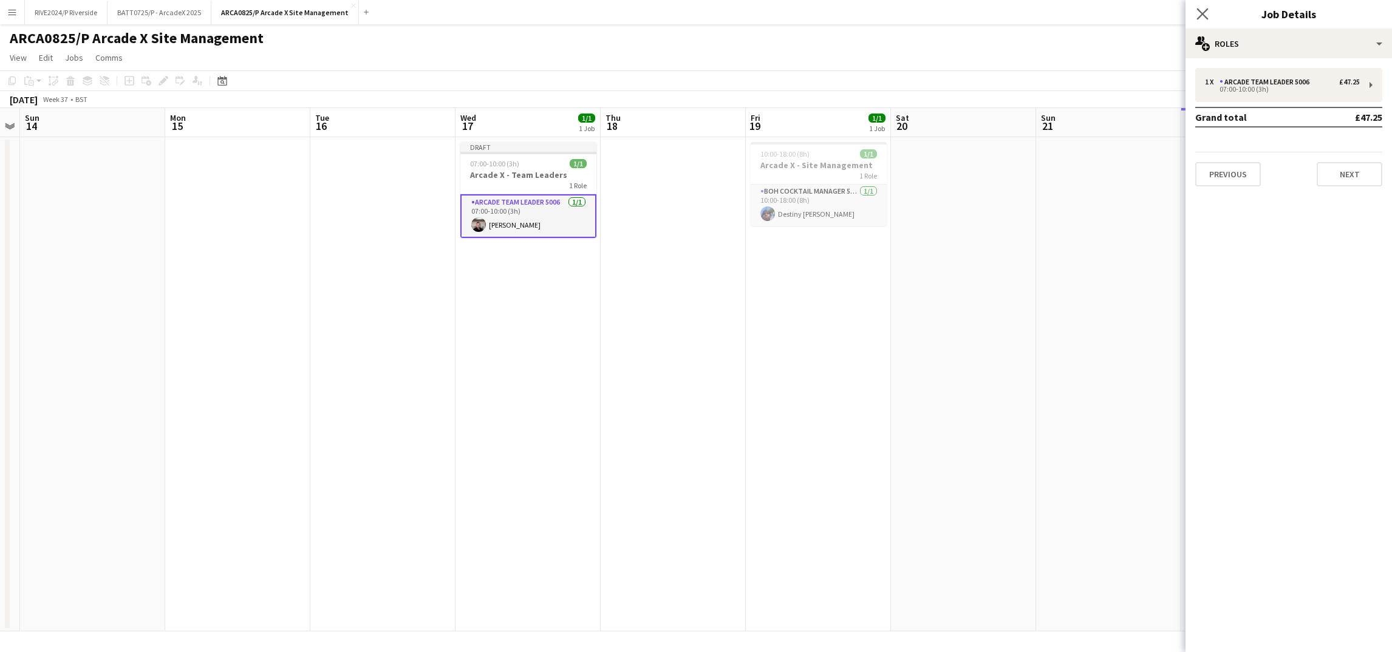
click at [1200, 6] on app-icon "Close pop-in" at bounding box center [1203, 14] width 18 height 18
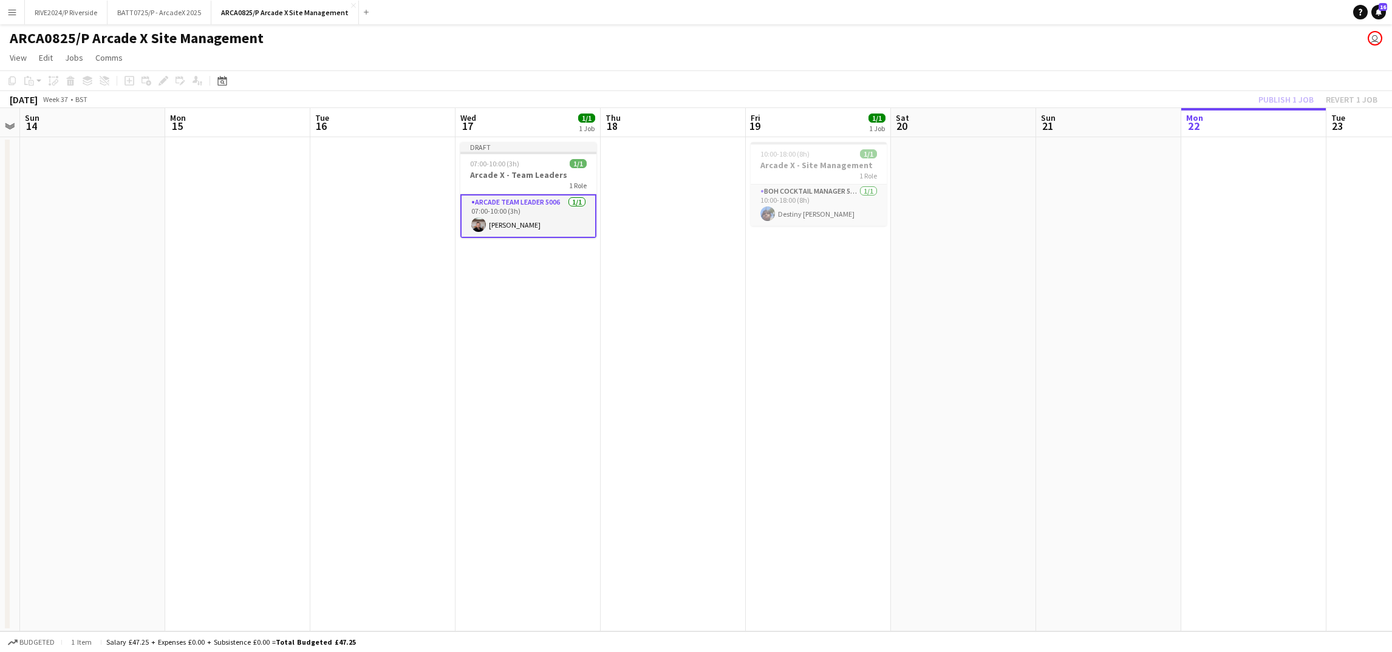
click at [1252, 108] on app-board-header-date "Mon 22" at bounding box center [1253, 122] width 145 height 29
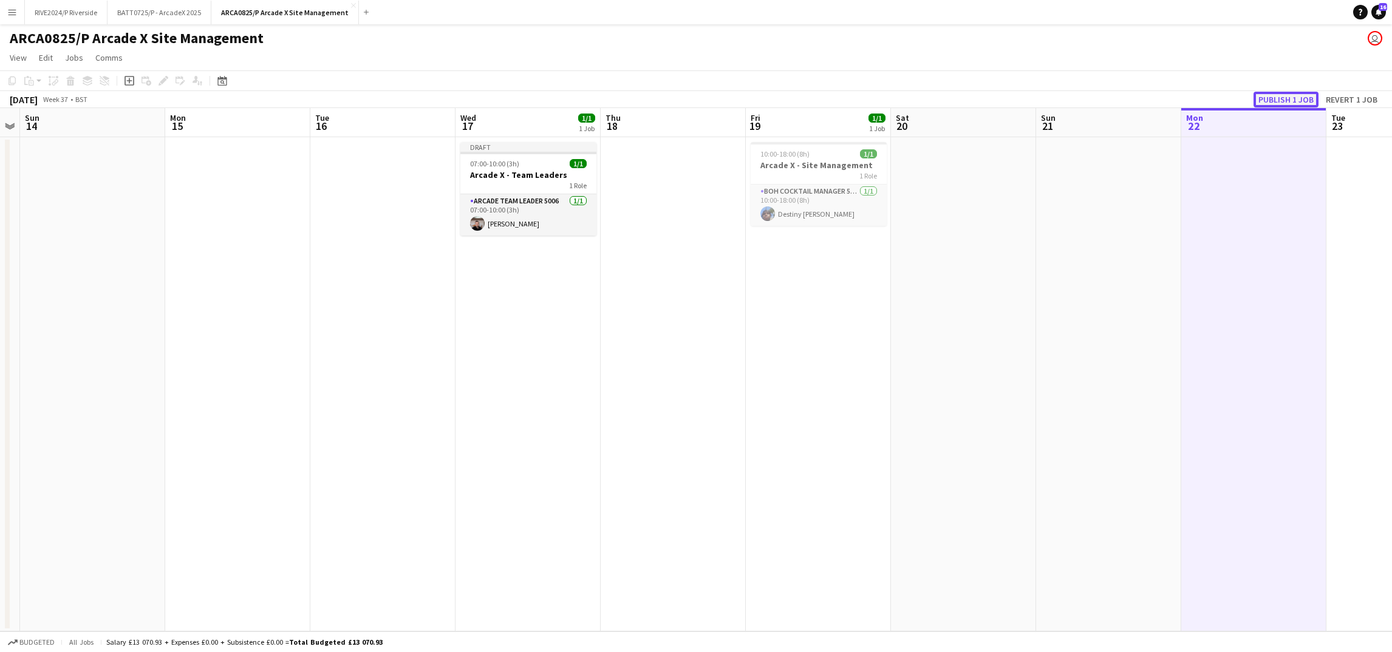
click at [1292, 100] on button "Publish 1 job" at bounding box center [1285, 100] width 65 height 16
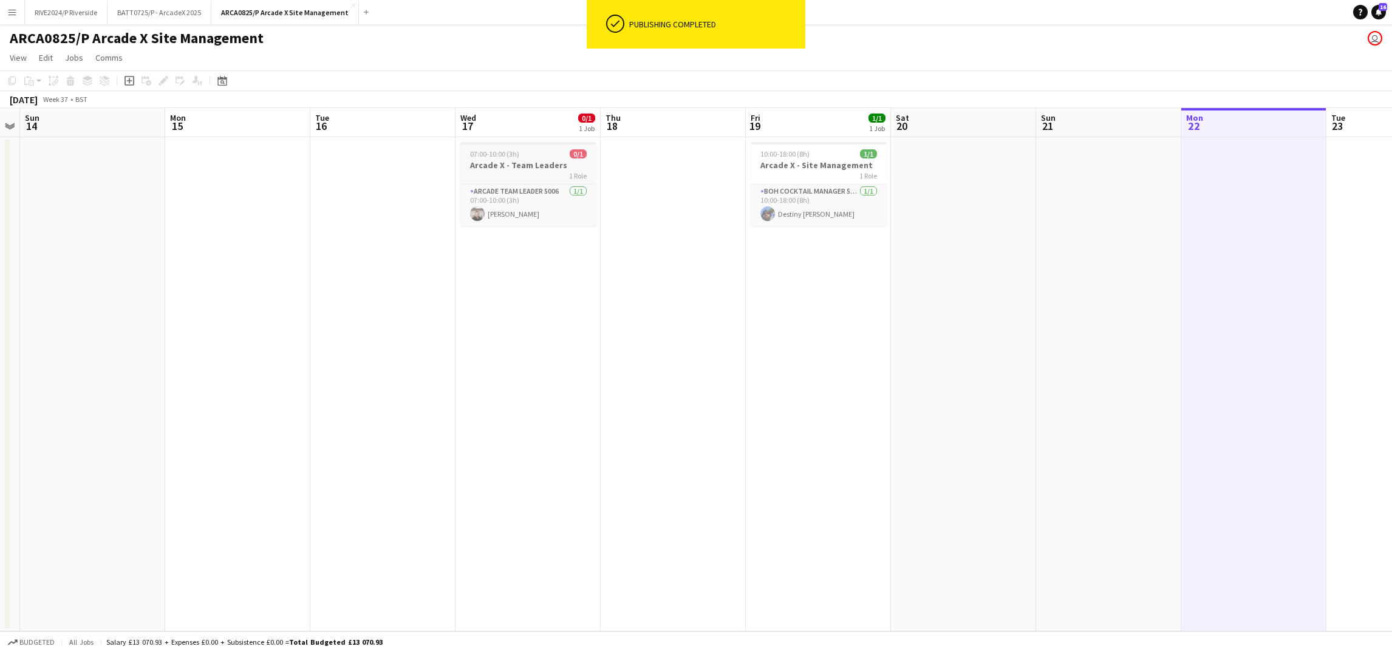
click at [533, 171] on div "1 Role" at bounding box center [528, 176] width 136 height 10
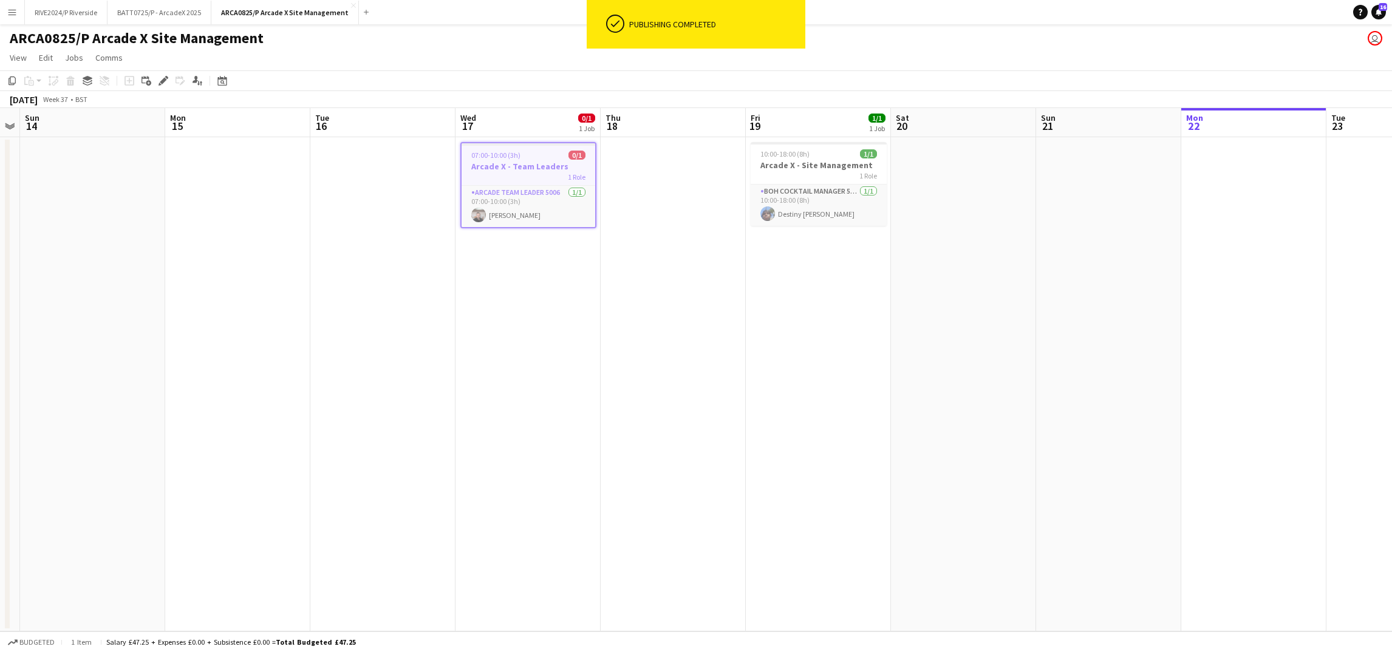
click at [176, 72] on app-toolbar "Copy Paste Paste Ctrl+V Paste with crew Ctrl+Shift+V Paste linked Job [GEOGRAPH…" at bounding box center [696, 80] width 1392 height 21
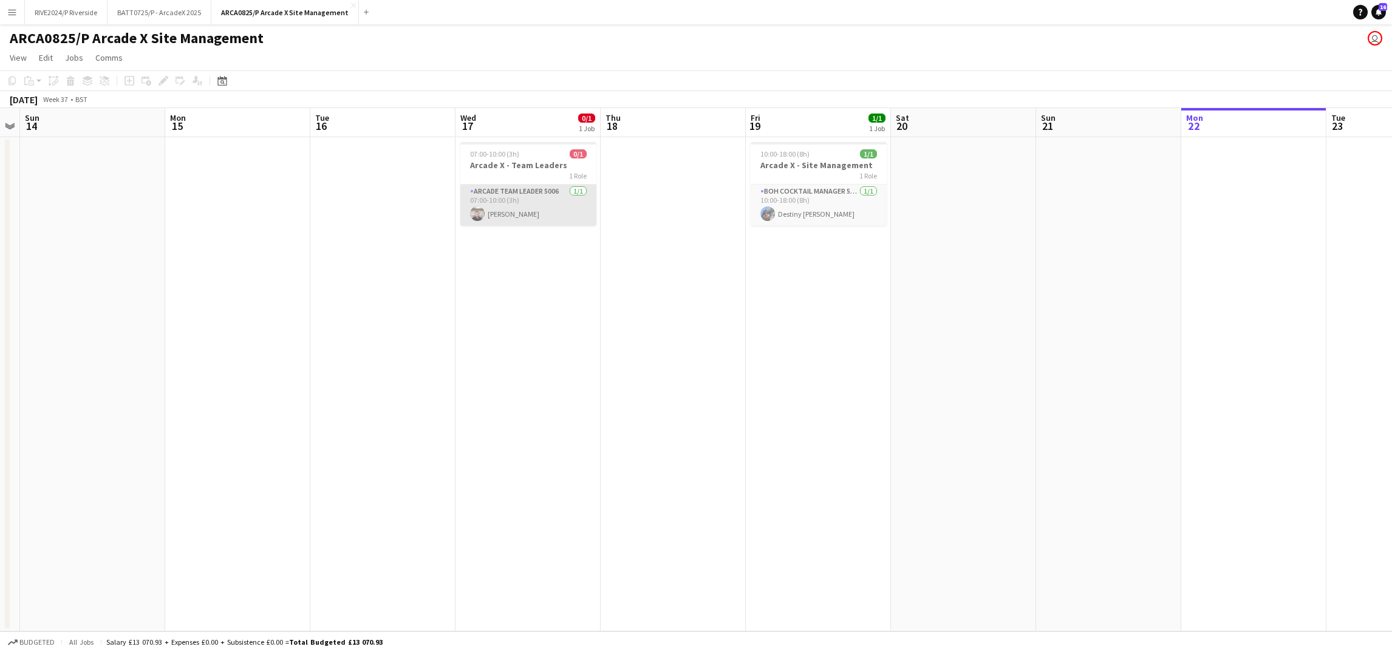
click at [483, 197] on app-card-role "Arcade Team Leader 5006 [DATE] 07:00-10:00 (3h) [PERSON_NAME]" at bounding box center [528, 205] width 136 height 41
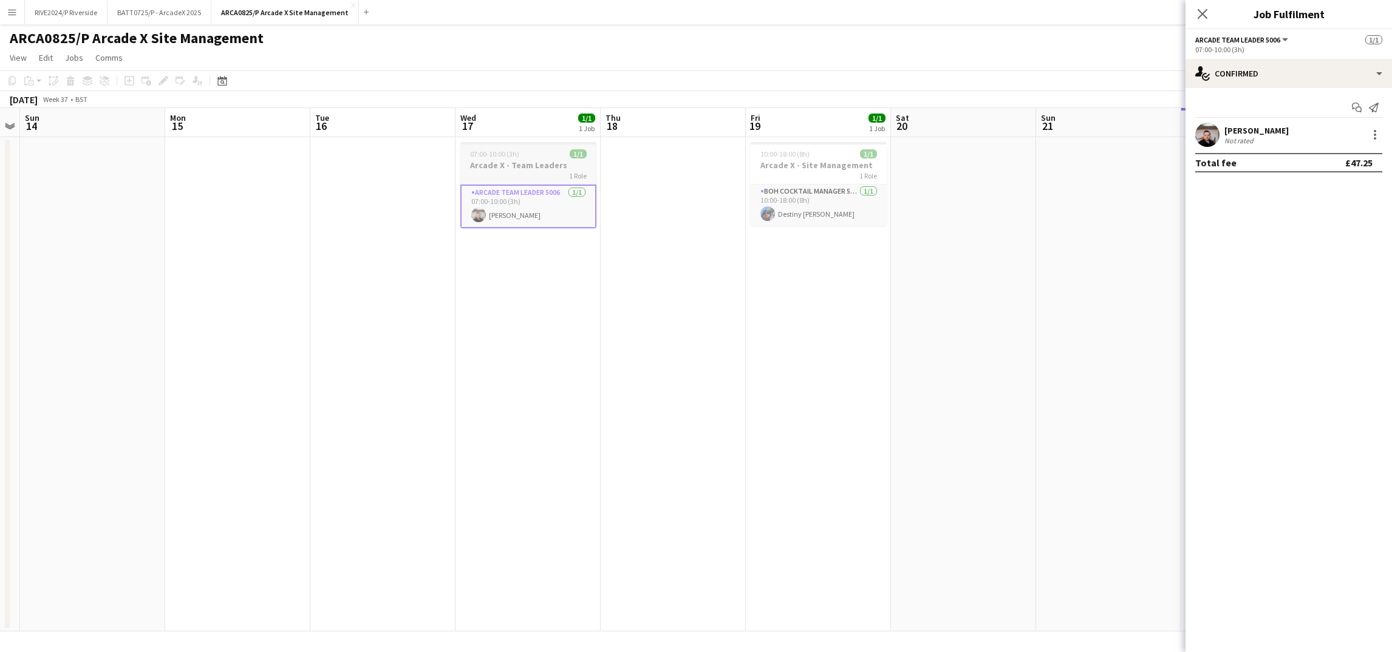
click at [467, 166] on h3 "Arcade X - Team Leaders" at bounding box center [528, 165] width 136 height 11
click at [165, 82] on icon "Edit" at bounding box center [164, 81] width 10 height 10
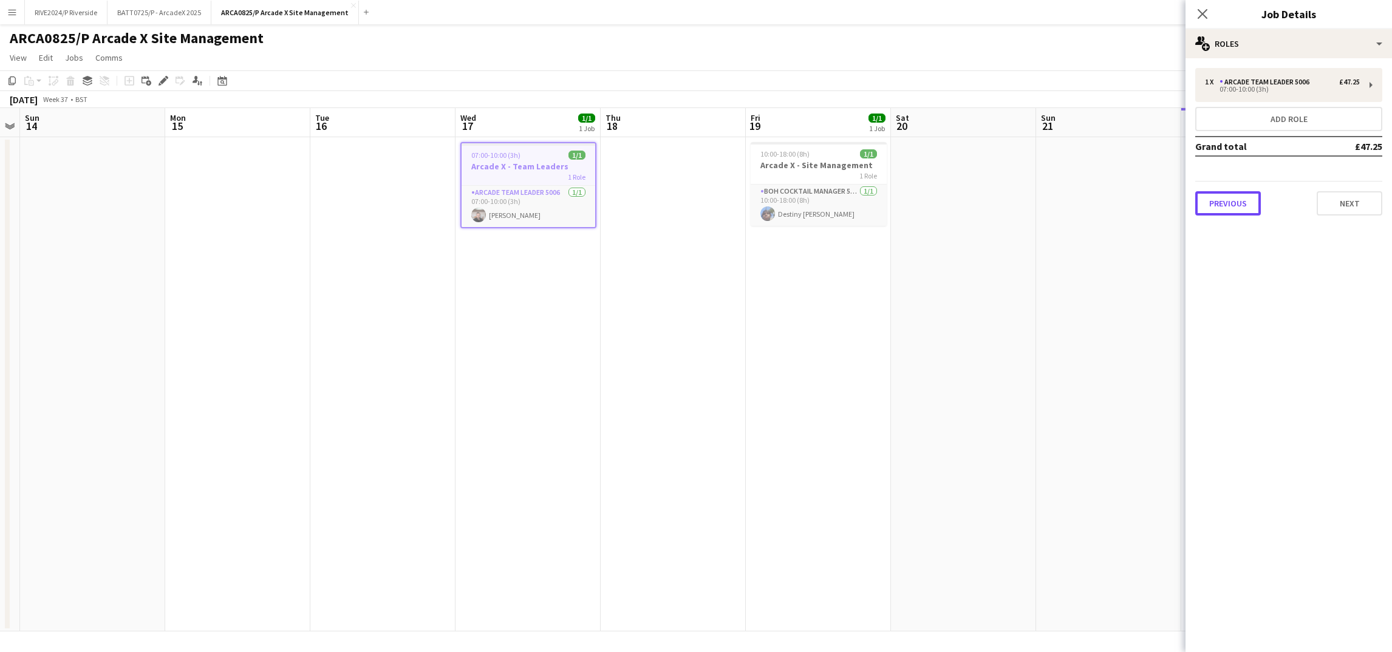
click at [1200, 203] on button "Previous" at bounding box center [1228, 203] width 66 height 24
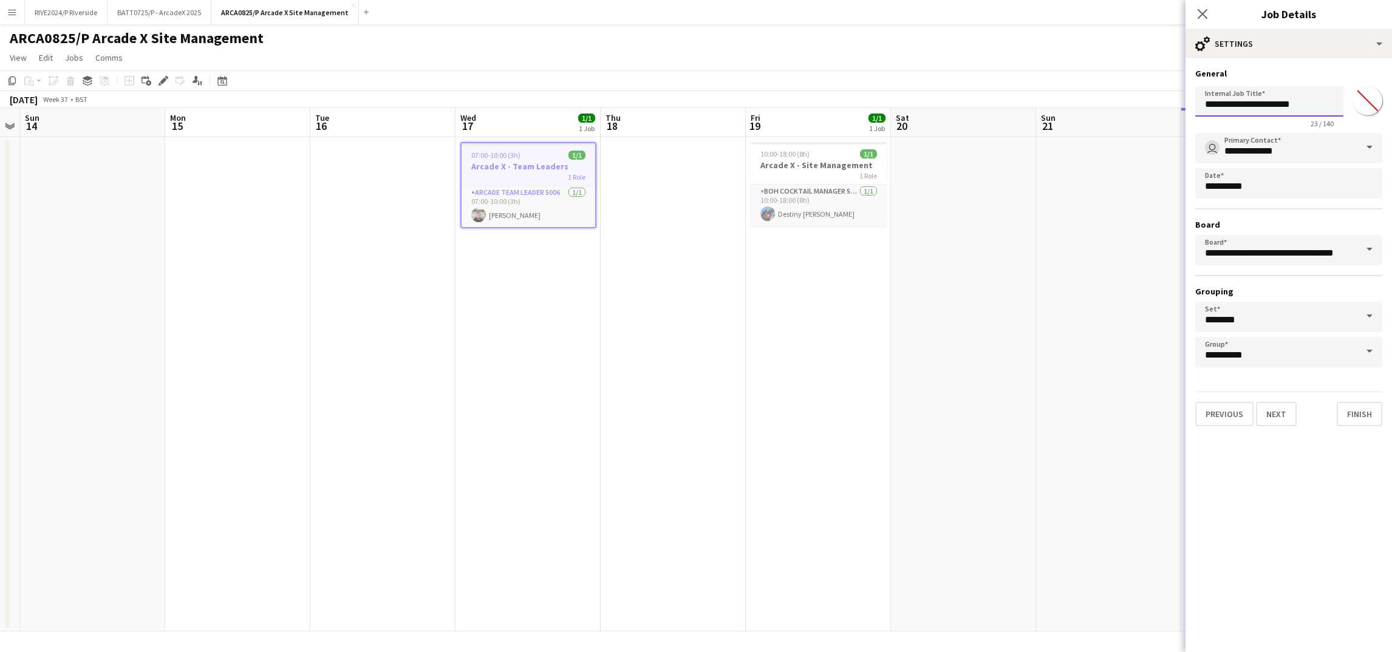
click at [1281, 97] on input "**********" at bounding box center [1269, 101] width 148 height 30
type input "**********"
click at [1037, 240] on app-date-cell at bounding box center [1108, 384] width 145 height 494
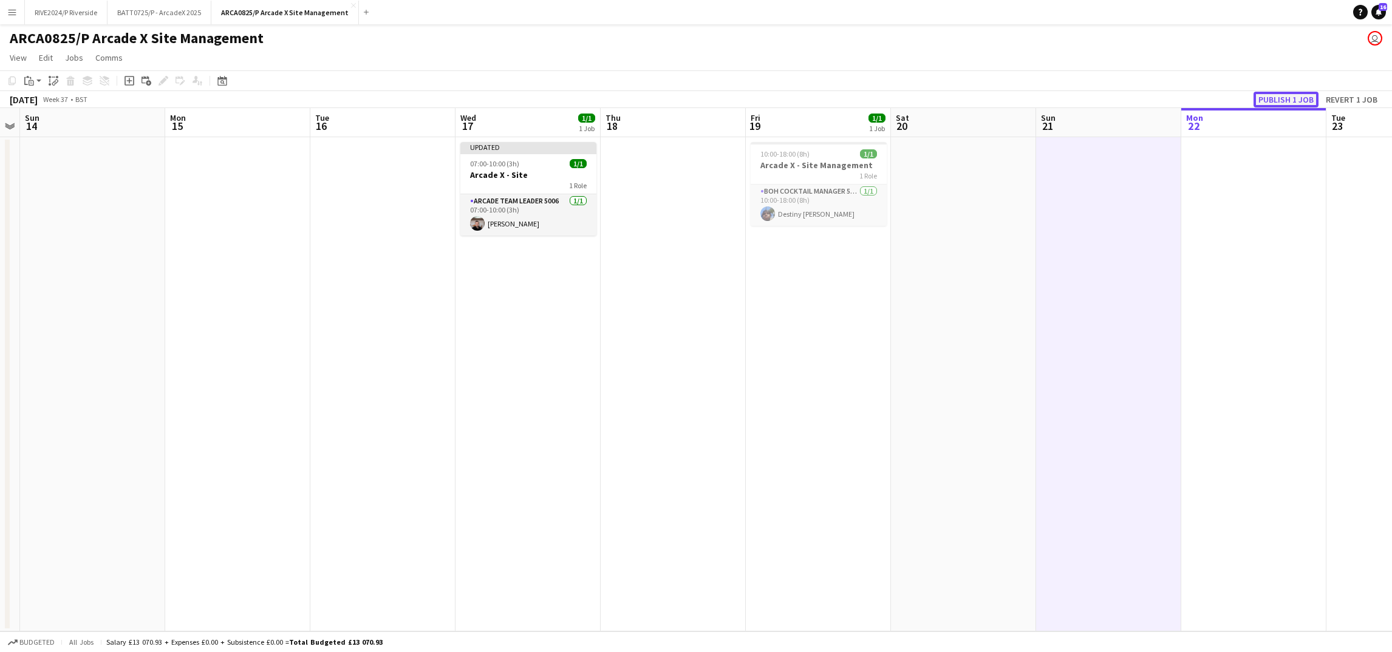
click at [1269, 95] on button "Publish 1 job" at bounding box center [1285, 100] width 65 height 16
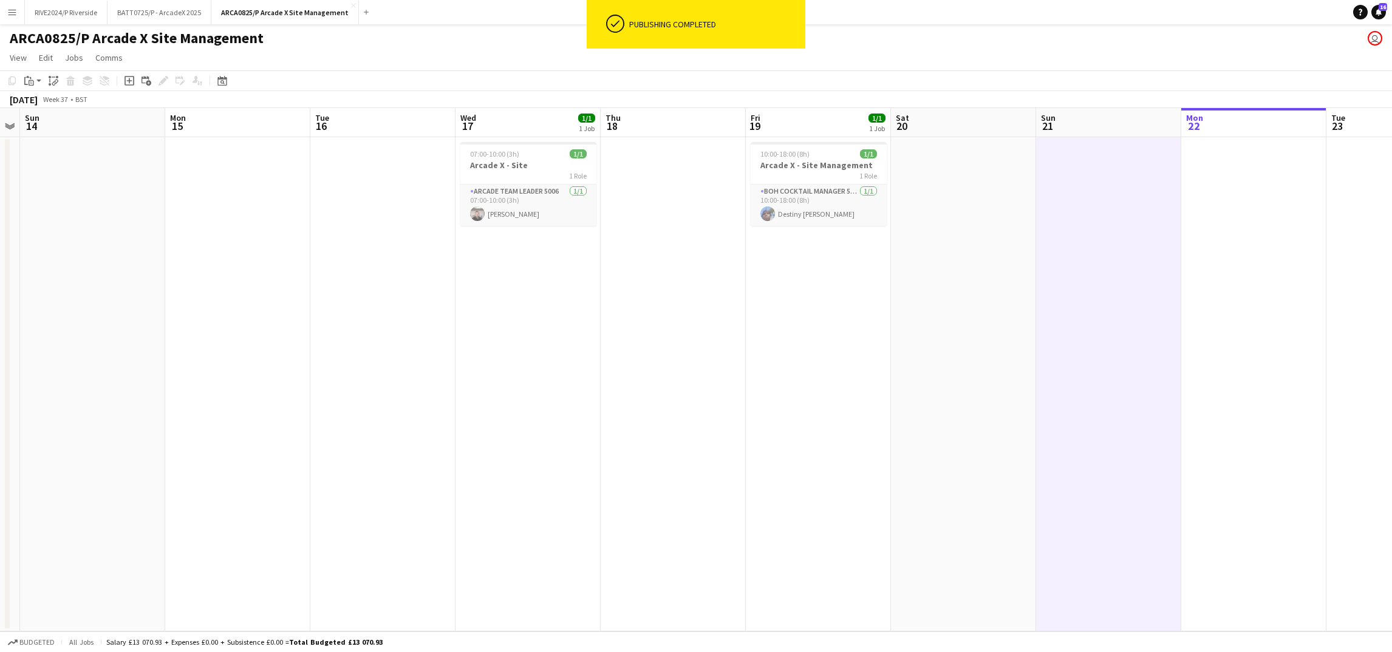
click at [894, 301] on app-date-cell at bounding box center [963, 384] width 145 height 494
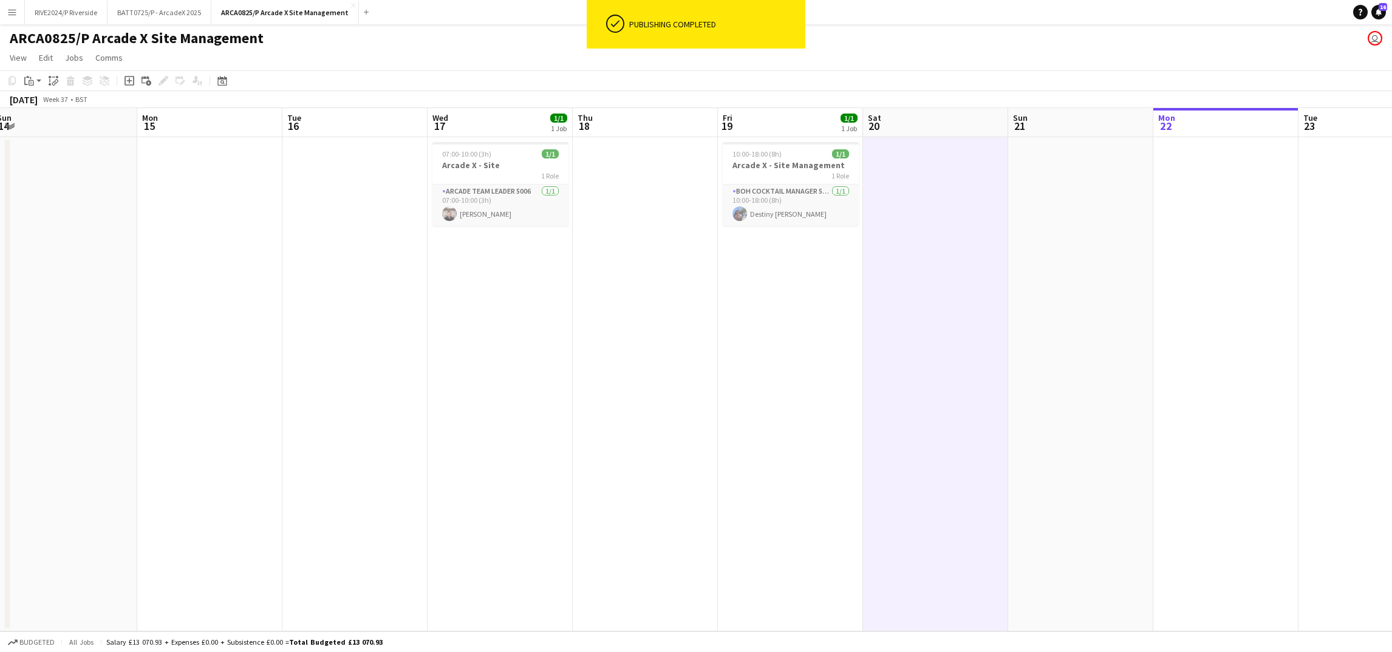
scroll to position [0, 366]
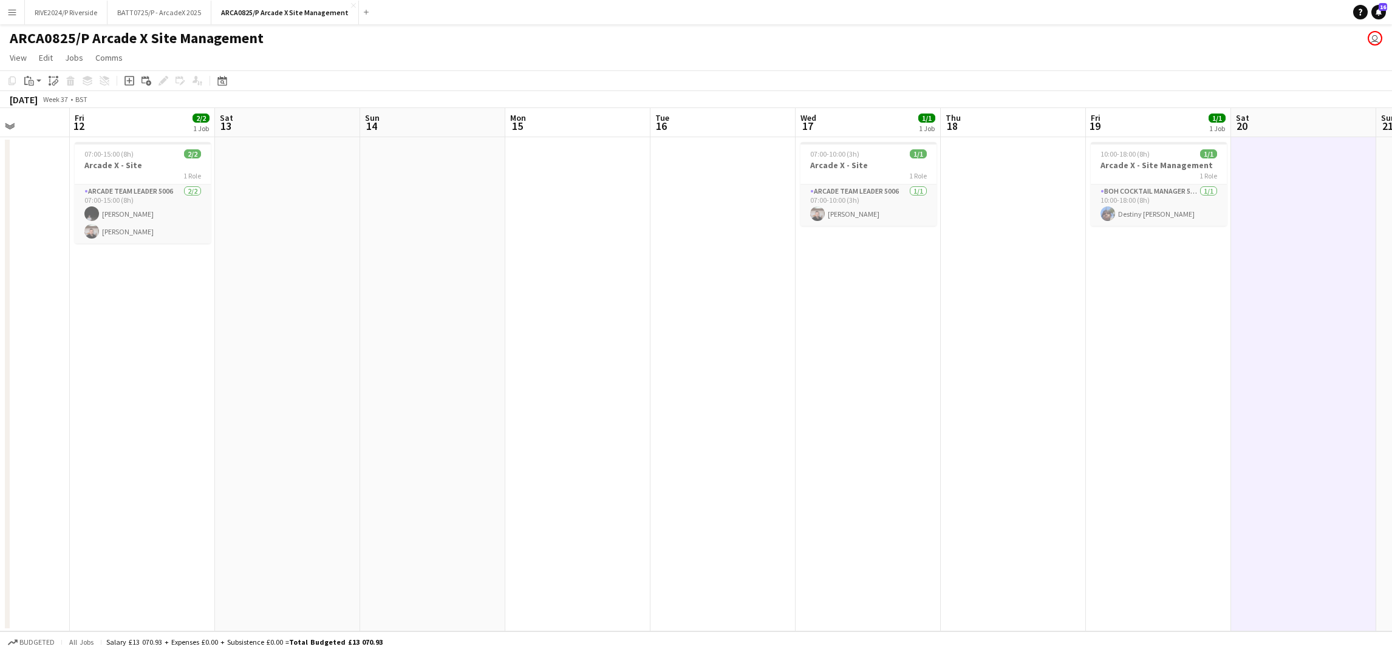
drag, startPoint x: 493, startPoint y: 358, endPoint x: 833, endPoint y: 389, distance: 341.4
click at [833, 389] on app-calendar-viewport "Tue 9 Wed 10 1/1 1 Job Thu 11 Fri 12 2/2 1 Job Sat 13 Sun 14 Mon 15 Tue 16 Wed …" at bounding box center [696, 369] width 1392 height 523
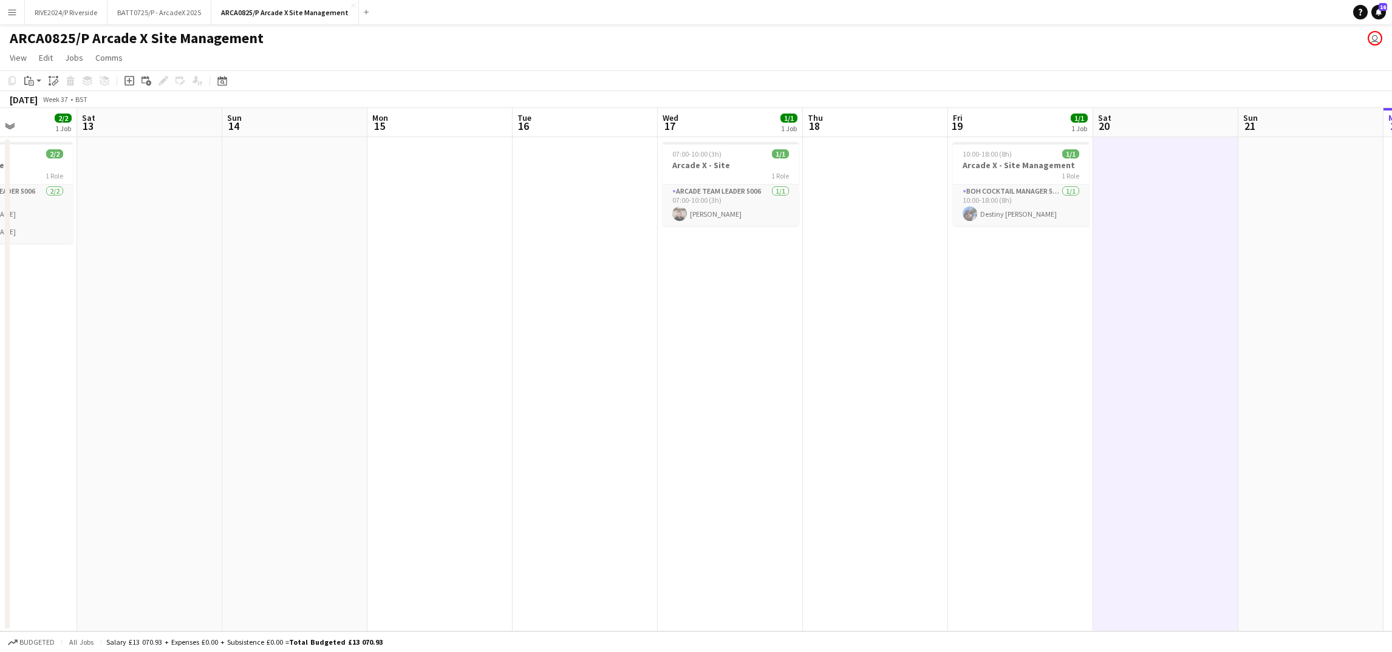
scroll to position [0, 505]
drag, startPoint x: 785, startPoint y: 287, endPoint x: 635, endPoint y: 342, distance: 159.3
click at [635, 342] on app-calendar-viewport "Tue 9 1/1 1 Job Wed 10 1/1 1 Job Thu 11 Fri 12 2/2 1 Job Sat 13 Sun 14 Mon 15 T…" at bounding box center [696, 369] width 1392 height 523
click at [697, 176] on div "1 Role" at bounding box center [729, 176] width 136 height 10
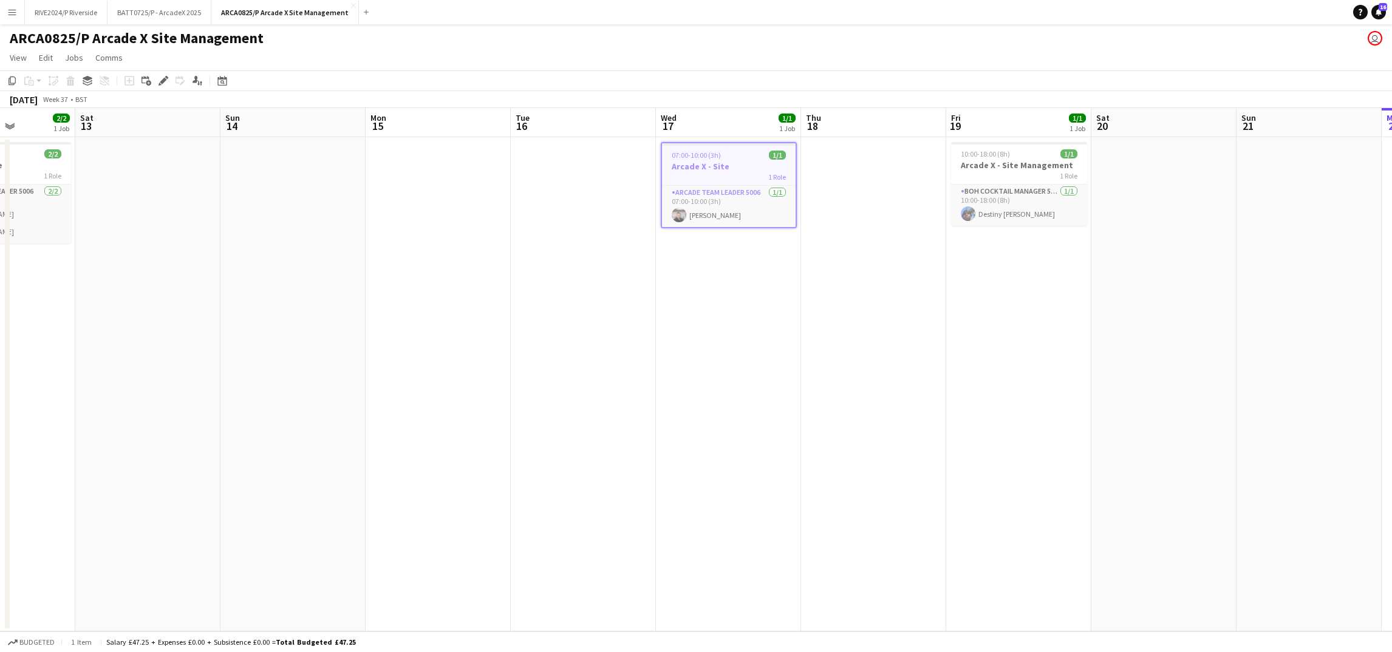
scroll to position [0, 506]
click at [539, 202] on app-date-cell at bounding box center [582, 384] width 145 height 494
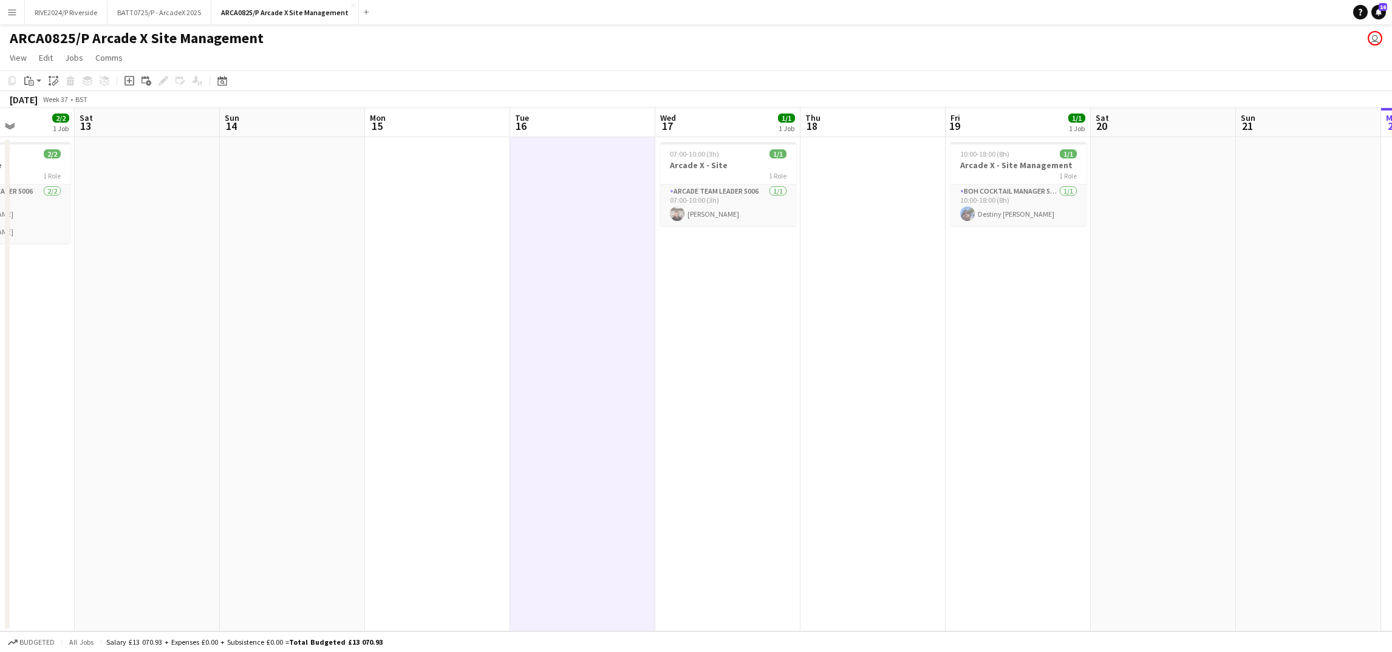
click at [709, 265] on app-date-cell "07:00-10:00 (3h) 1/1 Arcade X - Site 1 Role Arcade Team Leader 5006 [DATE] 07:0…" at bounding box center [727, 384] width 145 height 494
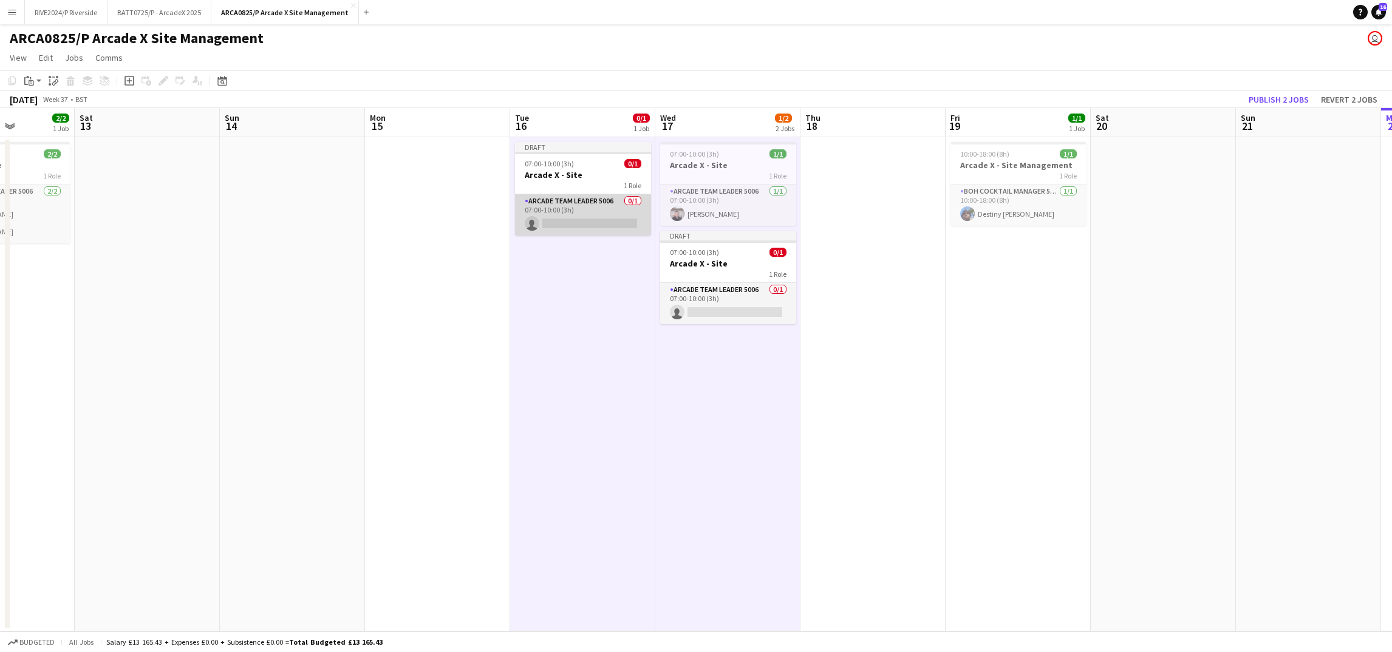
click at [596, 207] on app-card-role "Arcade Team Leader 5006 0/1 07:00-10:00 (3h) single-neutral-actions" at bounding box center [583, 214] width 136 height 41
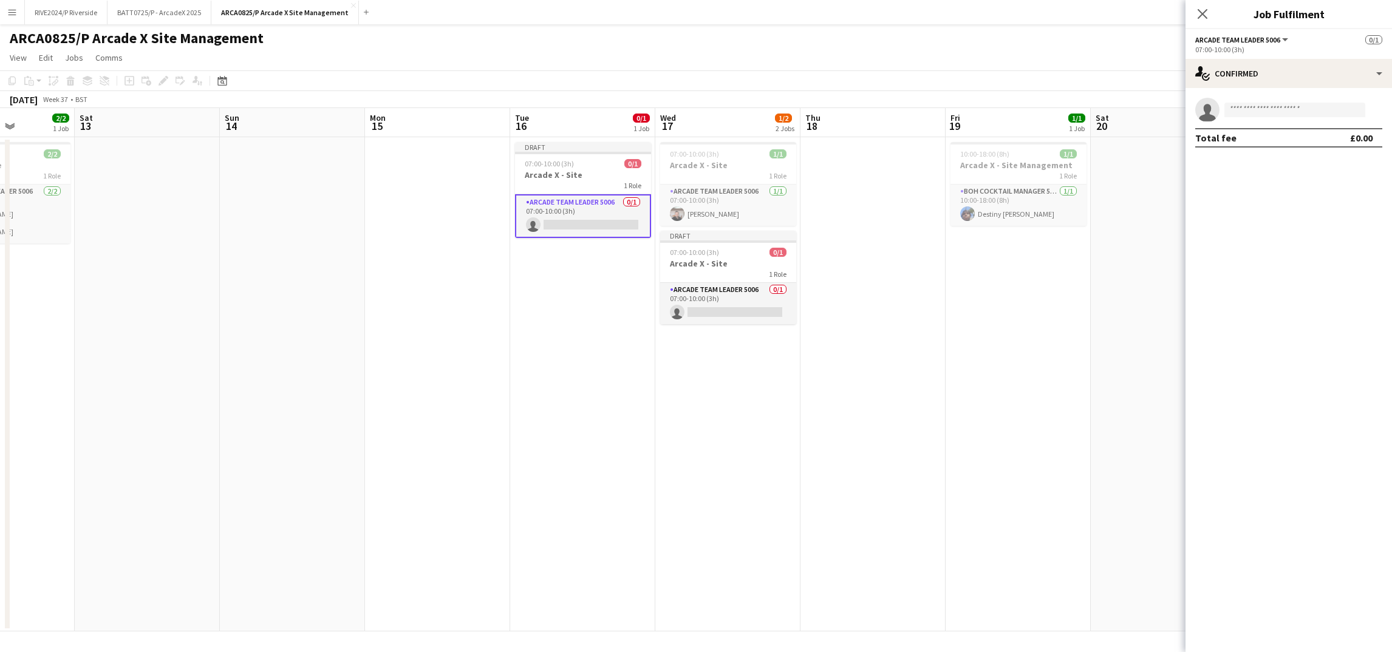
click at [1258, 124] on app-confirmed-crew "single-neutral-actions Total fee £0.00" at bounding box center [1288, 123] width 206 height 50
click at [1258, 123] on app-confirmed-crew "single-neutral-actions Total fee £0.00" at bounding box center [1288, 123] width 206 height 50
drag, startPoint x: 1258, startPoint y: 123, endPoint x: 1246, endPoint y: 111, distance: 17.2
click at [1246, 111] on input at bounding box center [1294, 110] width 141 height 15
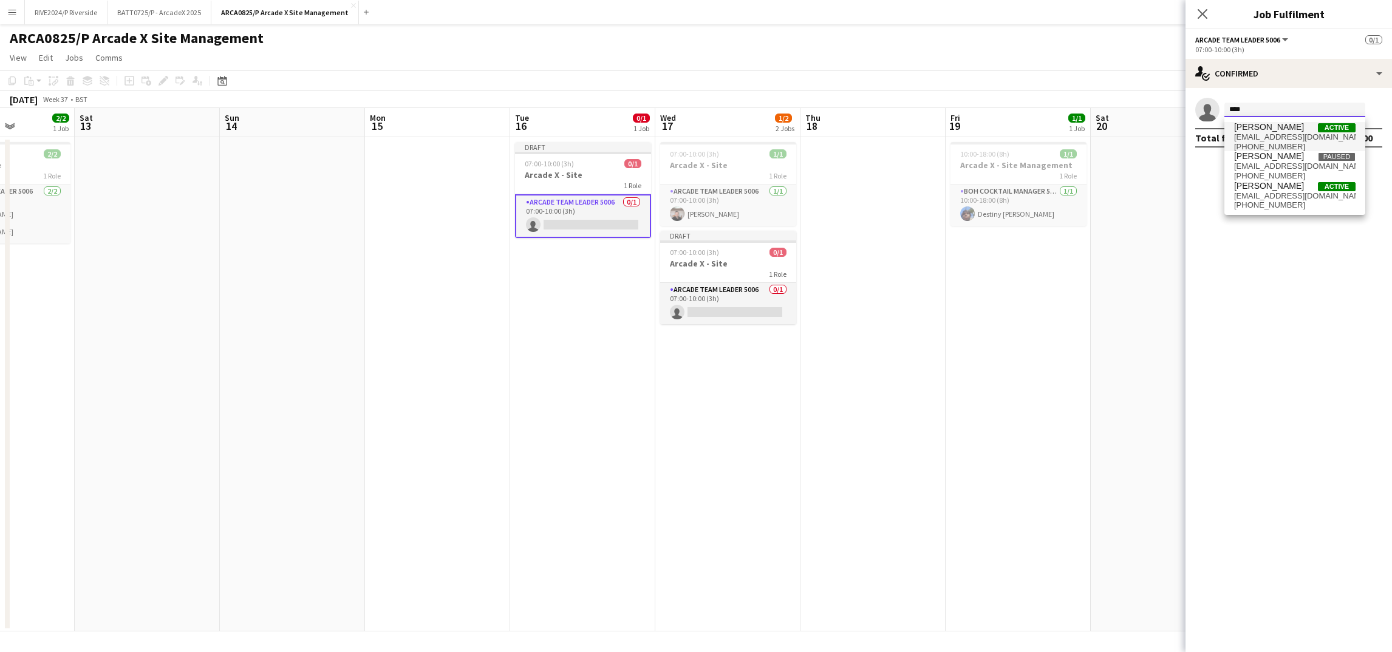
type input "****"
click at [1253, 134] on span "[EMAIL_ADDRESS][DOMAIN_NAME]" at bounding box center [1294, 137] width 121 height 10
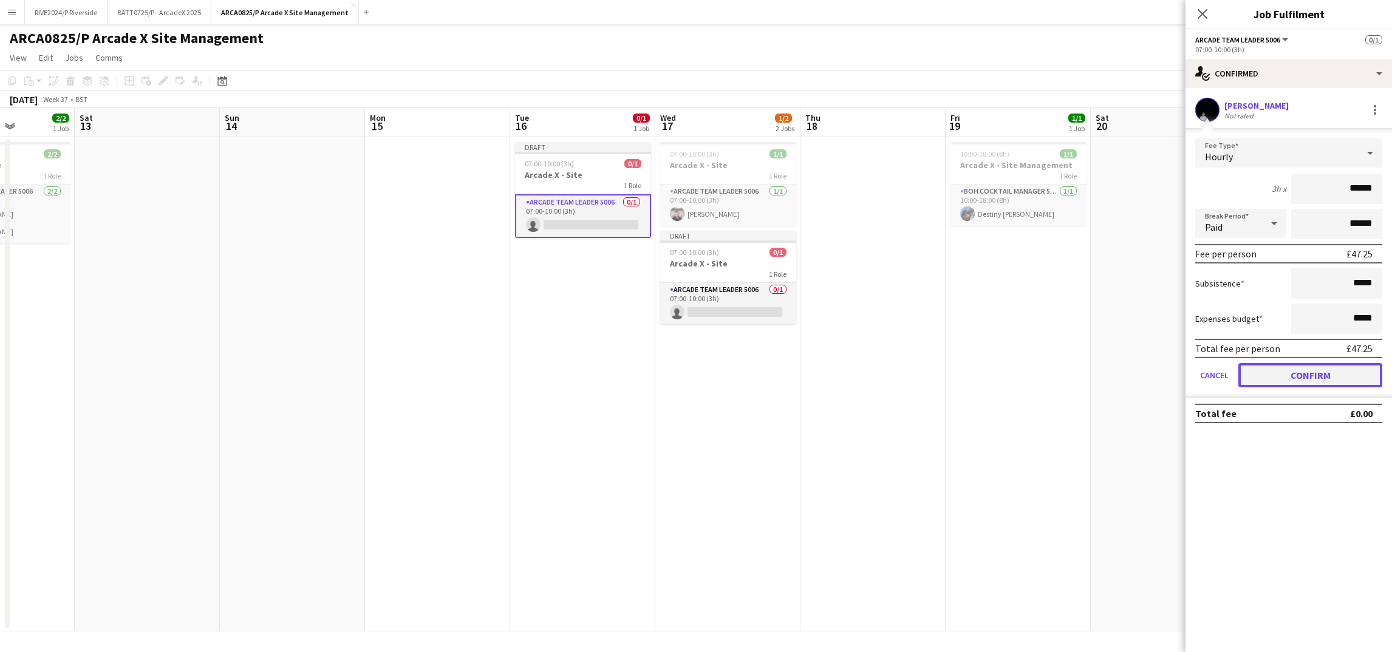
click at [1343, 370] on button "Confirm" at bounding box center [1310, 375] width 144 height 24
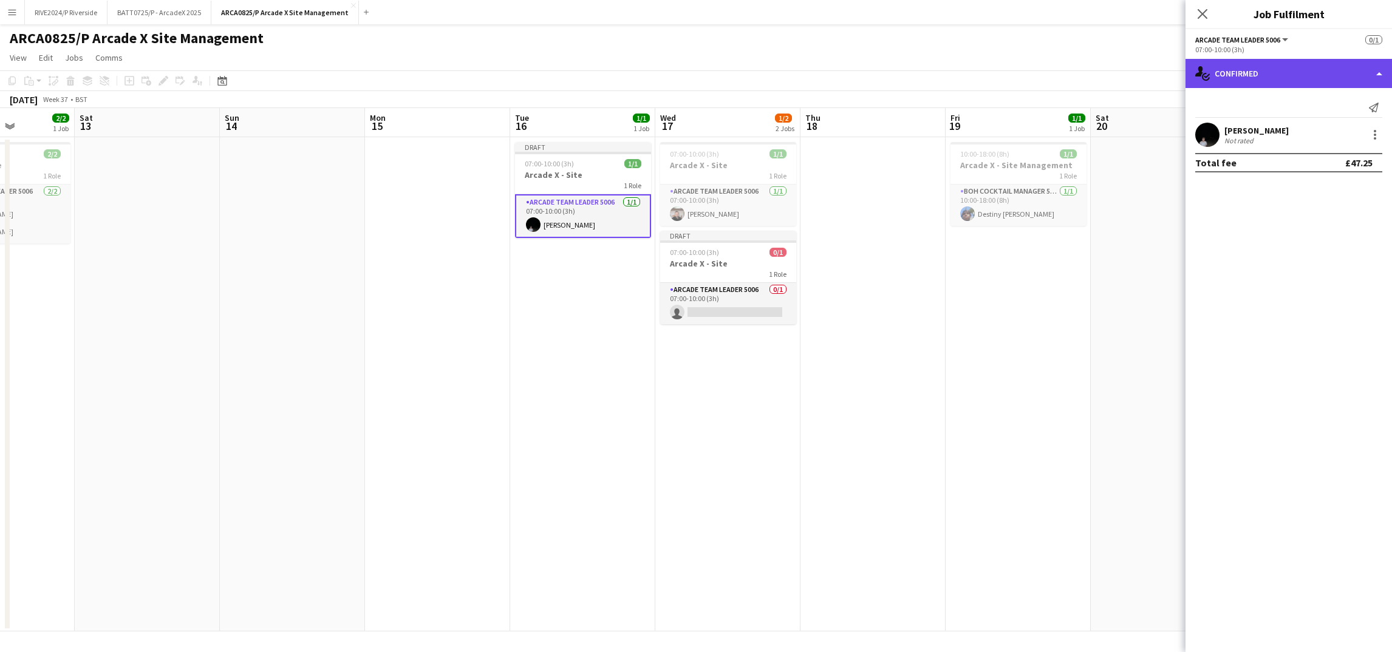
click at [1314, 68] on div "single-neutral-actions-check-2 Confirmed" at bounding box center [1288, 73] width 206 height 29
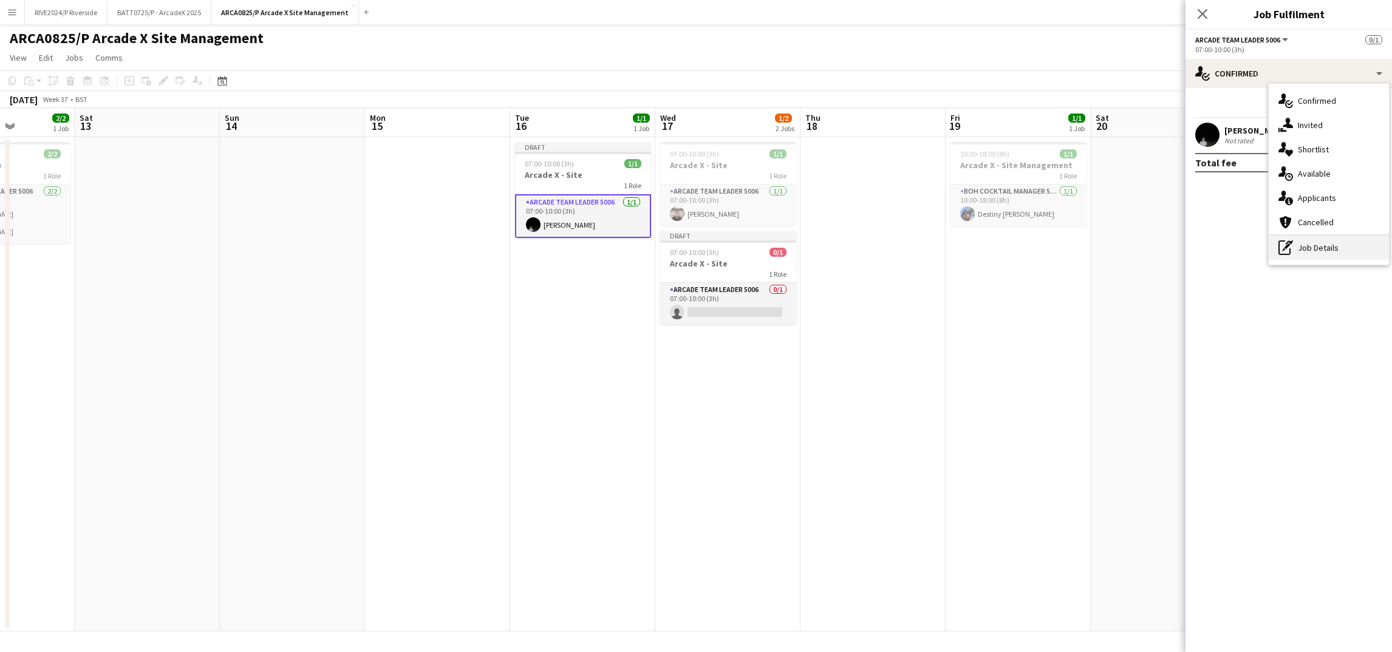
click at [1332, 250] on div "pen-write Job Details" at bounding box center [1329, 248] width 120 height 24
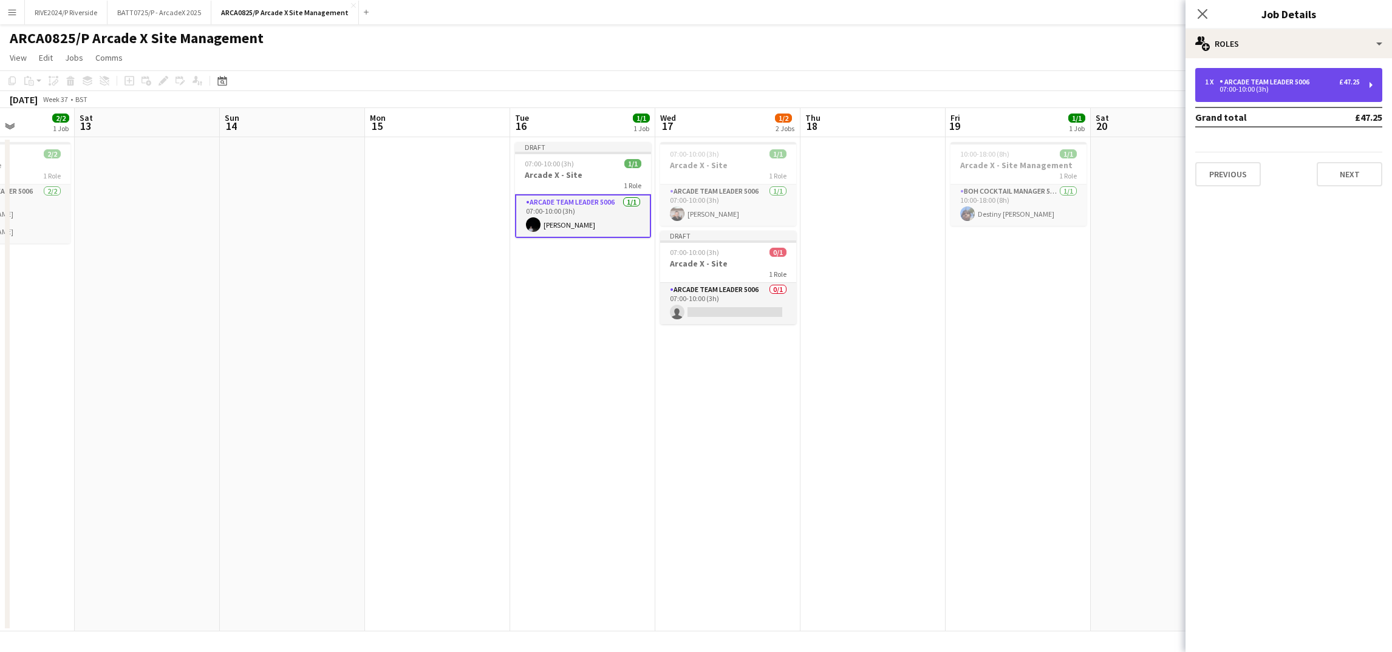
click at [1281, 92] on div "1 x Arcade Team Leader 5006 £47.25 07:00-10:00 (3h)" at bounding box center [1288, 85] width 187 height 34
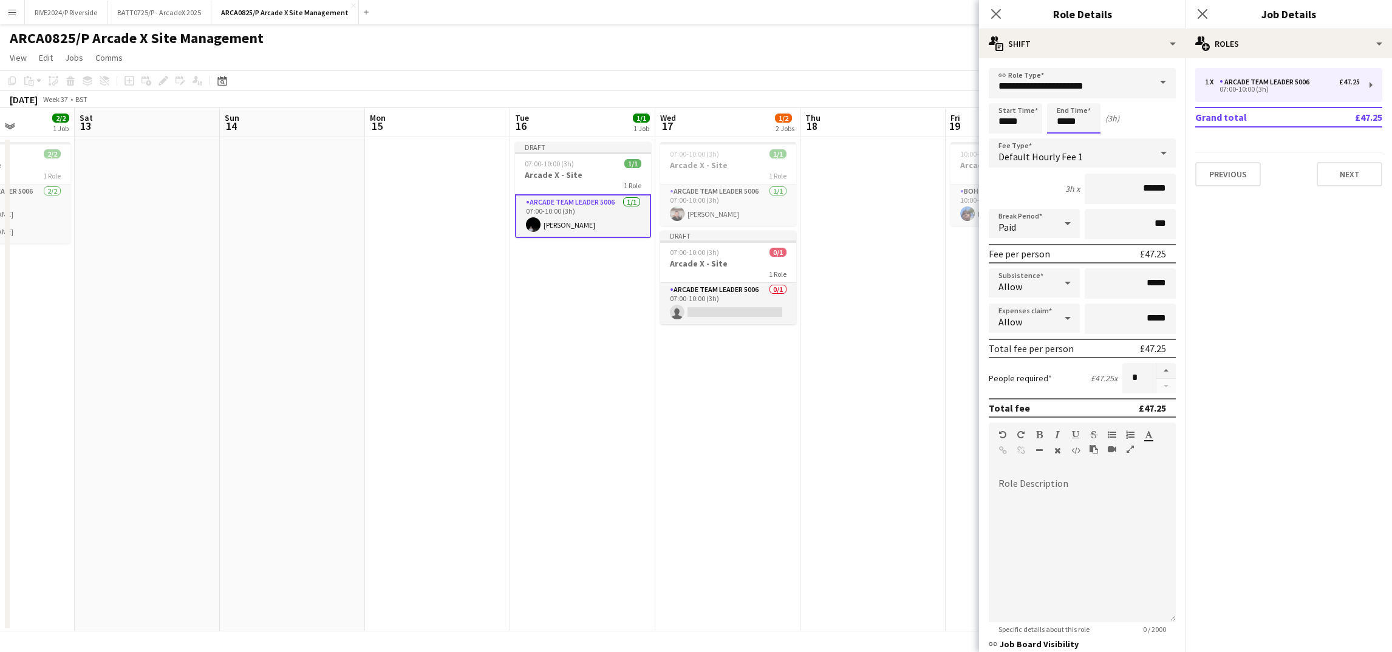
click at [1065, 122] on input "*****" at bounding box center [1073, 118] width 53 height 30
click at [1079, 121] on input "*****" at bounding box center [1073, 118] width 53 height 30
type input "*****"
click at [1227, 298] on mat-expansion-panel "pencil3 General details 1 x Arcade Team Leader 5006 £47.25 07:00-10:00 (3h) Gra…" at bounding box center [1288, 355] width 206 height 594
click at [990, 16] on icon "Close pop-in" at bounding box center [996, 14] width 12 height 12
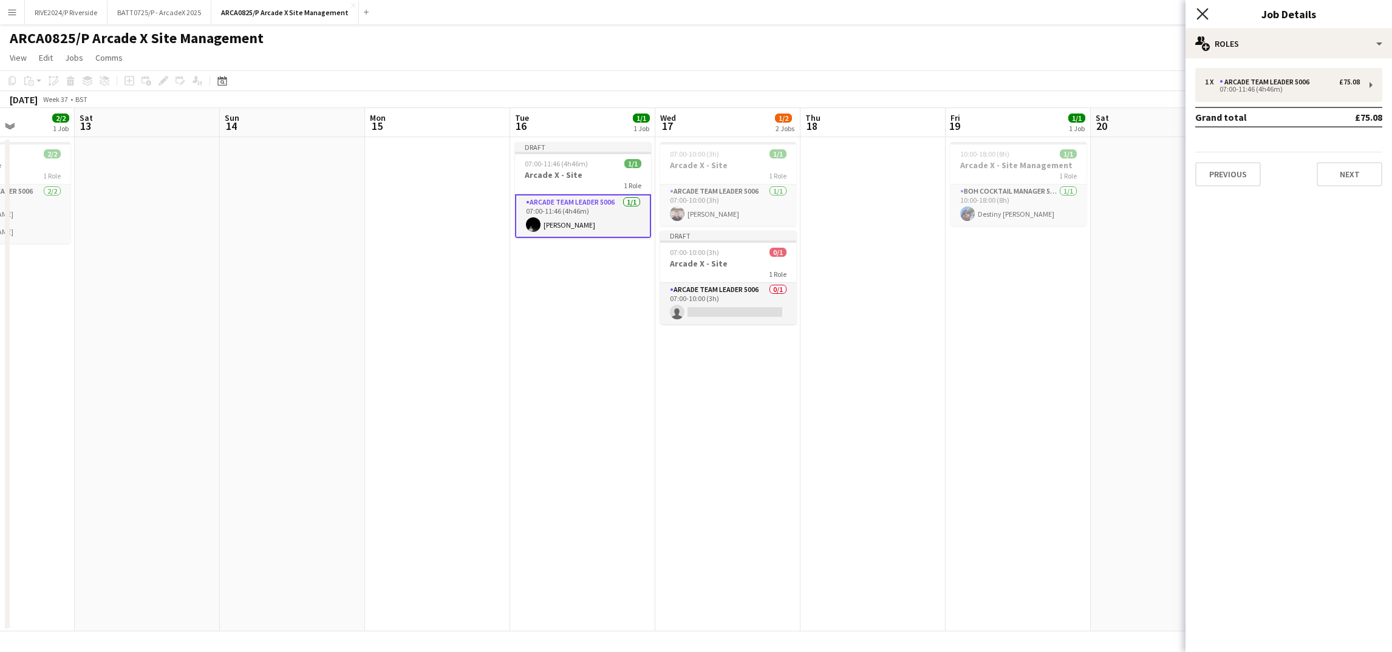
click at [1204, 13] on icon at bounding box center [1202, 14] width 12 height 12
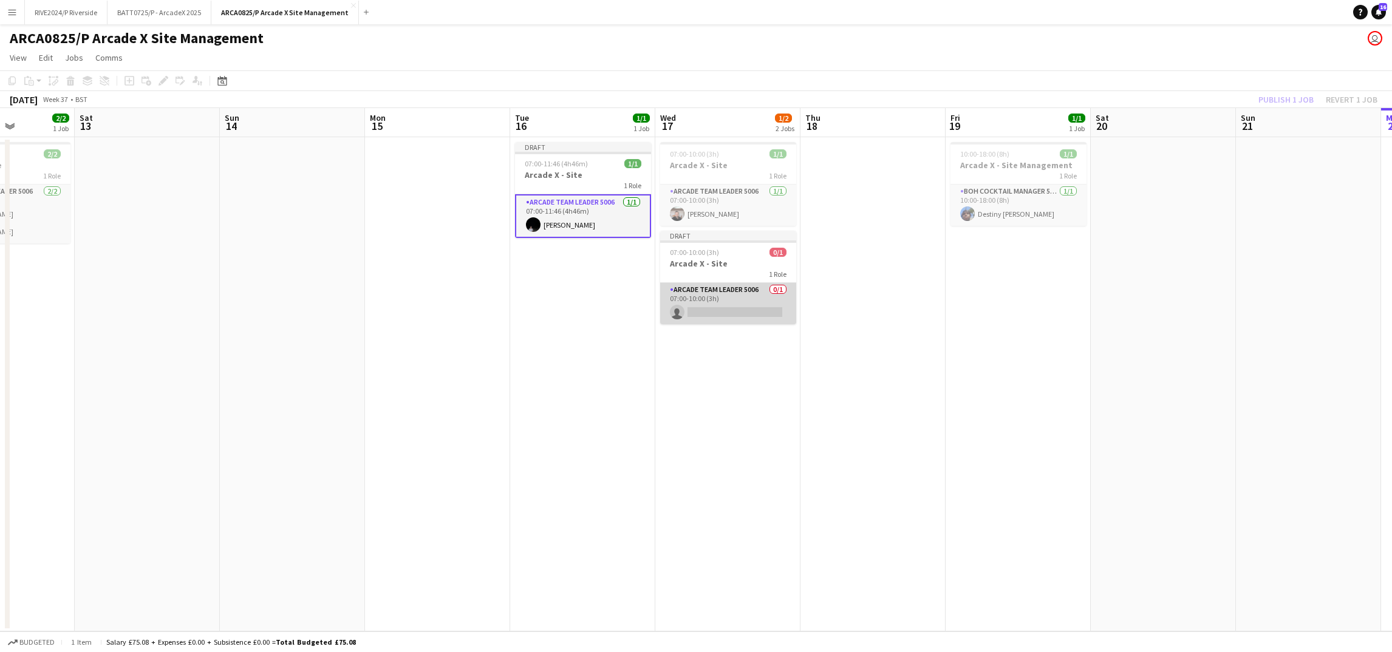
click at [737, 311] on app-card-role "Arcade Team Leader 5006 0/1 07:00-10:00 (3h) single-neutral-actions" at bounding box center [728, 303] width 136 height 41
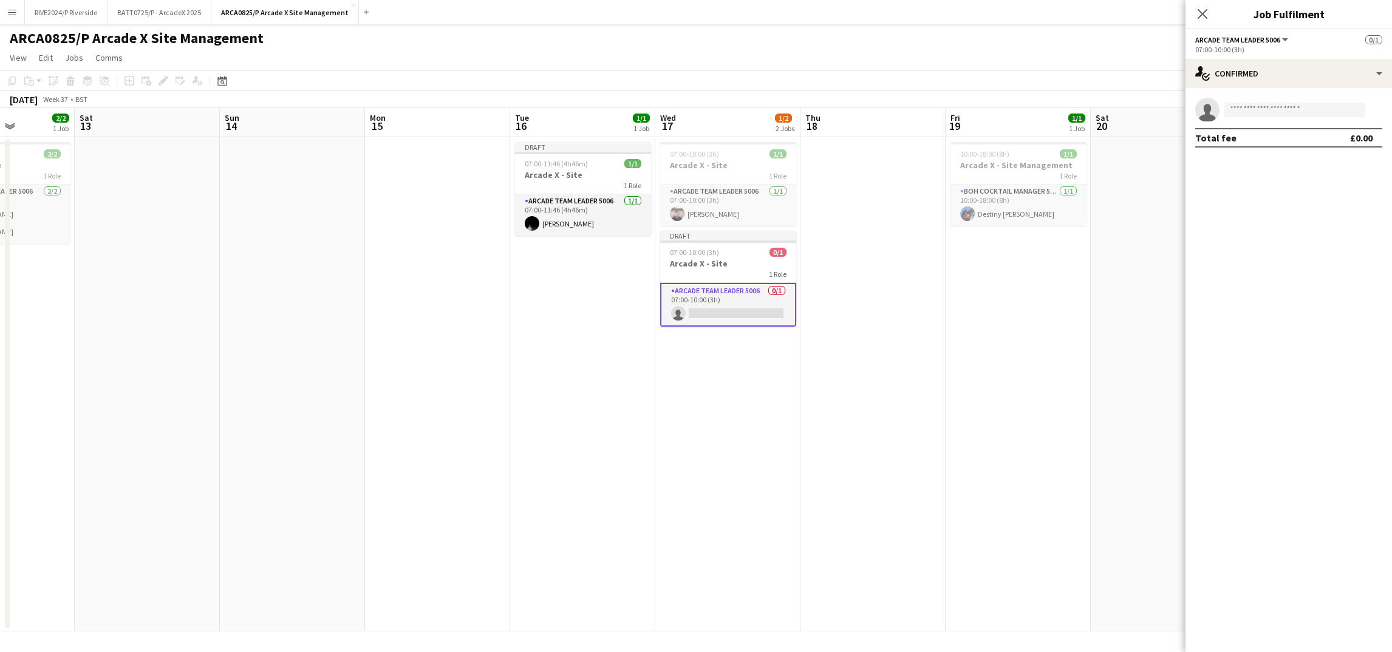
click at [1298, 98] on app-invite-slot "single-neutral-actions" at bounding box center [1288, 110] width 206 height 24
click at [1296, 115] on input at bounding box center [1294, 110] width 141 height 15
type input "******"
click at [1300, 143] on span "[PHONE_NUMBER]" at bounding box center [1294, 147] width 121 height 10
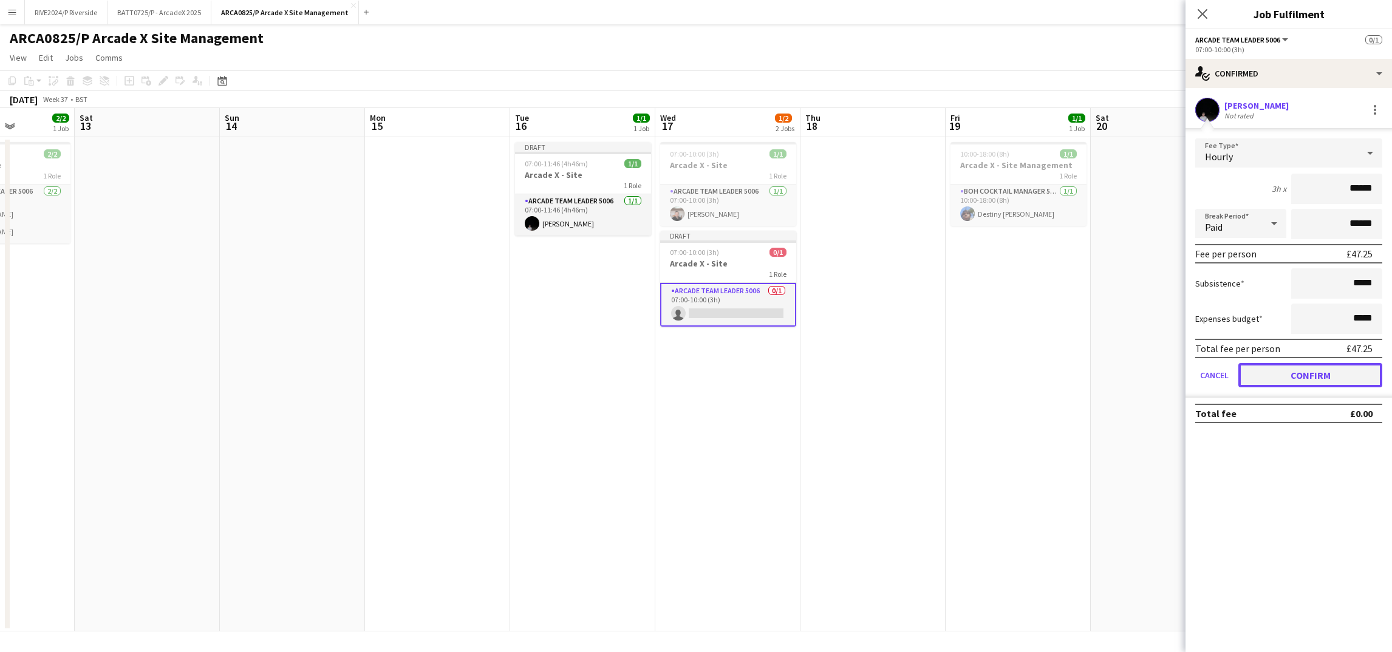
click at [1307, 380] on button "Confirm" at bounding box center [1310, 375] width 144 height 24
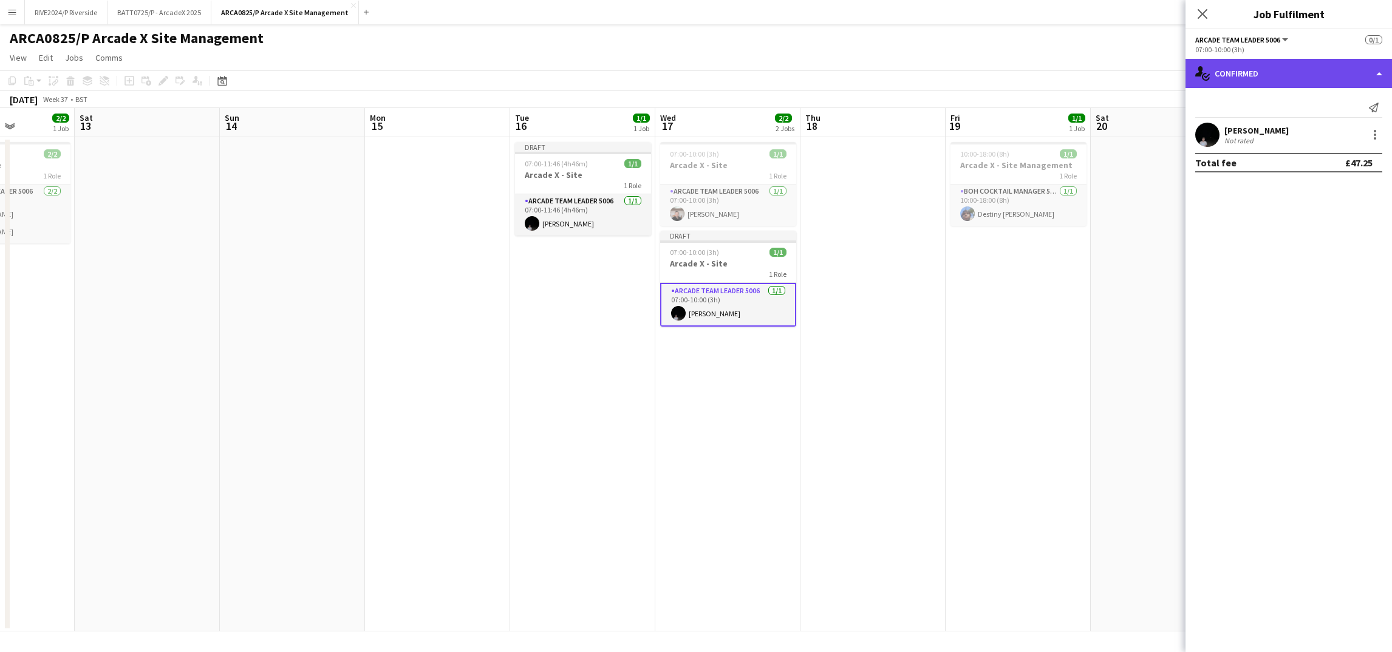
click at [1230, 78] on div "single-neutral-actions-check-2 Confirmed" at bounding box center [1288, 73] width 206 height 29
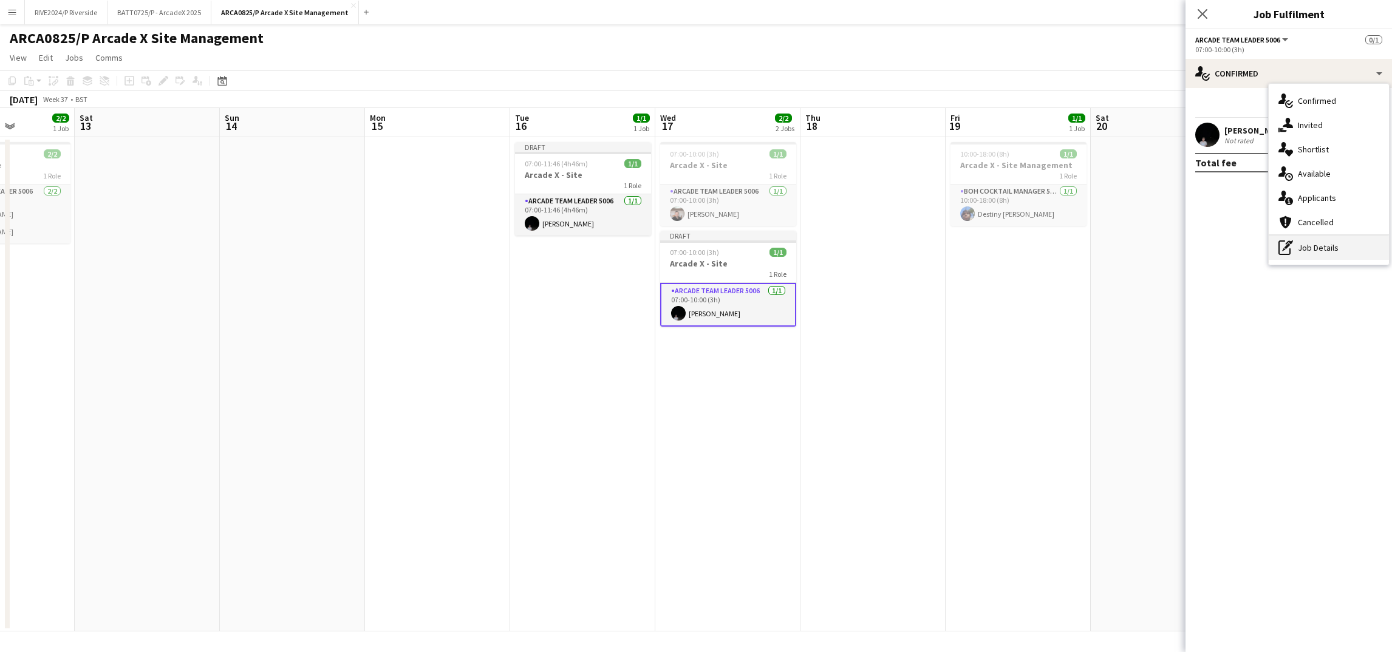
click at [1305, 254] on div "pen-write Job Details" at bounding box center [1329, 248] width 120 height 24
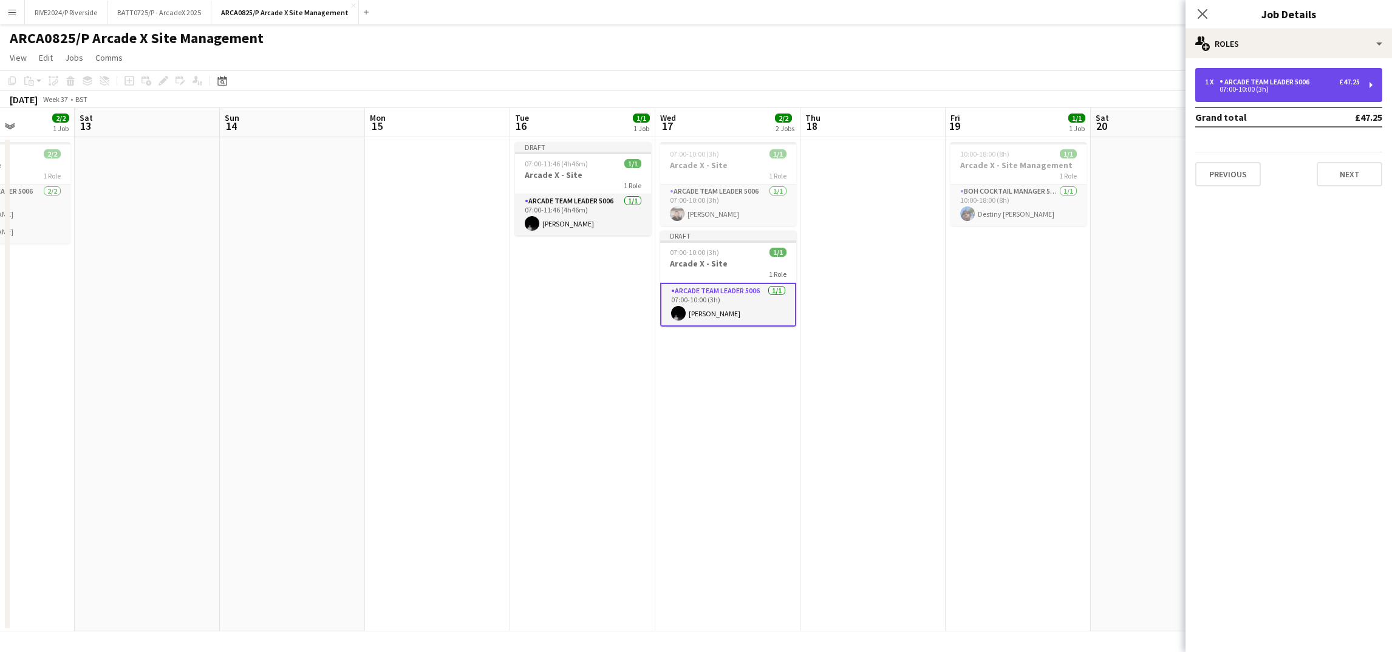
click at [1283, 69] on div "1 x Arcade Team Leader 5006 £47.25 07:00-10:00 (3h)" at bounding box center [1288, 85] width 187 height 34
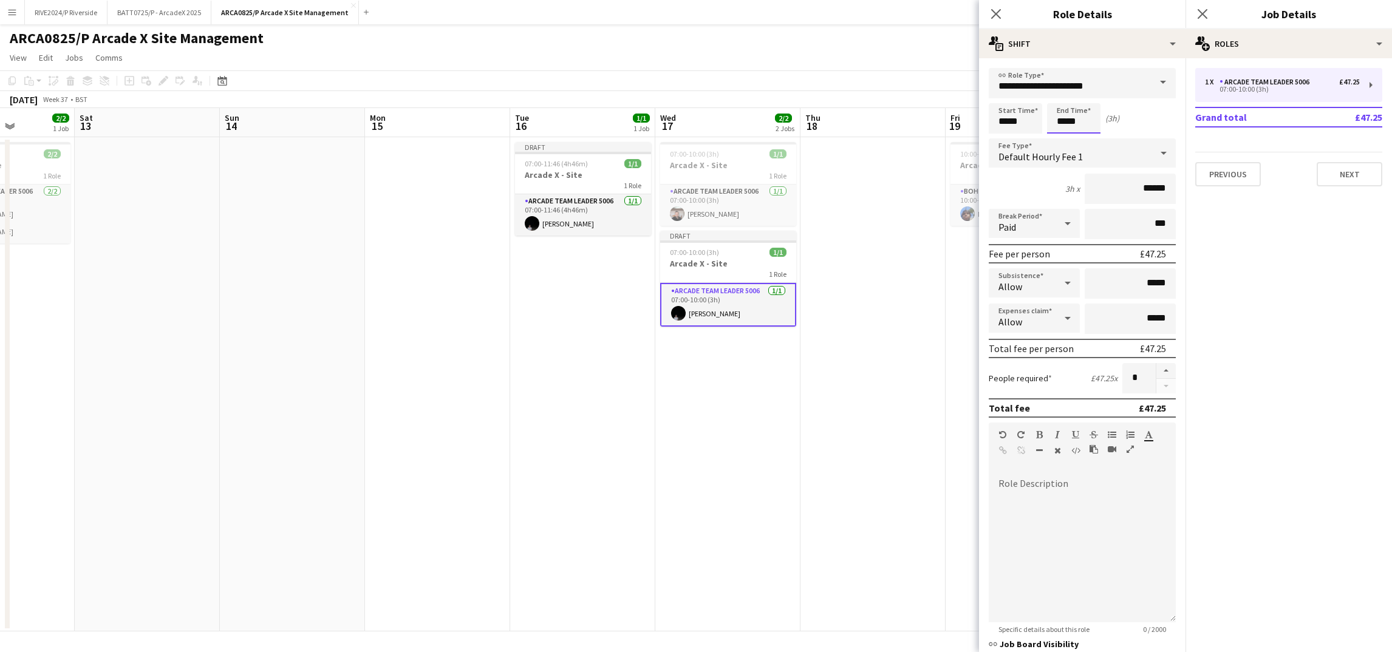
click at [1066, 121] on input "*****" at bounding box center [1073, 118] width 53 height 30
type input "*****"
click at [1237, 257] on mat-expansion-panel "pencil3 General details 1 x Arcade Team Leader 5006 £47.25 07:00-10:00 (3h) Gra…" at bounding box center [1288, 355] width 206 height 594
click at [990, 16] on icon "Close pop-in" at bounding box center [996, 14] width 12 height 12
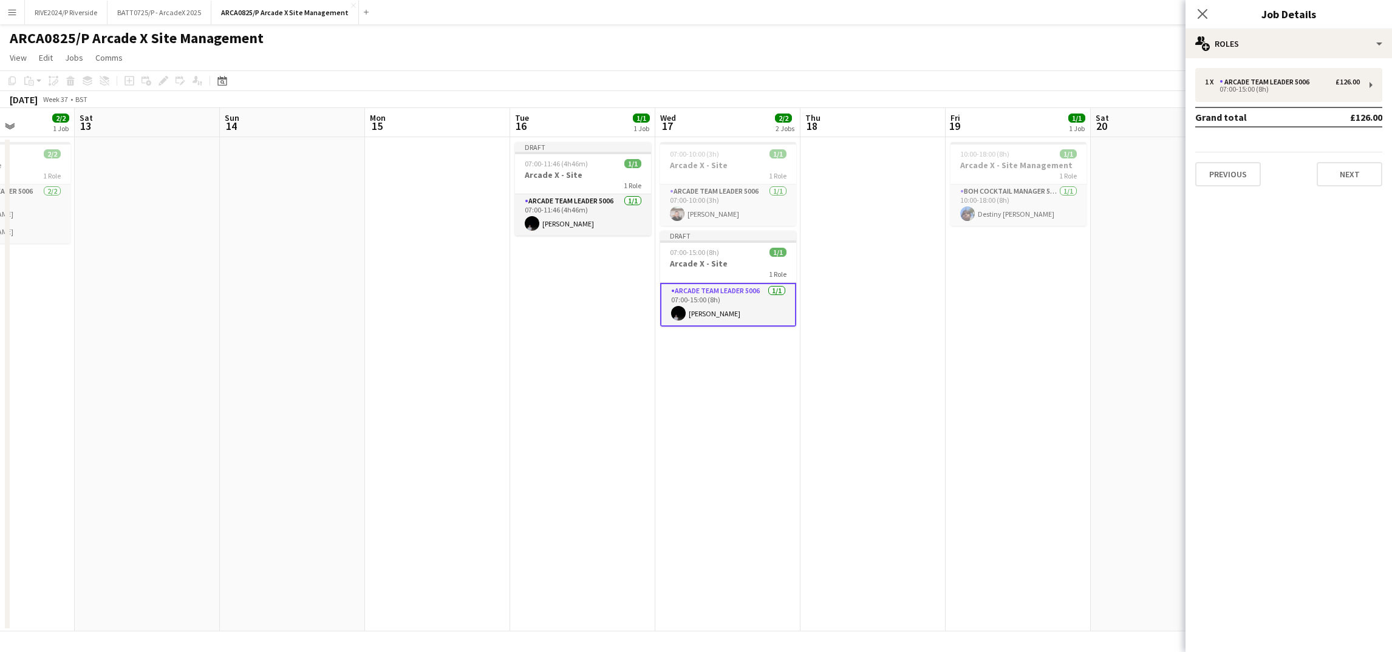
click at [1212, 12] on div "Close pop-in" at bounding box center [1202, 14] width 34 height 28
click at [1199, 13] on icon "Close pop-in" at bounding box center [1202, 14] width 12 height 12
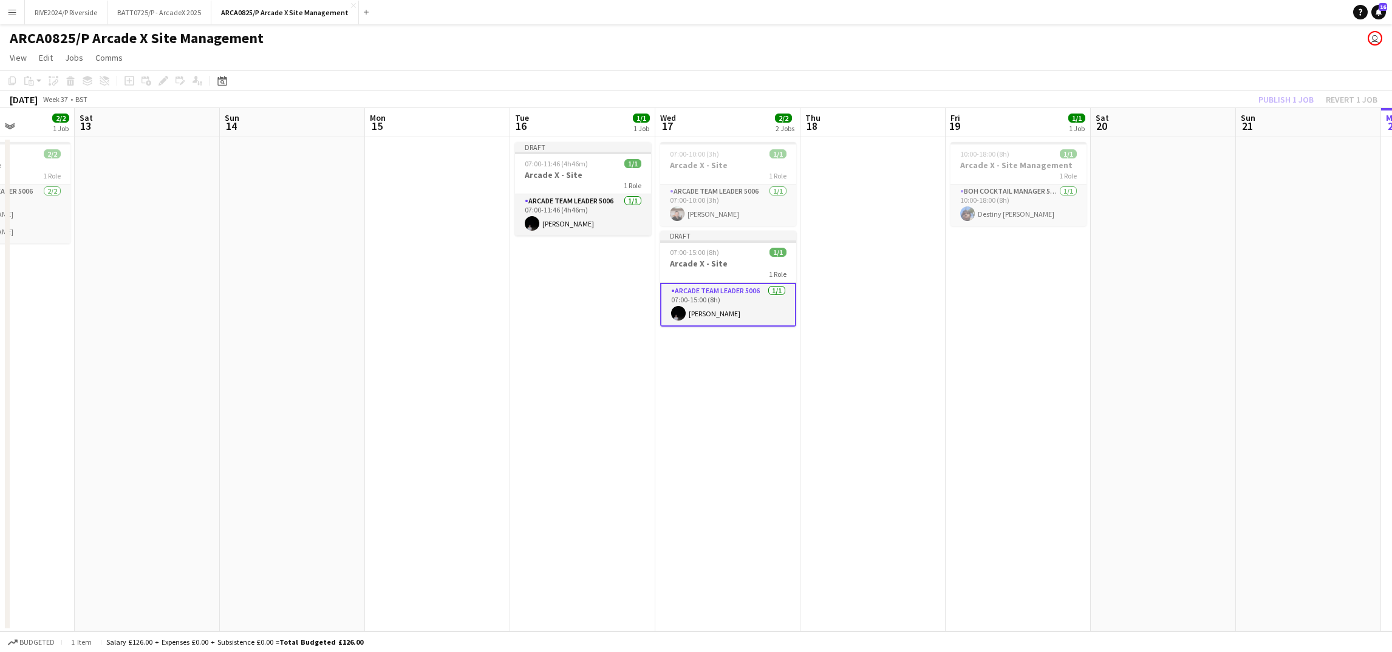
click at [1238, 98] on div "[DATE] Week 37 • BST Publish 1 job Revert 1 job" at bounding box center [696, 99] width 1392 height 17
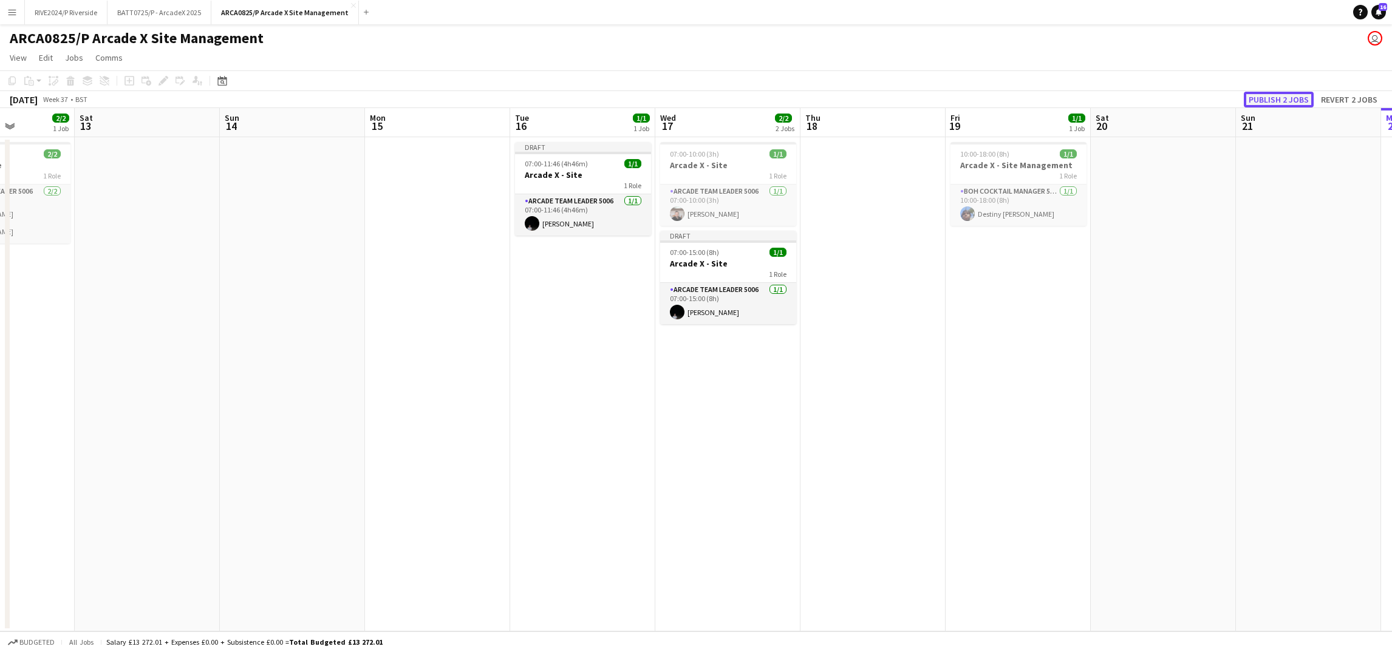
click at [1274, 94] on button "Publish 2 jobs" at bounding box center [1279, 100] width 70 height 16
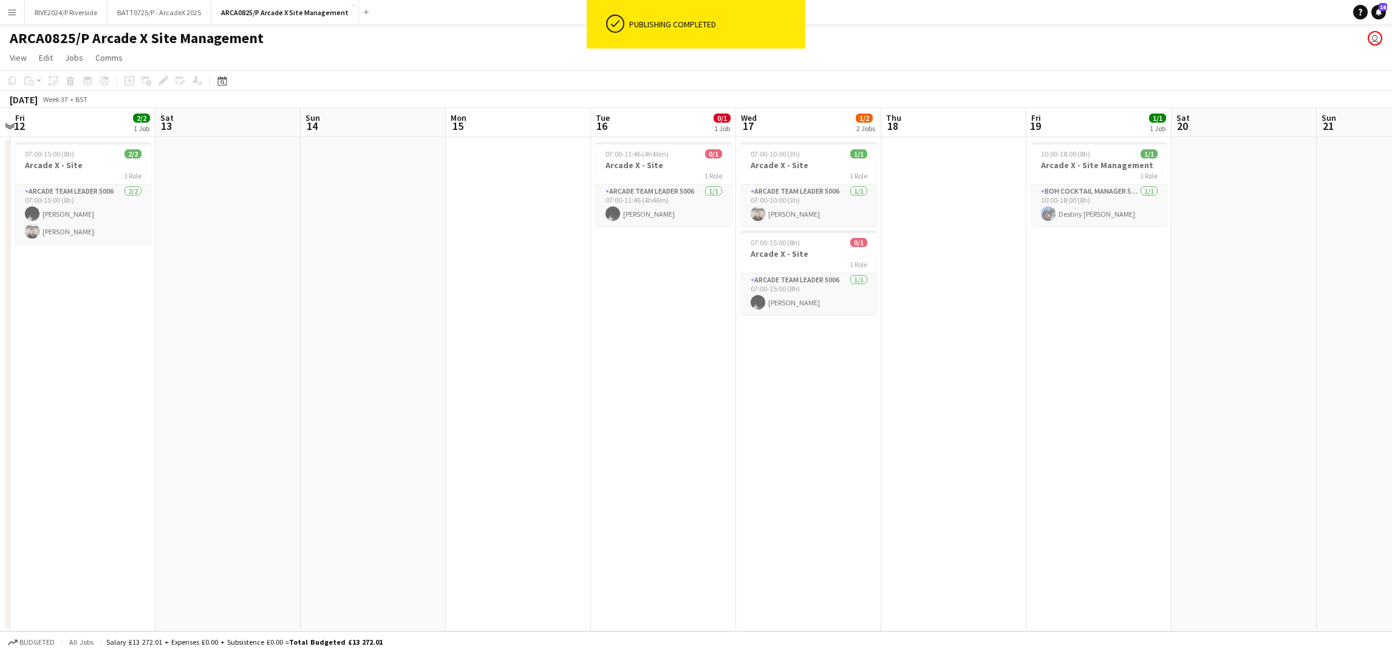
scroll to position [0, 378]
drag, startPoint x: 537, startPoint y: 232, endPoint x: 228, endPoint y: 58, distance: 355.4
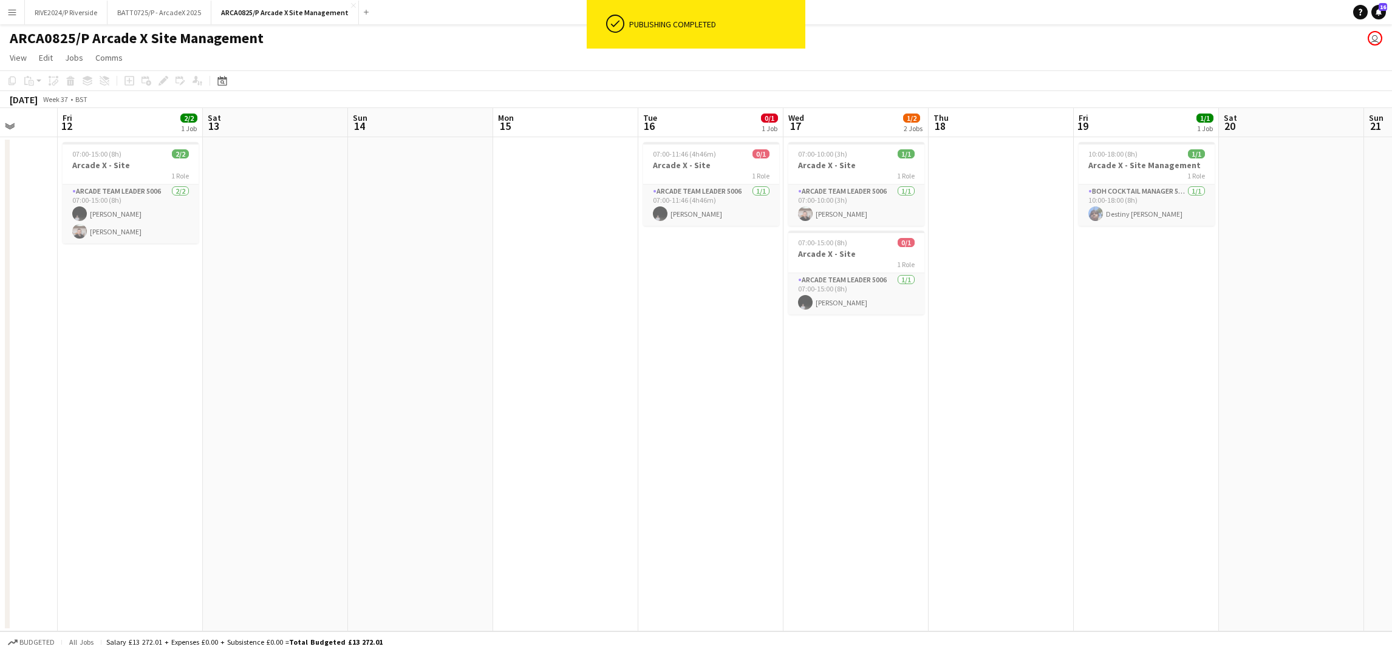
click at [666, 275] on app-calendar-viewport "Tue 9 1/1 1 Job Wed 10 1/1 1 Job Thu 11 Fri 12 2/2 1 Job Sat 13 Sun 14 Mon 15 T…" at bounding box center [696, 369] width 1392 height 523
